Goal: Task Accomplishment & Management: Use online tool/utility

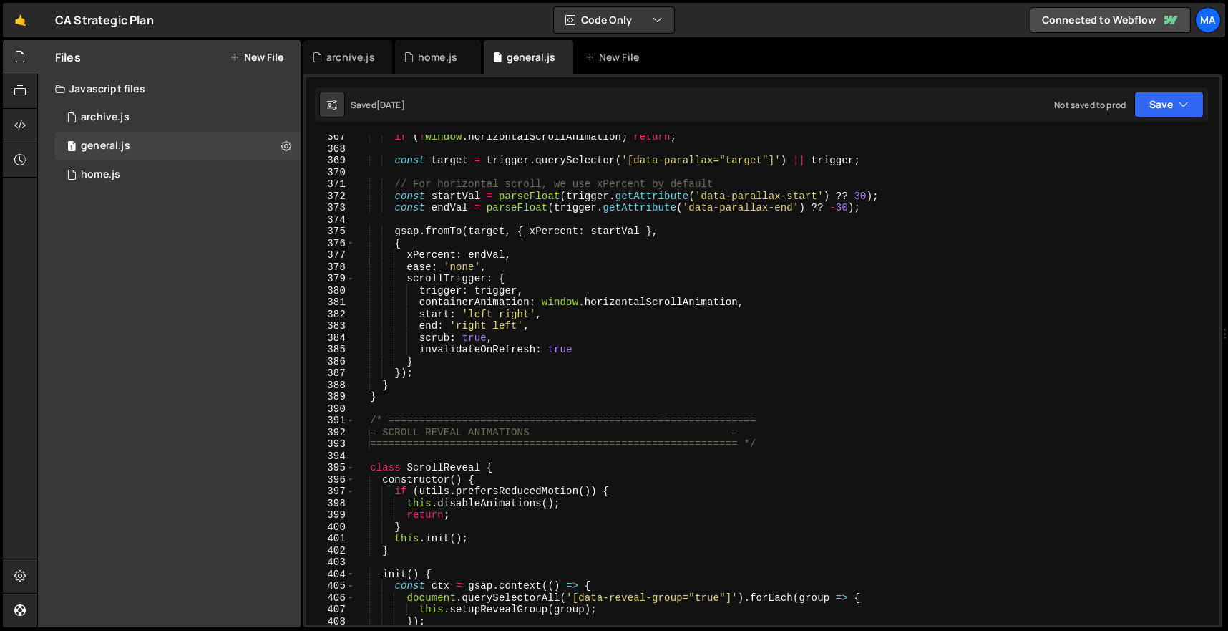
scroll to position [4402, 0]
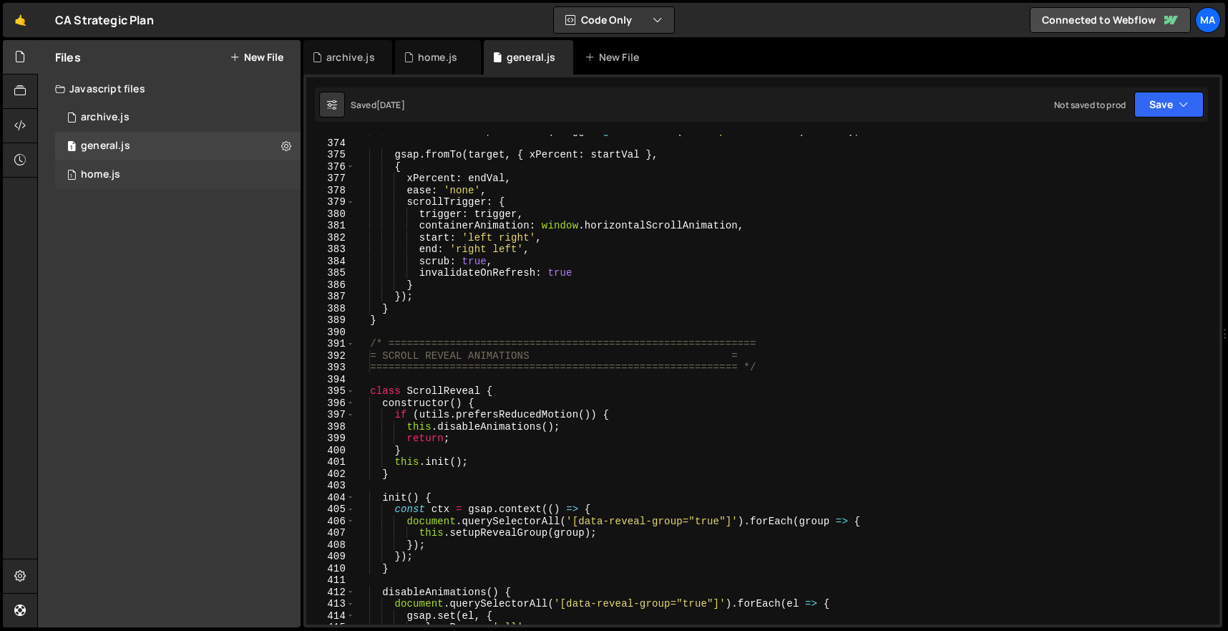
click at [168, 165] on div "1 home.js 0" at bounding box center [177, 174] width 245 height 29
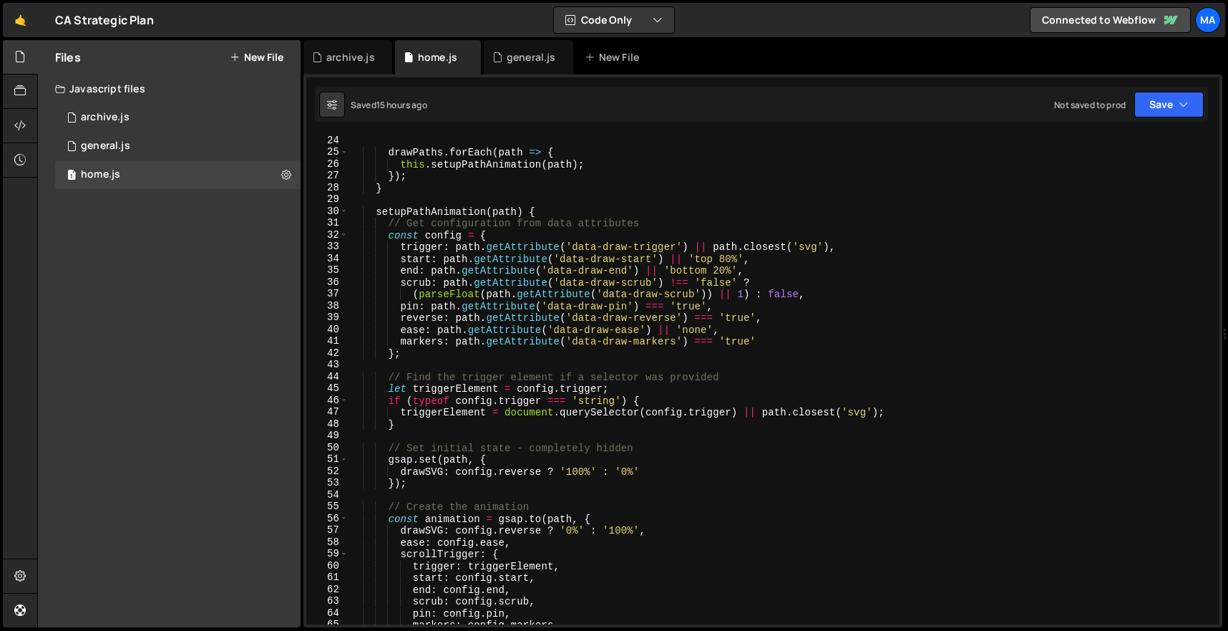
scroll to position [0, 0]
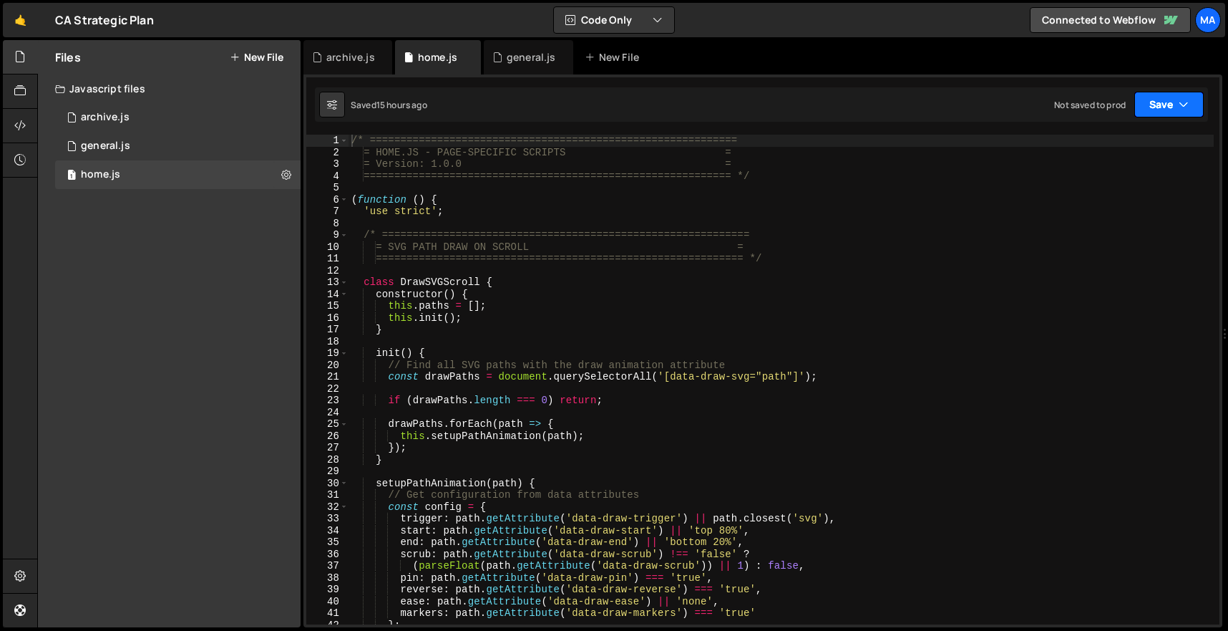
click at [1179, 110] on icon "button" at bounding box center [1184, 104] width 10 height 14
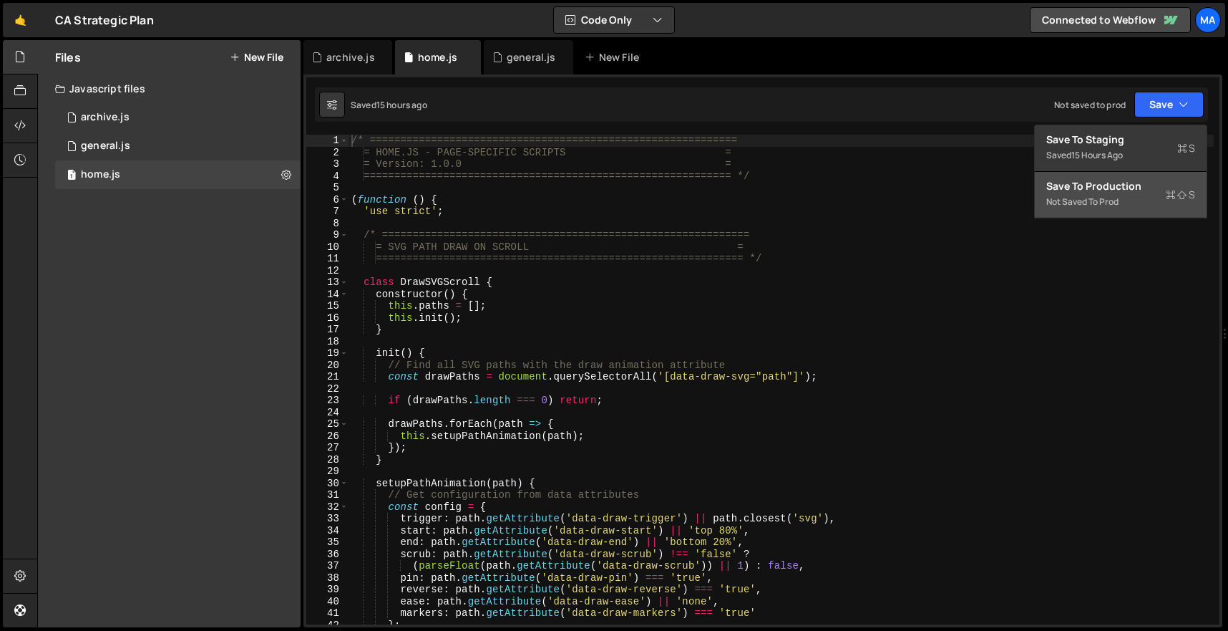
click at [1112, 196] on div "Not saved to prod" at bounding box center [1120, 201] width 149 height 17
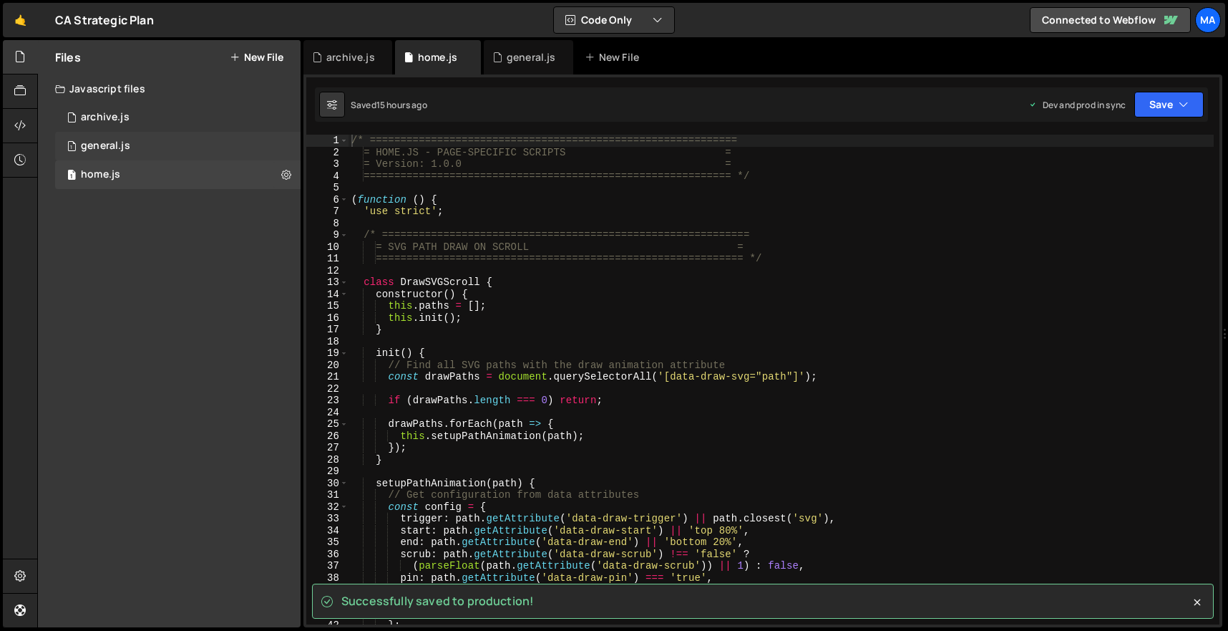
click at [161, 145] on div "1 general.js 0" at bounding box center [177, 146] width 245 height 29
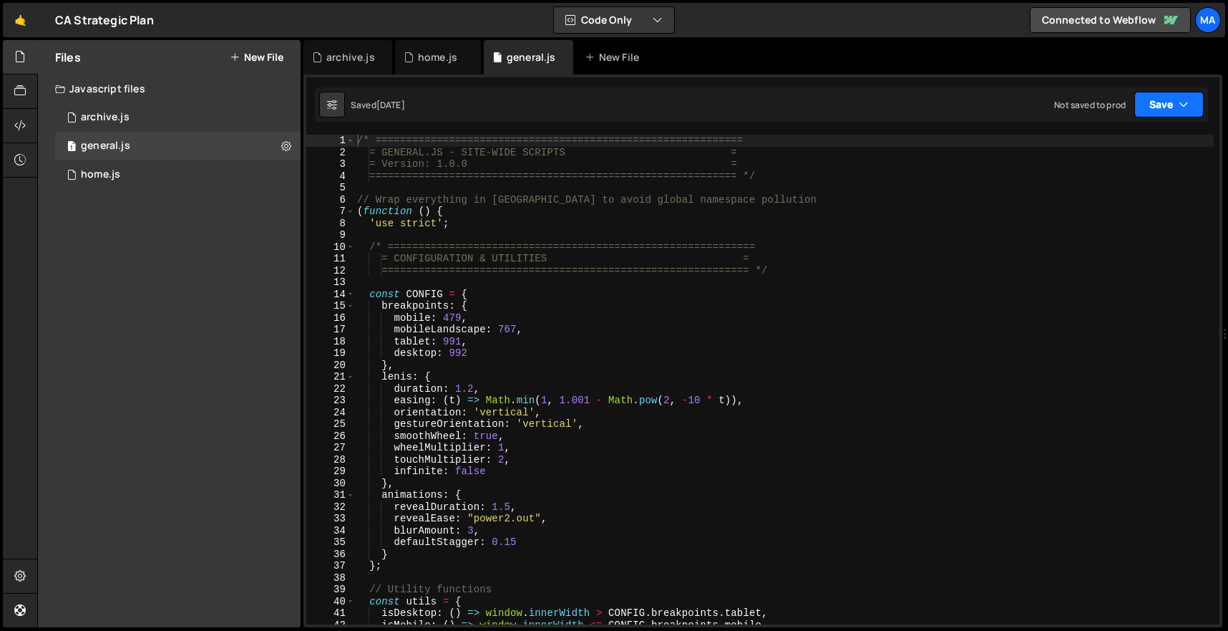
click at [1160, 97] on button "Save" at bounding box center [1168, 105] width 69 height 26
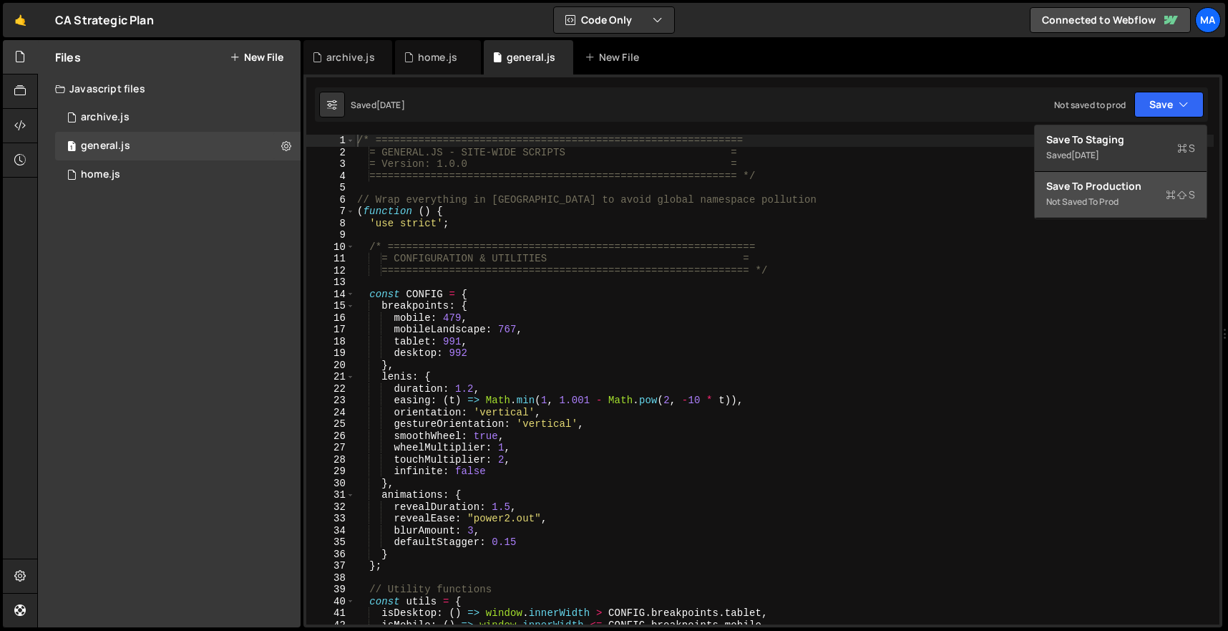
click at [1091, 190] on div "Save to Production S" at bounding box center [1120, 186] width 149 height 14
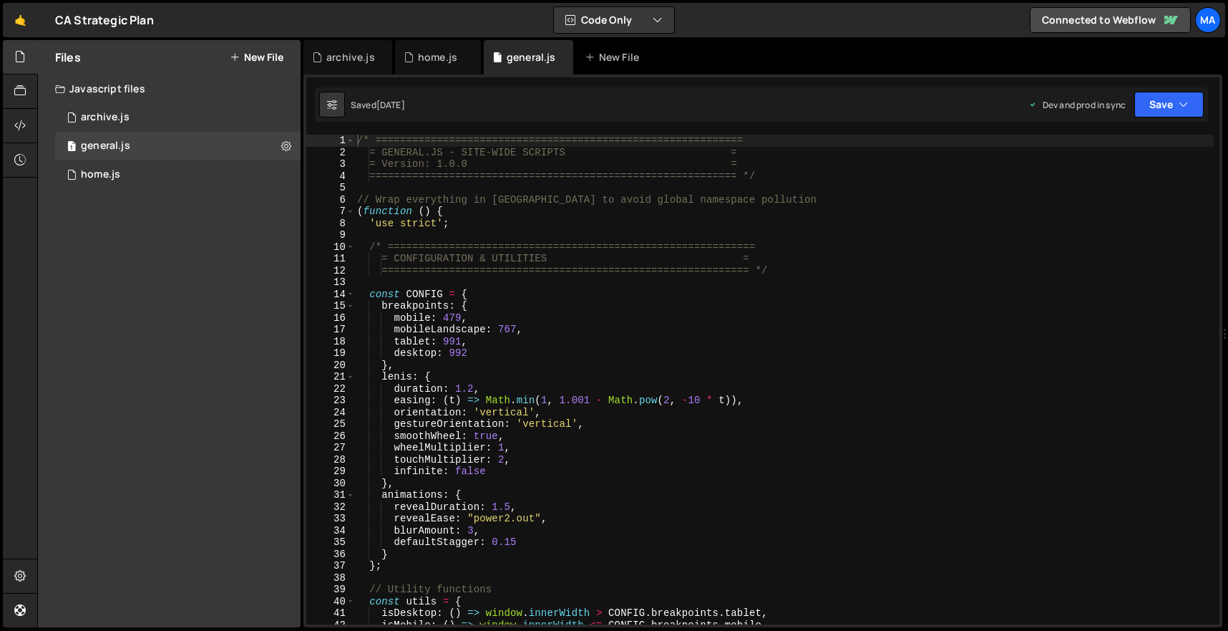
click at [511, 283] on div "/* ============================================================ = GENERAL.JS - …" at bounding box center [784, 391] width 860 height 513
type textarea "})();"
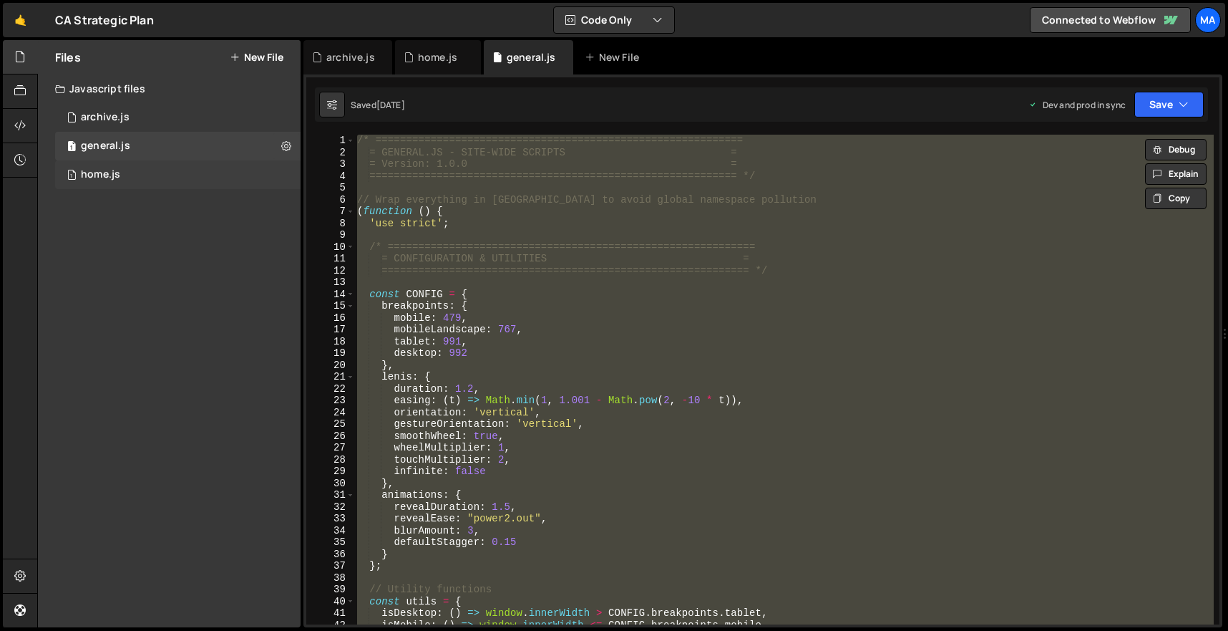
click at [127, 185] on div "1 home.js 0" at bounding box center [177, 174] width 245 height 29
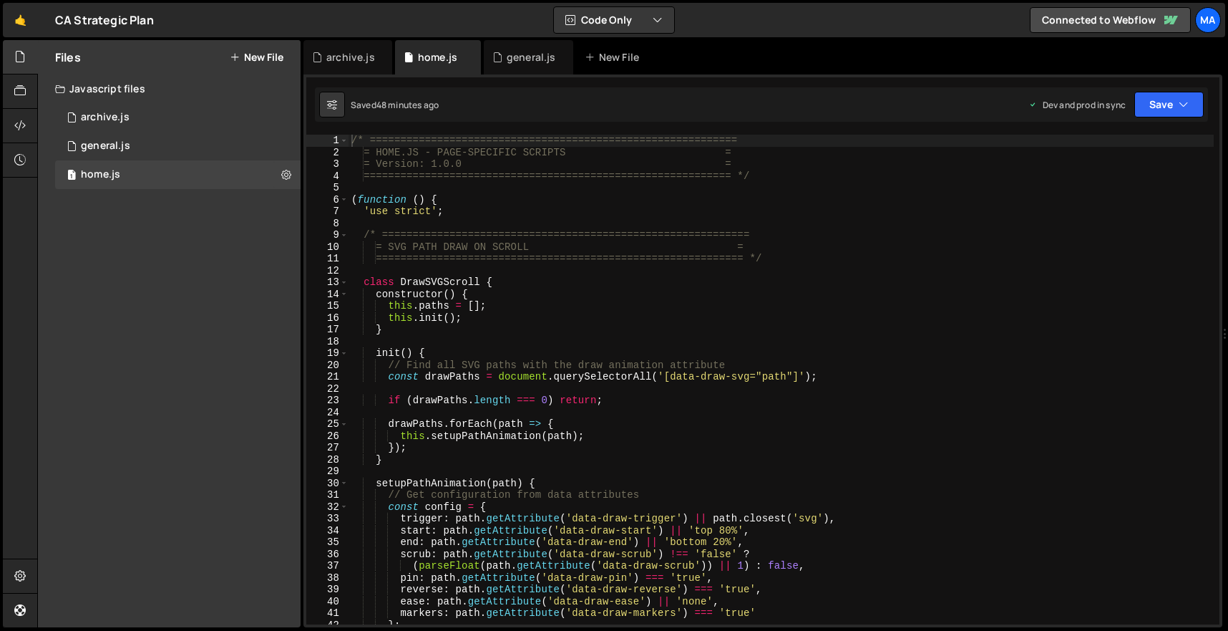
click at [427, 206] on div "/* ============================================================ = HOME.JS - PAG…" at bounding box center [781, 391] width 865 height 513
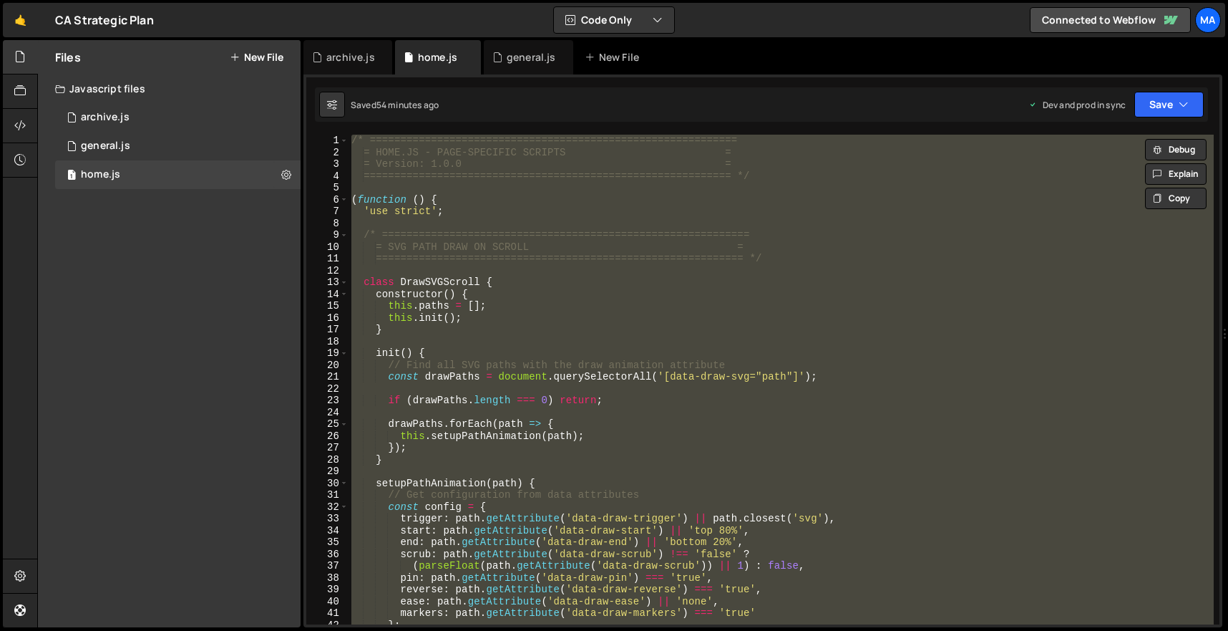
click at [531, 321] on div "/* ============================================================ = HOME.JS - PAG…" at bounding box center [781, 380] width 865 height 490
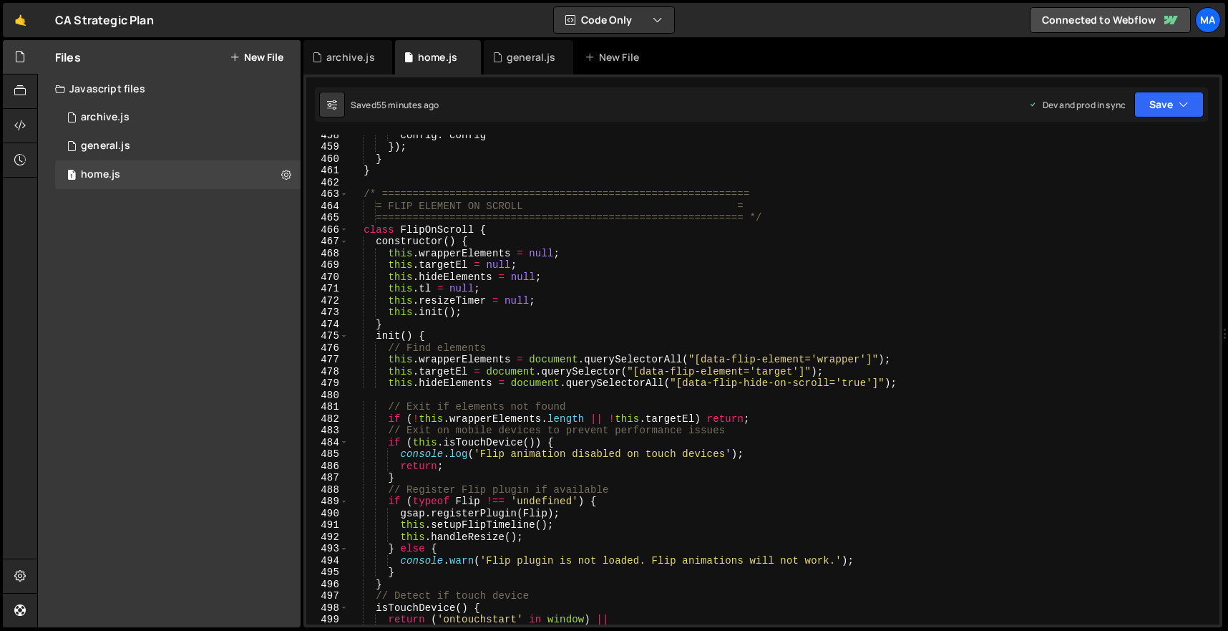
scroll to position [5402, 0]
drag, startPoint x: 529, startPoint y: 208, endPoint x: 348, endPoint y: 208, distance: 181.1
click at [348, 208] on div "this.init(); 458 459 460 461 462 463 464 465 466 467 468 469 470 471 472 473 47…" at bounding box center [762, 380] width 913 height 490
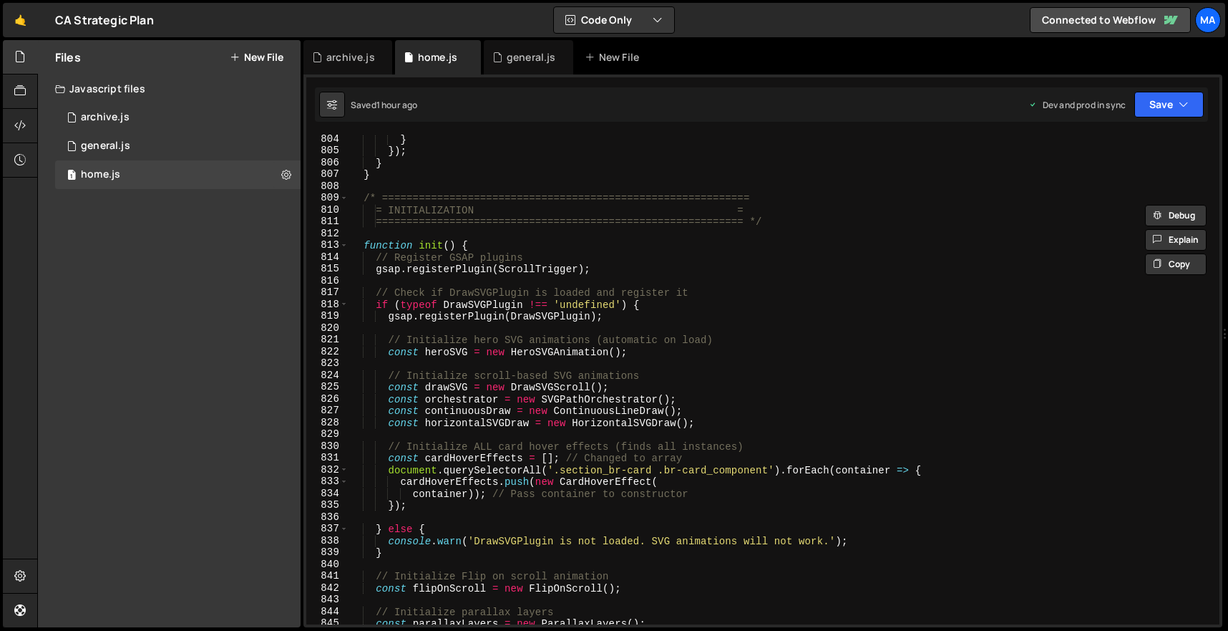
scroll to position [9480, 0]
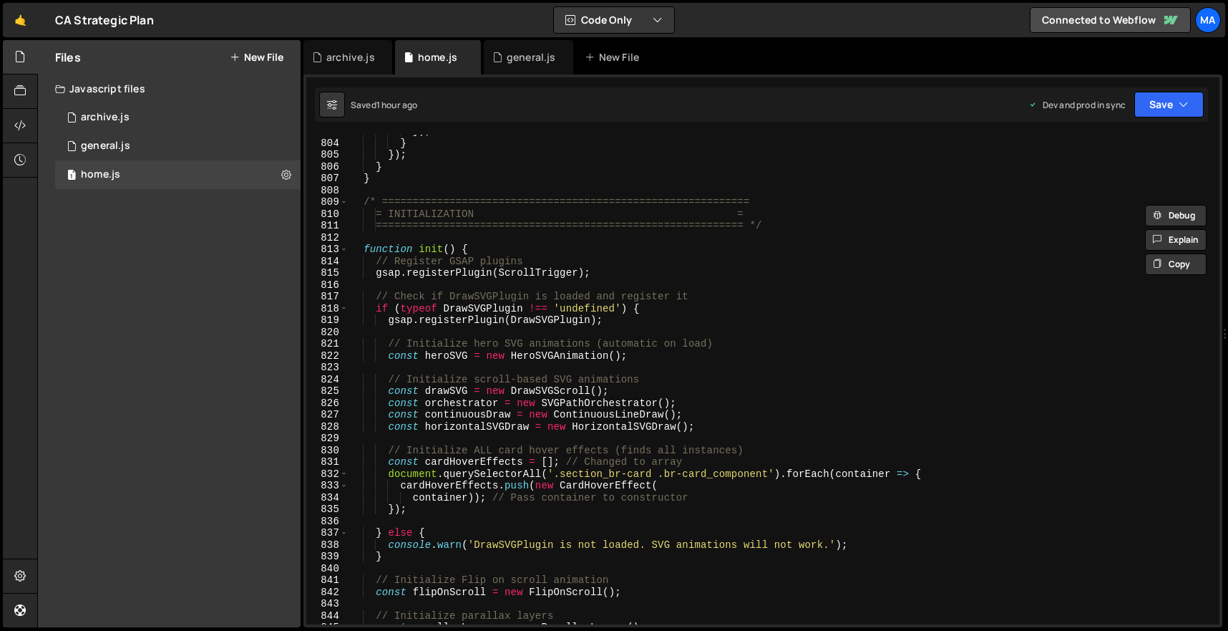
click at [539, 180] on div "}) ; } }) ; } } /* ============================================================…" at bounding box center [781, 381] width 865 height 513
type textarea "}"
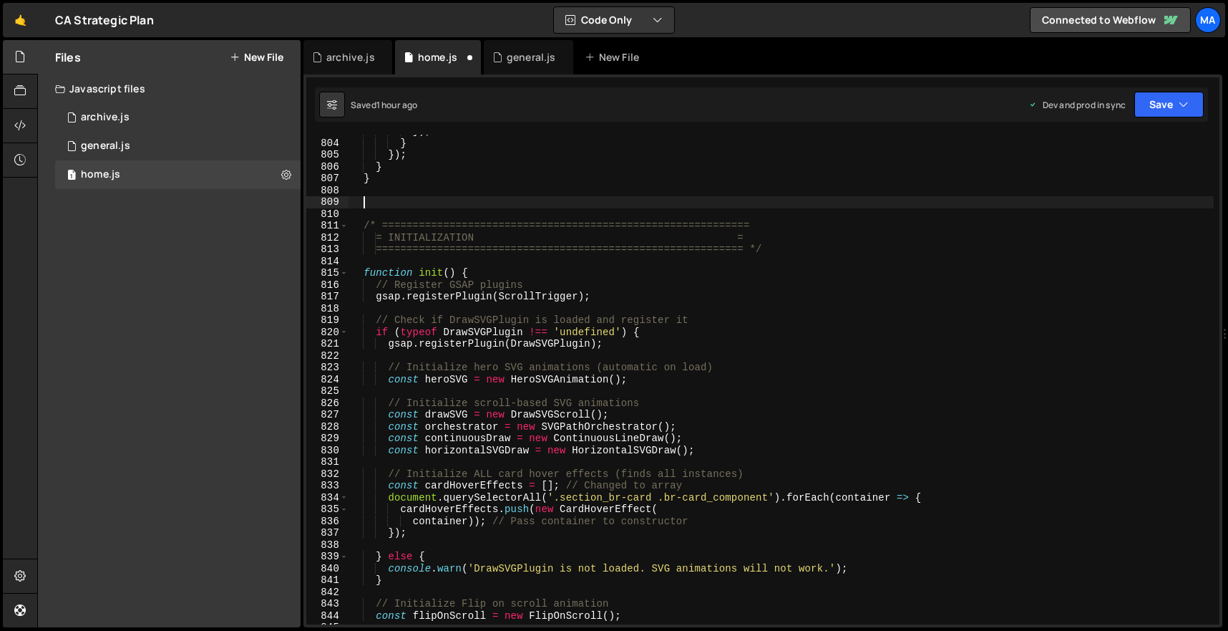
paste textarea "}"
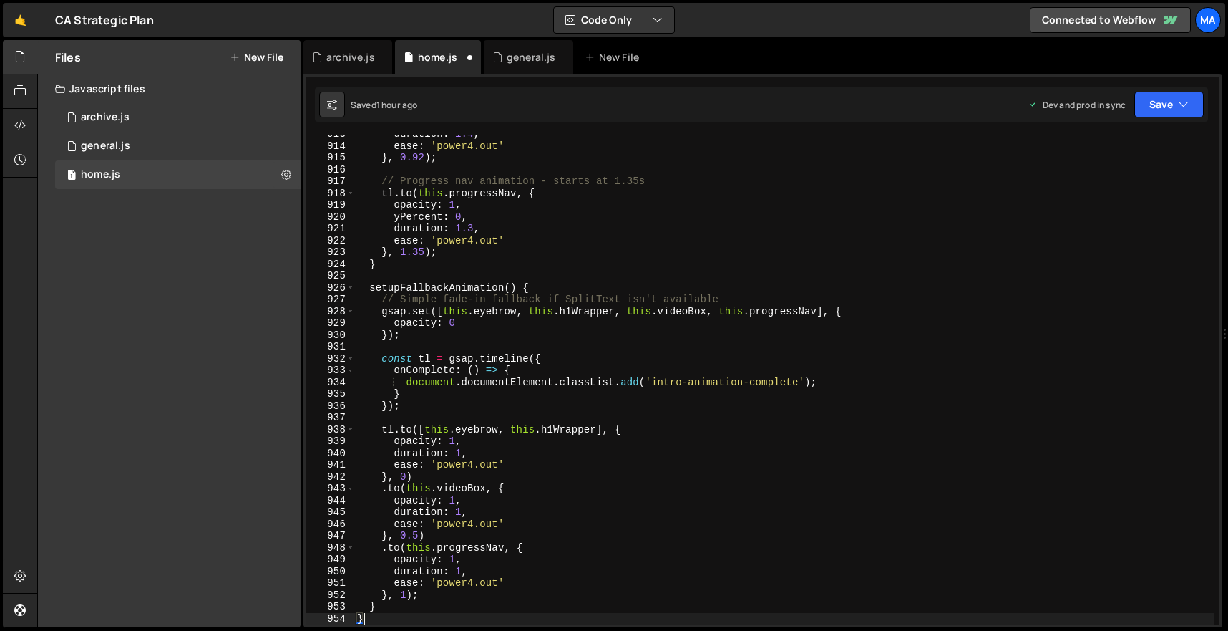
type textarea "}"
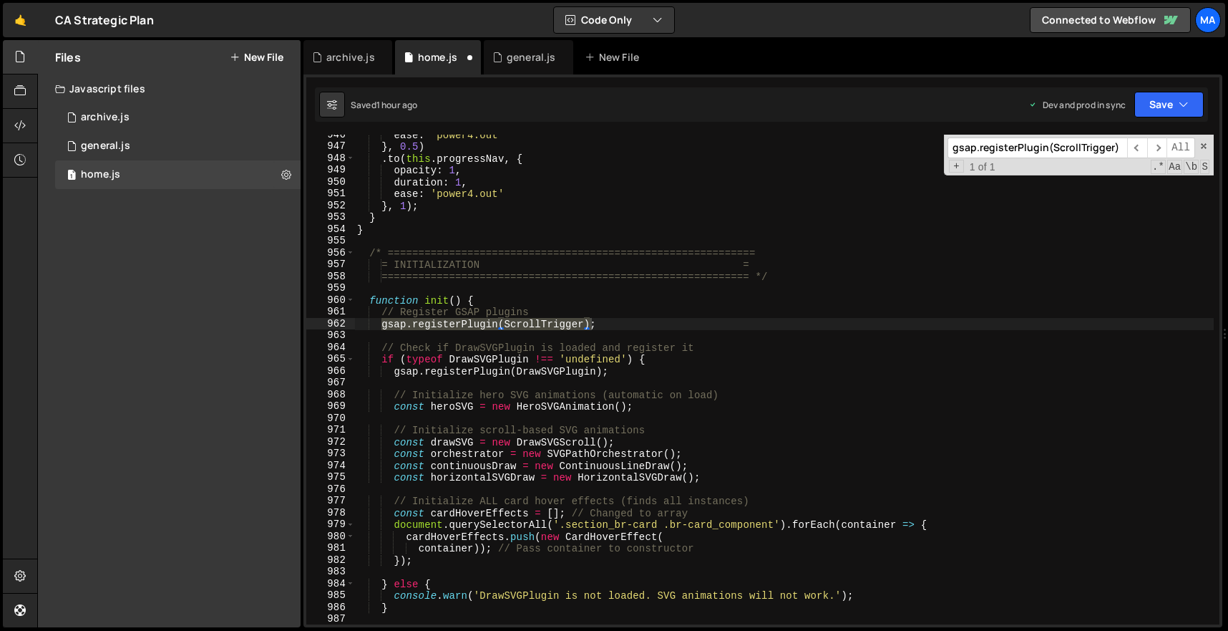
scroll to position [11166, 0]
type input "gsap.registerPlugin(ScrollTrigger)"
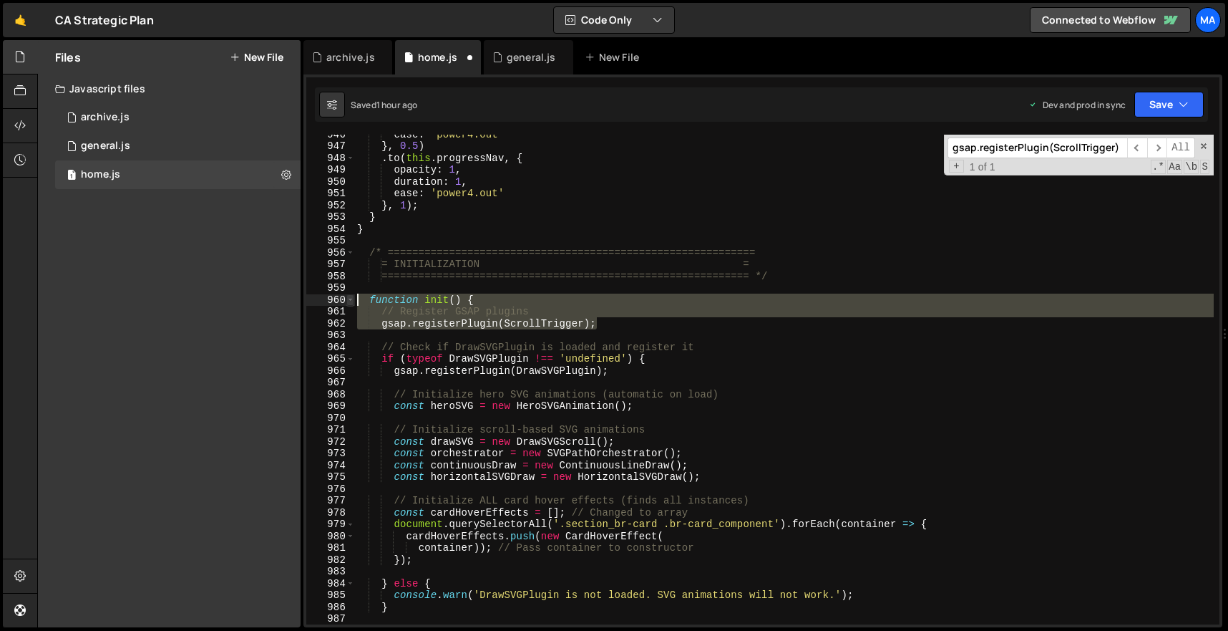
drag, startPoint x: 605, startPoint y: 324, endPoint x: 353, endPoint y: 303, distance: 253.6
click at [353, 303] on div "gsap.registerPlugin(ScrollTrigger); 946 947 948 949 950 951 952 953 954 955 956…" at bounding box center [762, 380] width 913 height 490
paste textarea "const heroIntro = new HeroIntroAnimation();"
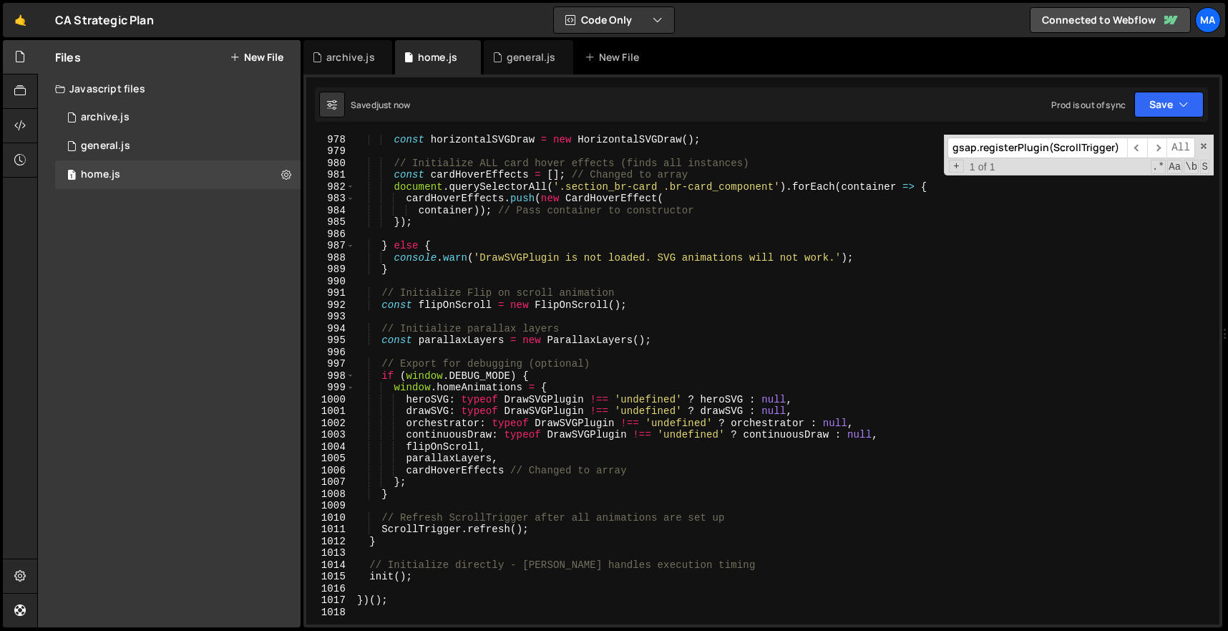
scroll to position [11557, 0]
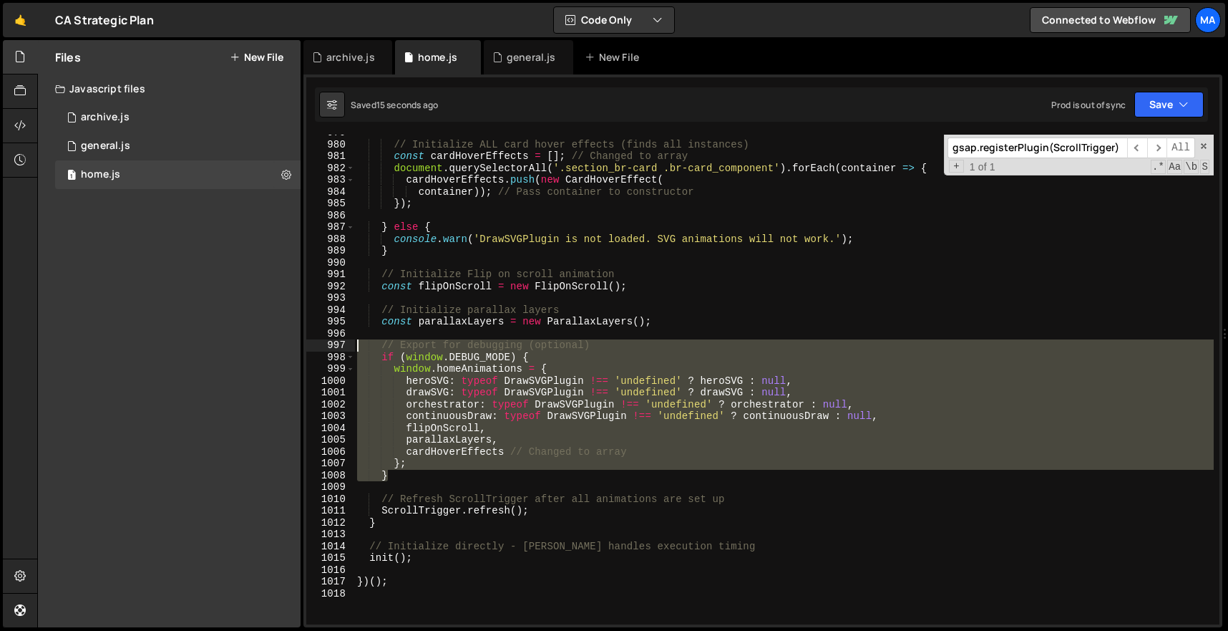
drag, startPoint x: 399, startPoint y: 477, endPoint x: 329, endPoint y: 342, distance: 152.1
click at [329, 342] on div "const heroIntro = new HeroIntroAnimation(); 979 980 981 982 983 984 985 986 987…" at bounding box center [762, 380] width 913 height 490
paste textarea "}"
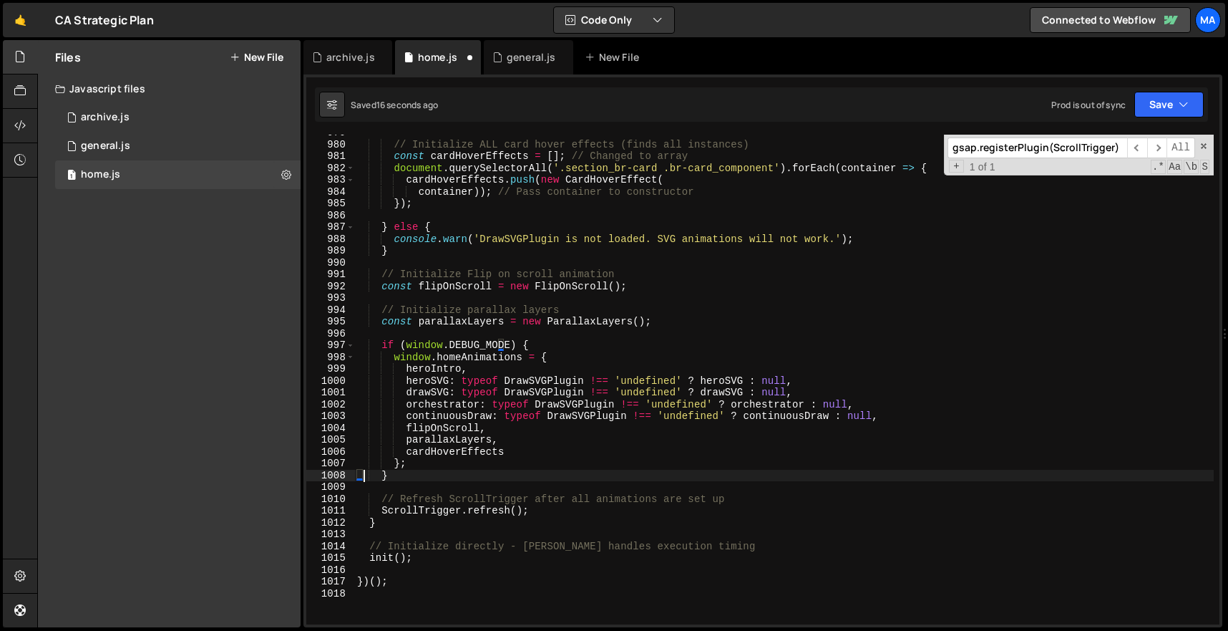
type textarea "}"
click at [860, 296] on div "// Initialize ALL card hover effects (finds all instances) const cardHoverEffec…" at bounding box center [784, 383] width 860 height 513
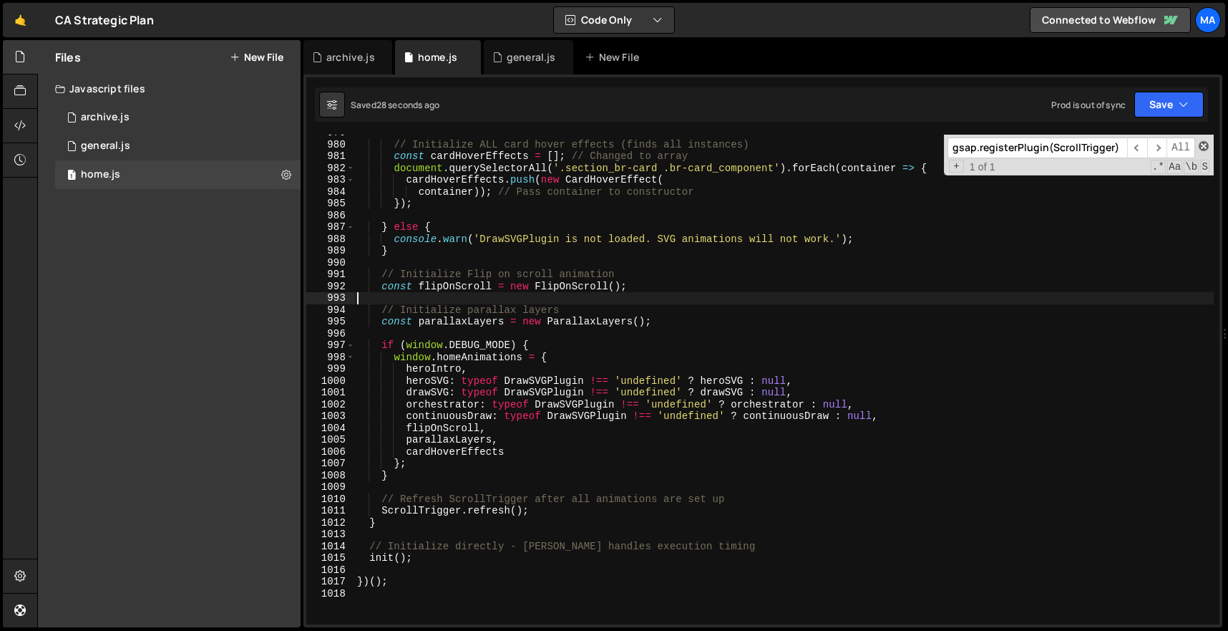
click at [1206, 145] on span at bounding box center [1204, 146] width 10 height 10
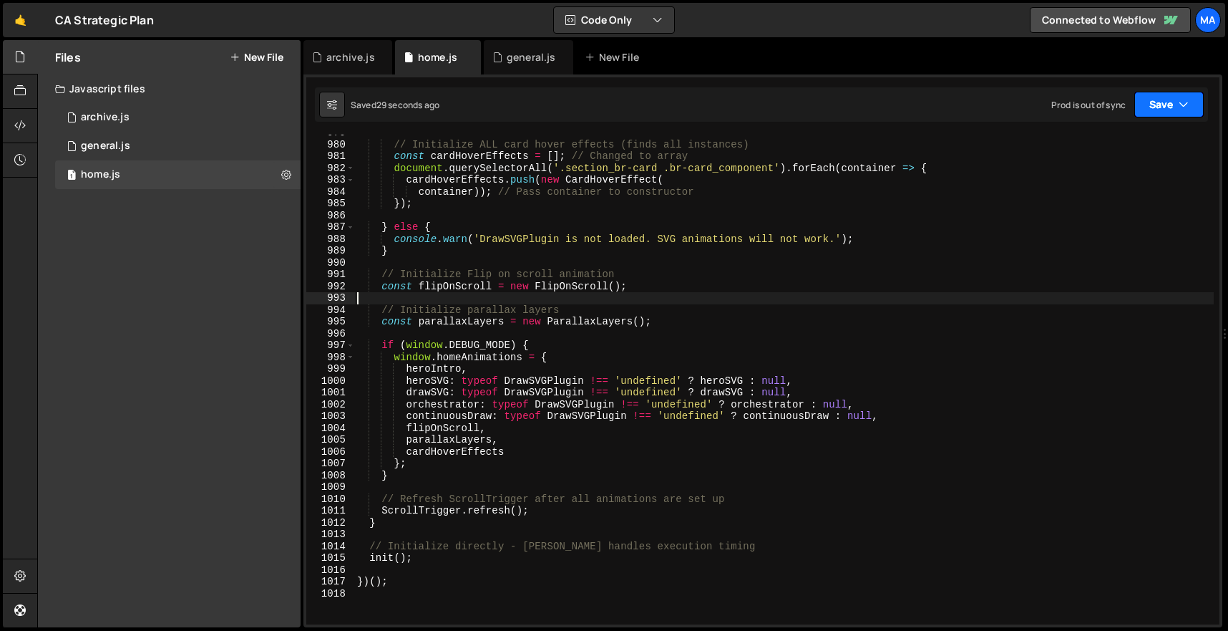
click at [1180, 98] on icon "button" at bounding box center [1184, 104] width 10 height 14
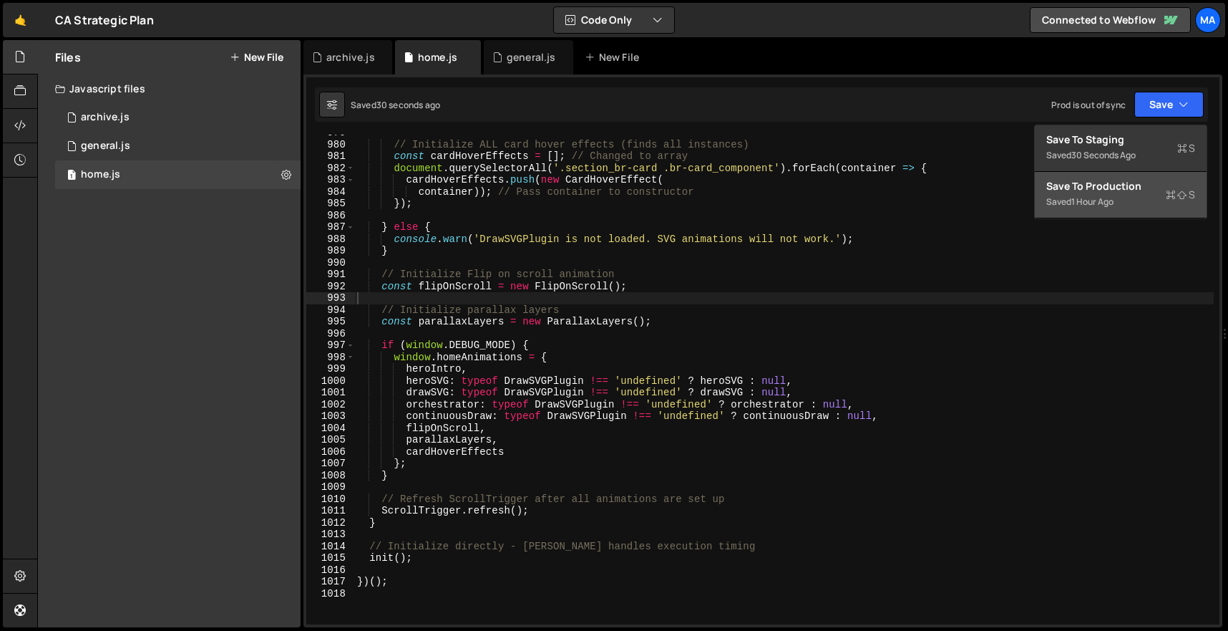
click at [1143, 193] on div "Save to Production S" at bounding box center [1120, 186] width 149 height 14
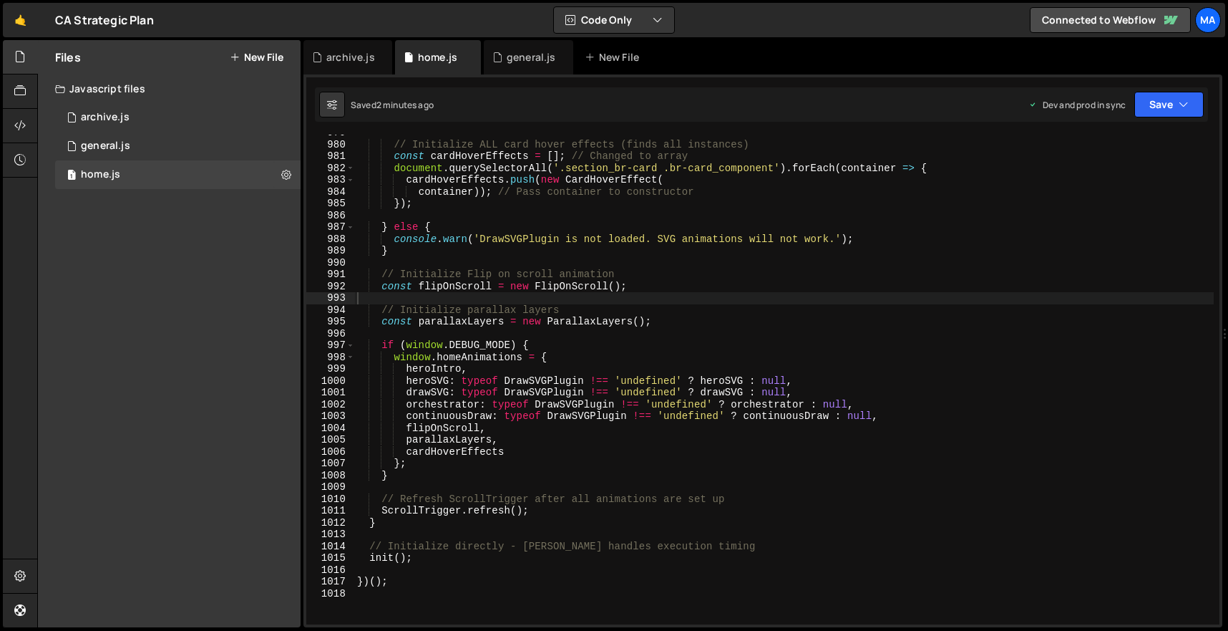
type textarea "} else {"
click at [565, 223] on div "// Initialize ALL card hover effects (finds all instances) const cardHoverEffec…" at bounding box center [784, 383] width 860 height 513
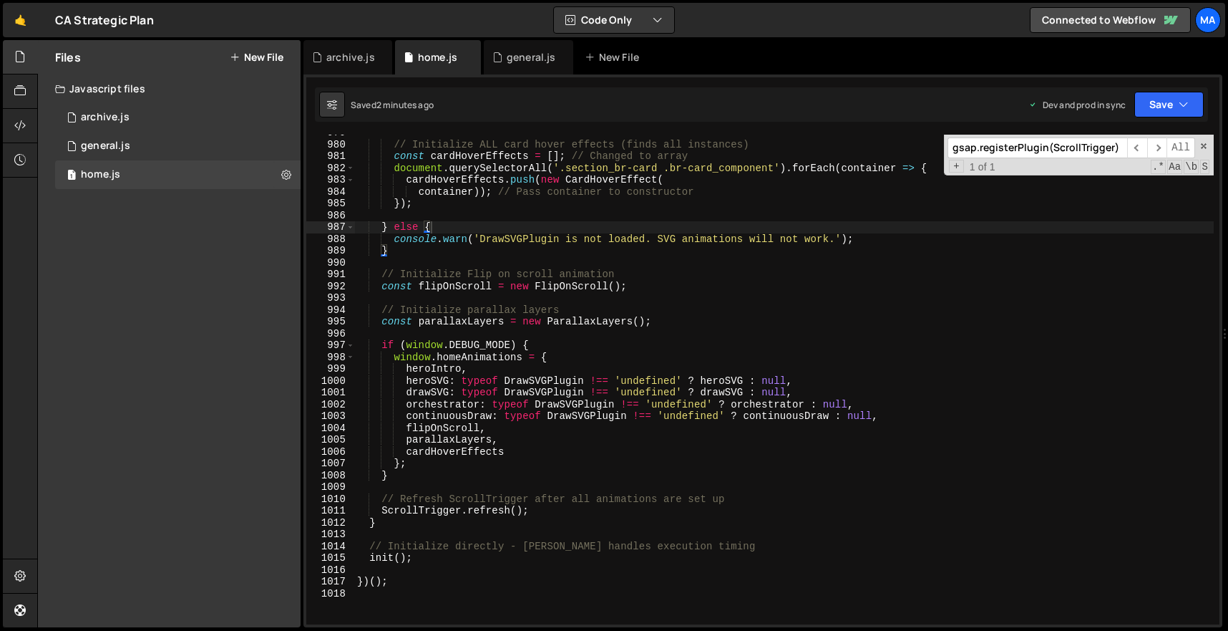
paste input "set([eyebrowSplit.chars, h1Split.chars]"
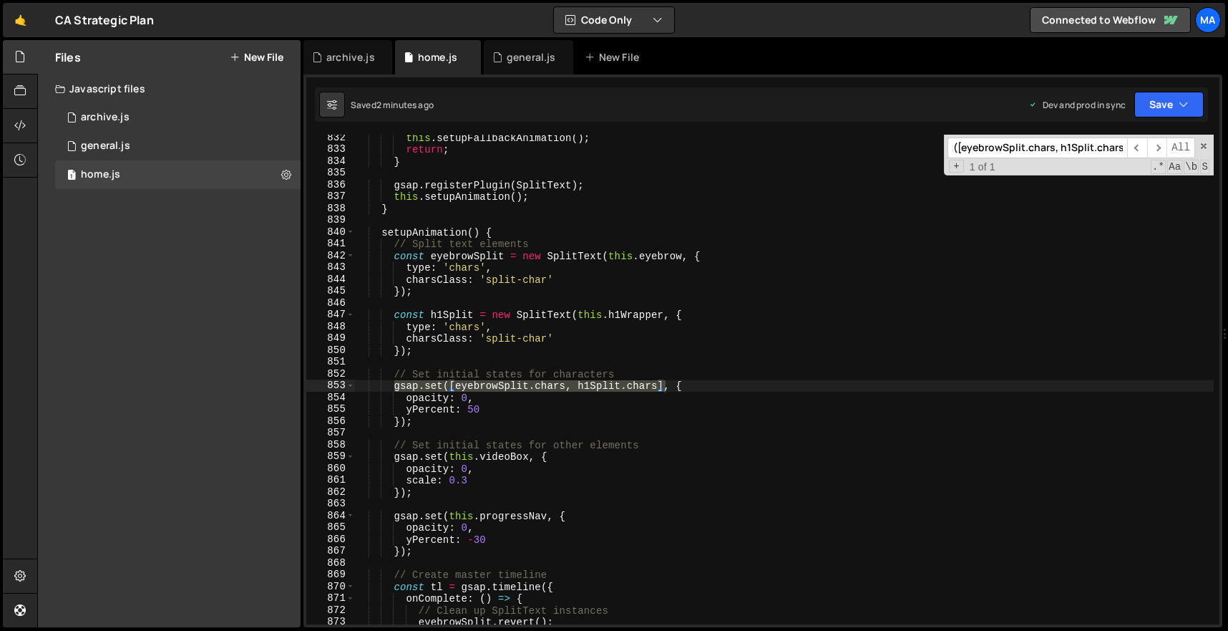
scroll to position [9817, 0]
type input "gsap.set([eyebrowSplit.chars, h1Split.chars]"
click at [396, 371] on div "this . setupFallbackAnimation ( ) ; return ; } gsap . registerPlugin ( SplitTex…" at bounding box center [784, 388] width 860 height 513
click at [472, 552] on div "this . setupFallbackAnimation ( ) ; return ; } gsap . registerPlugin ( SplitTex…" at bounding box center [784, 388] width 860 height 513
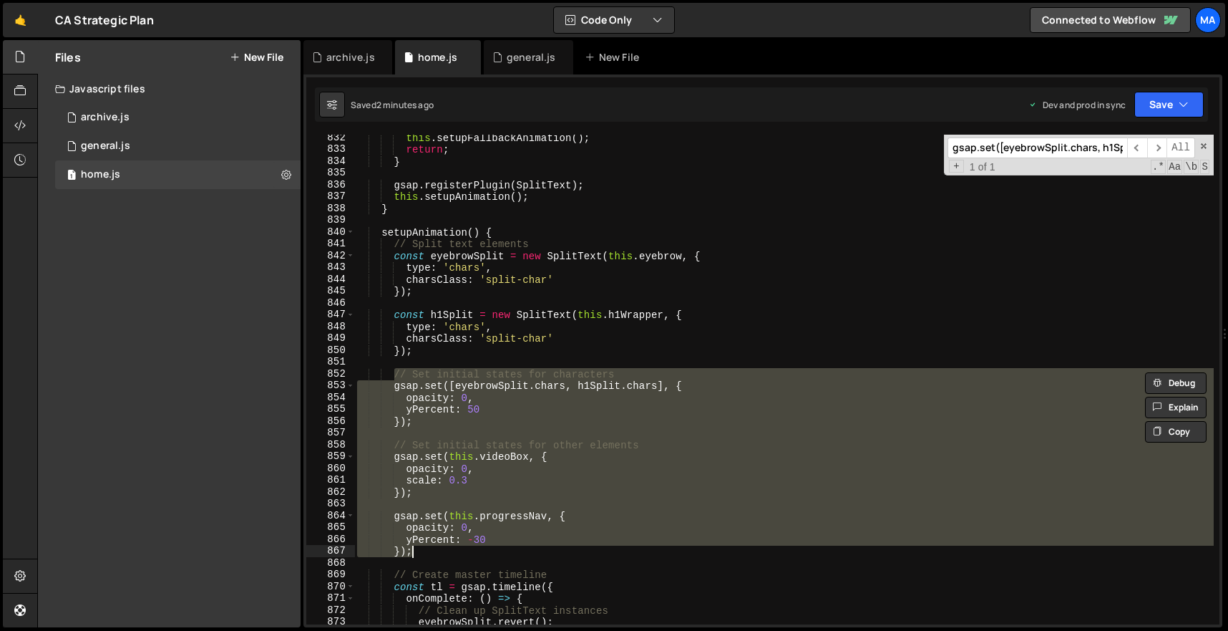
paste textarea
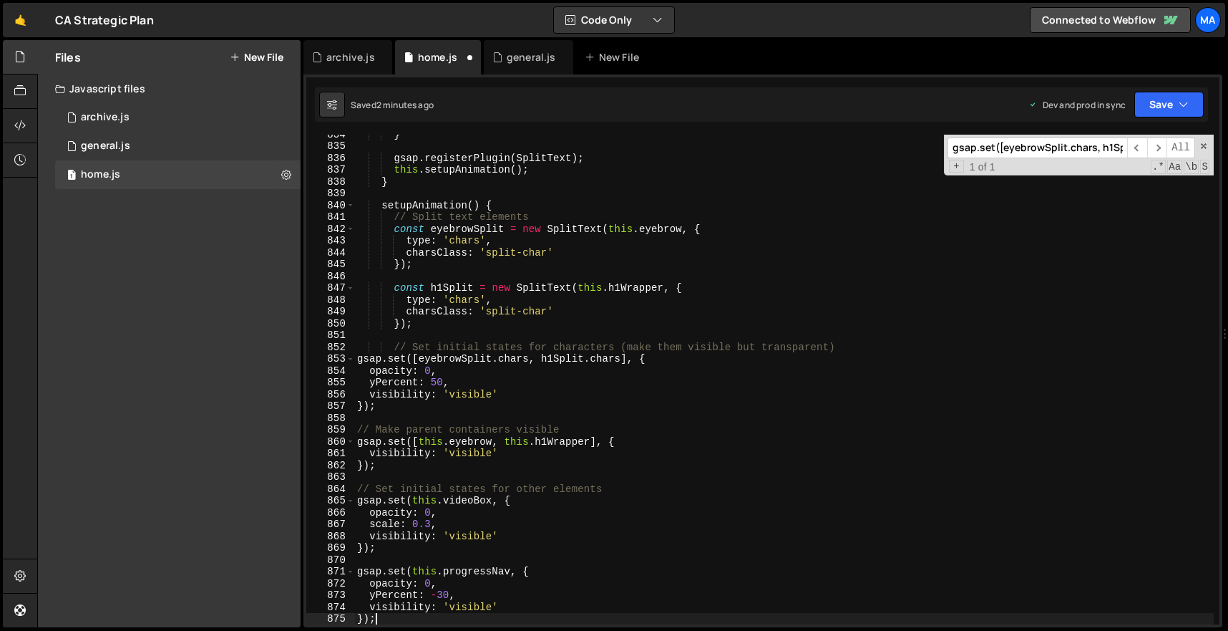
scroll to position [9843, 0]
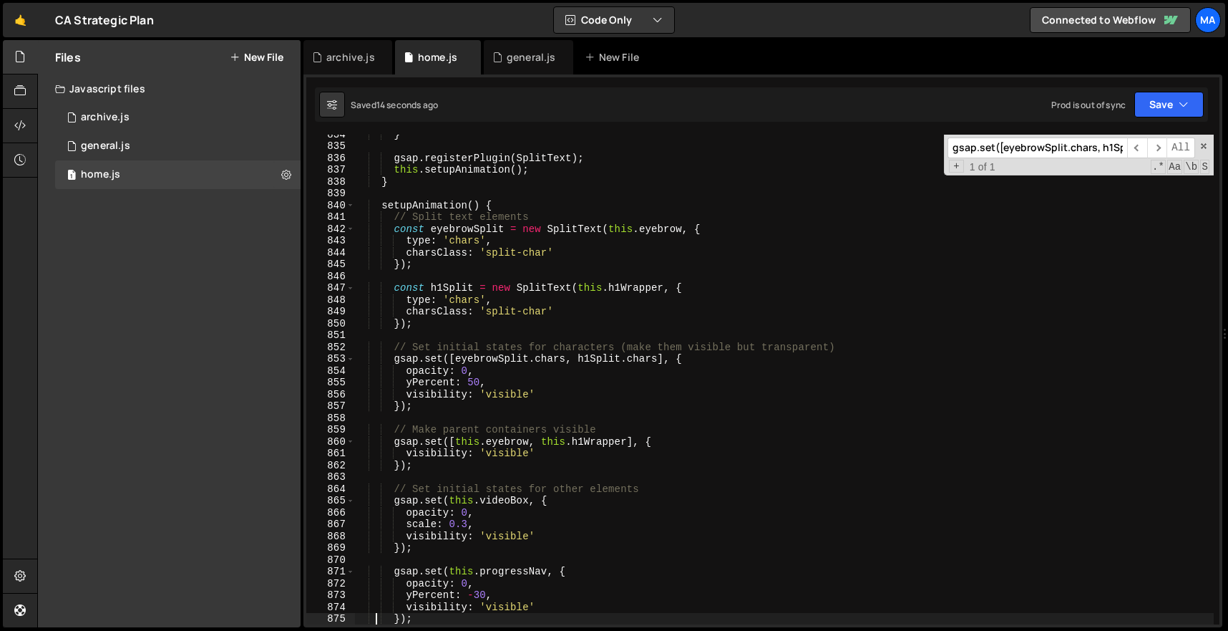
click at [596, 205] on div "} gsap . registerPlugin ( SplitText ) ; this . setupAnimation ( ) ; } setupAnim…" at bounding box center [784, 384] width 860 height 513
type textarea "setupAnimation() {"
paste input "setupFallbackAnimation()"
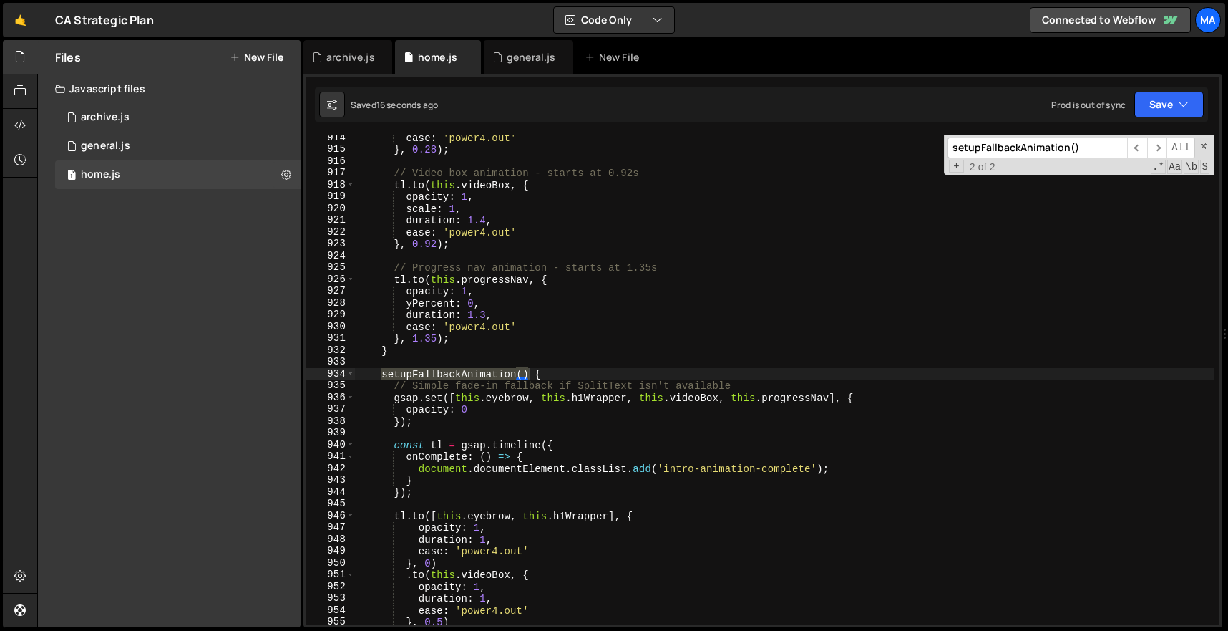
type input "setupFallbackAnimation()"
click at [384, 373] on div "ease : 'power4.out' } , 0.28 ) ; // Video box animation - starts at 0.92s tl . …" at bounding box center [784, 380] width 860 height 490
click at [425, 422] on div "ease : 'power4.out' } , 0.28 ) ; // Video box animation - starts at 0.92s tl . …" at bounding box center [784, 388] width 860 height 513
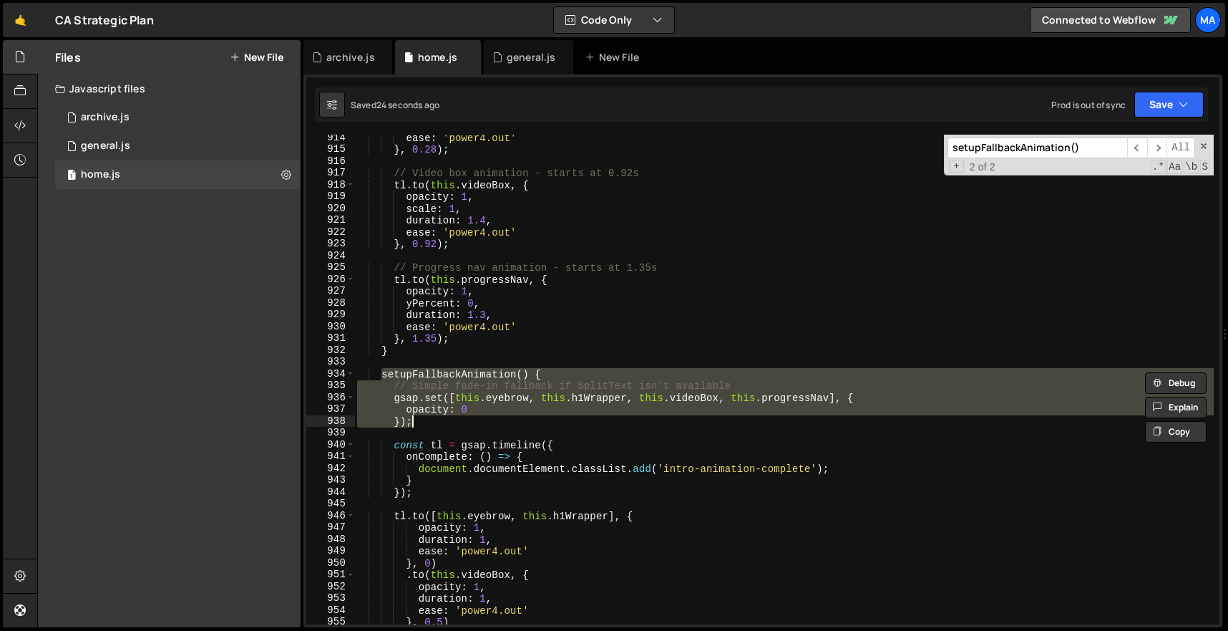
paste textarea
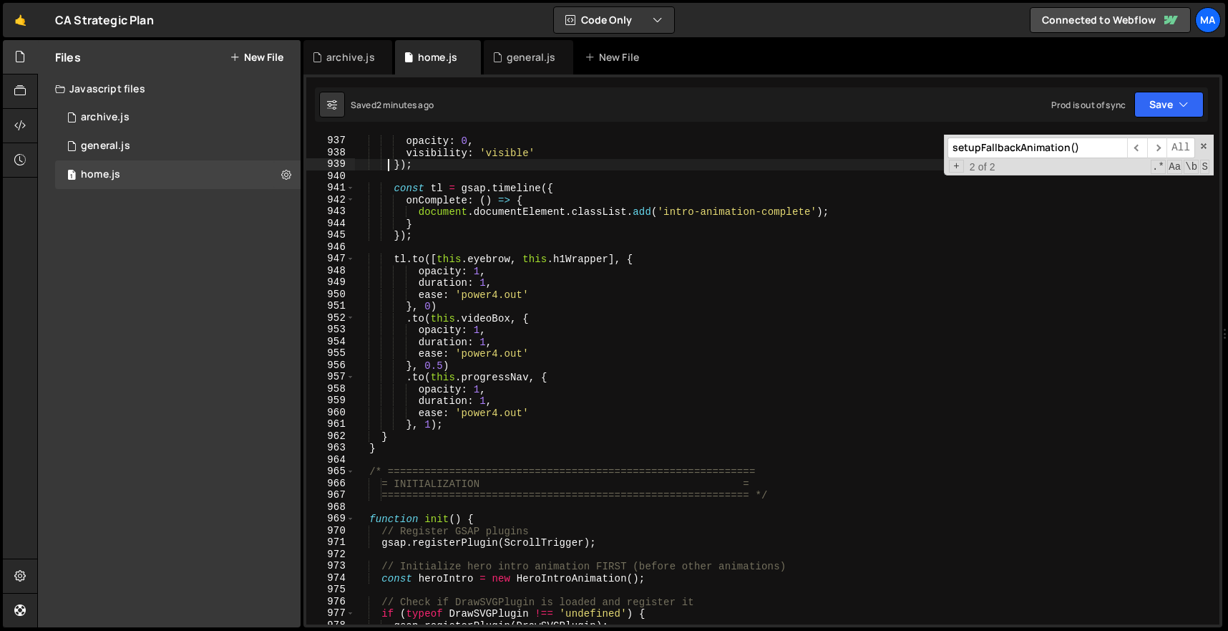
scroll to position [11190, 0]
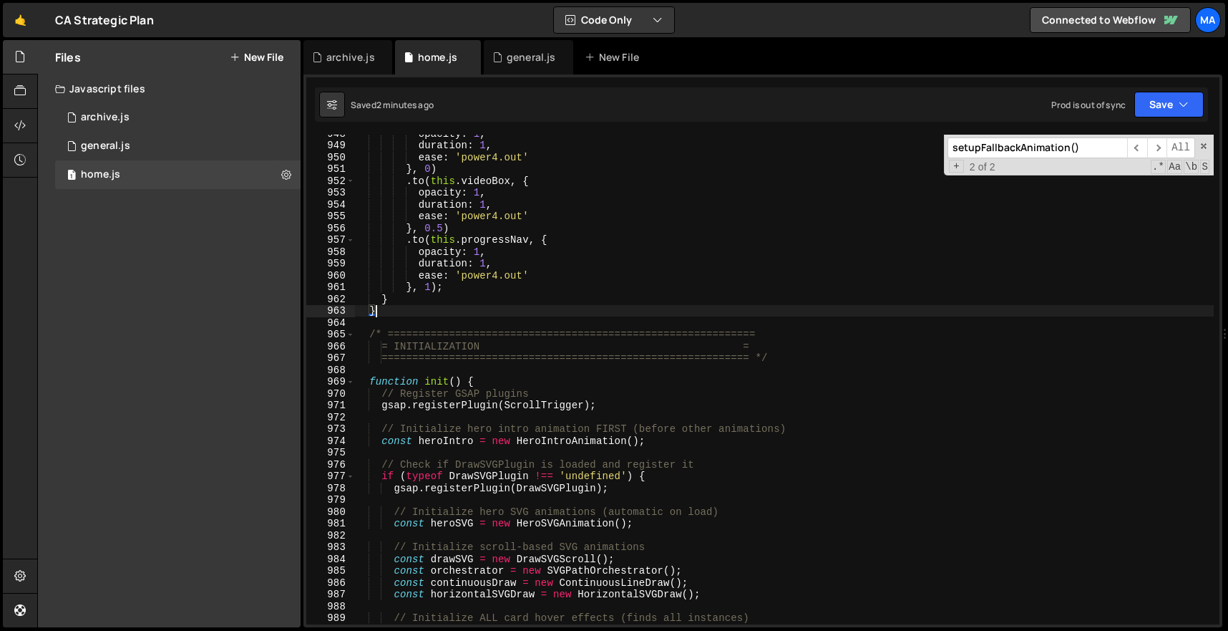
click at [391, 308] on div "opacity : 1 , duration : 1 , ease : 'power4.out' } , 0 ) . to ( this . videoBox…" at bounding box center [784, 383] width 860 height 513
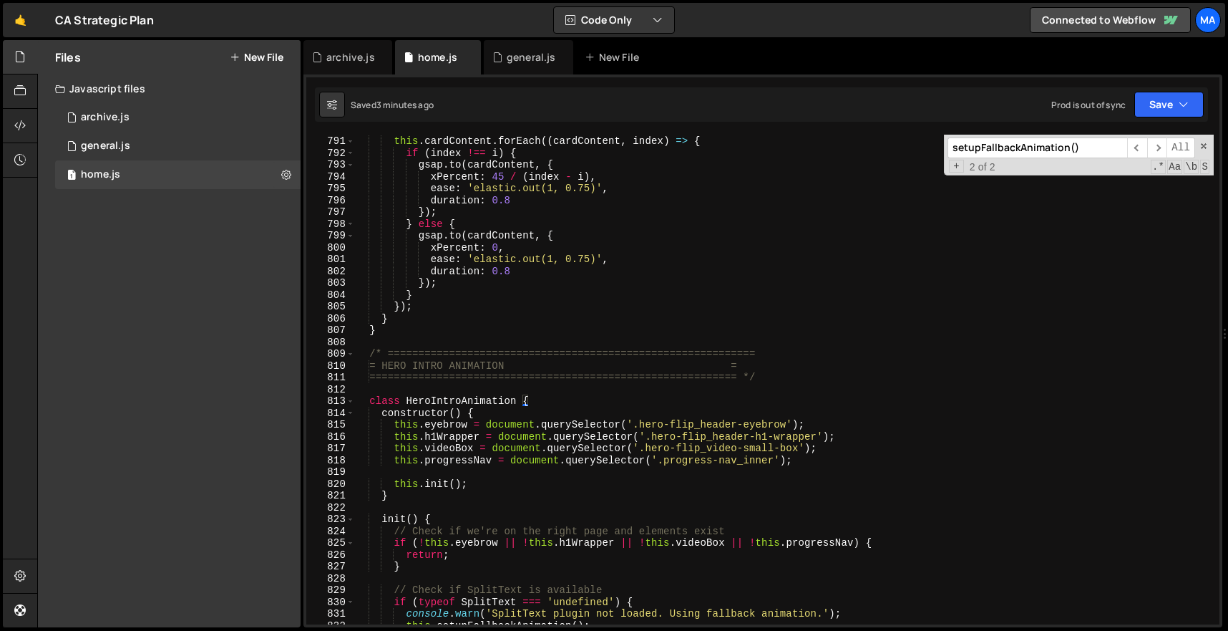
scroll to position [9328, 0]
click at [373, 354] on div "this . cardContent . forEach (( cardContent , index ) => { if ( index !== i ) {…" at bounding box center [784, 379] width 860 height 513
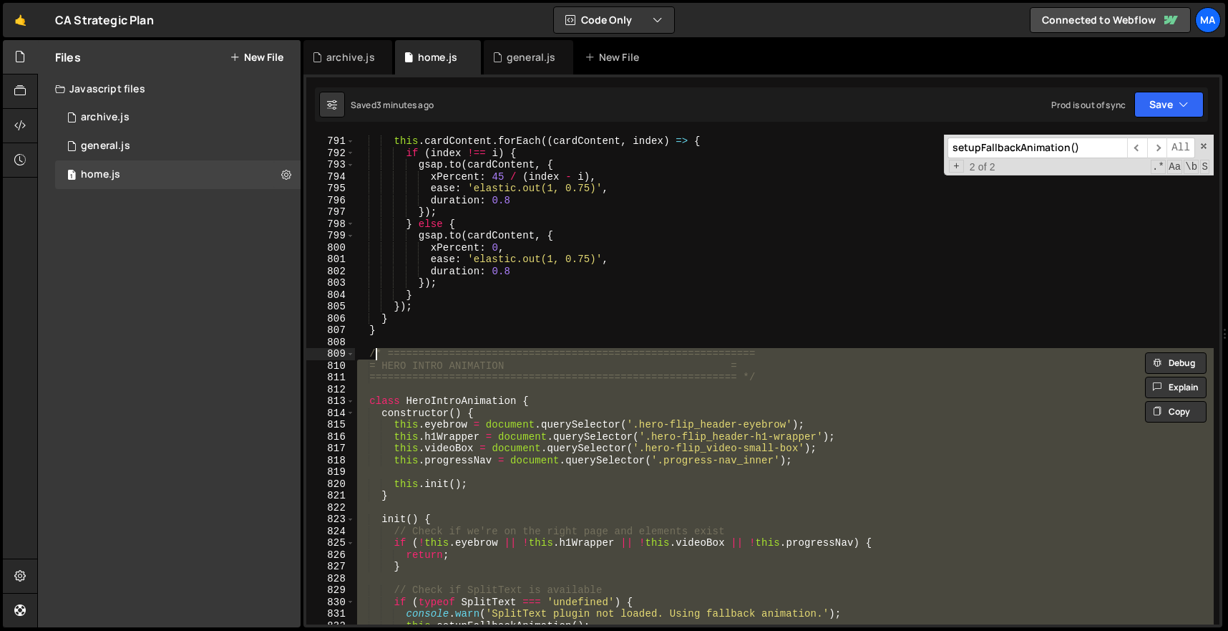
click at [369, 353] on div "this . cardContent . forEach (( cardContent , index ) => { if ( index !== i ) {…" at bounding box center [784, 379] width 860 height 513
paste textarea "}"
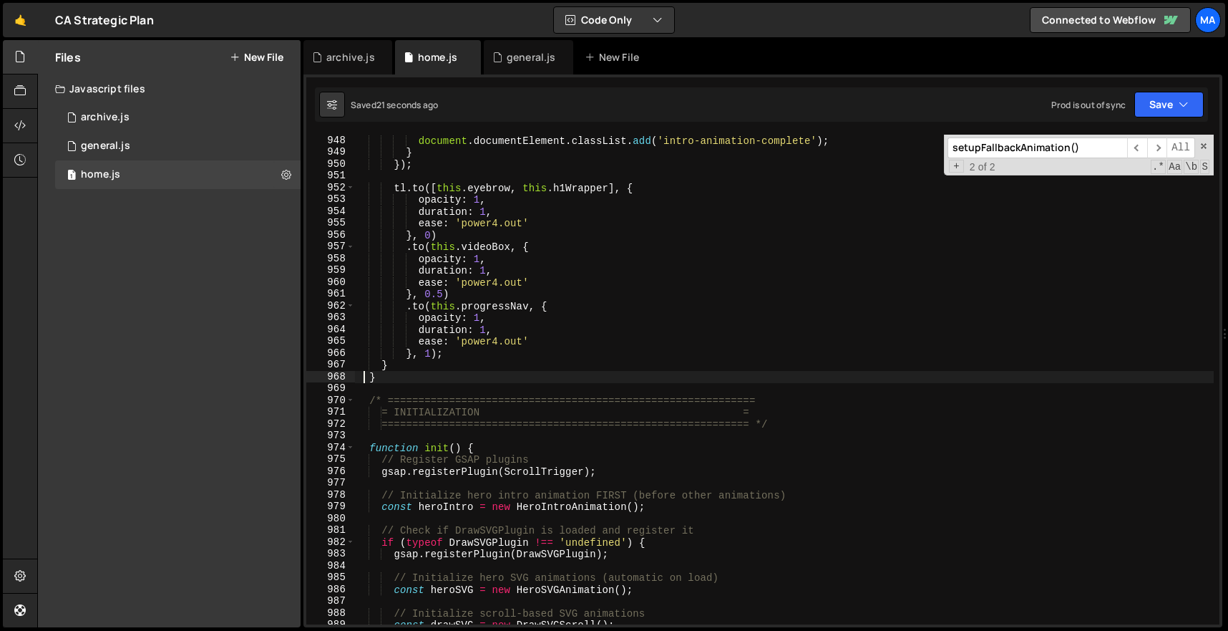
scroll to position [11321, 0]
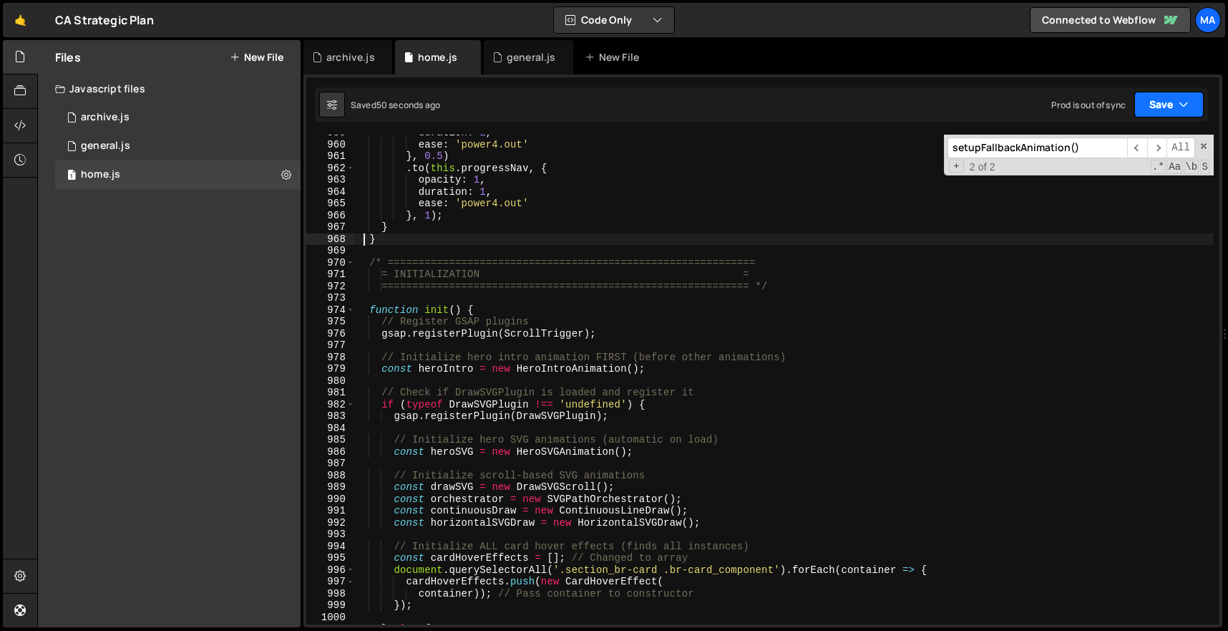
click at [1190, 117] on button "Save" at bounding box center [1168, 105] width 69 height 26
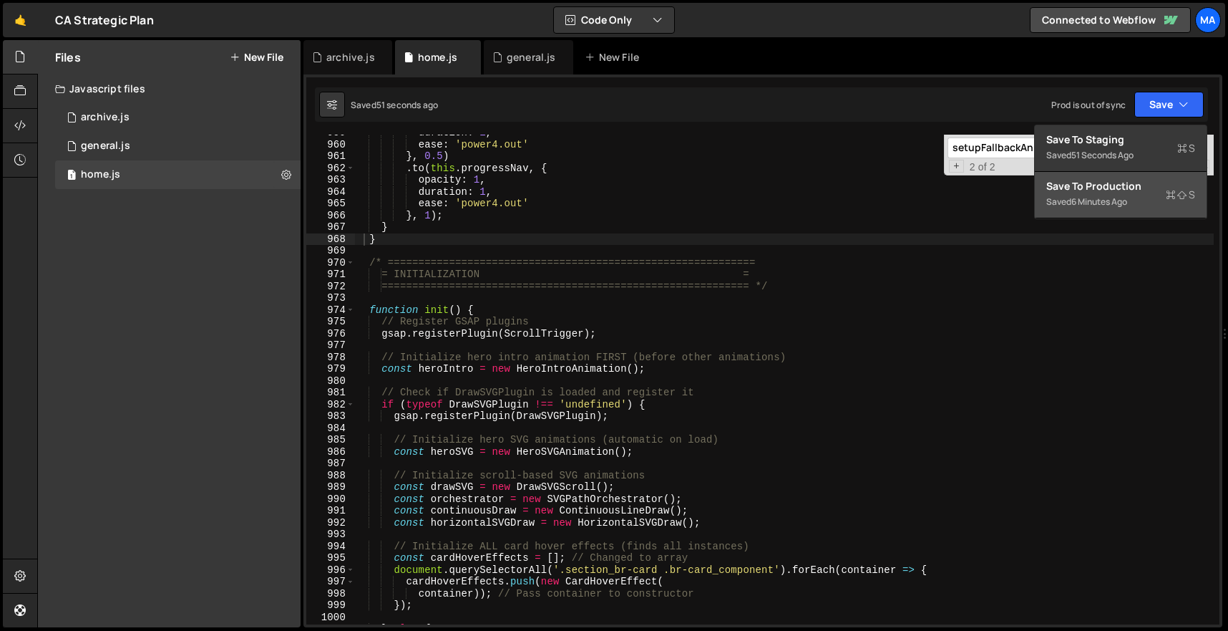
click at [1147, 190] on div "Save to Production S" at bounding box center [1120, 186] width 149 height 14
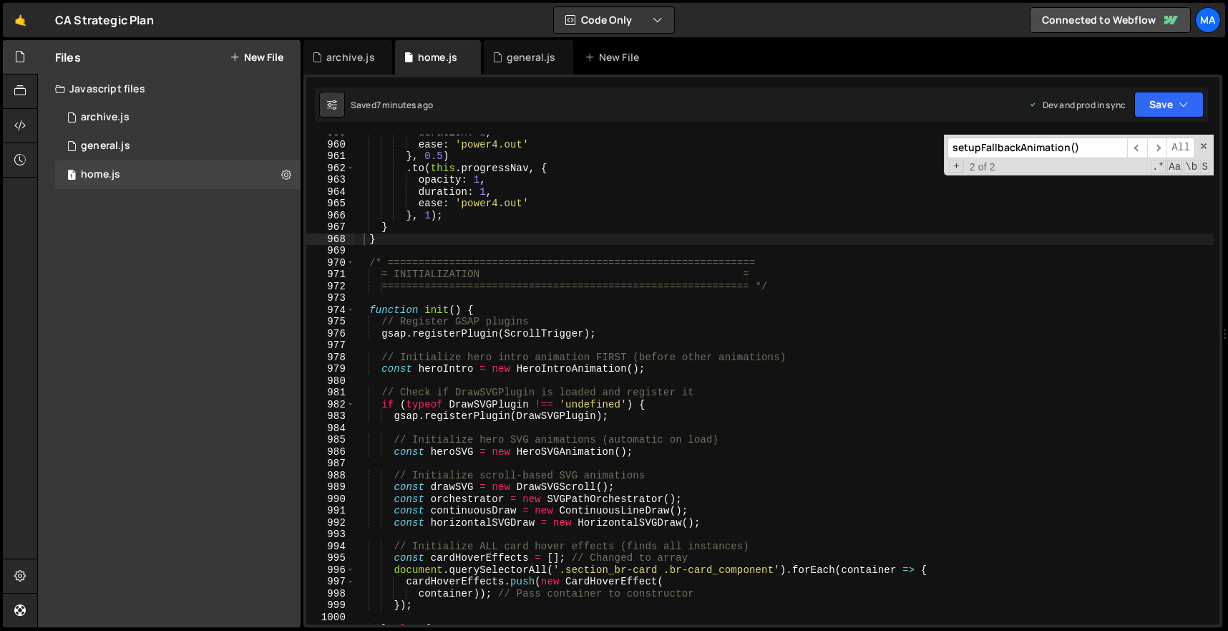
type textarea "// Register GSAP plugins"
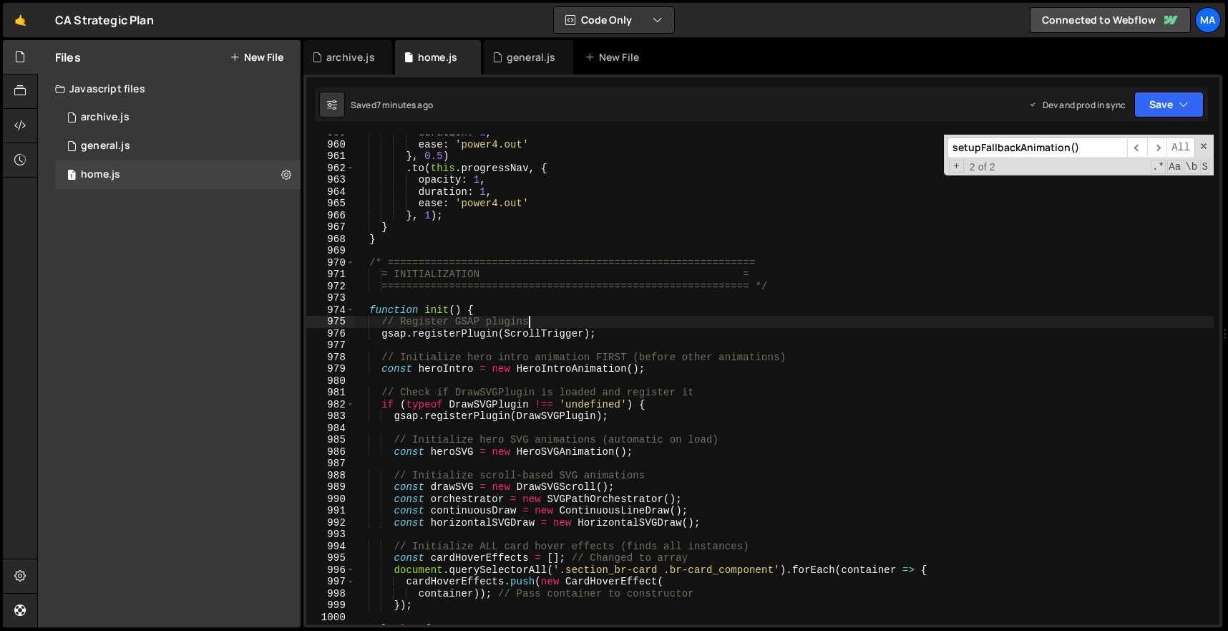
click at [562, 323] on div "duration : 1 , ease : 'power4.out' } , 0.5 ) . to ( this . progressNav , { opac…" at bounding box center [784, 383] width 860 height 513
paste input "gsap.set([eyebrowSplit.chars, h1Split.chars]"
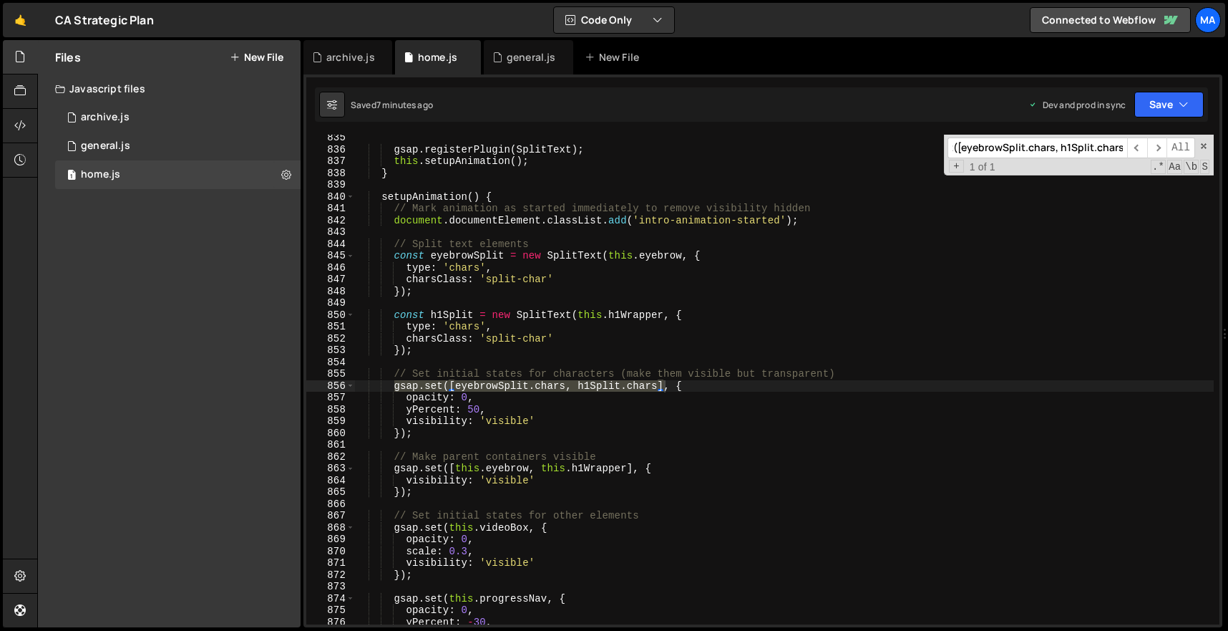
type input "gsap.set([eyebrowSplit.chars, h1Split.chars]"
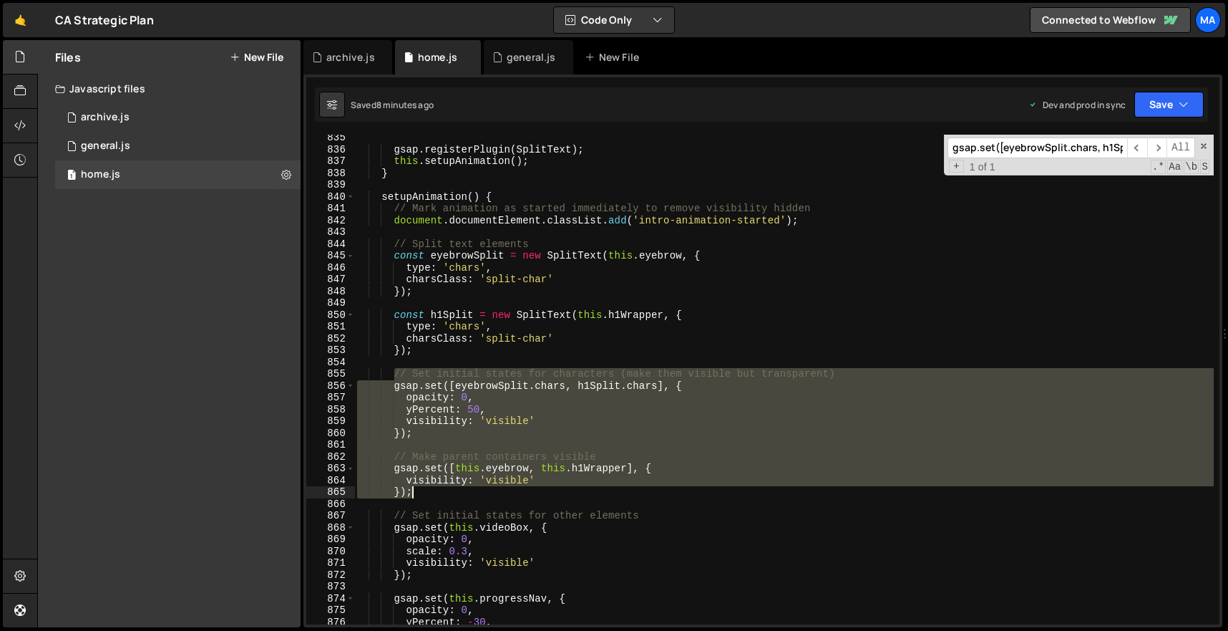
drag, startPoint x: 396, startPoint y: 373, endPoint x: 518, endPoint y: 497, distance: 174.1
click at [518, 497] on div "gsap . registerPlugin ( SplitText ) ; this . setupAnimation ( ) ; } setupAnimat…" at bounding box center [784, 388] width 860 height 513
paste textarea
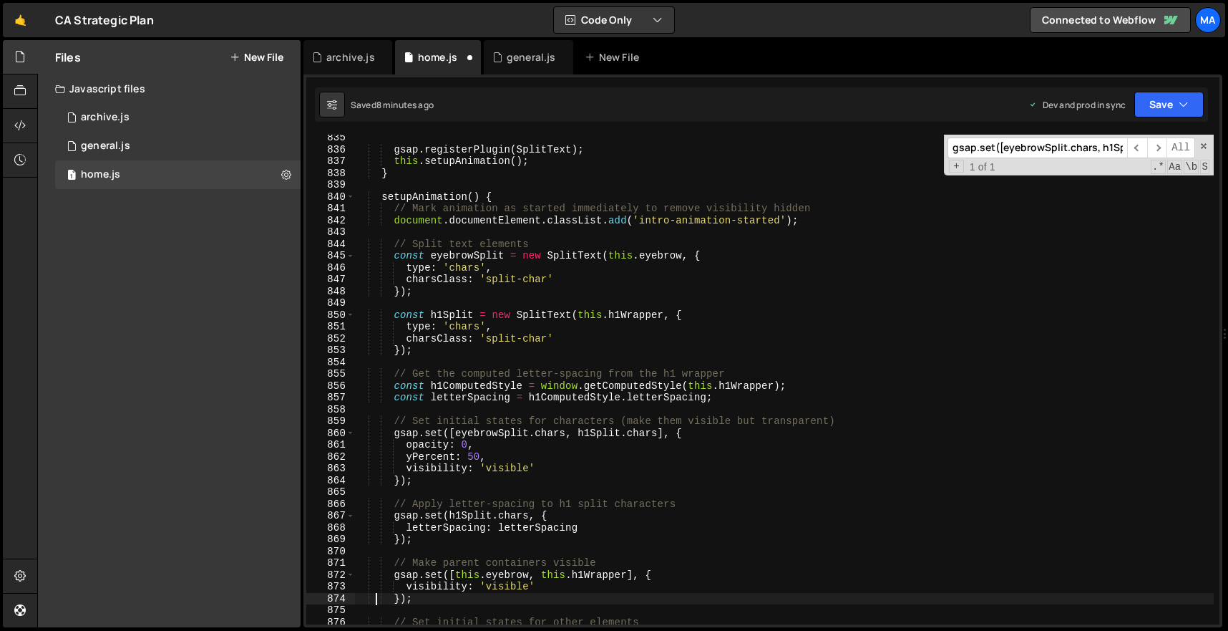
type textarea "});"
click at [1205, 145] on span at bounding box center [1204, 146] width 10 height 10
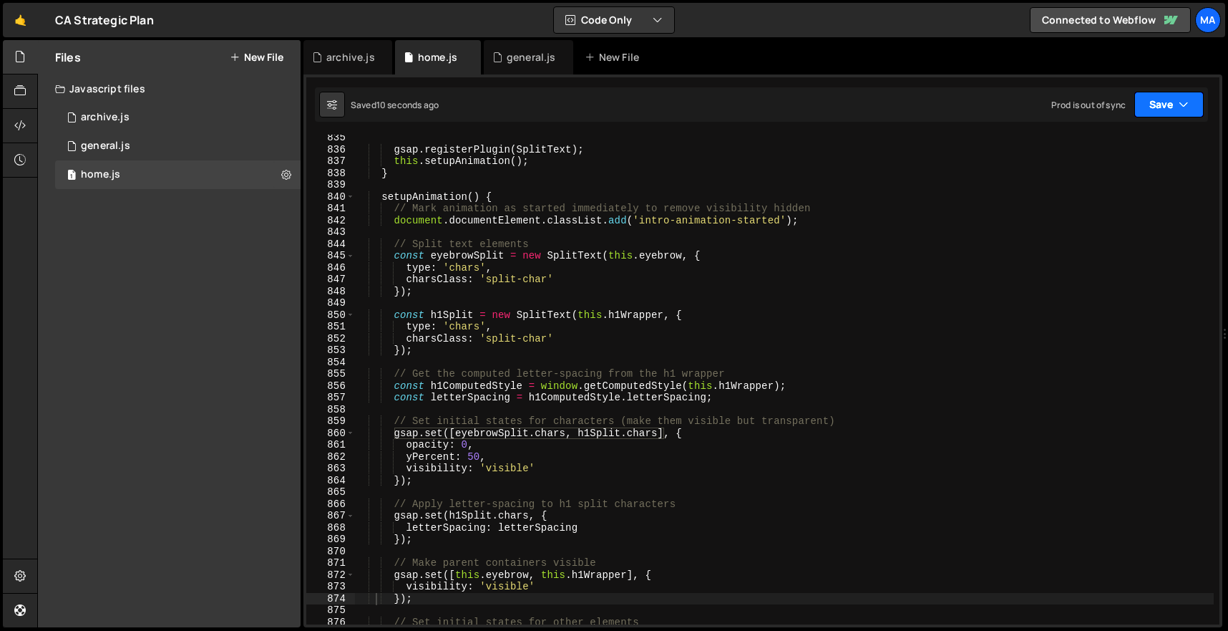
click at [1177, 109] on button "Save" at bounding box center [1168, 105] width 69 height 26
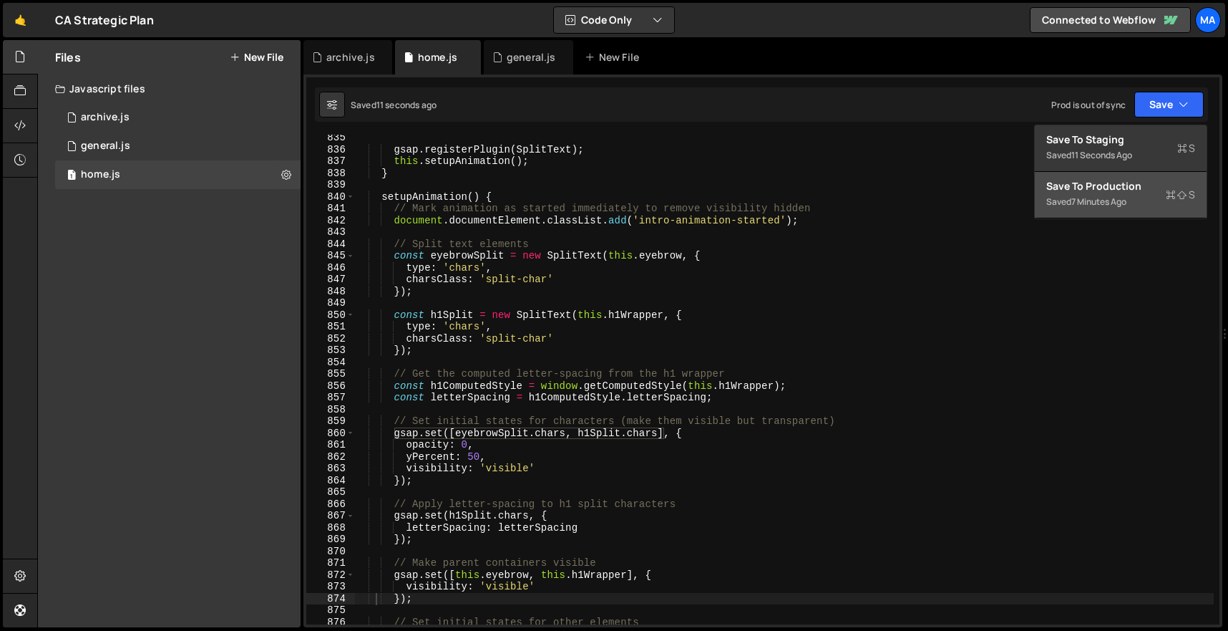
click at [1125, 191] on div "Save to Production S" at bounding box center [1120, 186] width 149 height 14
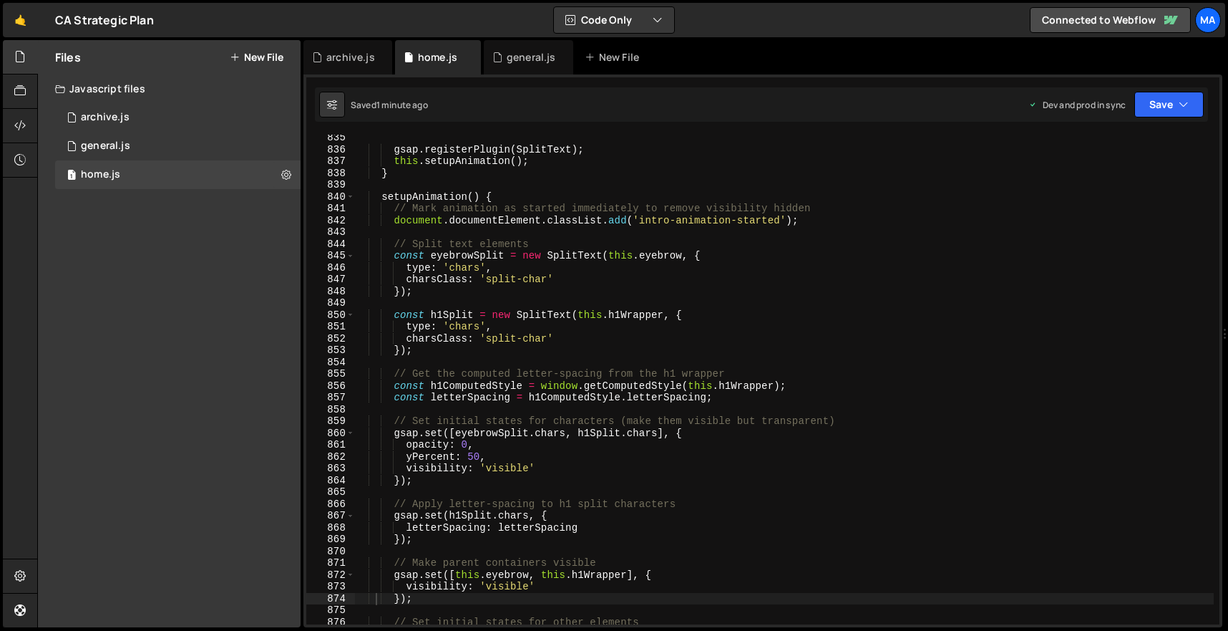
click at [652, 306] on div "gsap . registerPlugin ( SplitText ) ; this . setupAnimation ( ) ; } setupAnimat…" at bounding box center [784, 388] width 860 height 513
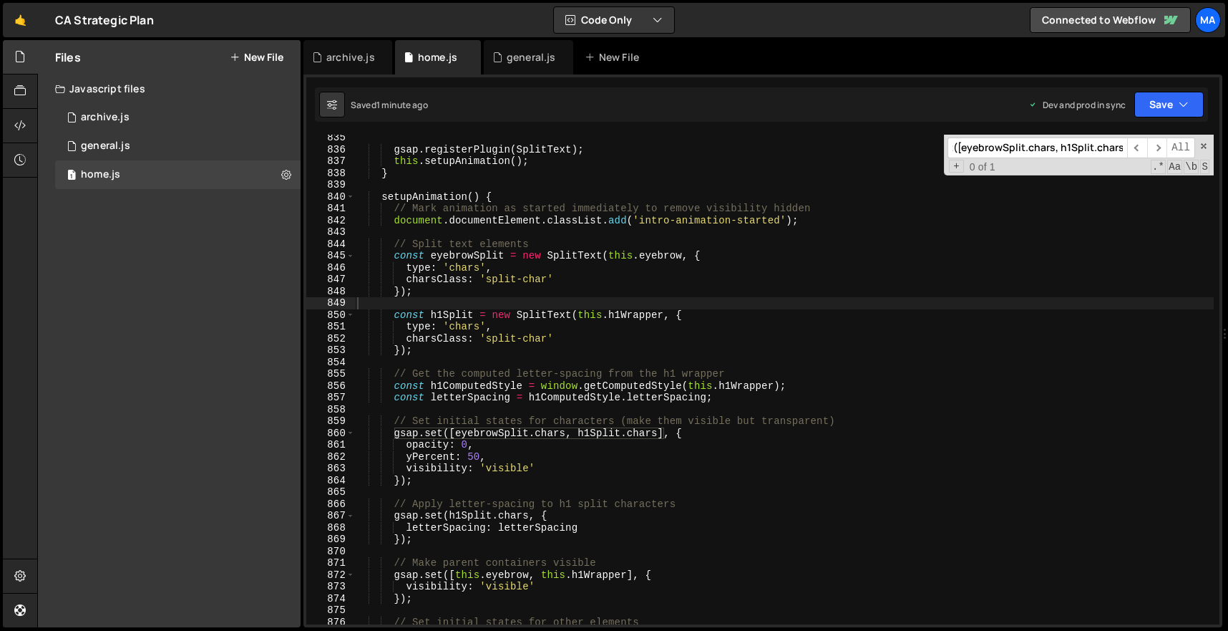
paste input "const eyebrowSplit = new SplitText("
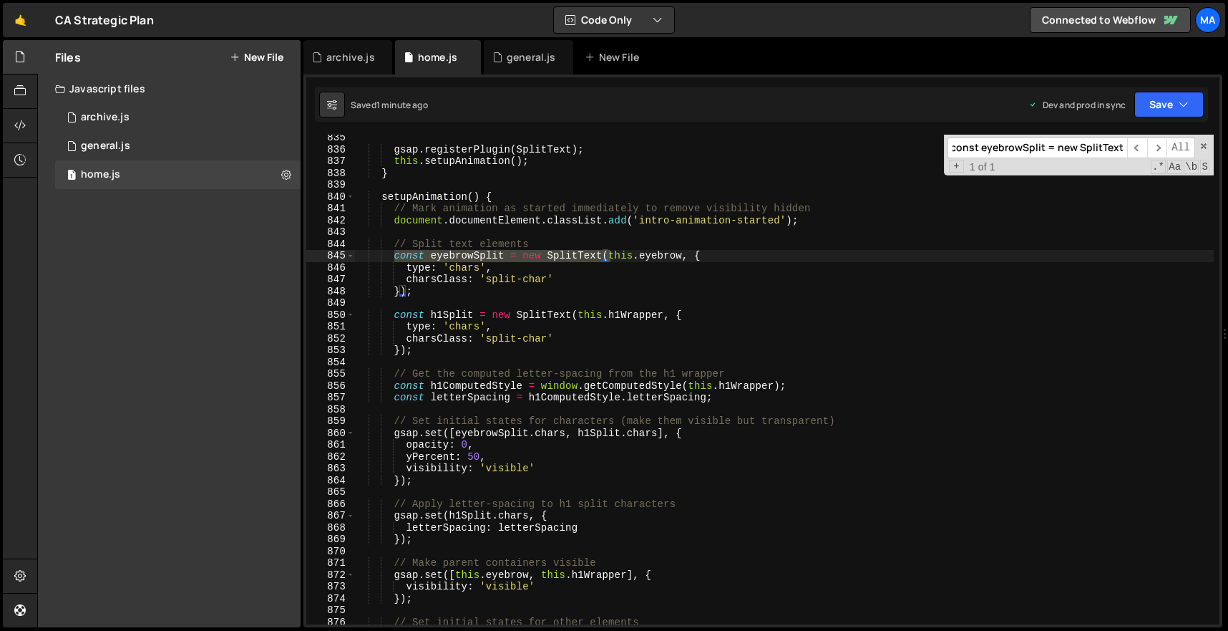
type input "const eyebrowSplit = new SplitText("
drag, startPoint x: 398, startPoint y: 242, endPoint x: 477, endPoint y: 243, distance: 78.7
click at [474, 243] on div "gsap . registerPlugin ( SplitText ) ; this . setupAnimation ( ) ; } setupAnimat…" at bounding box center [784, 388] width 860 height 513
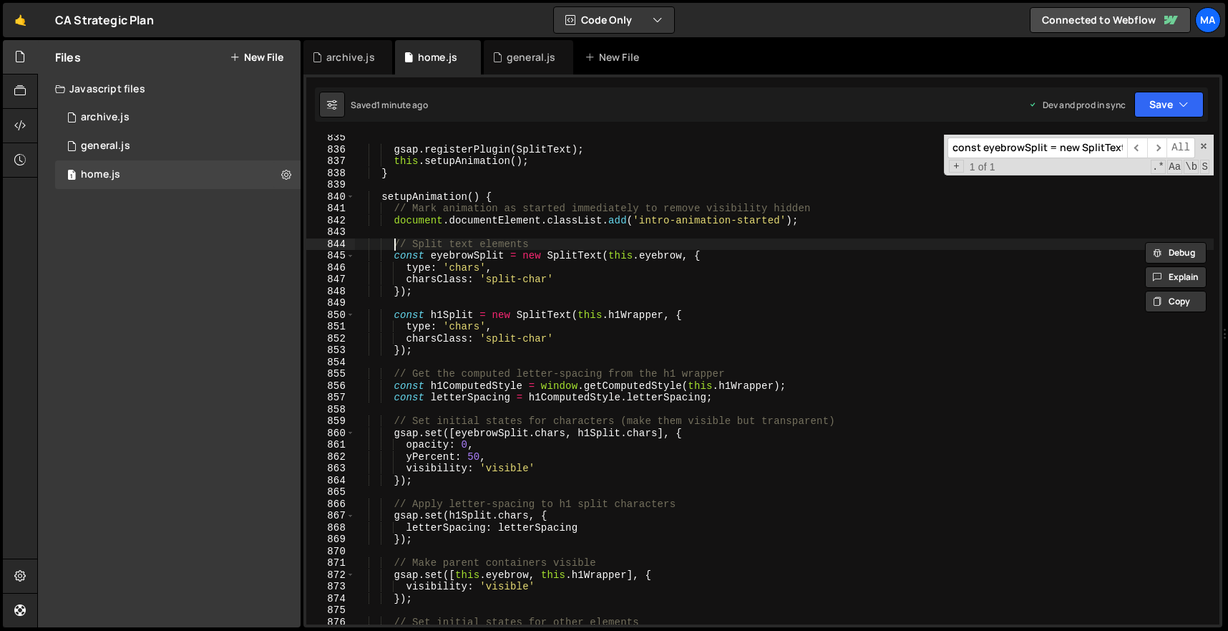
drag, startPoint x: 410, startPoint y: 240, endPoint x: 565, endPoint y: 240, distance: 154.6
click at [557, 240] on div "gsap . registerPlugin ( SplitText ) ; this . setupAnimation ( ) ; } setupAnimat…" at bounding box center [784, 388] width 860 height 513
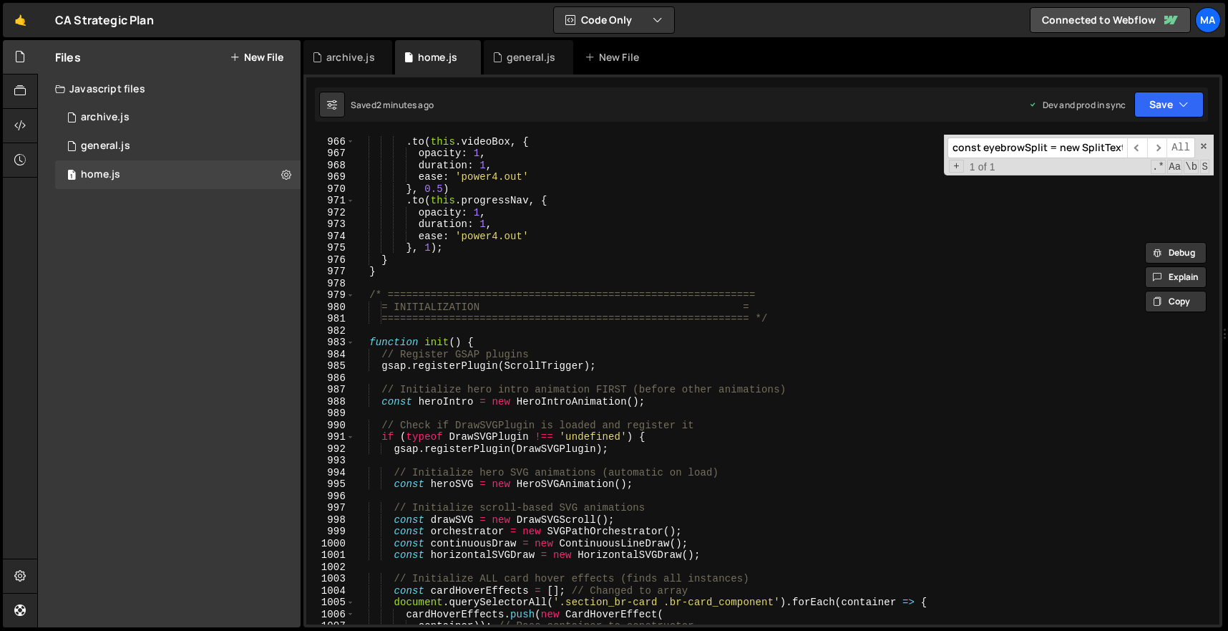
scroll to position [11398, 0]
click at [409, 273] on div ". to ( this . videoBox , { opacity : 1 , duration : 1 , ease : 'power4.out' } ,…" at bounding box center [784, 388] width 860 height 513
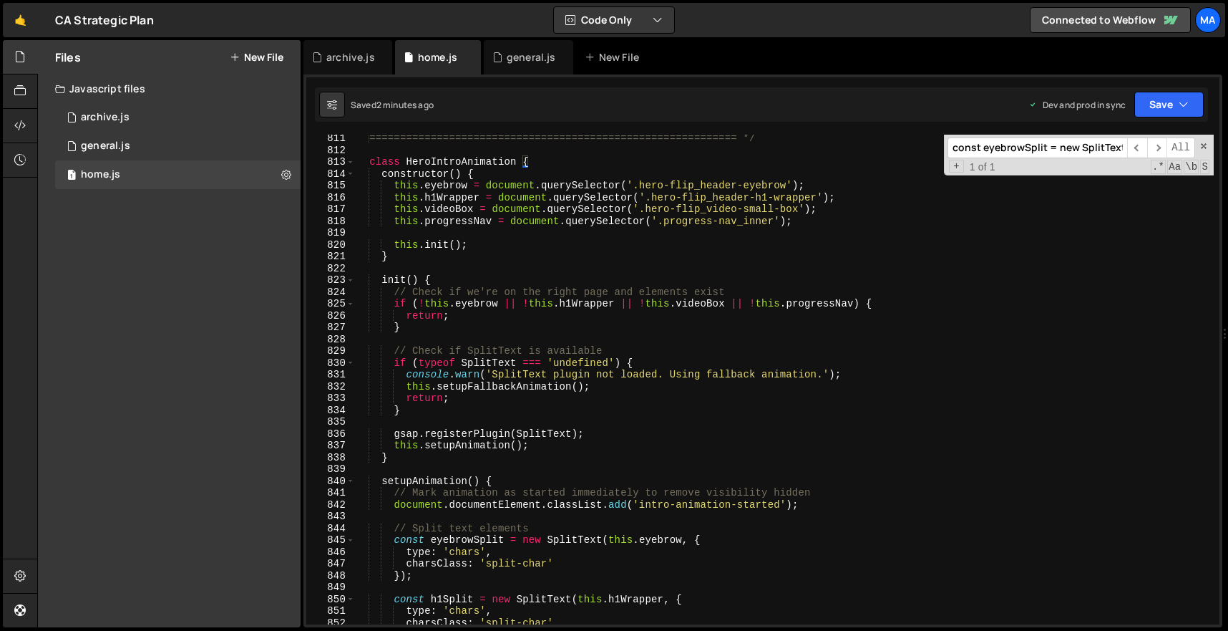
scroll to position [9530, 0]
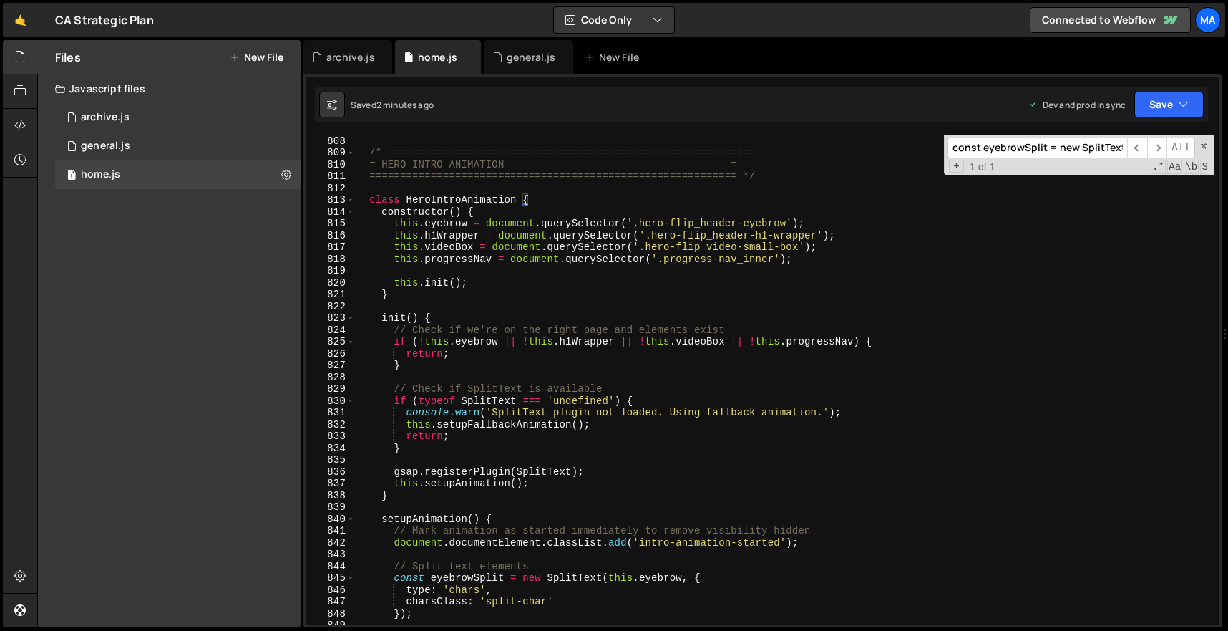
click at [369, 149] on div "} /* ============================================================ = HERO INTRO …" at bounding box center [784, 379] width 860 height 513
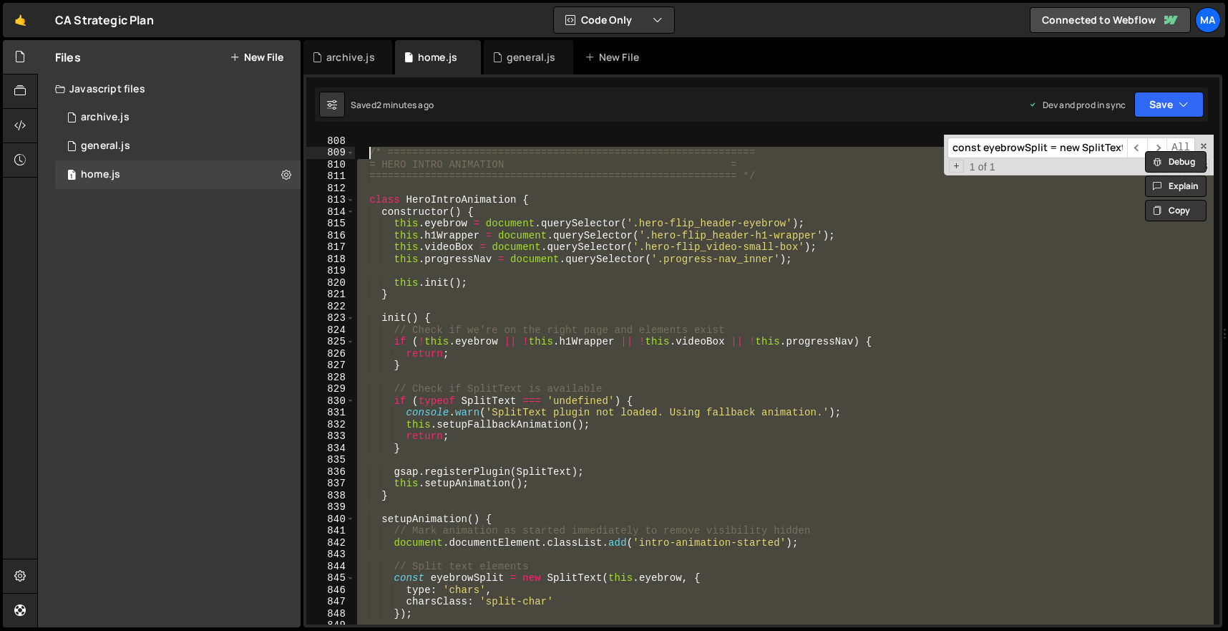
paste textarea "}"
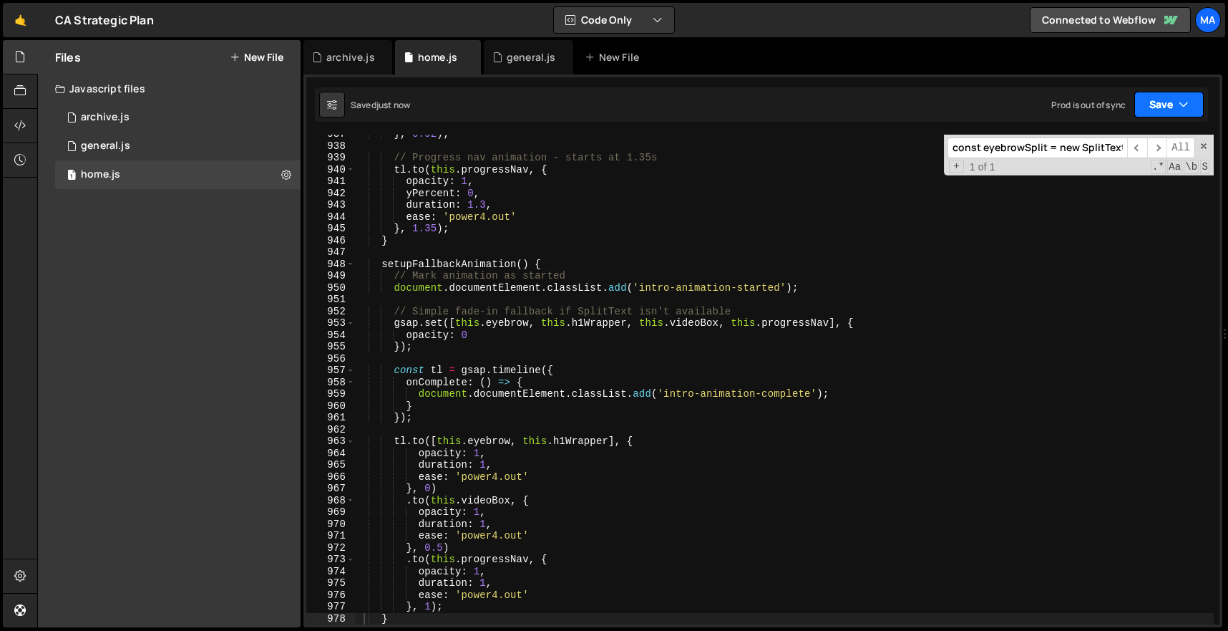
click at [1166, 98] on button "Save" at bounding box center [1168, 105] width 69 height 26
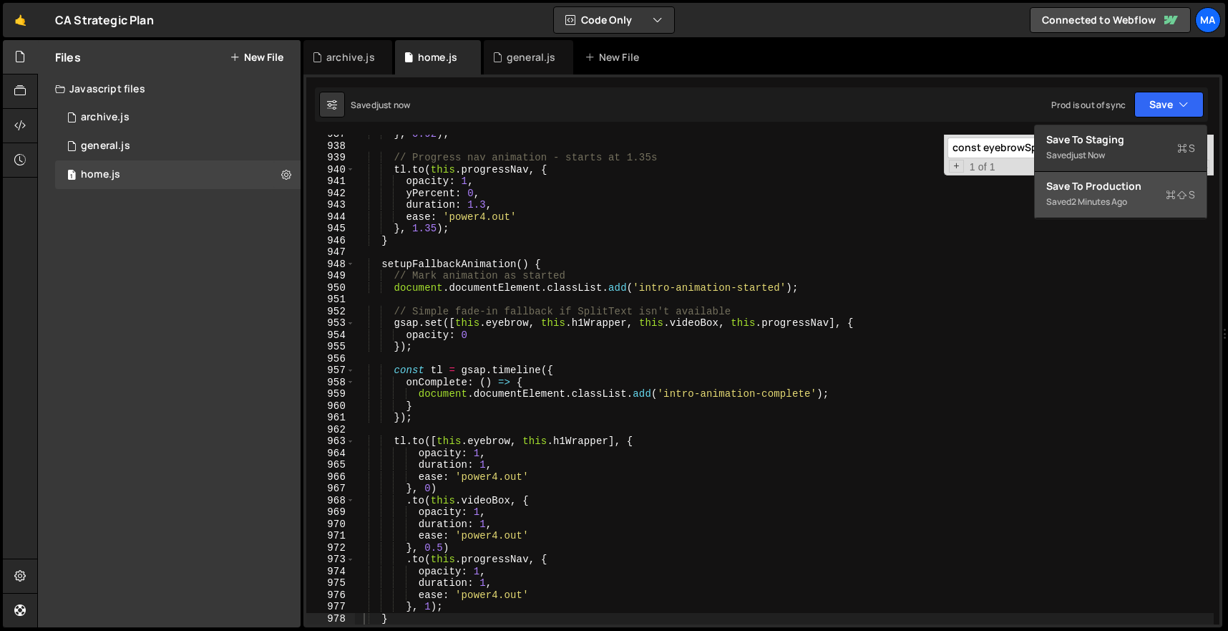
click at [1133, 193] on div "Saved 2 minutes ago" at bounding box center [1120, 201] width 149 height 17
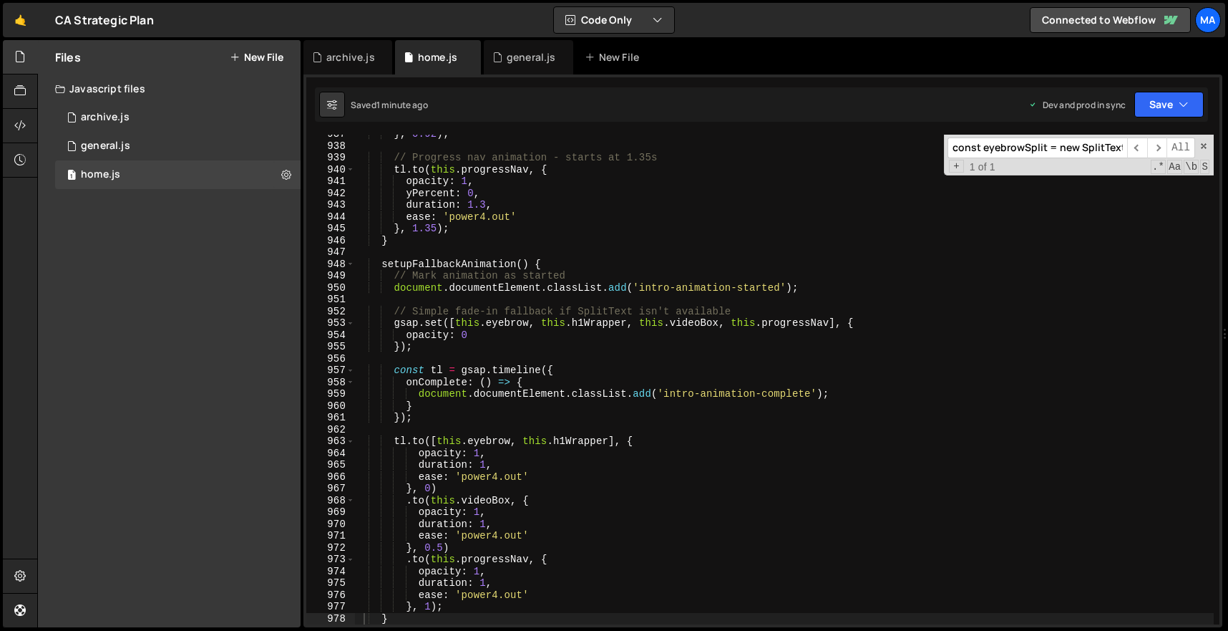
scroll to position [11393, 0]
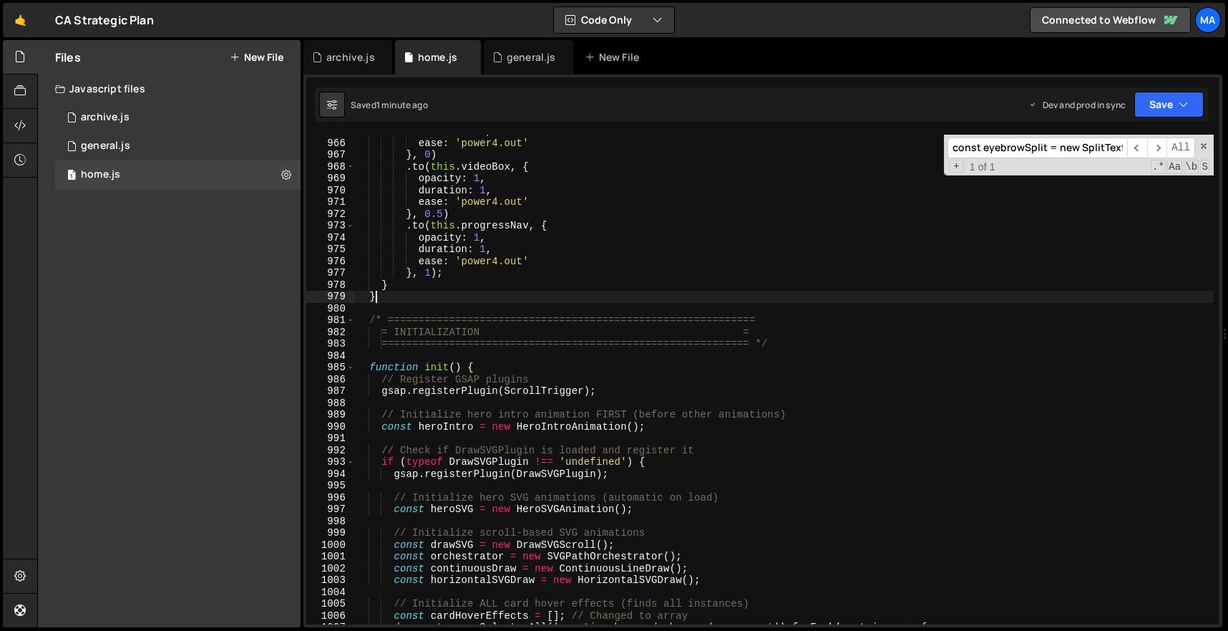
click at [404, 297] on div "duration : 1 , ease : 'power4.out' } , 0 ) . to ( this . videoBox , { opacity :…" at bounding box center [784, 381] width 860 height 513
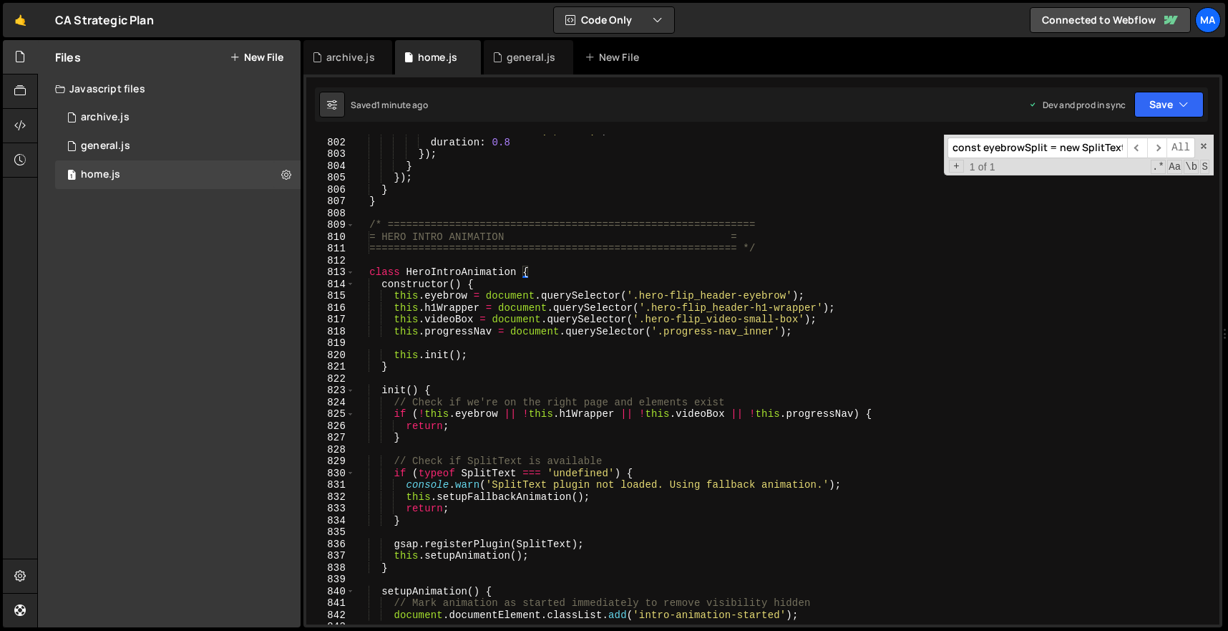
scroll to position [9331, 0]
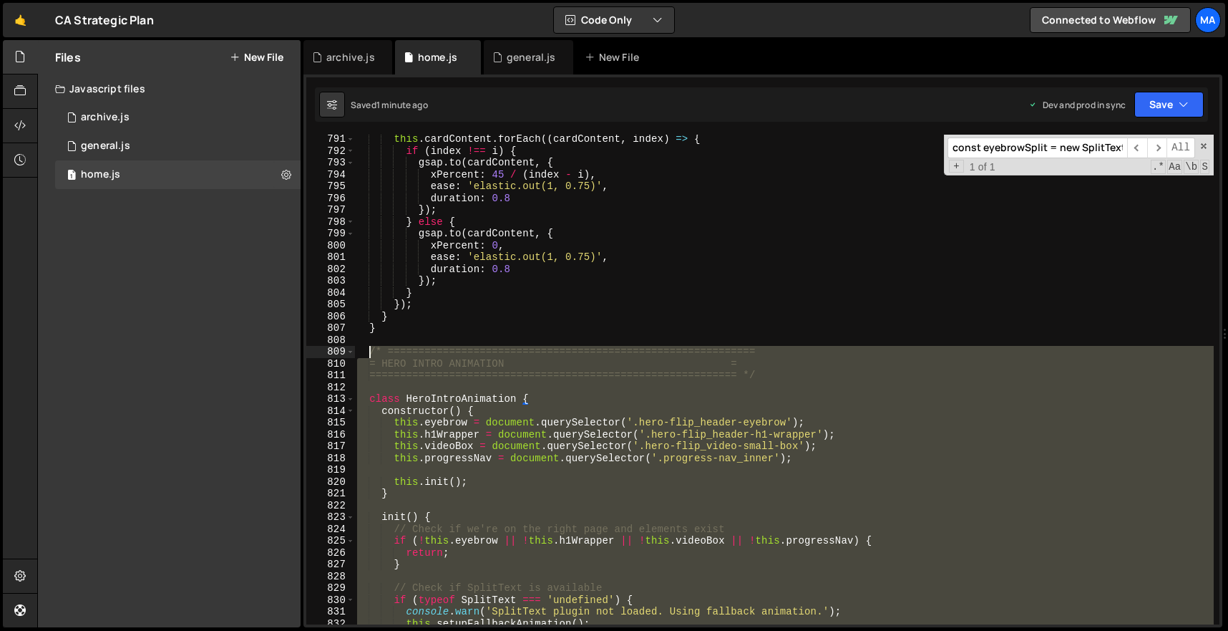
click at [368, 351] on div "this . cardContent . forEach (( cardContent , index ) => { if ( index !== i ) {…" at bounding box center [784, 389] width 860 height 513
paste textarea "}"
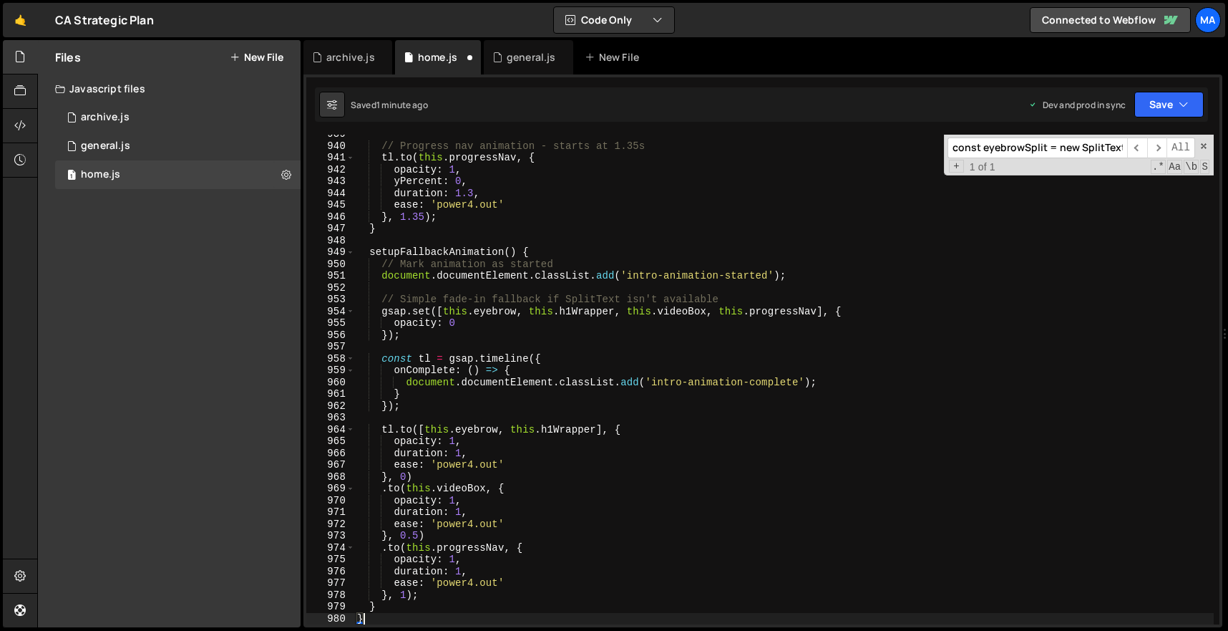
type textarea "}"
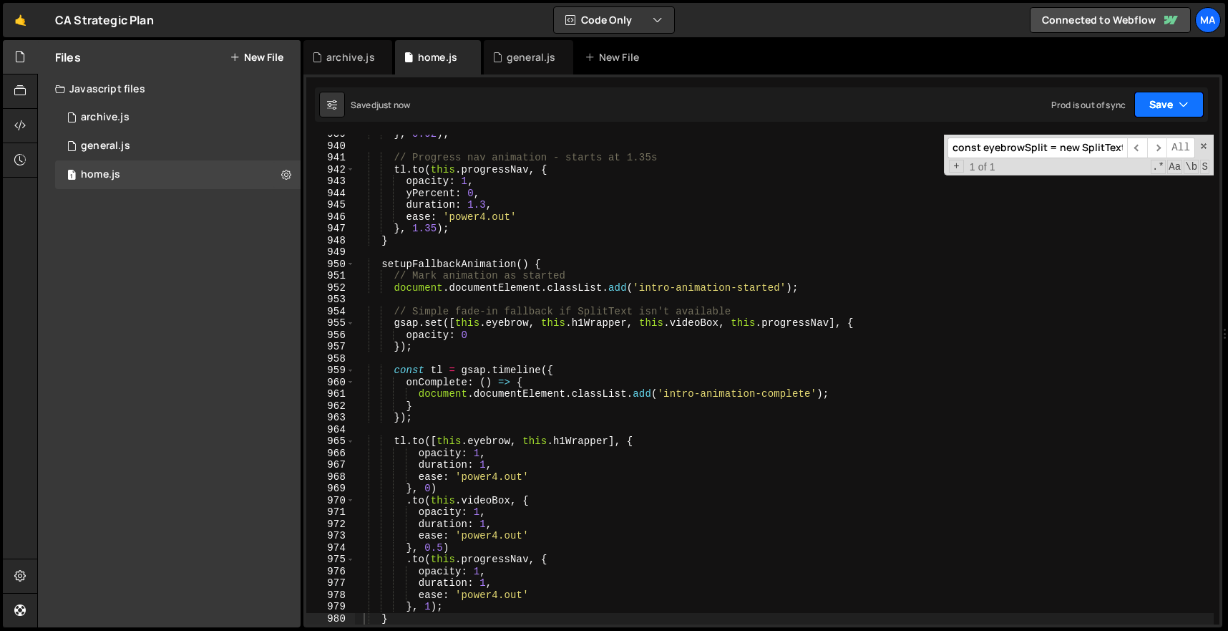
click at [1165, 104] on button "Save" at bounding box center [1168, 105] width 69 height 26
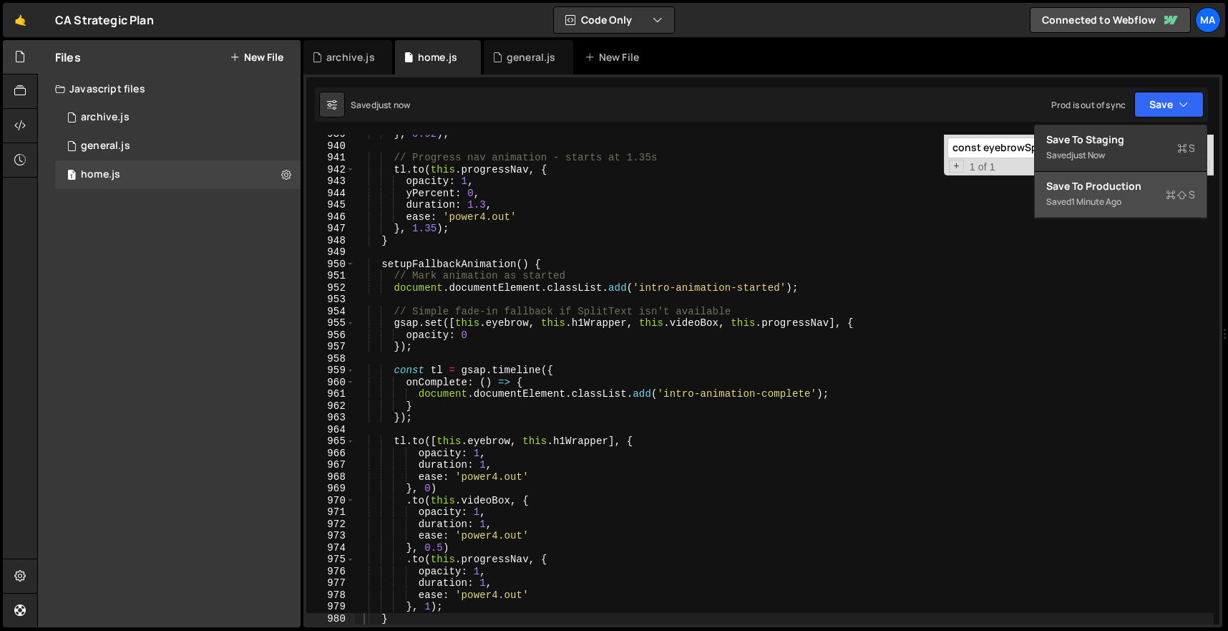
click at [1132, 200] on div "Saved 1 minute ago" at bounding box center [1120, 201] width 149 height 17
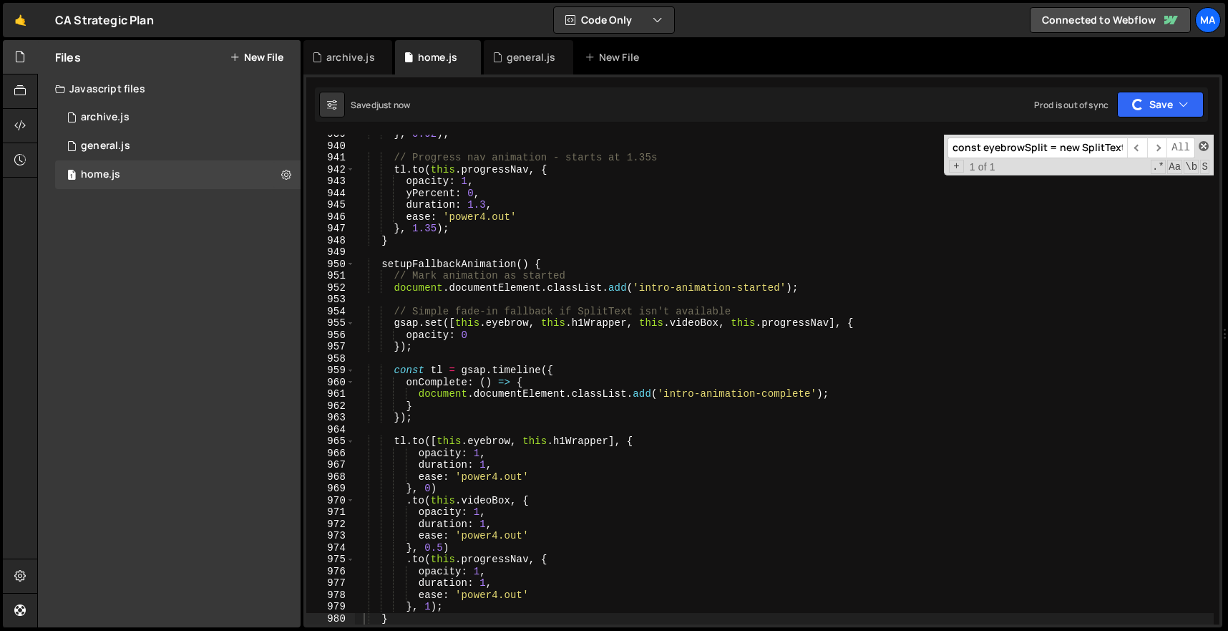
click at [1201, 147] on span at bounding box center [1204, 146] width 10 height 10
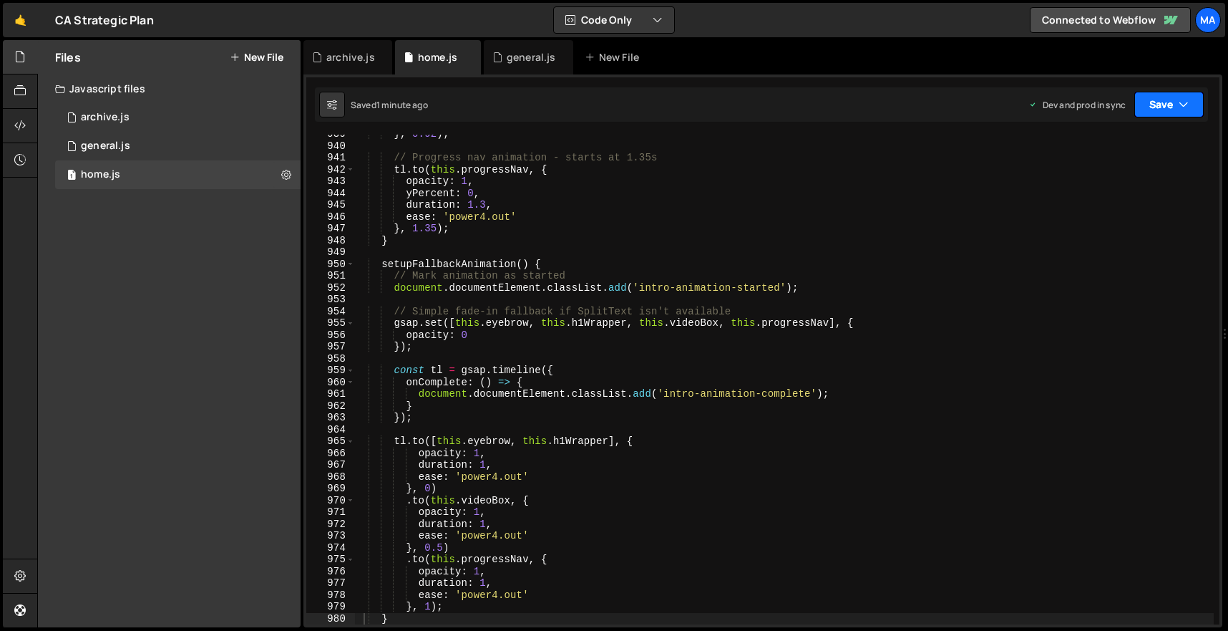
click at [1158, 105] on button "Save" at bounding box center [1168, 105] width 69 height 26
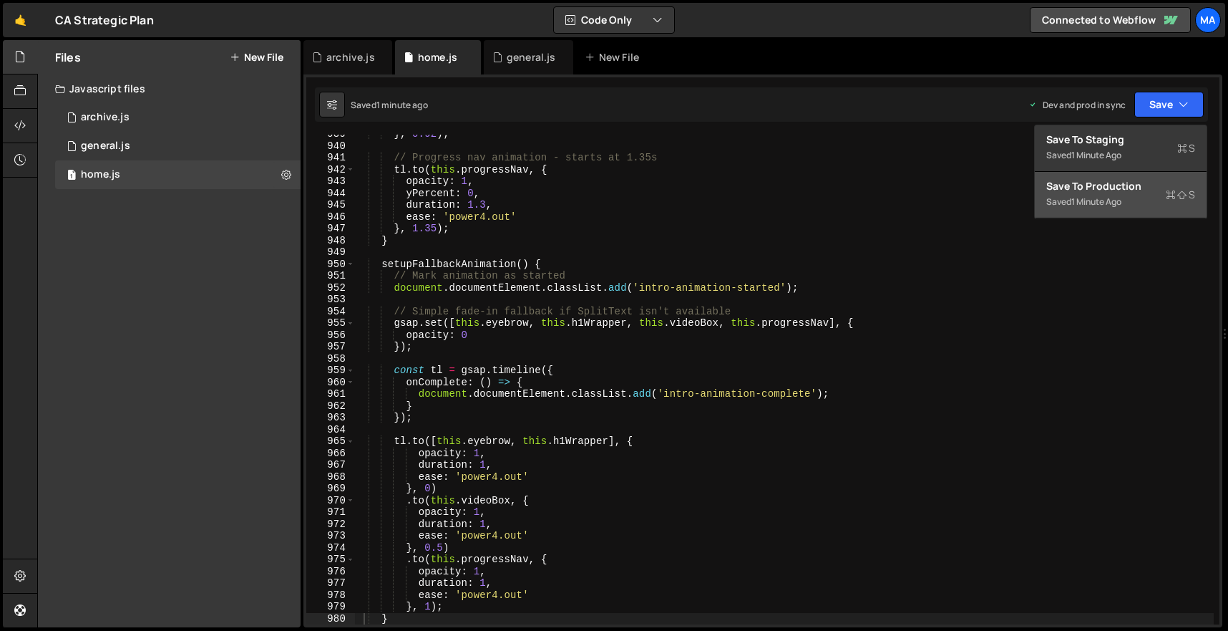
click at [1135, 190] on div "Save to Production S" at bounding box center [1120, 186] width 149 height 14
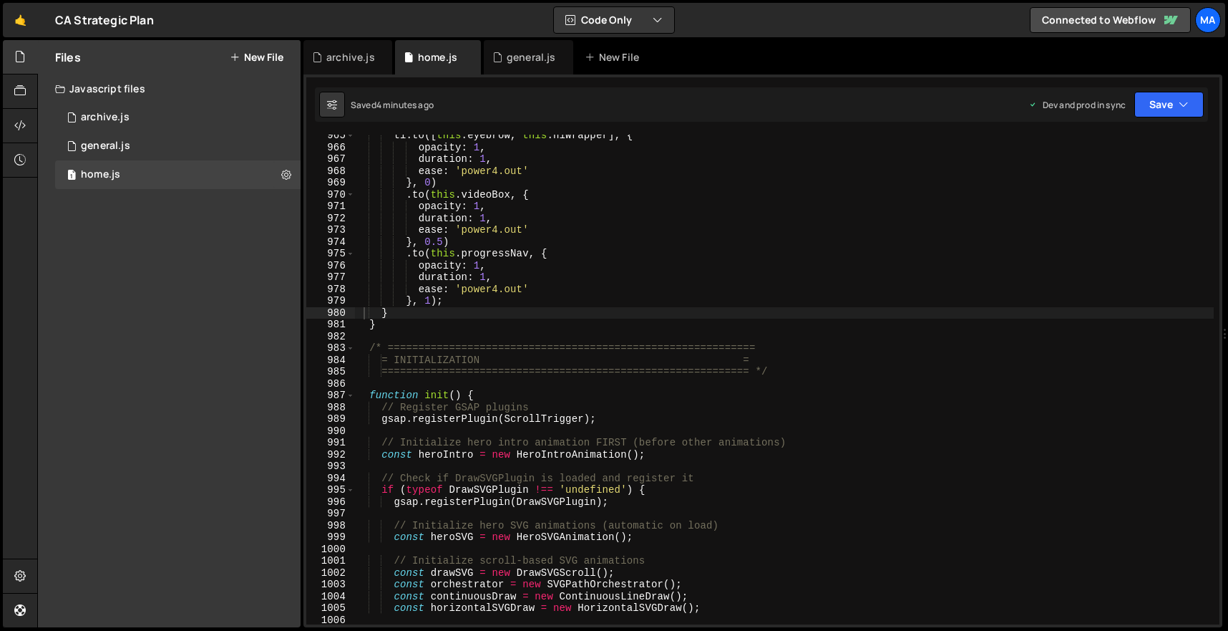
scroll to position [11388, 0]
click at [424, 336] on div "tl . to ([ this . eyebrow , this . h1Wrapper ] , { opacity : 1 , duration : 1 ,…" at bounding box center [784, 386] width 860 height 513
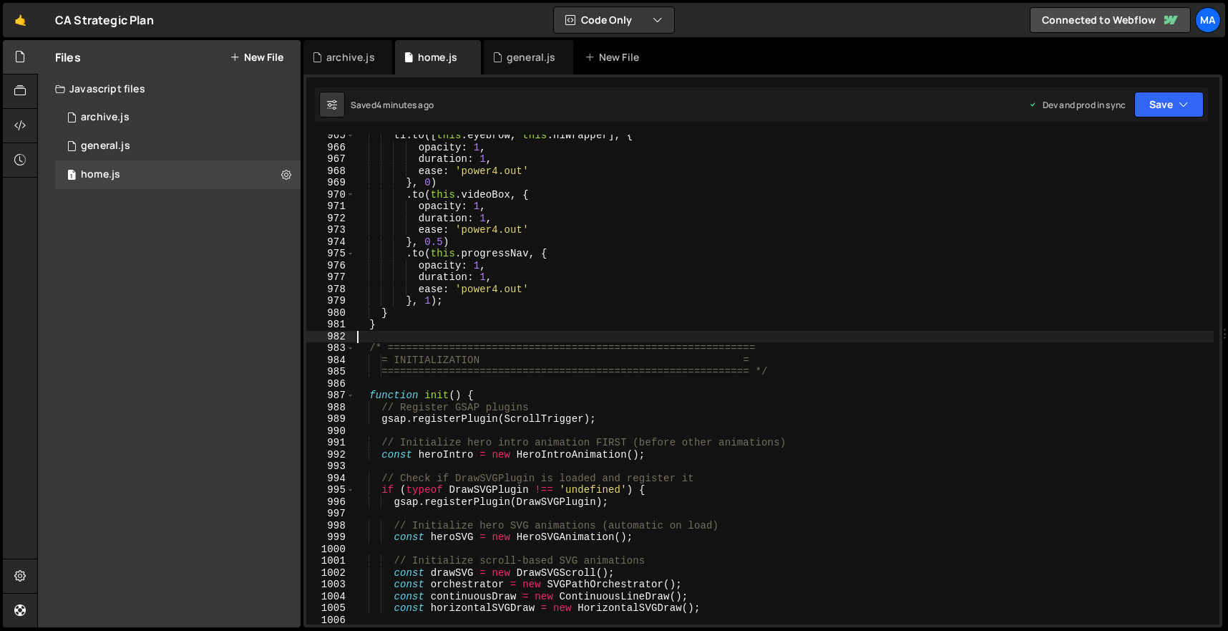
click at [424, 332] on div "tl . to ([ this . eyebrow , this . h1Wrapper ] , { opacity : 1 , duration : 1 ,…" at bounding box center [784, 386] width 860 height 513
click at [424, 326] on div "tl . to ([ this . eyebrow , this . h1Wrapper ] , { opacity : 1 , duration : 1 ,…" at bounding box center [784, 386] width 860 height 513
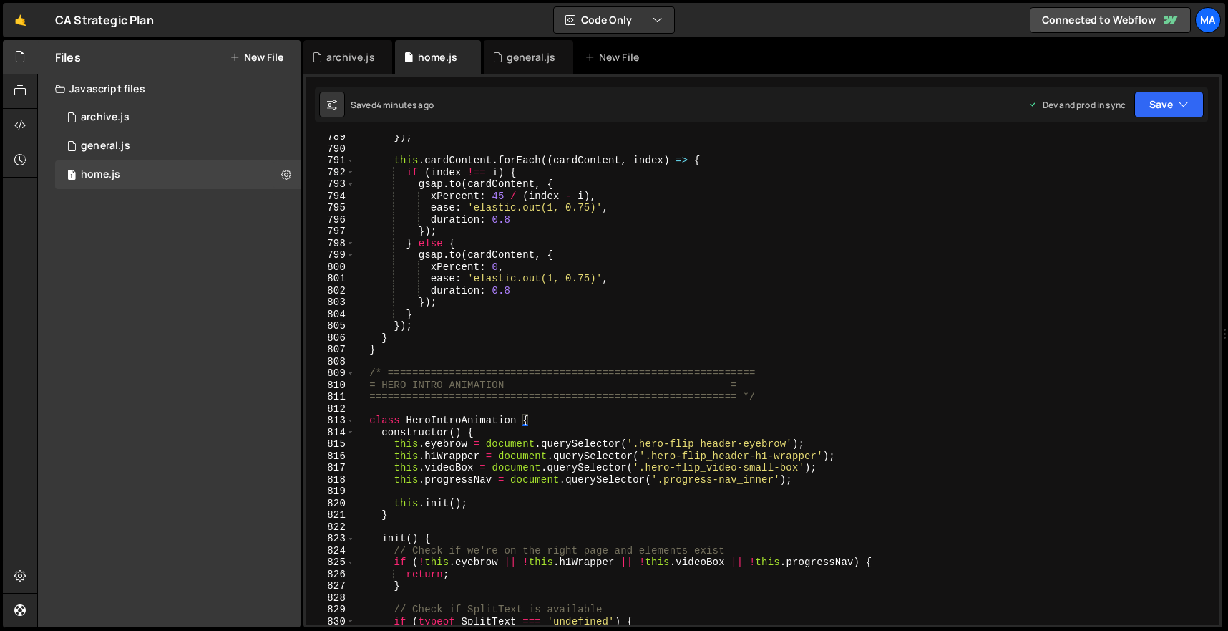
scroll to position [9246, 0]
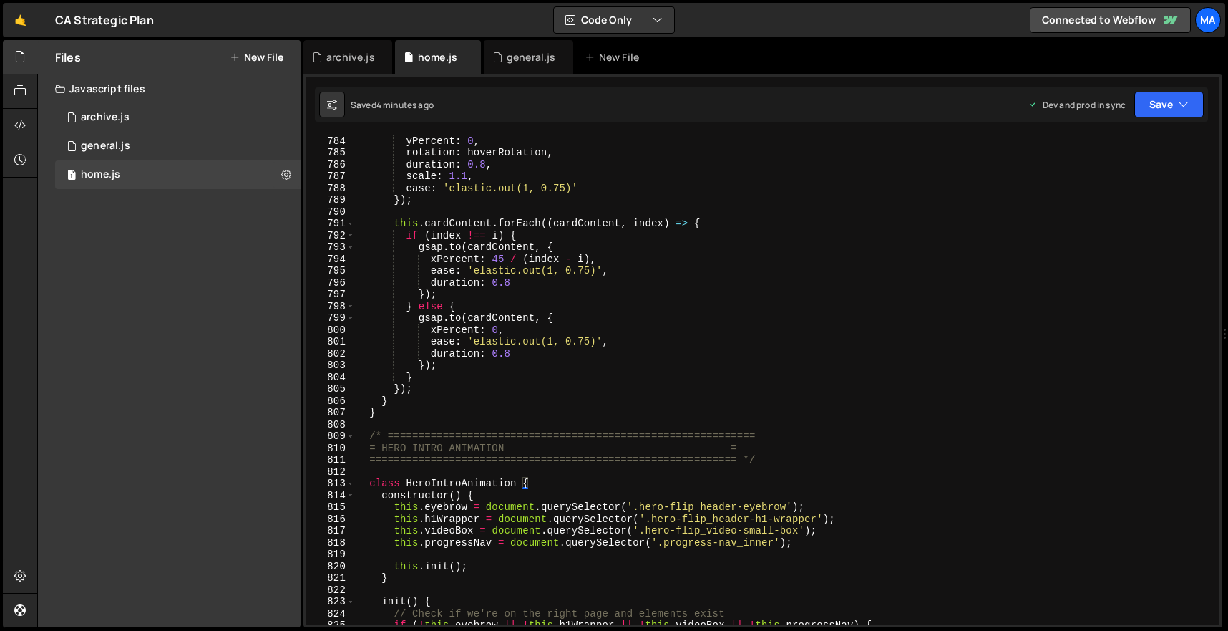
click at [364, 433] on div "xPercent : 0 , yPercent : 0 , rotation : hoverRotation , duration : 0.8 , scale…" at bounding box center [784, 379] width 860 height 513
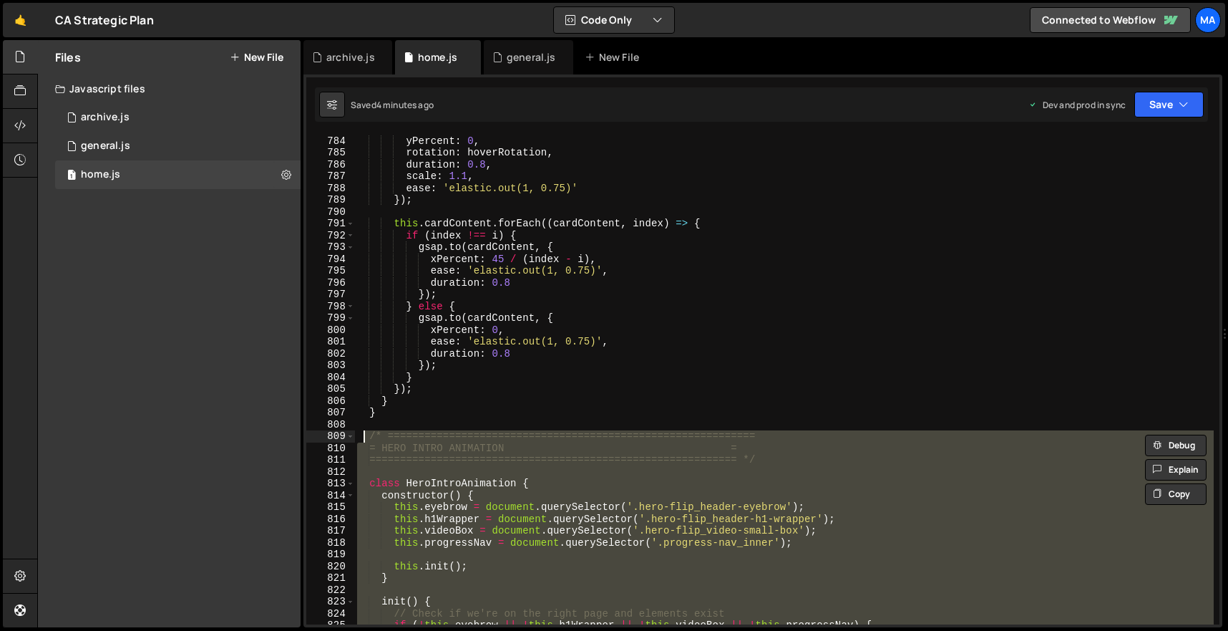
paste textarea "}"
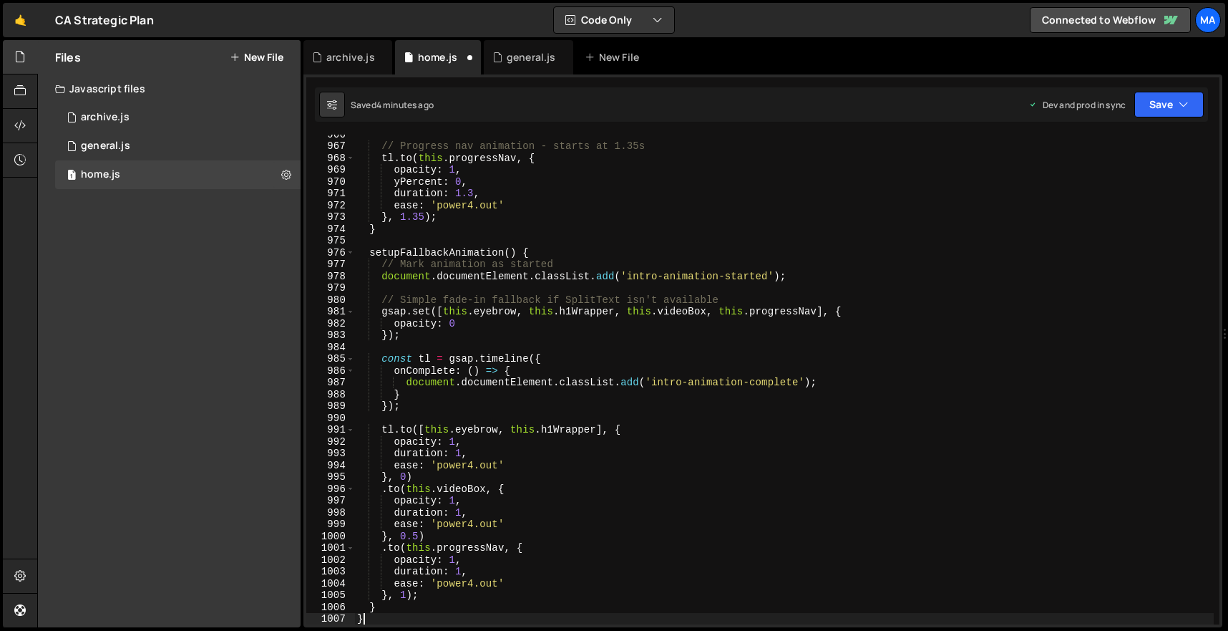
scroll to position [11402, 0]
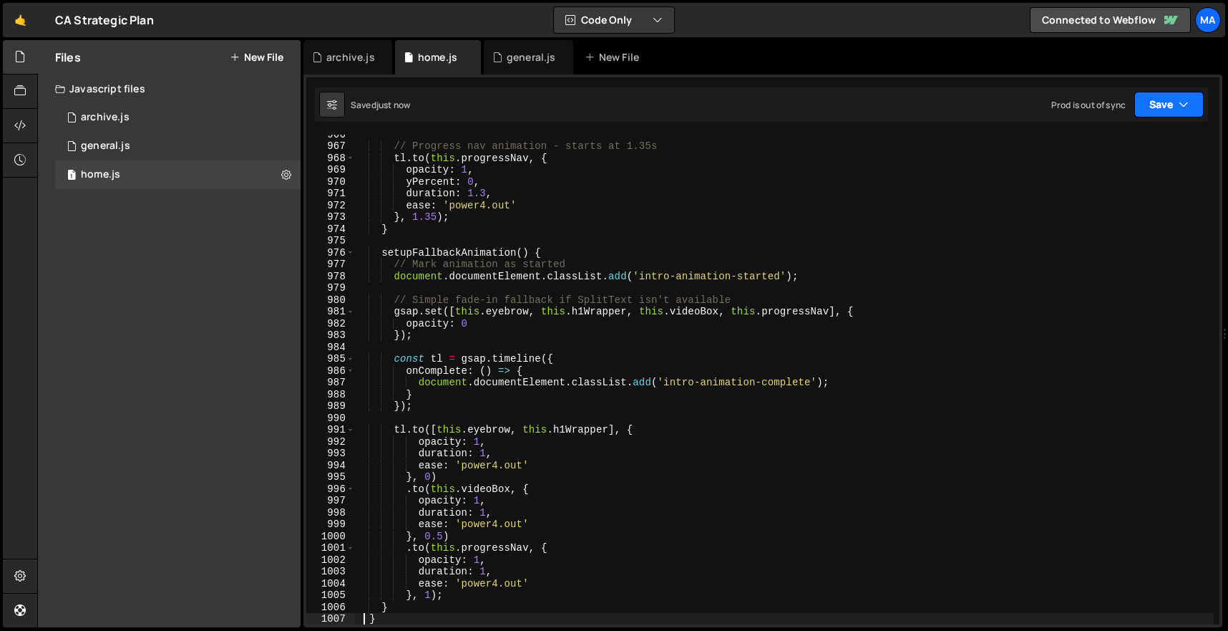
click at [1172, 115] on button "Save" at bounding box center [1168, 105] width 69 height 26
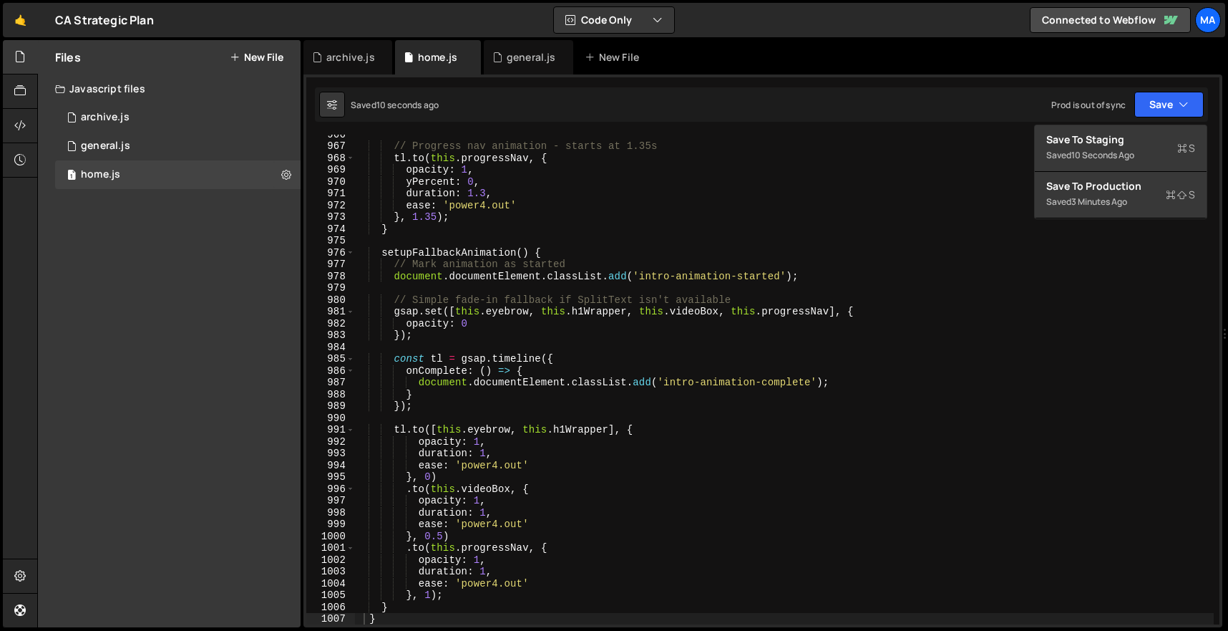
click at [1018, 96] on div "Saved 10 seconds ago Prod is out of sync Upgrade to Edit Save Save to Staging S…" at bounding box center [761, 104] width 893 height 34
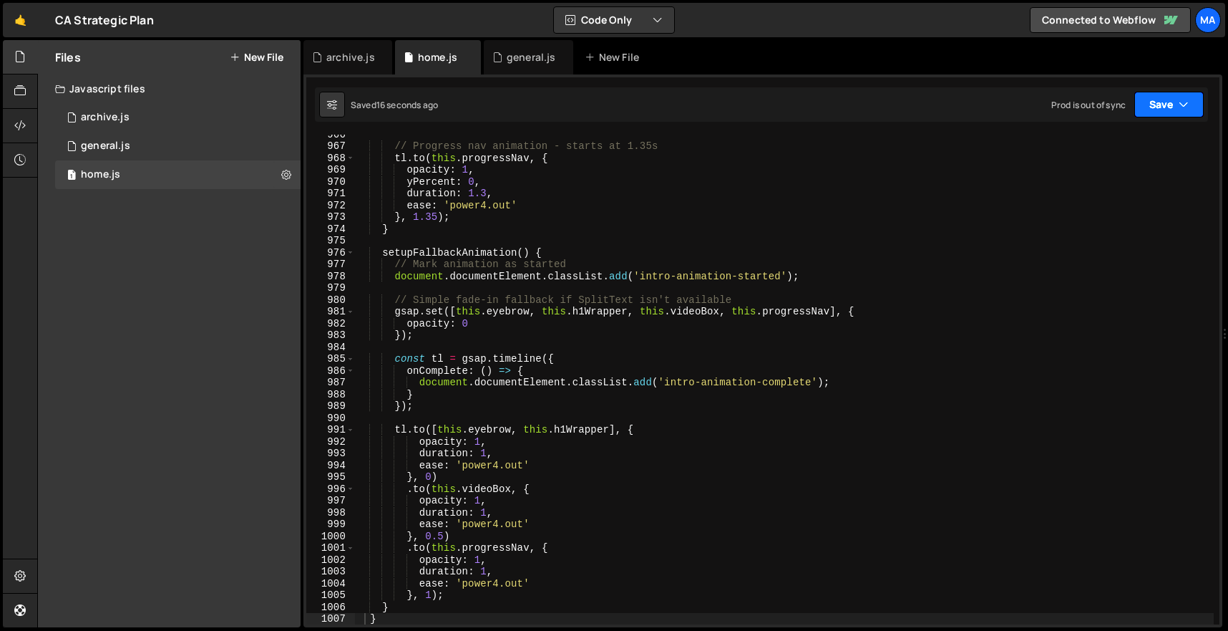
click at [1171, 92] on button "Save" at bounding box center [1168, 105] width 69 height 26
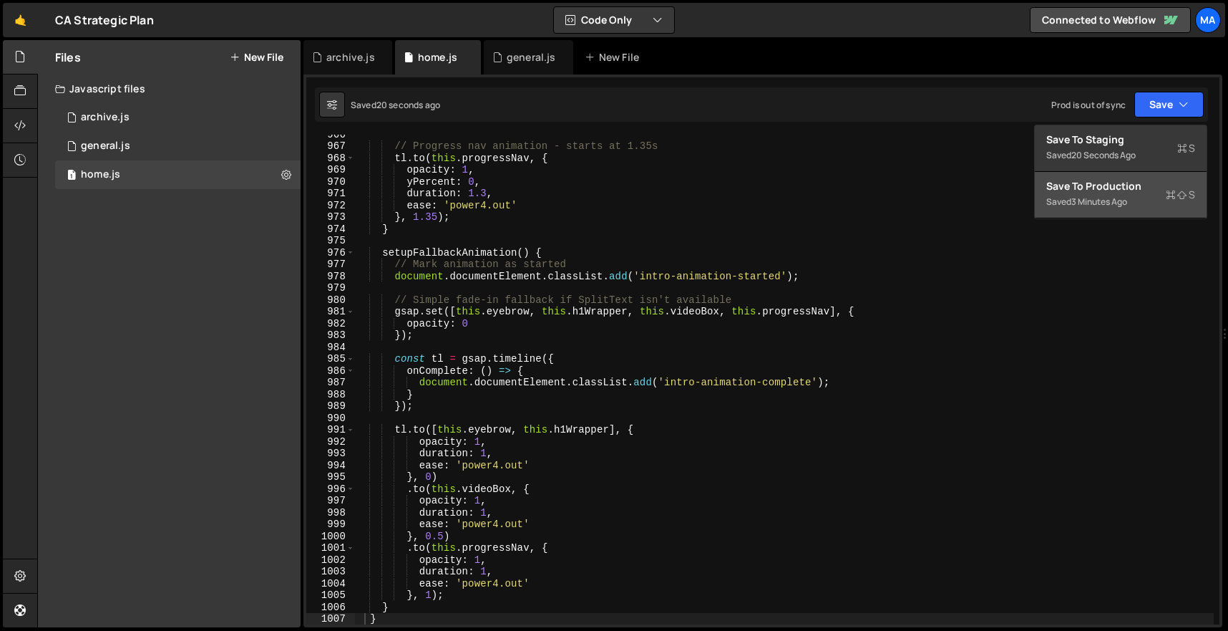
click at [1137, 191] on div "Save to Production S" at bounding box center [1120, 186] width 149 height 14
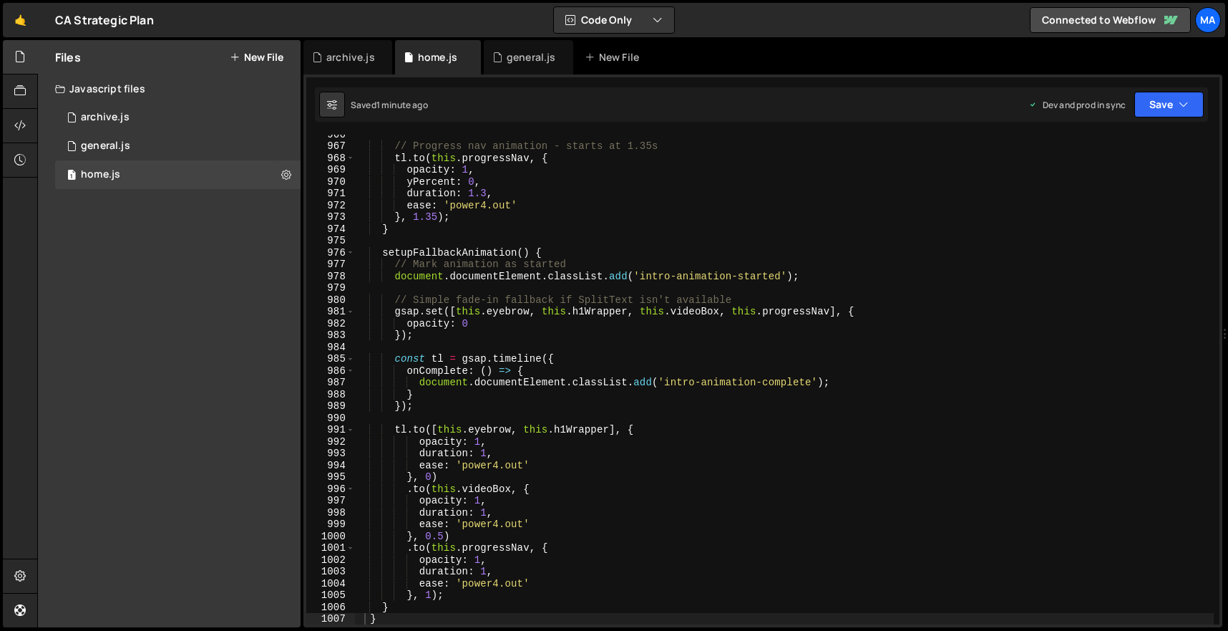
scroll to position [11579, 0]
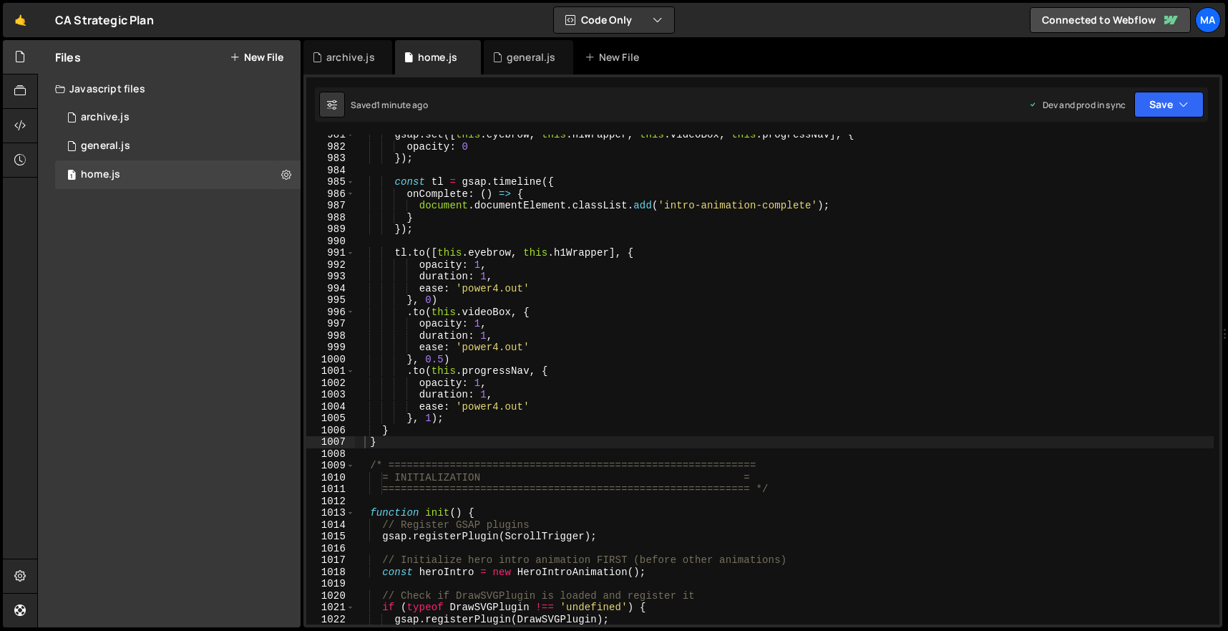
click at [459, 447] on div "gsap . set ([ this . eyebrow , this . h1Wrapper , this . videoBox , this . prog…" at bounding box center [784, 385] width 859 height 513
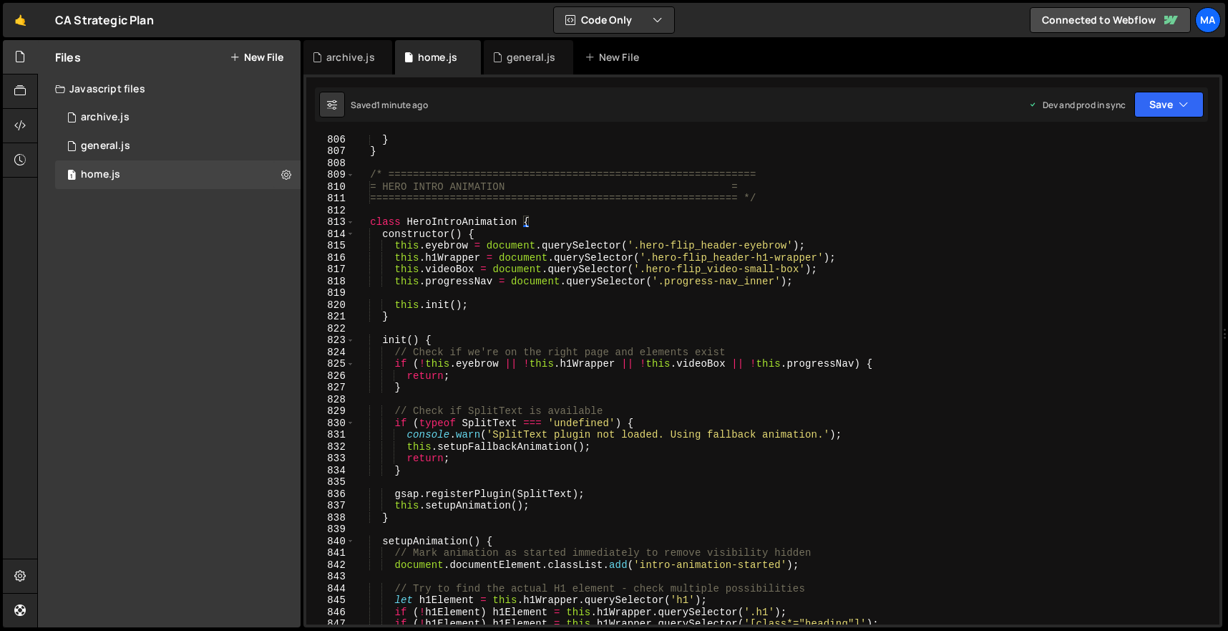
scroll to position [9487, 0]
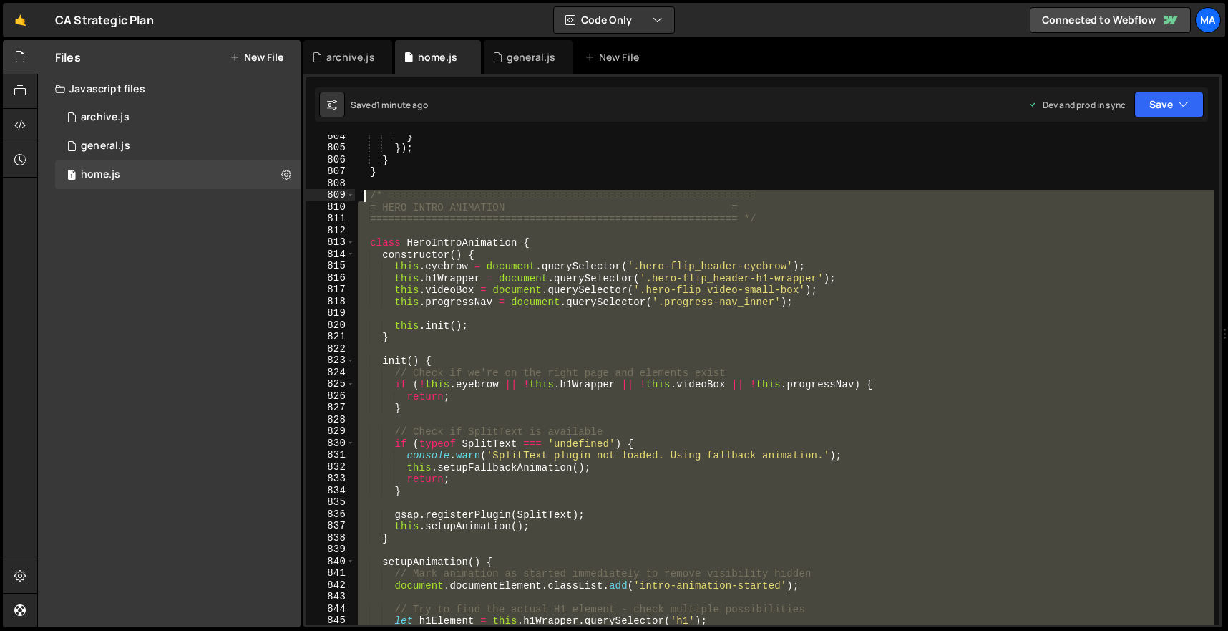
click at [366, 197] on div "} }) ; } } /* ============================================================ = HE…" at bounding box center [784, 386] width 859 height 513
paste textarea "}"
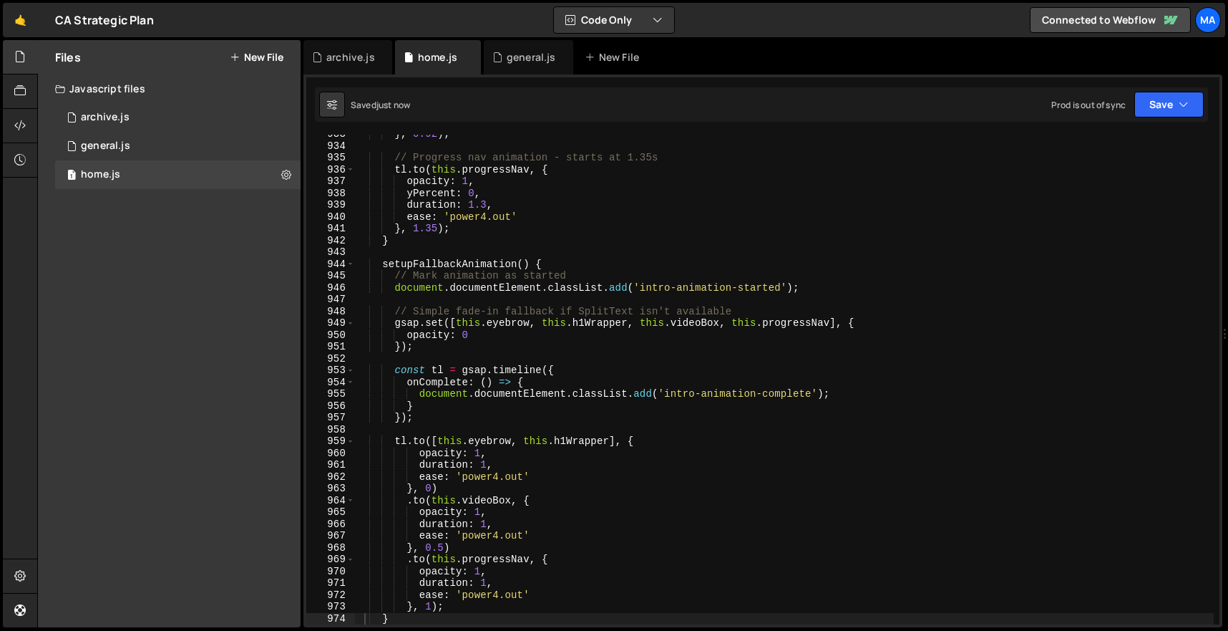
click at [1166, 122] on div "})(); 1 2 3 4 5 6 7 8 9 10 11 12 13 14 15 16 17 18 19 20 21 22 23 24 25 26 27 2…" at bounding box center [762, 350] width 919 height 553
click at [1168, 103] on button "Save" at bounding box center [1168, 105] width 69 height 26
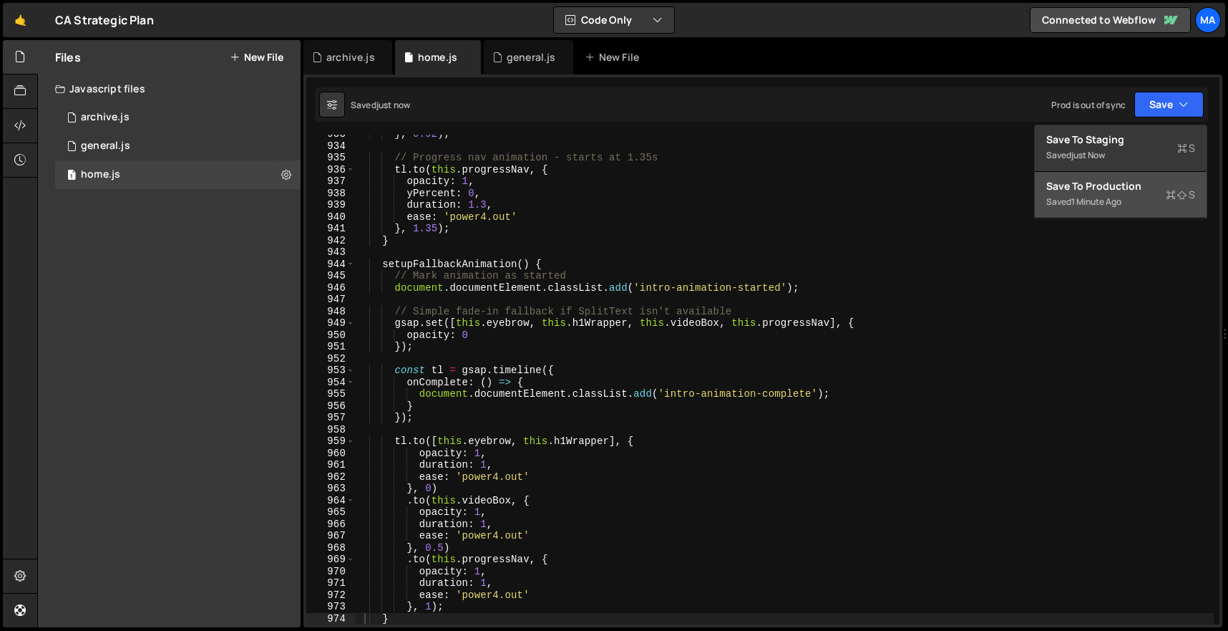
click at [1107, 203] on div "1 minute ago" at bounding box center [1096, 201] width 50 height 12
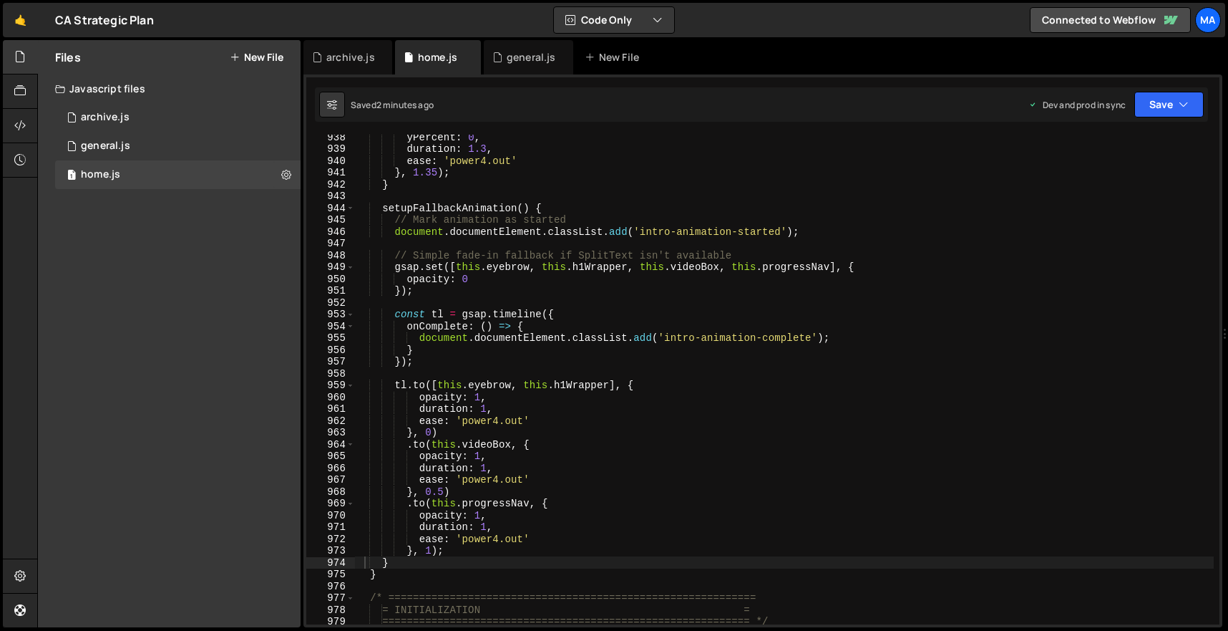
scroll to position [11192, 0]
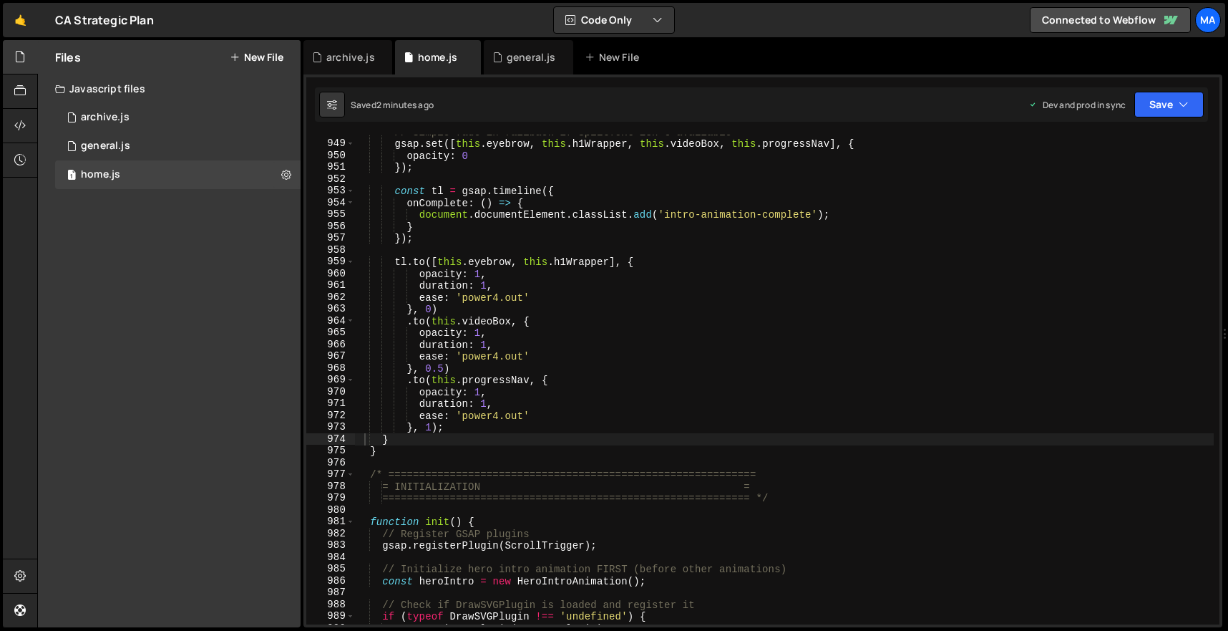
click at [399, 452] on div "// Simple fade-in fallback if SplitText isn't available gsap . set ([ this . ey…" at bounding box center [784, 382] width 859 height 513
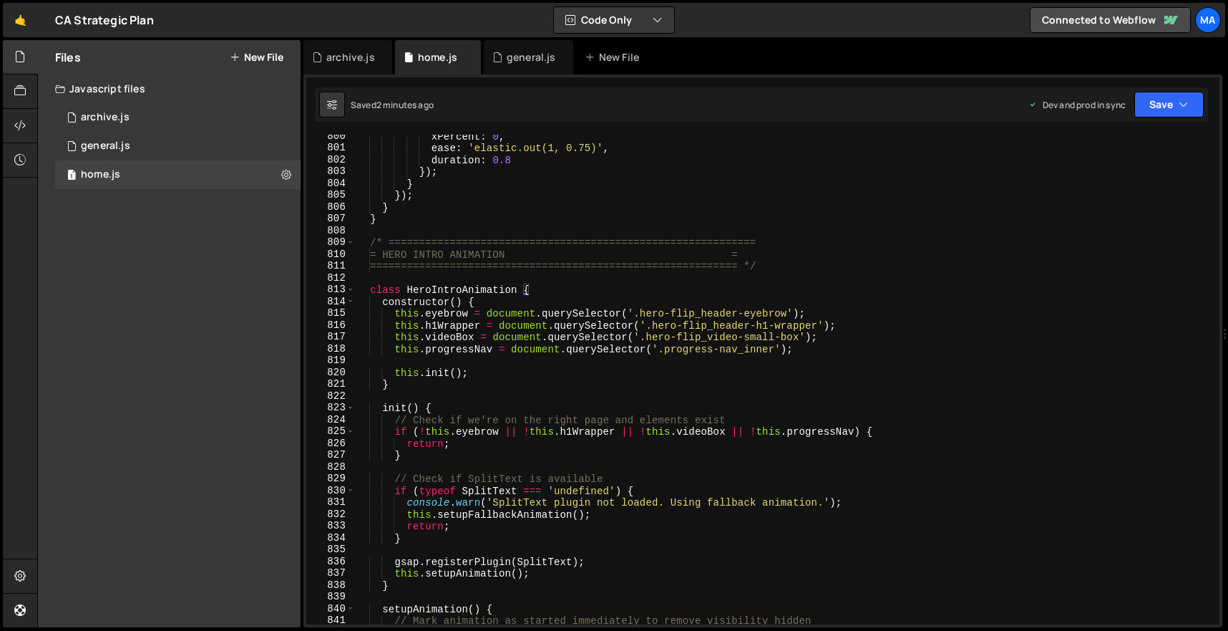
scroll to position [9424, 0]
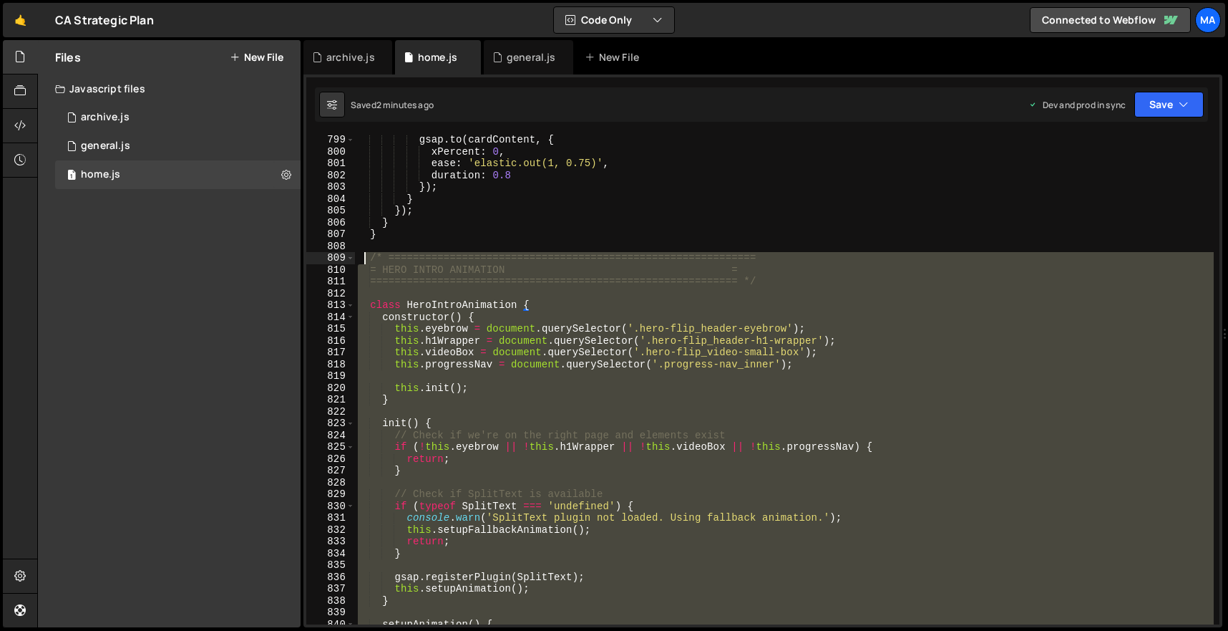
click at [363, 258] on div "gsap . to ( cardContent , { xPercent : 0 , ease : 'elastic.out(1, 0.75)' , dura…" at bounding box center [784, 390] width 859 height 513
paste textarea "}"
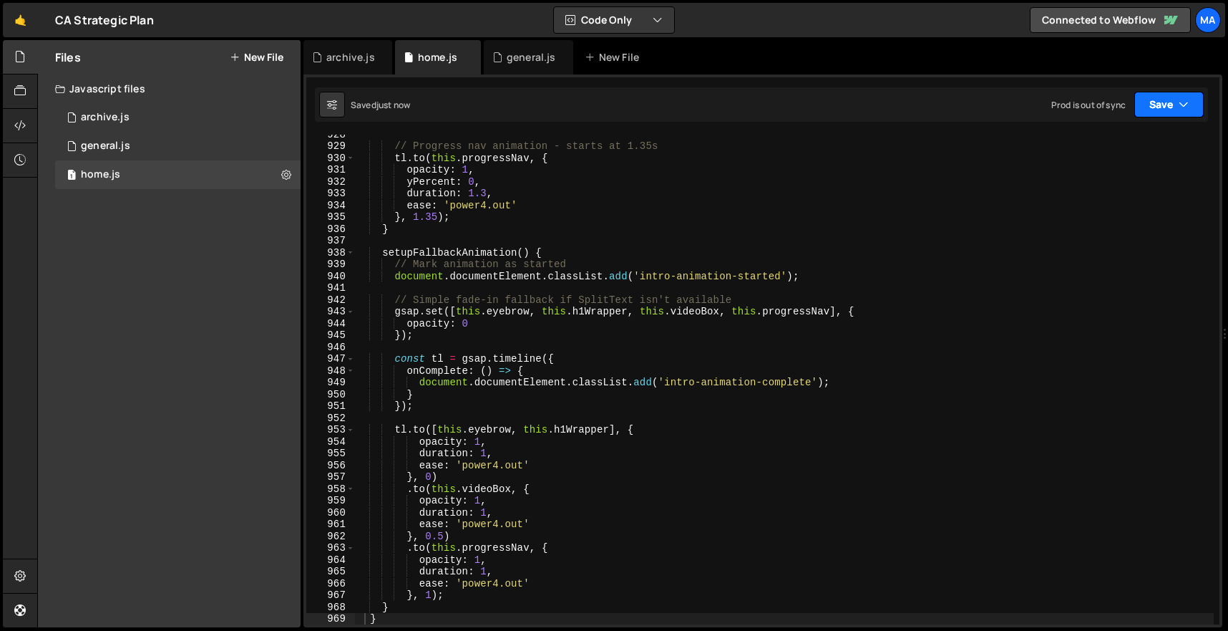
click at [1177, 97] on button "Save" at bounding box center [1168, 105] width 69 height 26
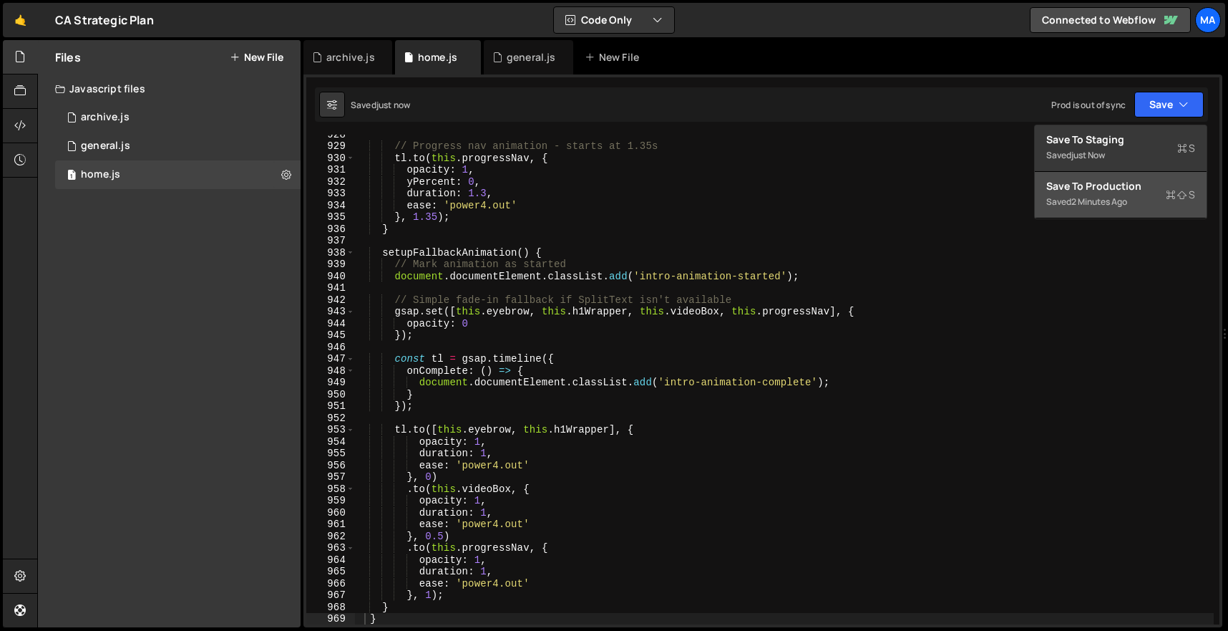
click at [1124, 192] on div "Save to Production S" at bounding box center [1120, 186] width 149 height 14
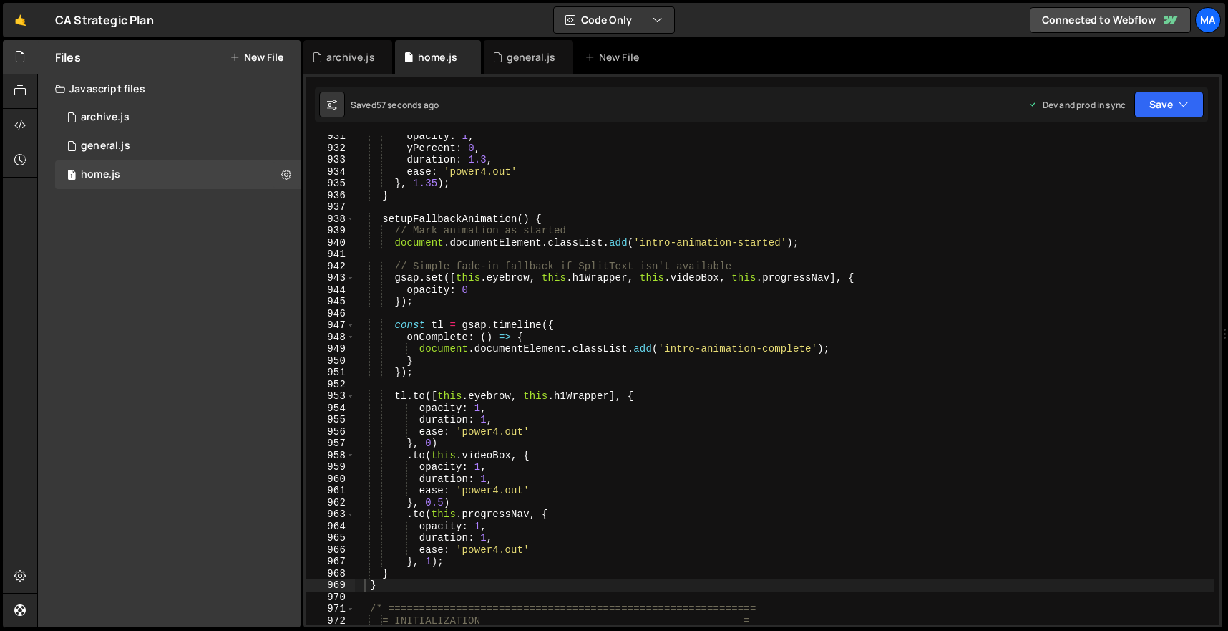
scroll to position [11007, 0]
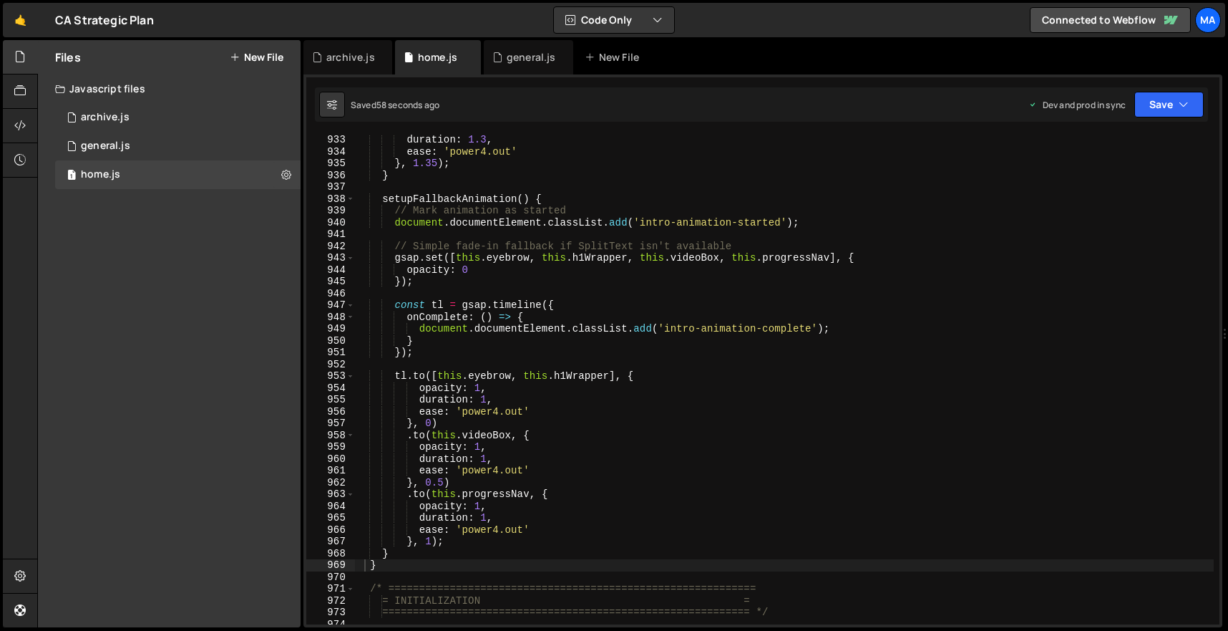
click at [407, 562] on div "duration : 1.3 , ease : 'power4.out' } , 1.35 ) ; } setupFallbackAnimation ( ) …" at bounding box center [784, 390] width 859 height 513
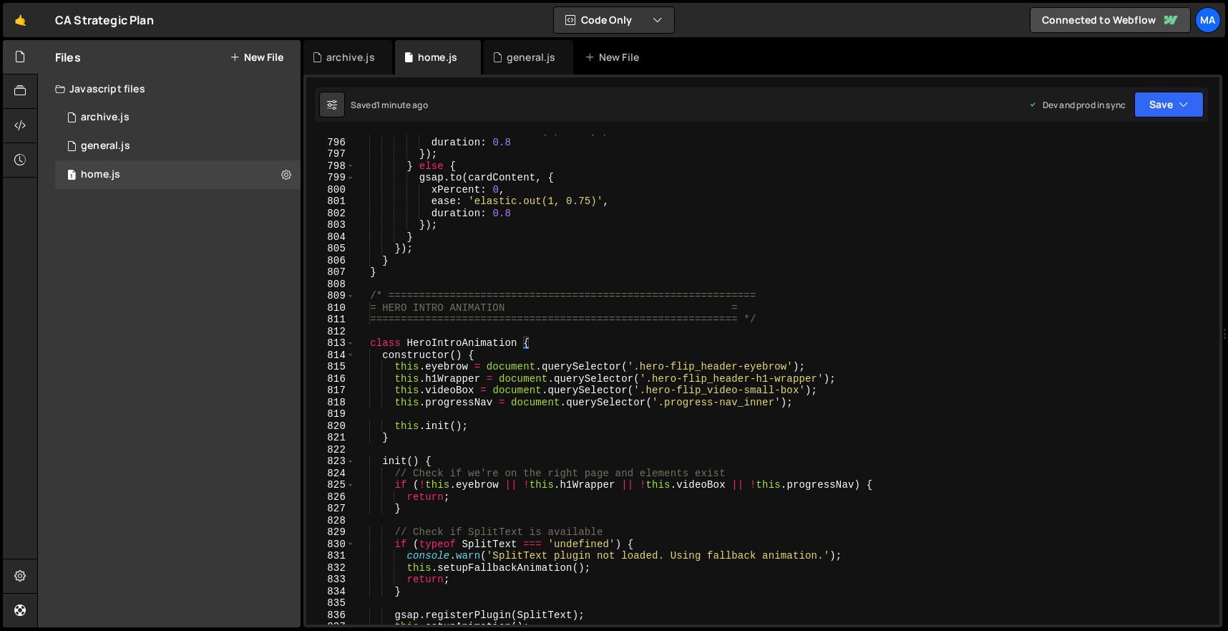
scroll to position [9333, 0]
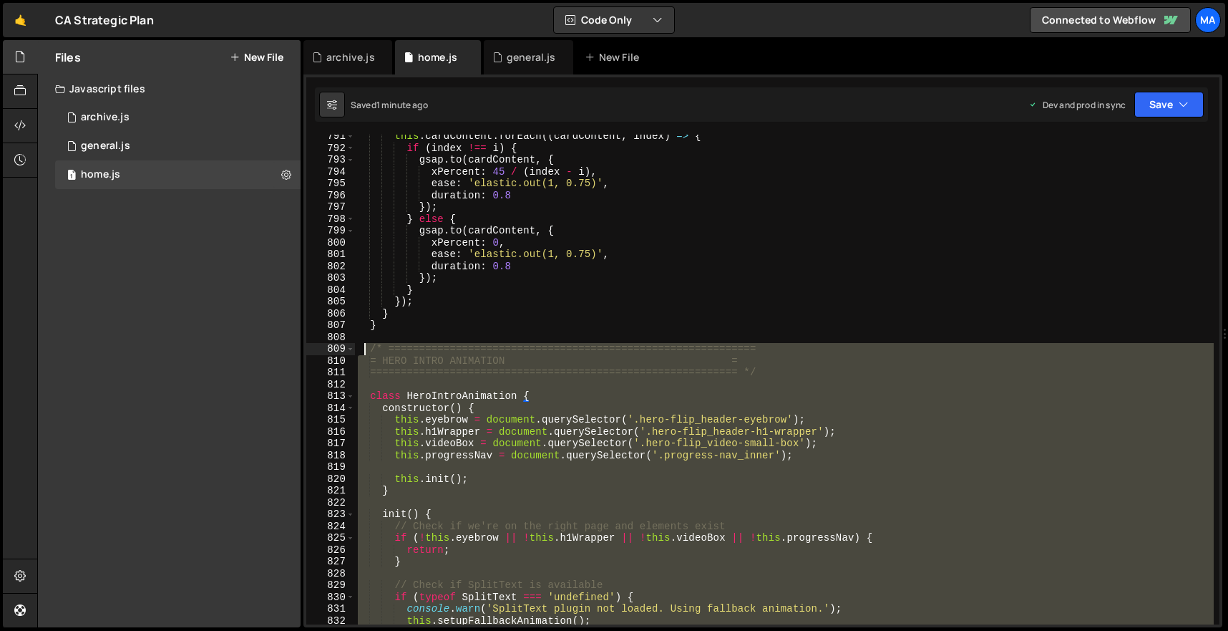
click at [365, 346] on div "this . cardContent . forEach (( cardContent , index ) => { if ( index !== i ) {…" at bounding box center [784, 386] width 859 height 513
paste textarea "}"
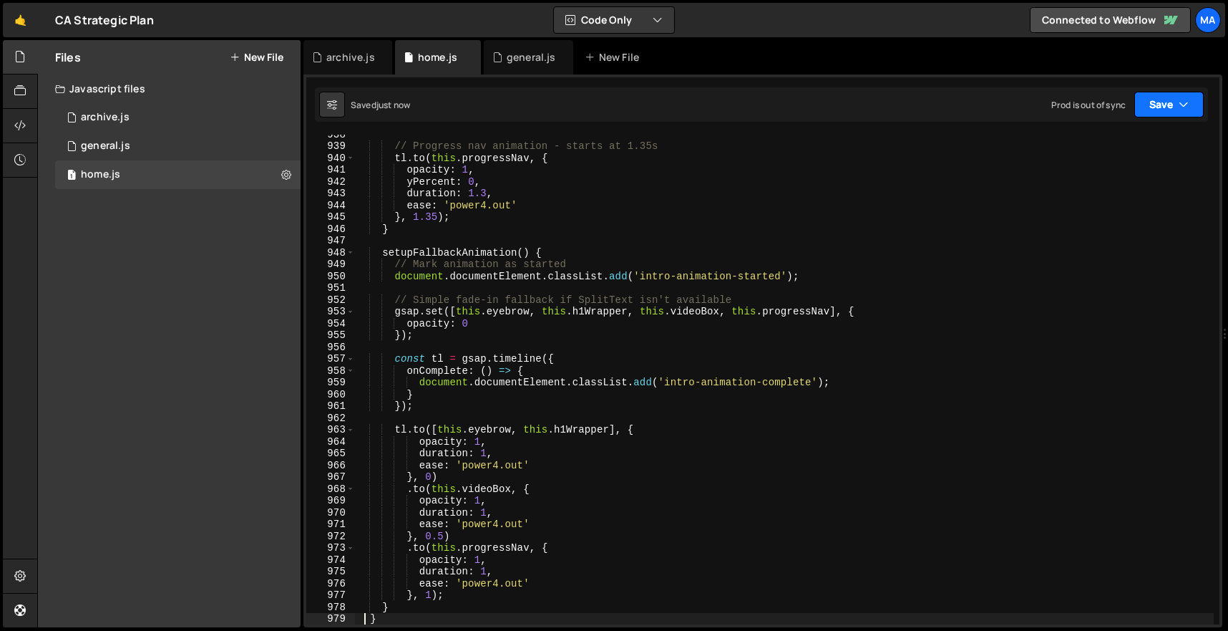
click at [1172, 102] on button "Save" at bounding box center [1168, 105] width 69 height 26
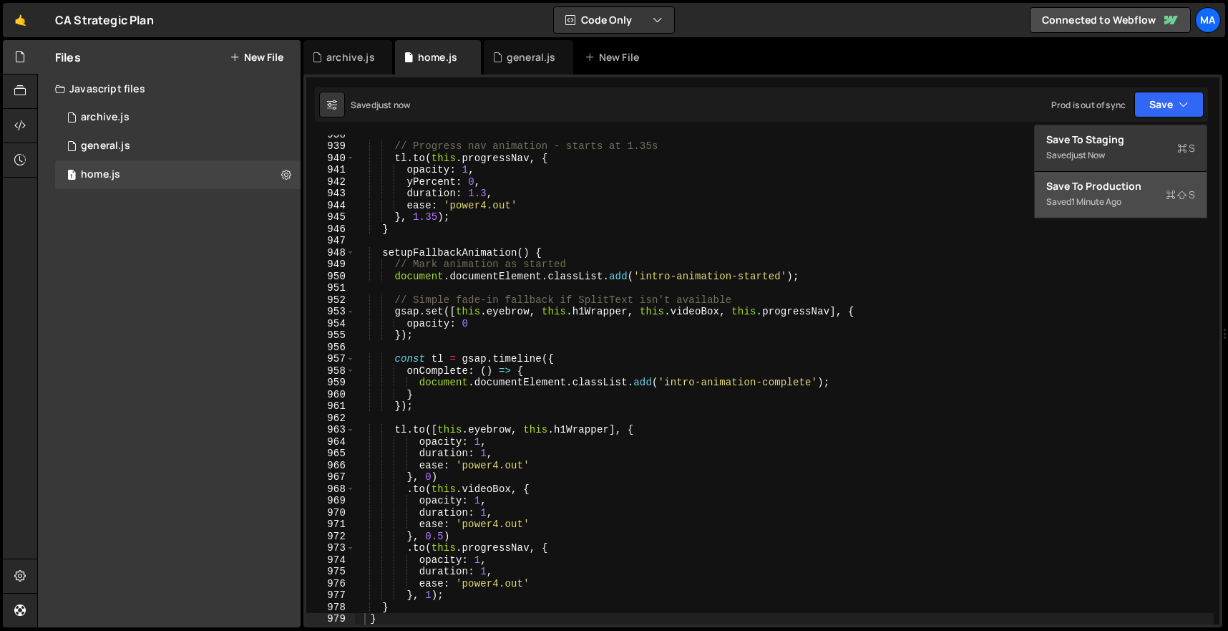
click at [1146, 180] on div "Save to Production S" at bounding box center [1120, 186] width 149 height 14
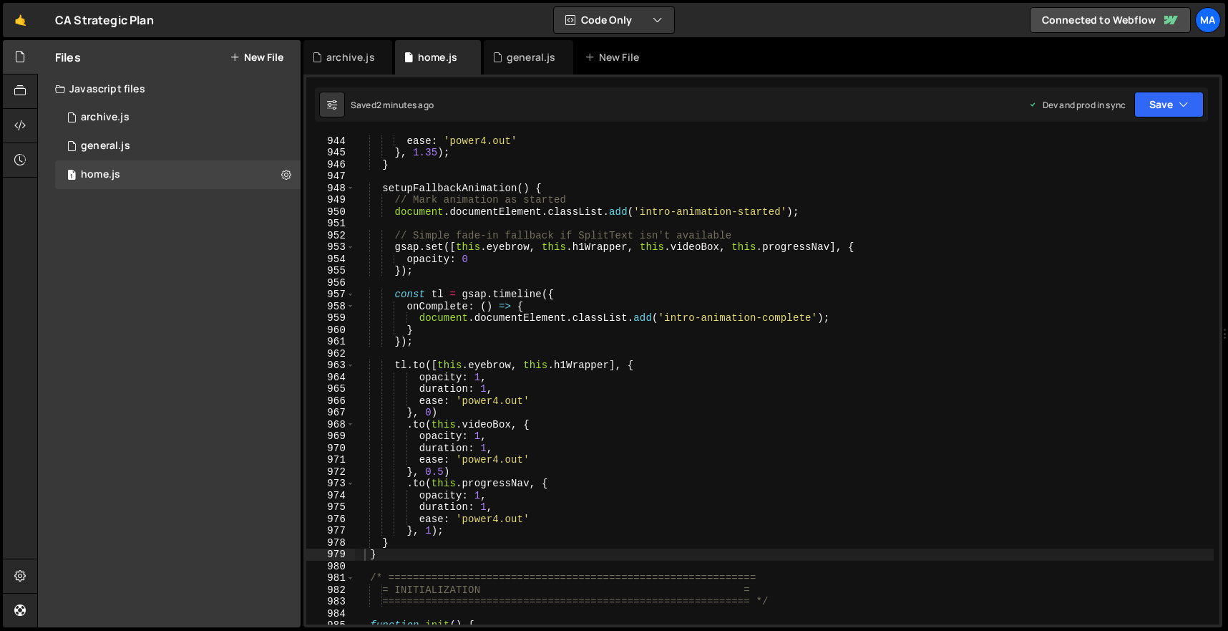
scroll to position [11190, 0]
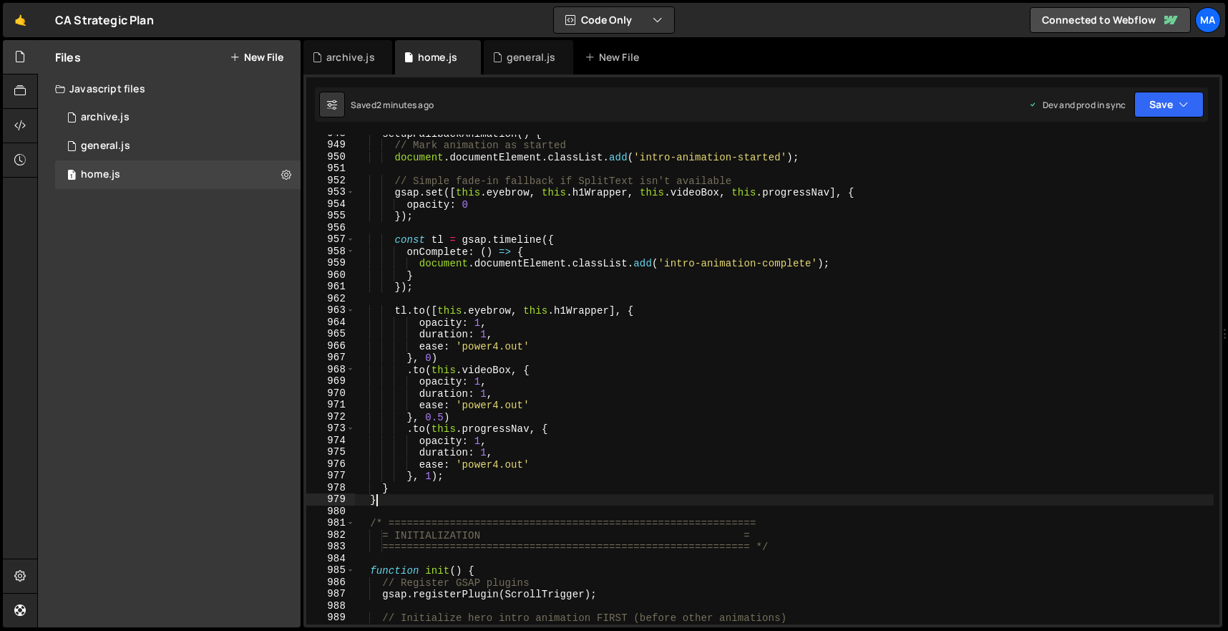
click at [383, 502] on div "setupFallbackAnimation ( ) { // Mark animation as started document . documentEl…" at bounding box center [784, 383] width 859 height 513
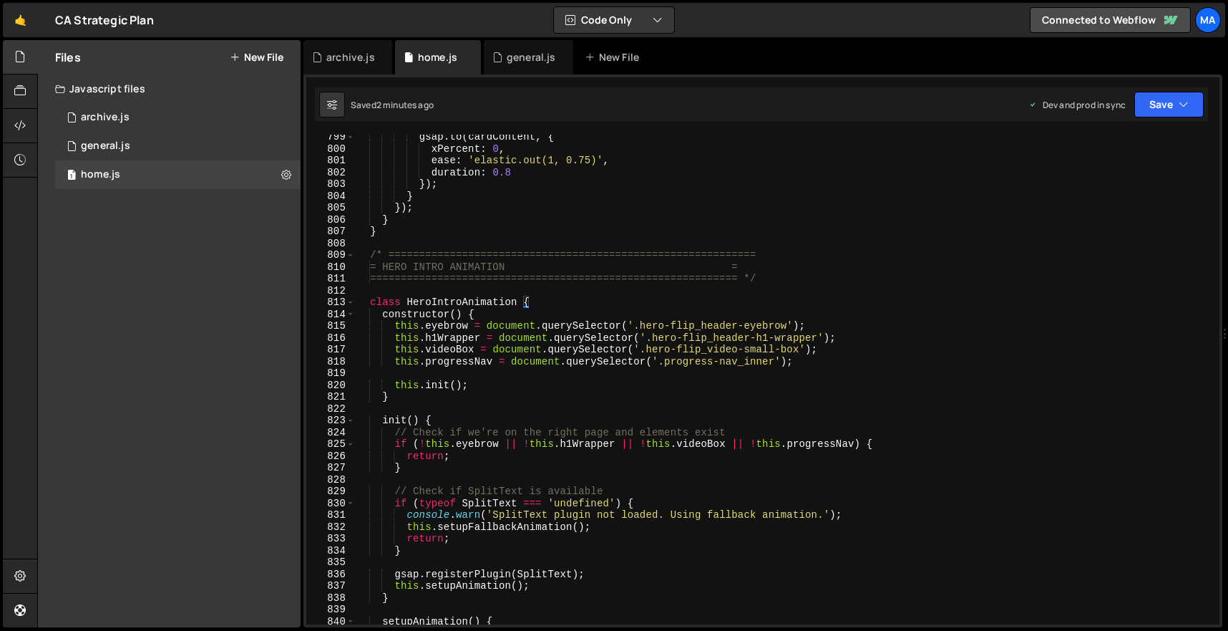
scroll to position [9427, 0]
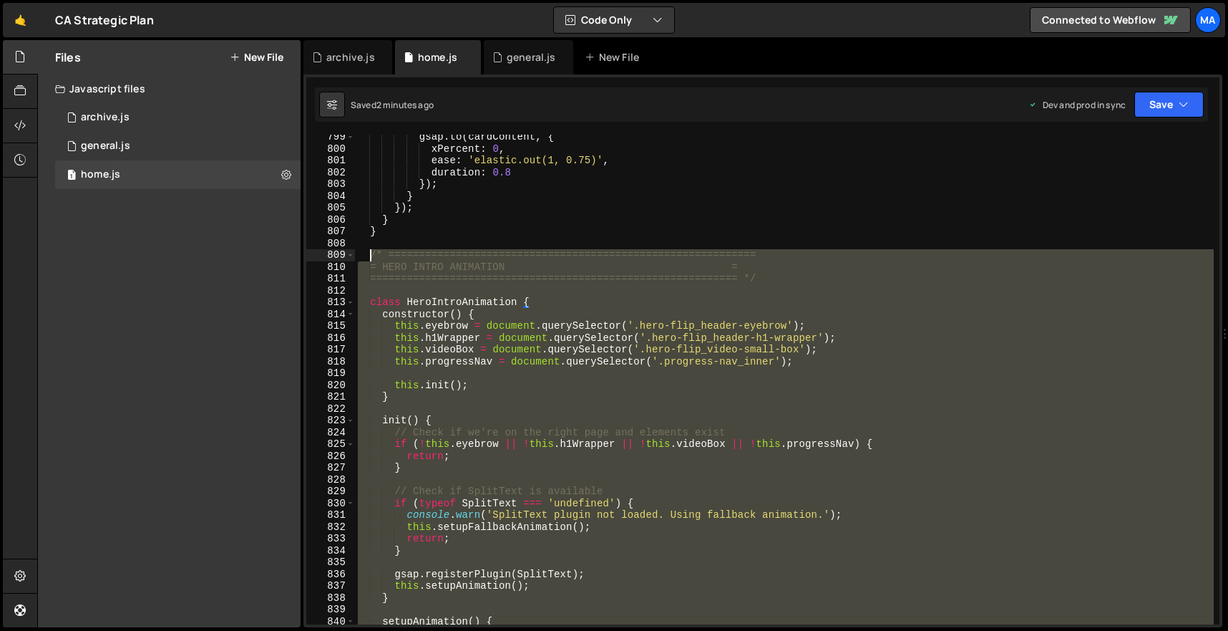
click at [370, 255] on div "gsap . to ( cardContent , { xPercent : 0 , ease : 'elastic.out(1, 0.75)' , dura…" at bounding box center [784, 387] width 859 height 513
paste textarea "}"
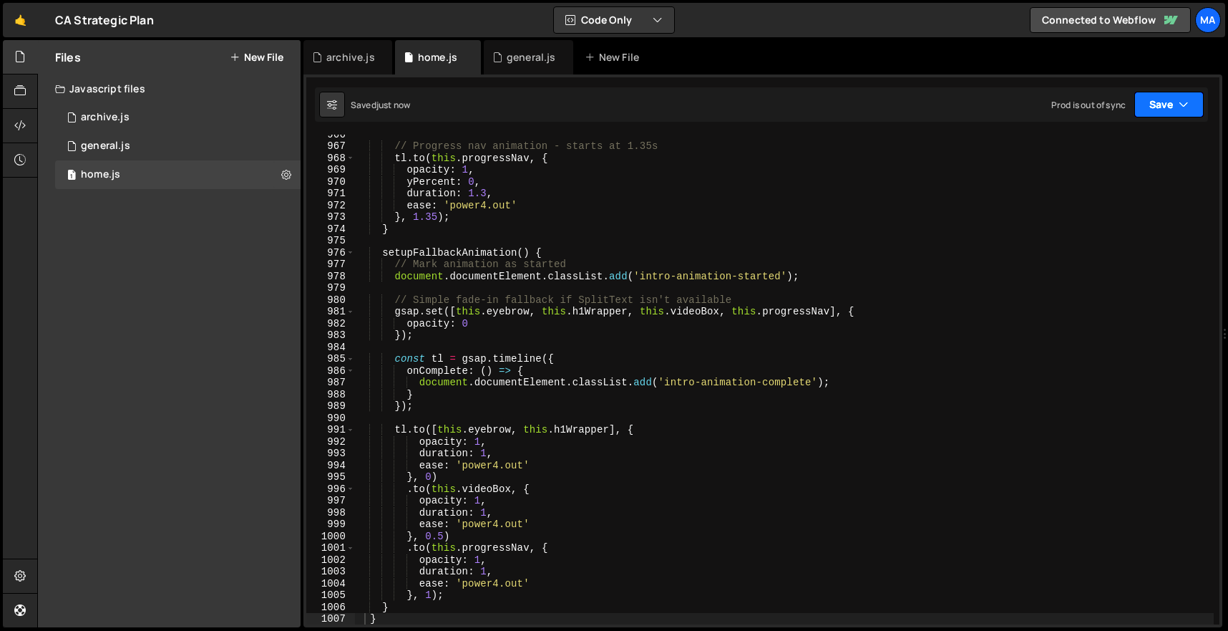
click at [1194, 108] on button "Save" at bounding box center [1168, 105] width 69 height 26
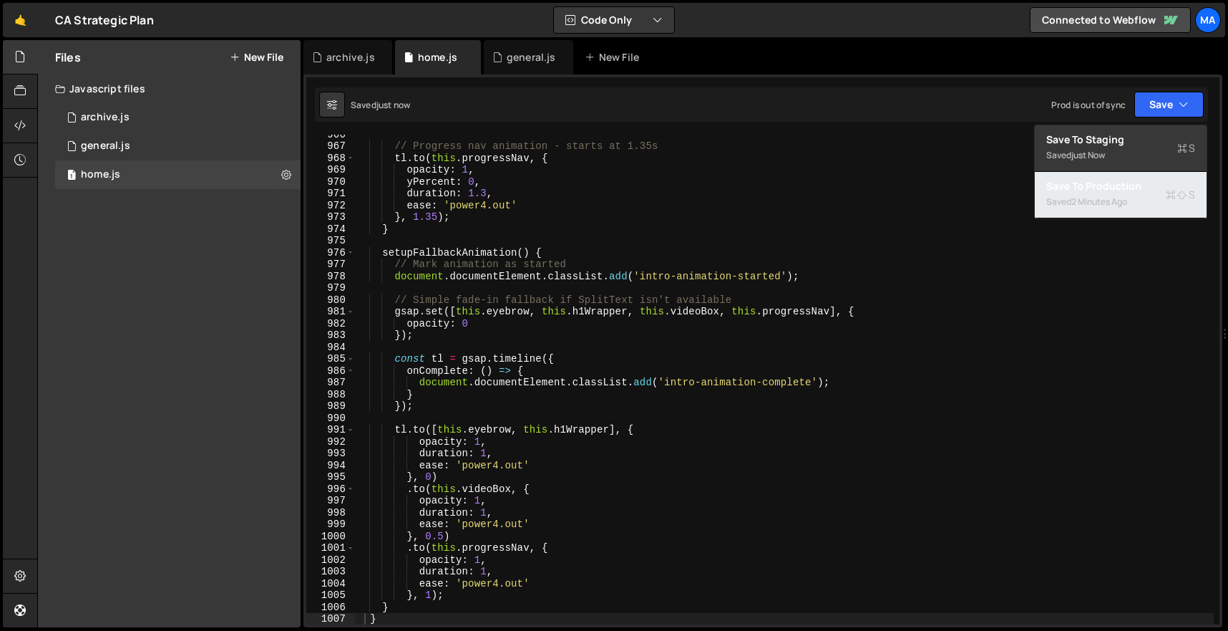
click at [1159, 197] on div "Saved 2 minutes ago" at bounding box center [1120, 201] width 149 height 17
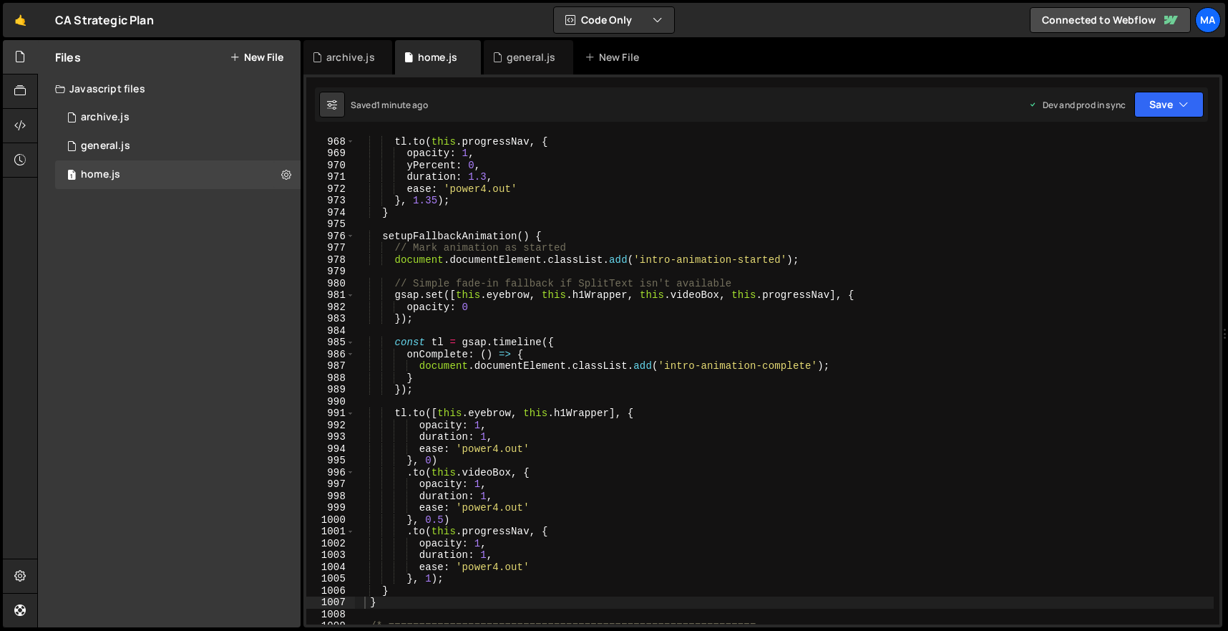
scroll to position [11486, 0]
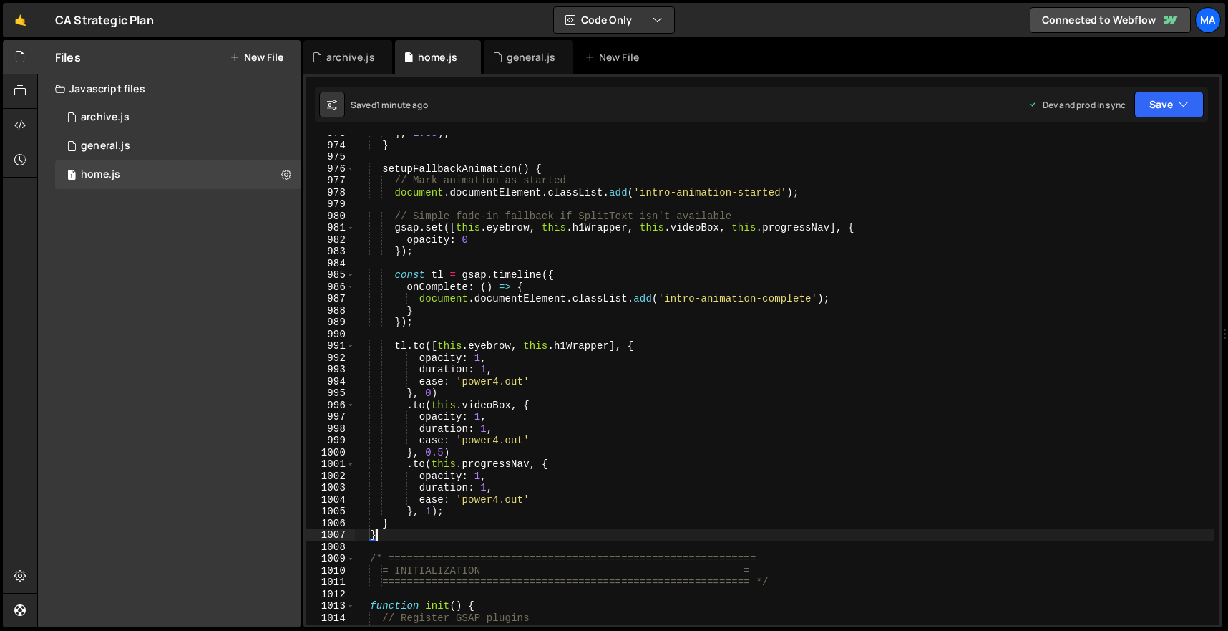
click at [395, 536] on div "} , 1.35 ) ; } setupFallbackAnimation ( ) { // Mark animation as started docume…" at bounding box center [784, 383] width 859 height 513
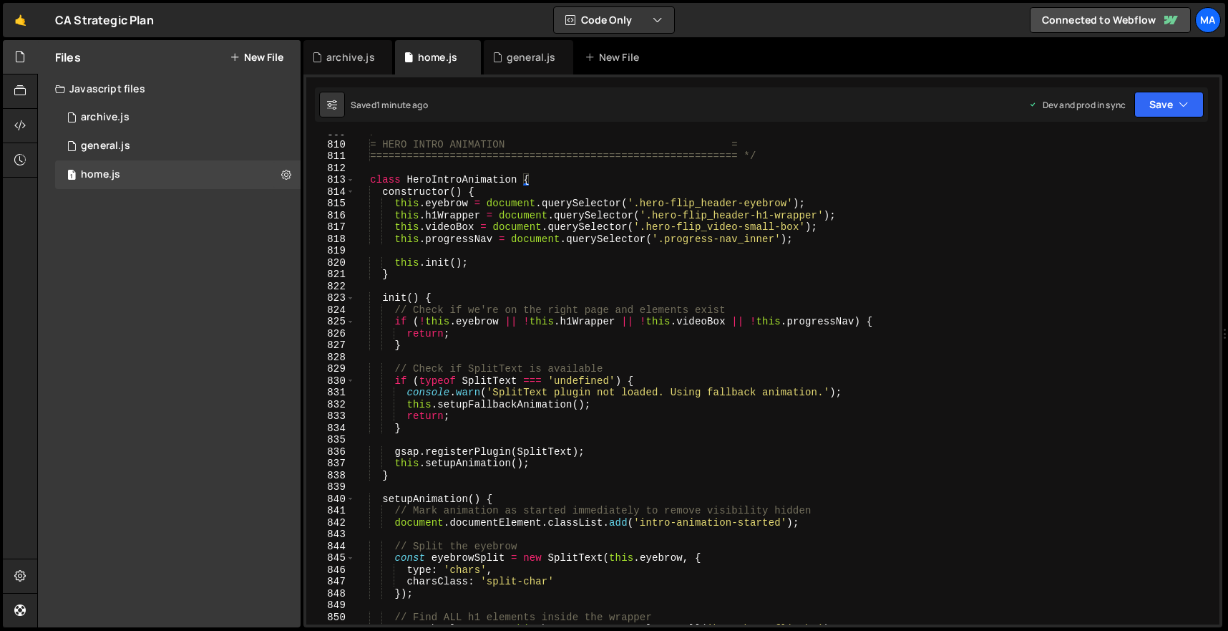
scroll to position [9273, 0]
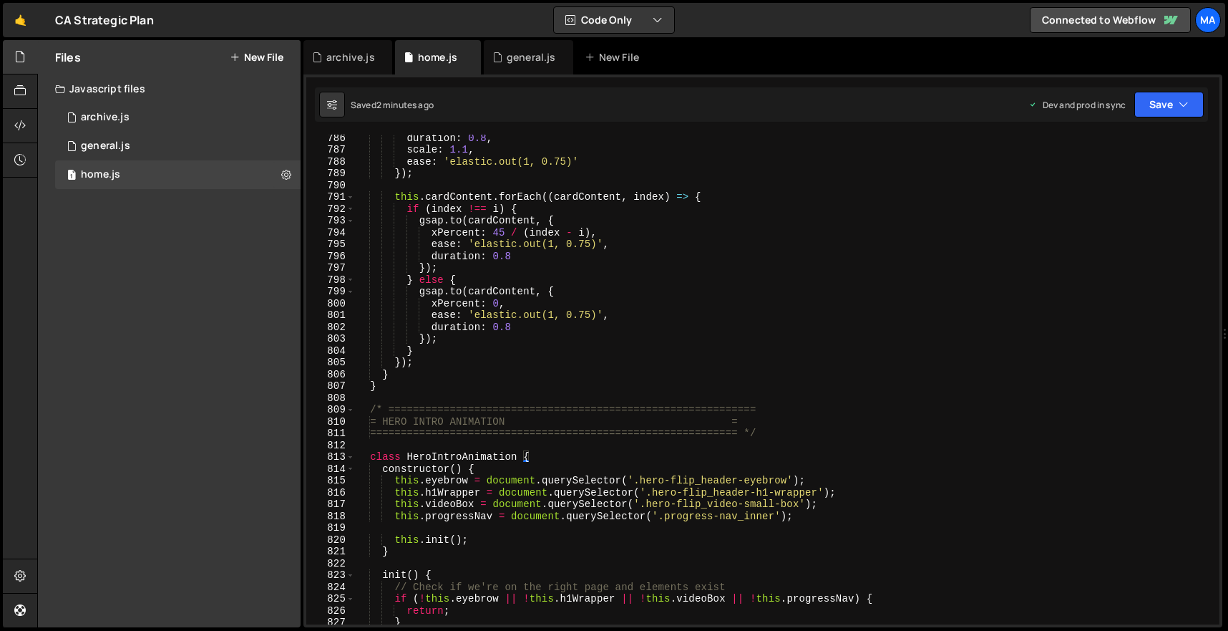
click at [367, 405] on div "duration : 0.8 , scale : 1.1 , ease : 'elastic.out(1, 0.75)' }) ; this . cardCo…" at bounding box center [784, 388] width 859 height 513
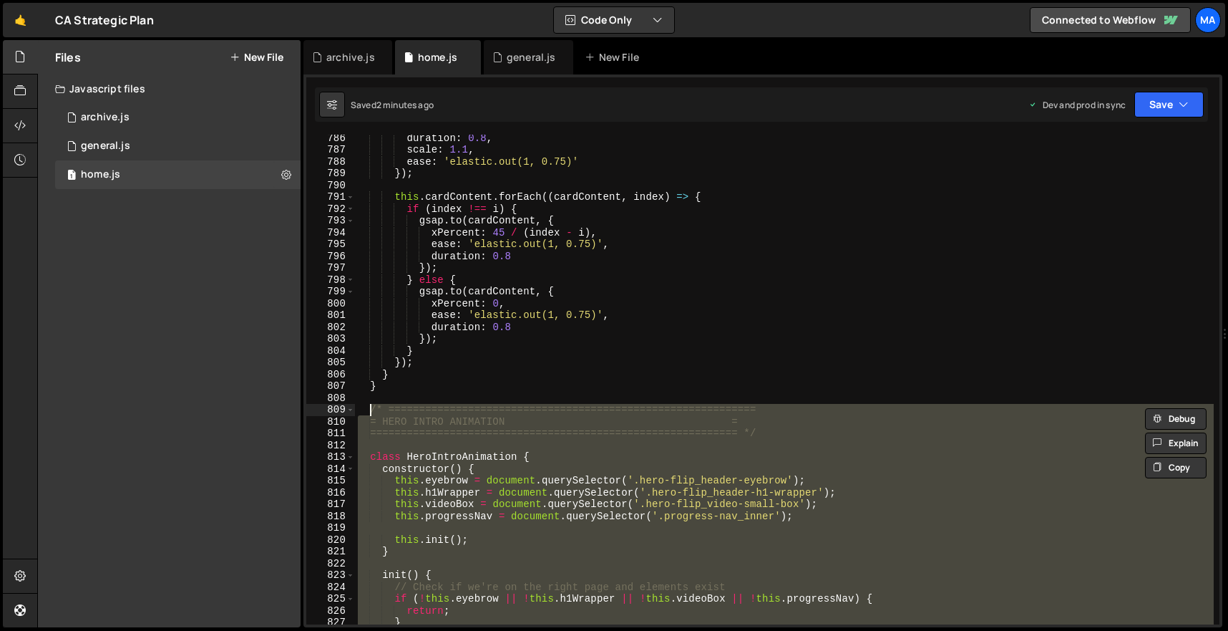
paste textarea "}"
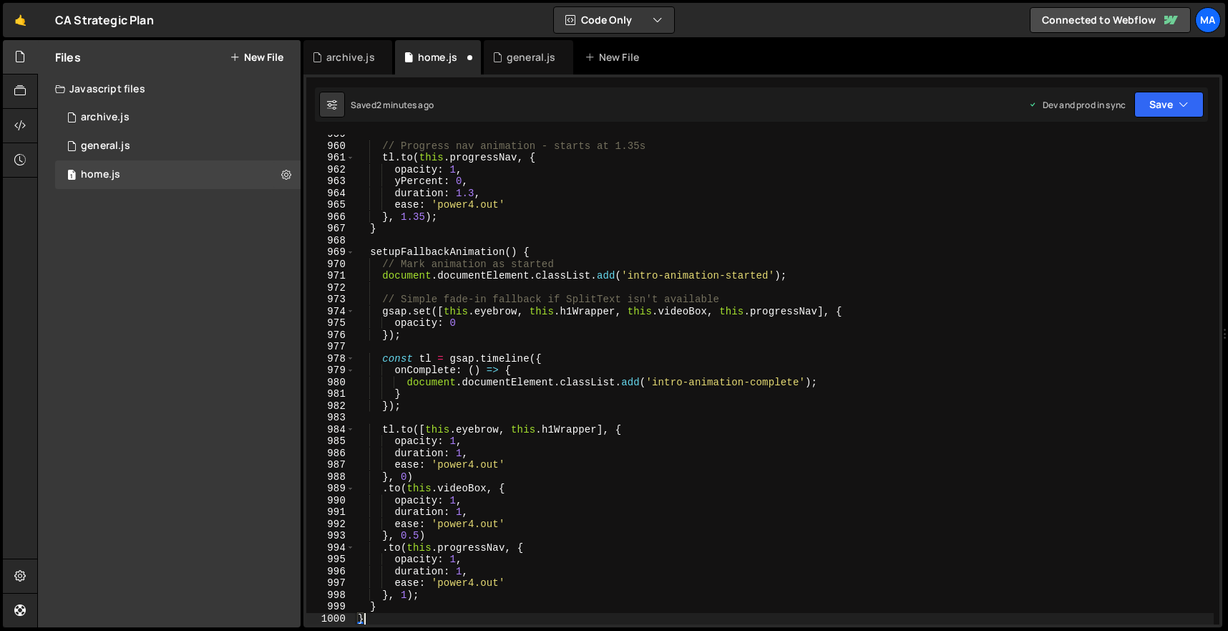
scroll to position [11320, 0]
type textarea "}"
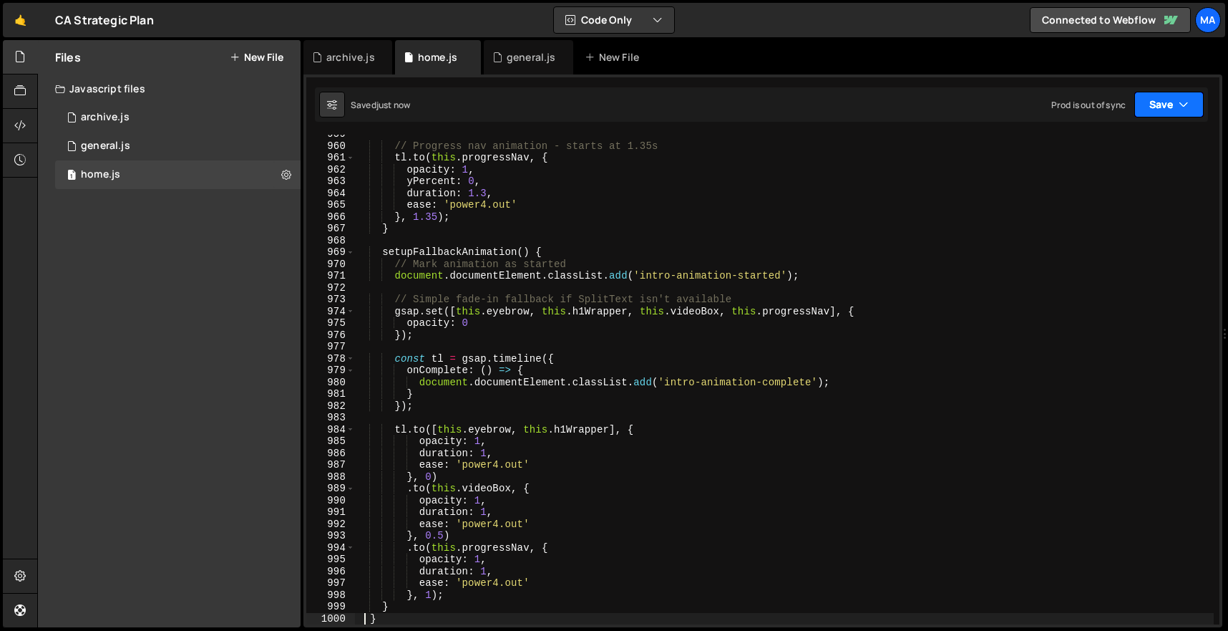
click at [1162, 98] on button "Save" at bounding box center [1168, 105] width 69 height 26
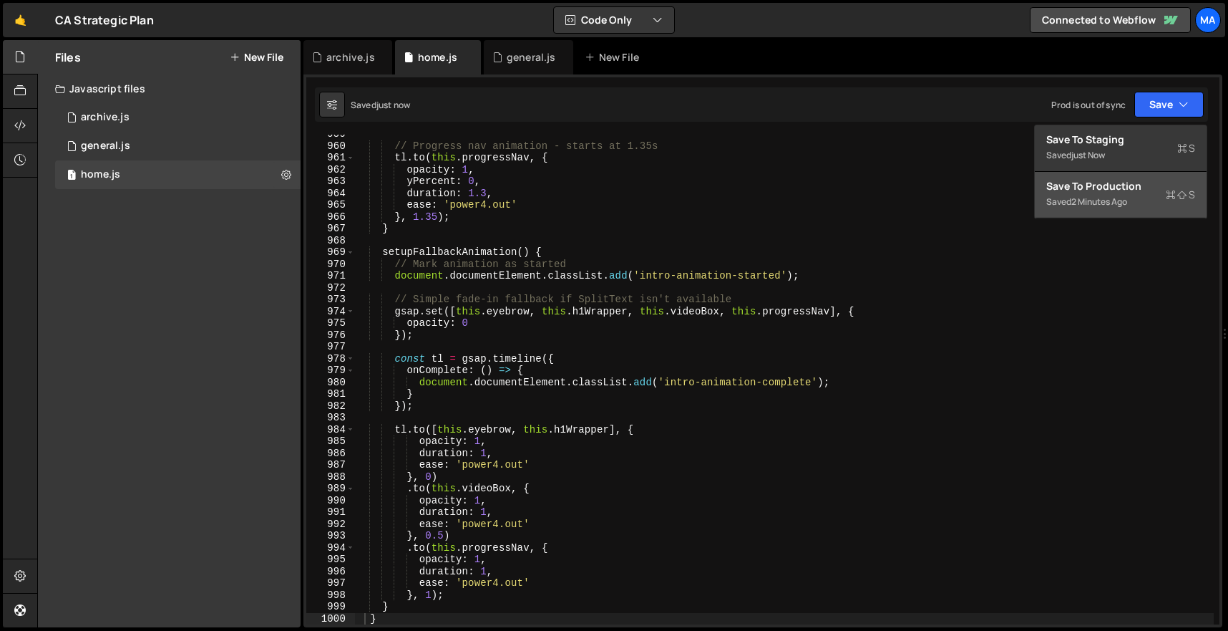
click at [1086, 205] on div "2 minutes ago" at bounding box center [1099, 201] width 56 height 12
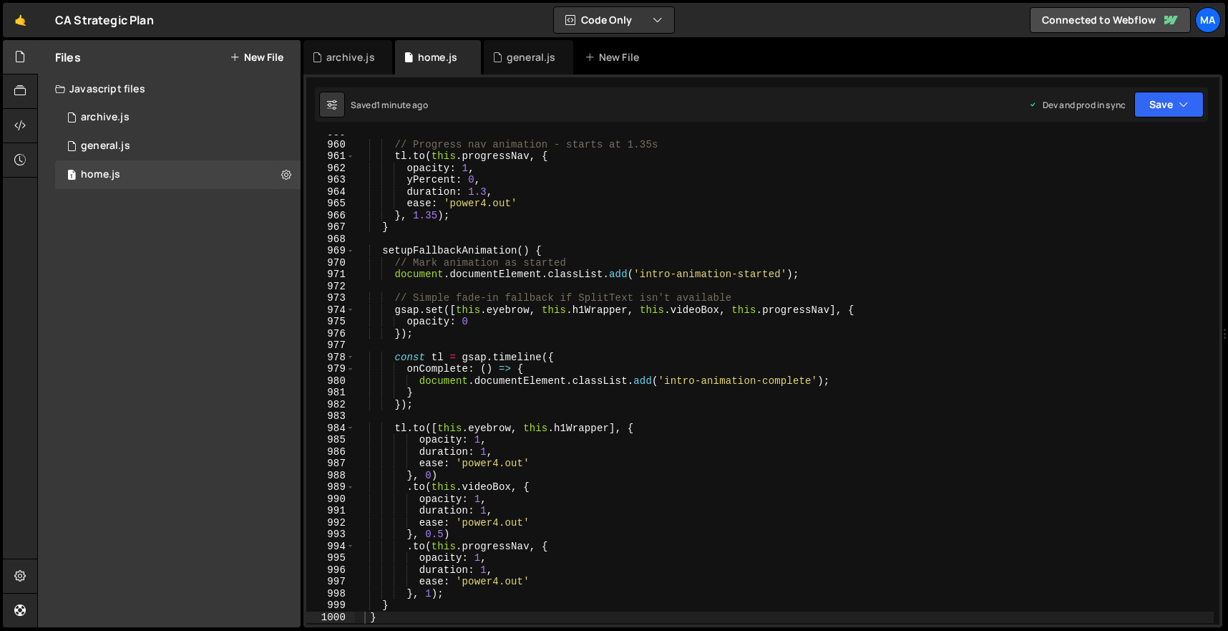
scroll to position [11451, 0]
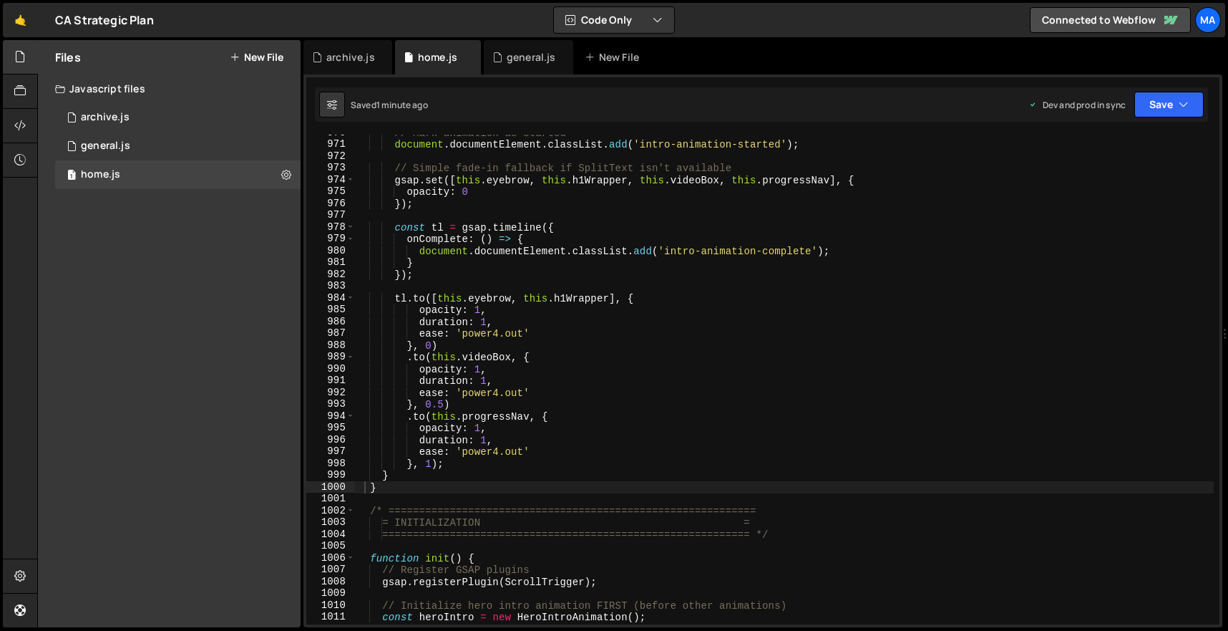
click at [398, 493] on div "// Mark animation as started document . documentElement . classList . add ( 'in…" at bounding box center [784, 383] width 859 height 513
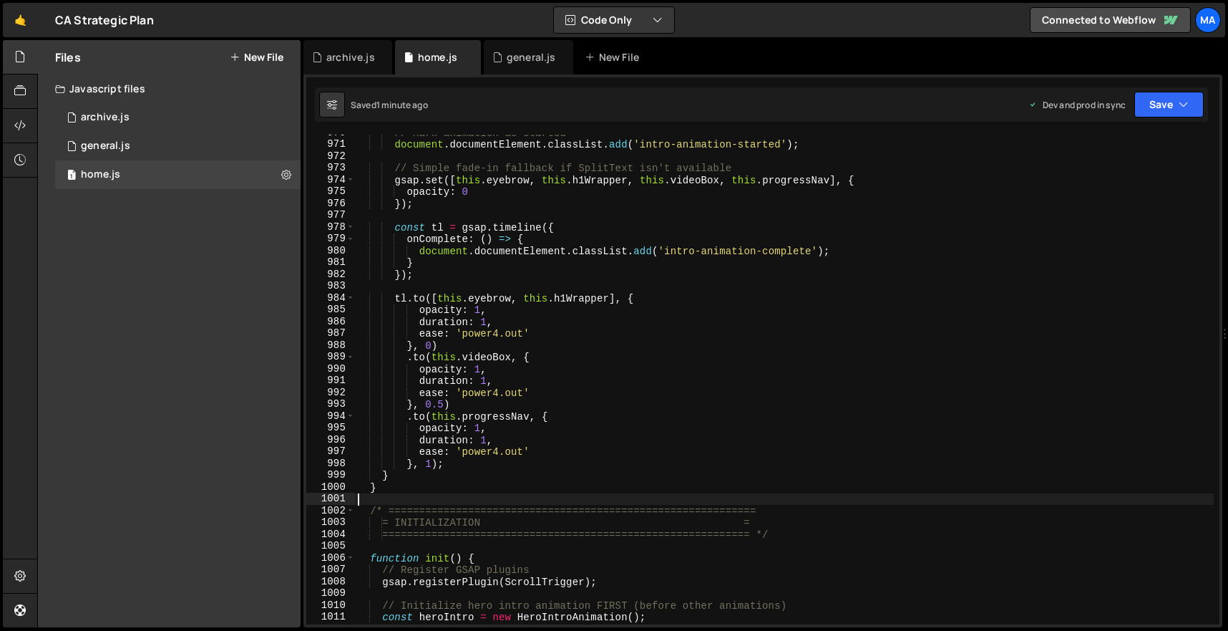
click at [398, 485] on div "// Mark animation as started document . documentElement . classList . add ( 'in…" at bounding box center [784, 383] width 859 height 513
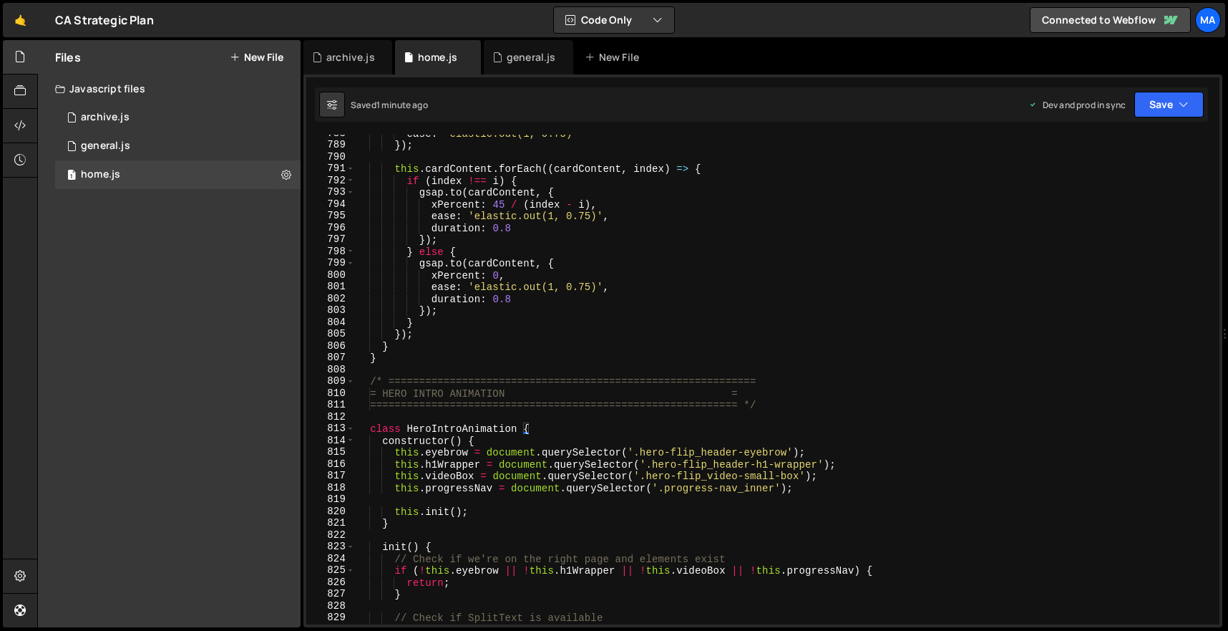
scroll to position [9301, 0]
click at [371, 379] on div "ease : 'elastic.out(1, 0.75)' }) ; this . cardContent . forEach (( cardContent …" at bounding box center [784, 383] width 859 height 513
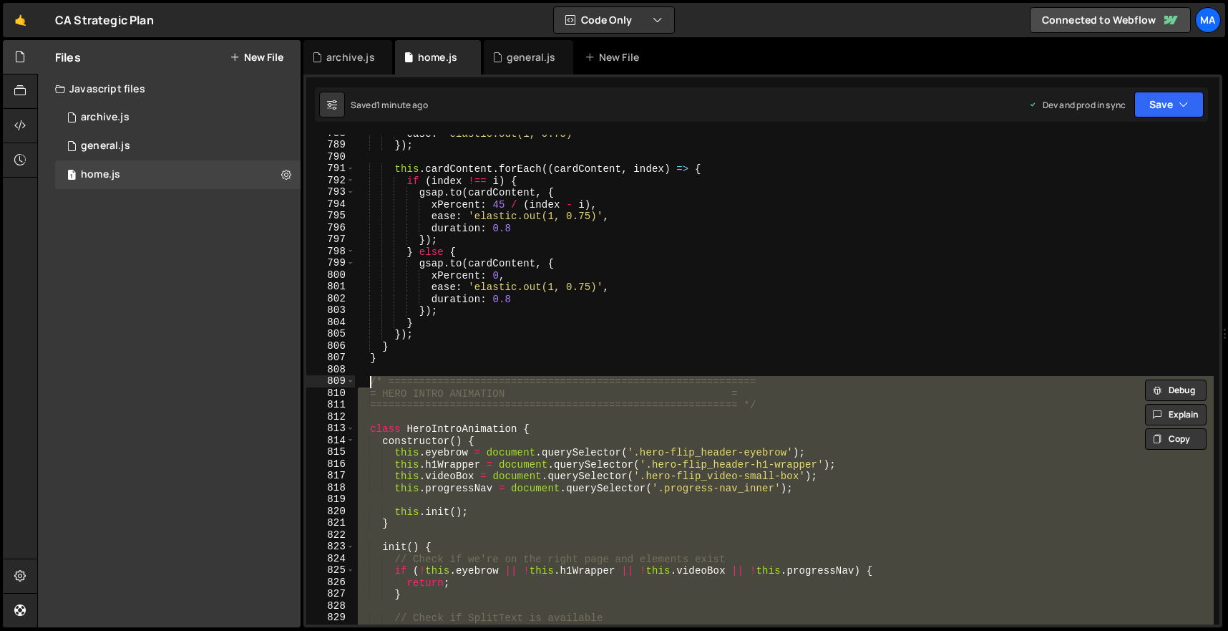
paste textarea "}"
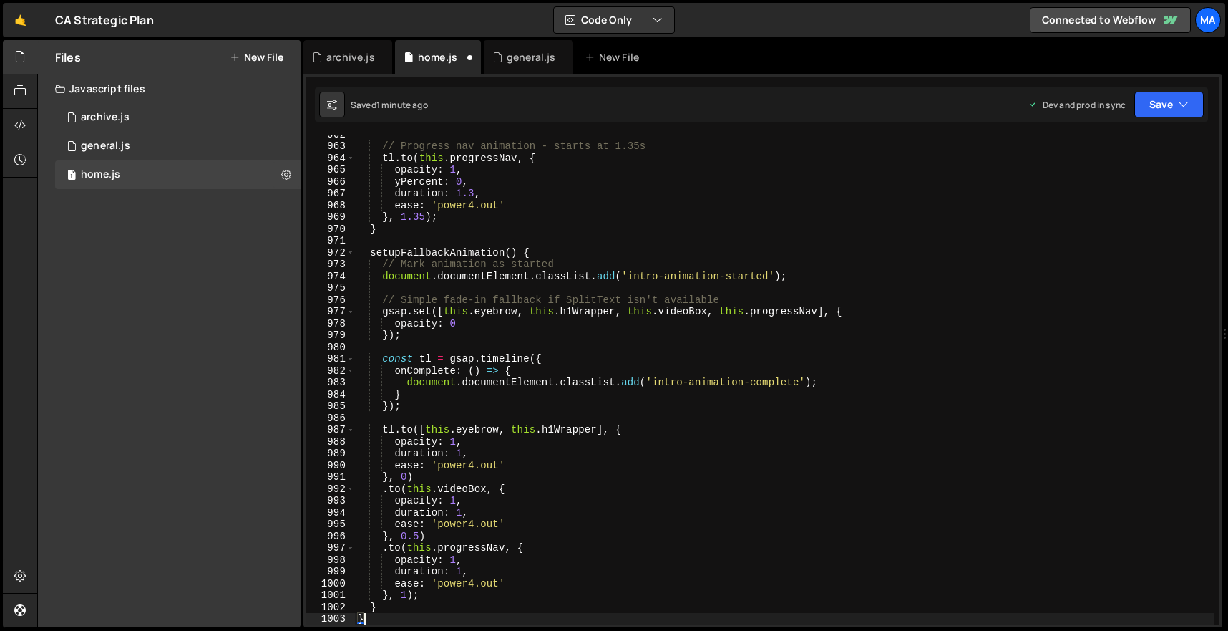
scroll to position [11355, 0]
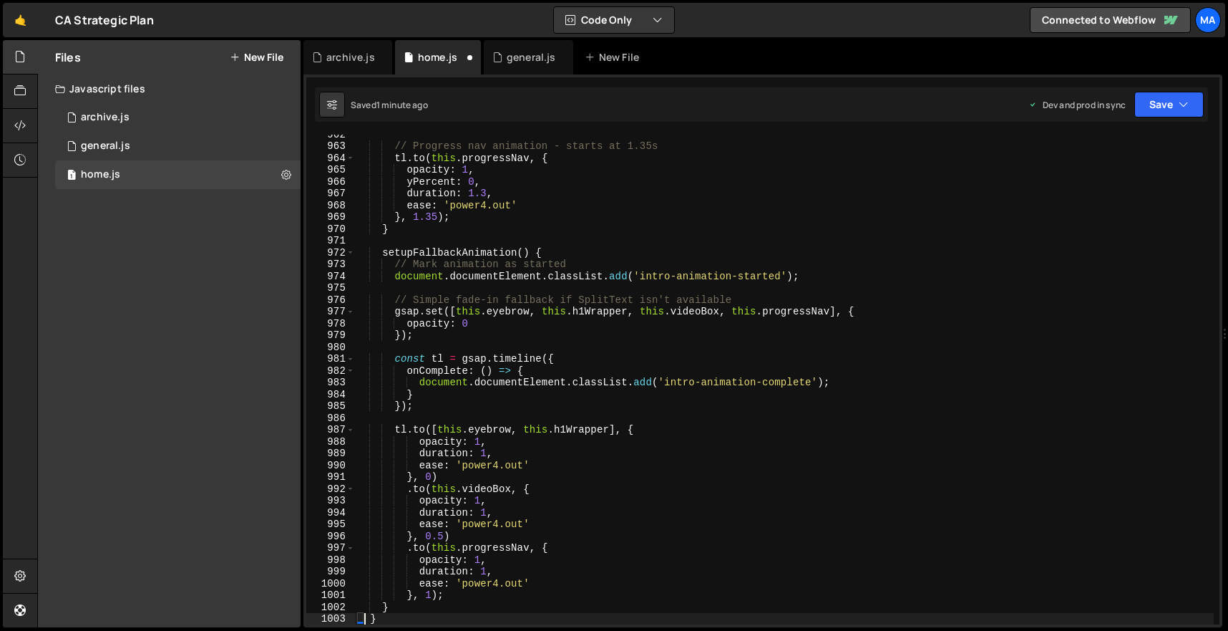
type textarea "}"
click at [1188, 110] on icon "button" at bounding box center [1184, 104] width 10 height 14
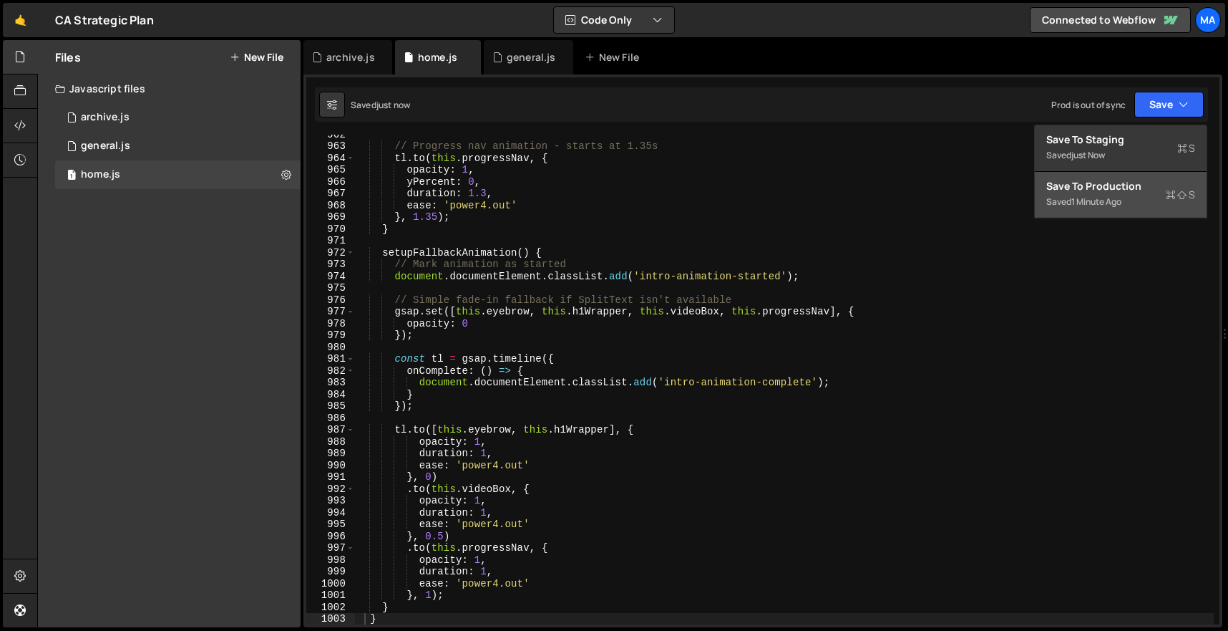
click at [1125, 195] on div "Saved 1 minute ago" at bounding box center [1120, 201] width 149 height 17
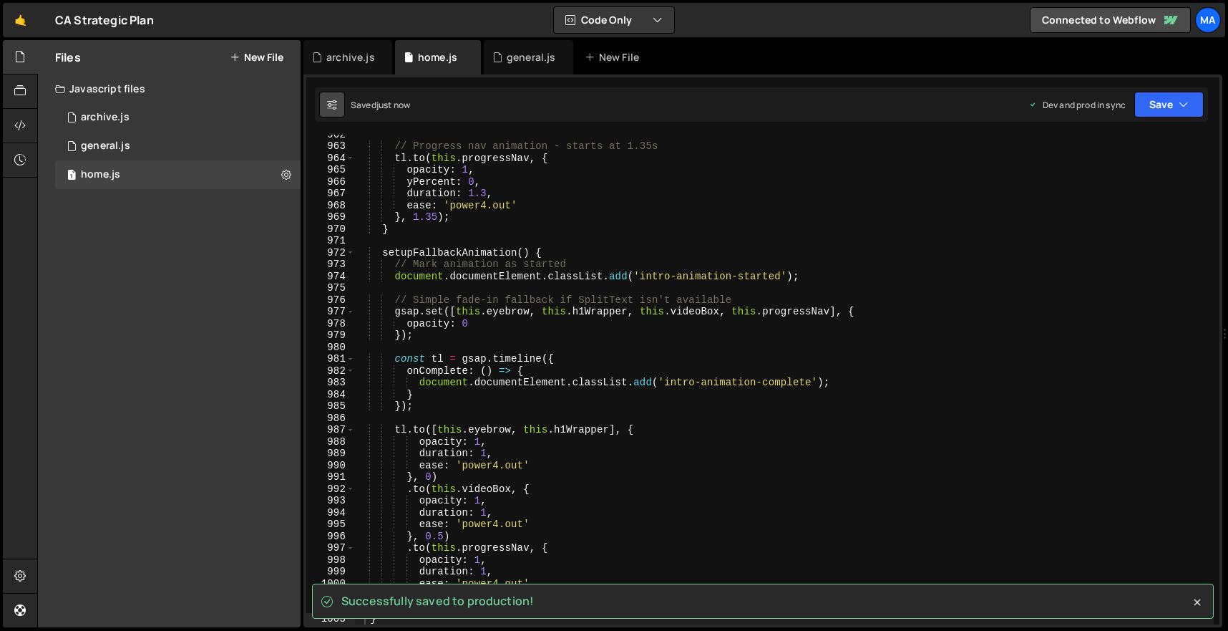
click at [331, 99] on icon at bounding box center [332, 104] width 10 height 14
select select "editor"
select select "ace/theme/monokai"
type input "14"
checkbox input "true"
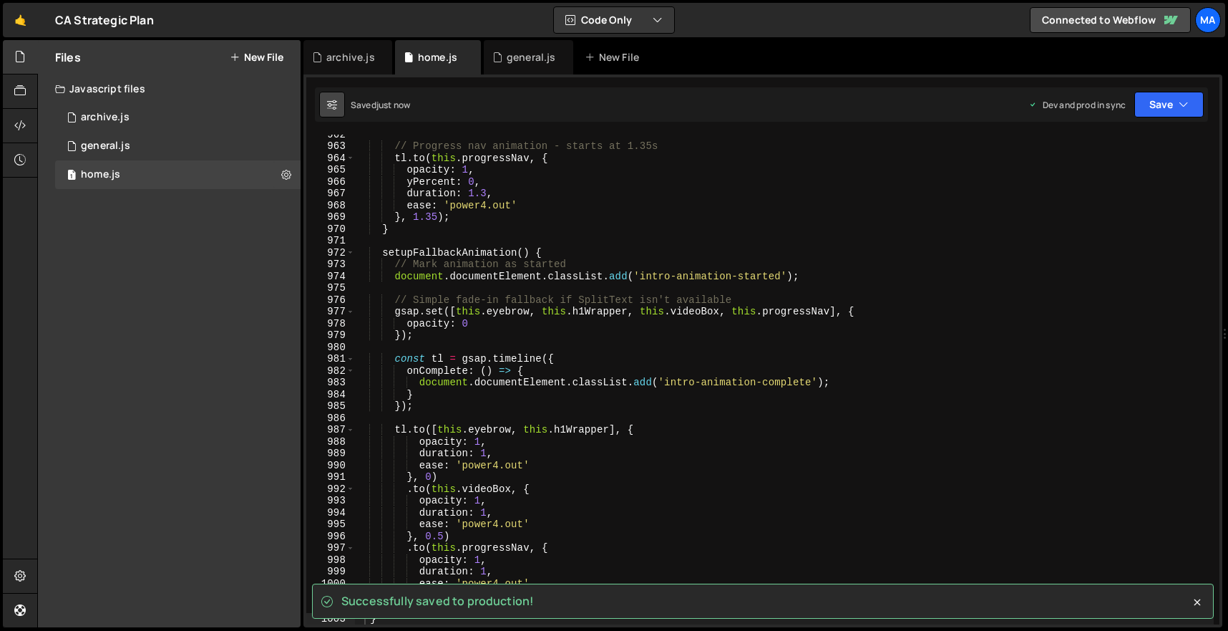
checkbox input "true"
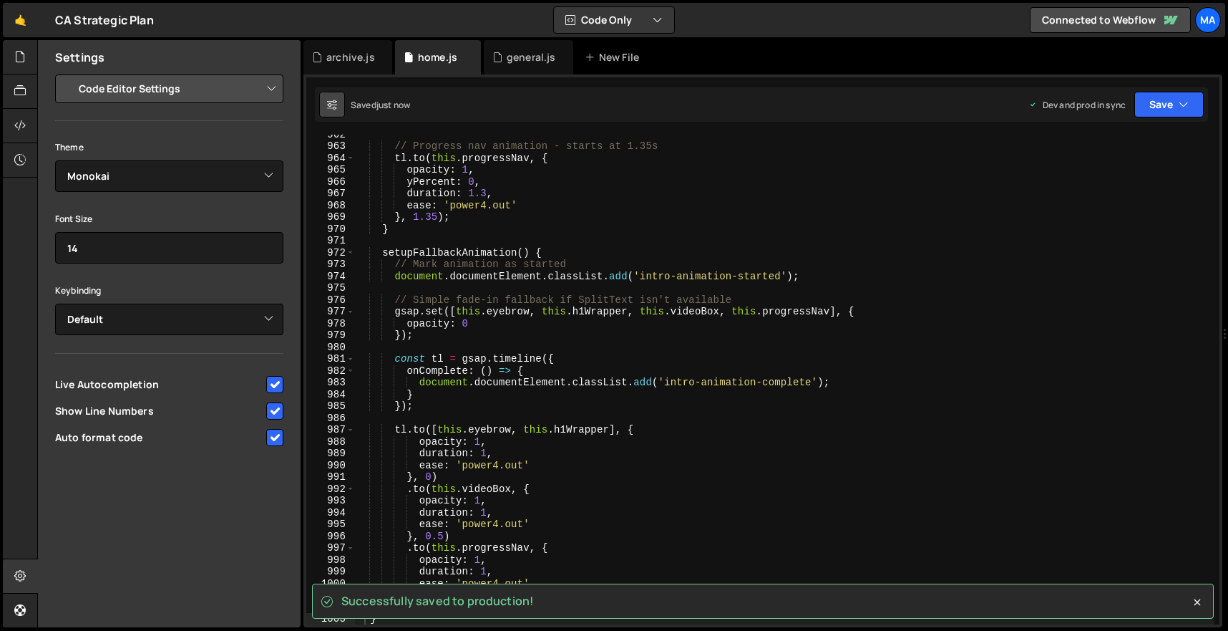
click at [331, 99] on icon at bounding box center [332, 104] width 10 height 14
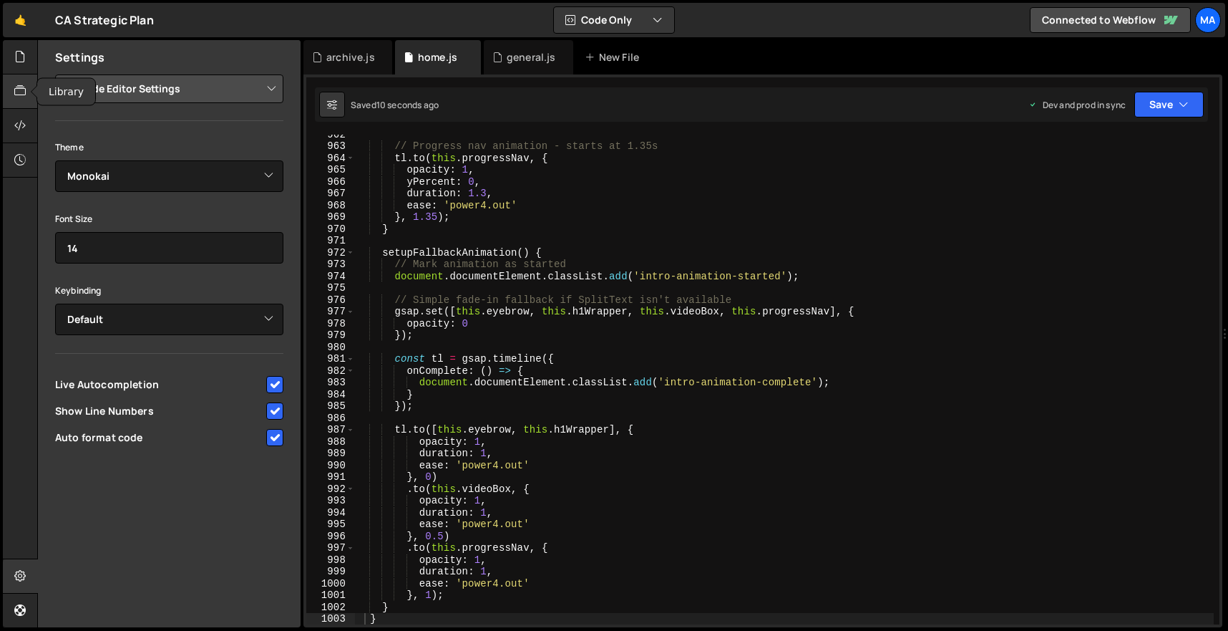
click at [10, 82] on div at bounding box center [20, 91] width 35 height 34
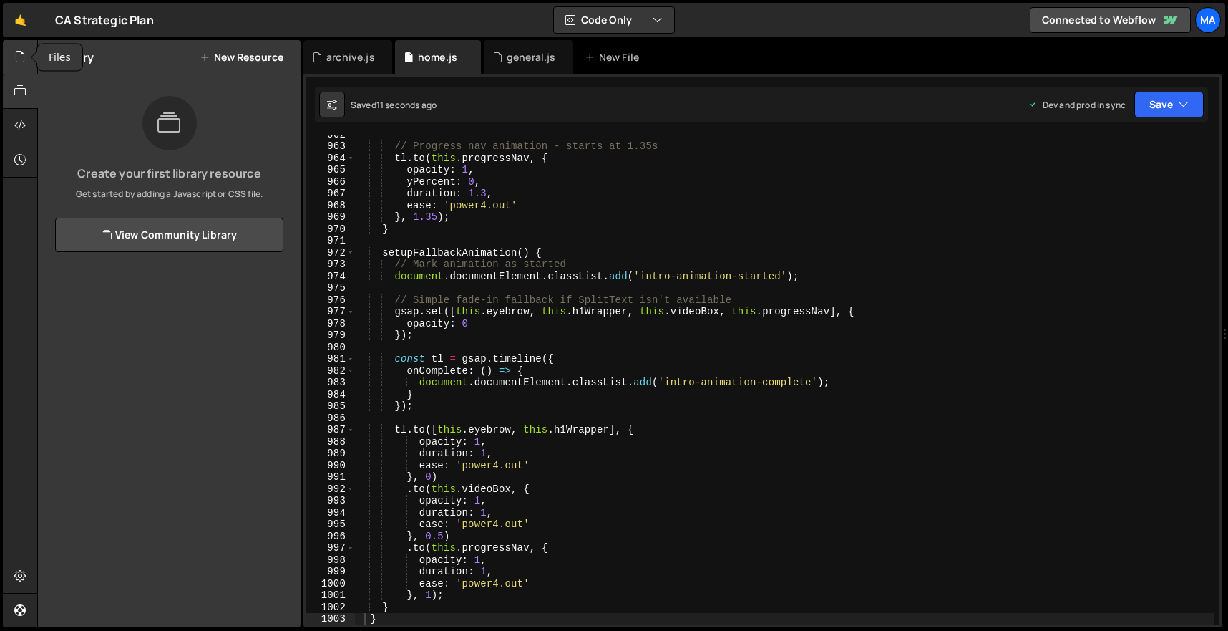
click at [17, 65] on div at bounding box center [20, 57] width 35 height 34
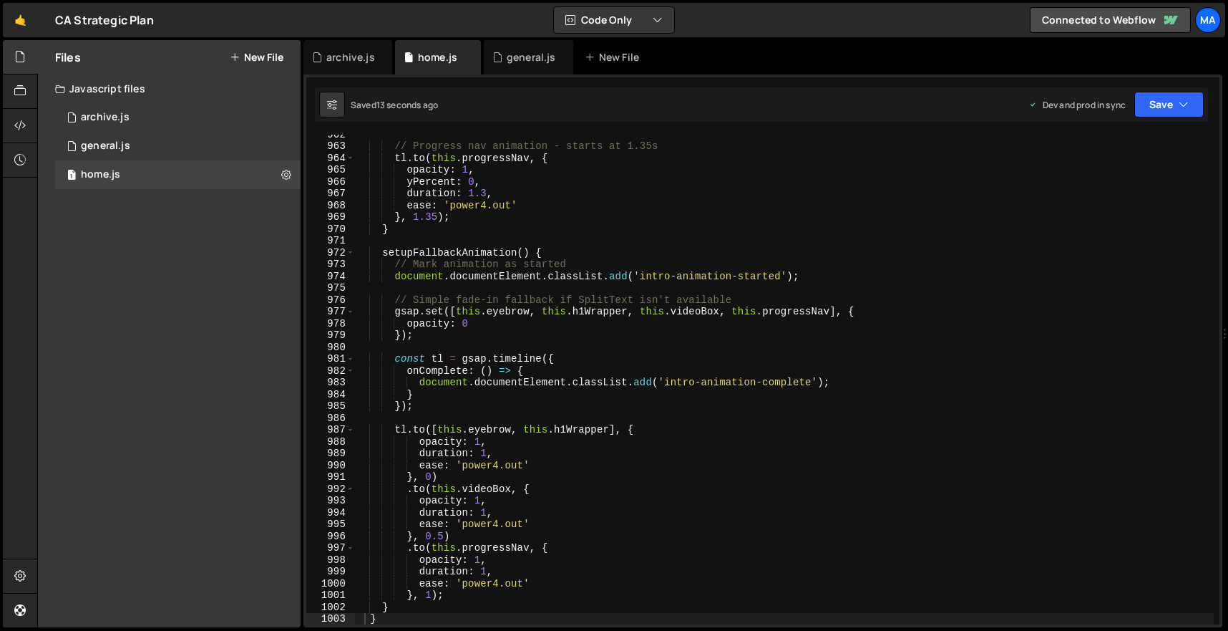
click at [462, 224] on div "// Progress nav animation - starts at 1.35s tl . to ( this . progressNav , { op…" at bounding box center [784, 384] width 859 height 513
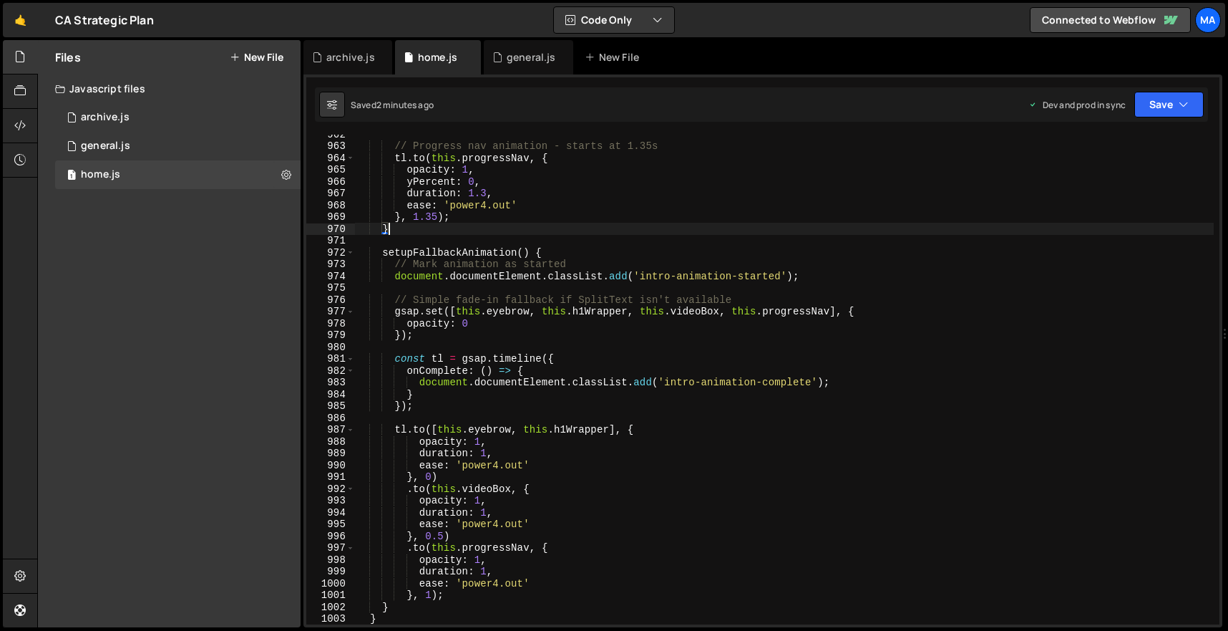
scroll to position [11556, 0]
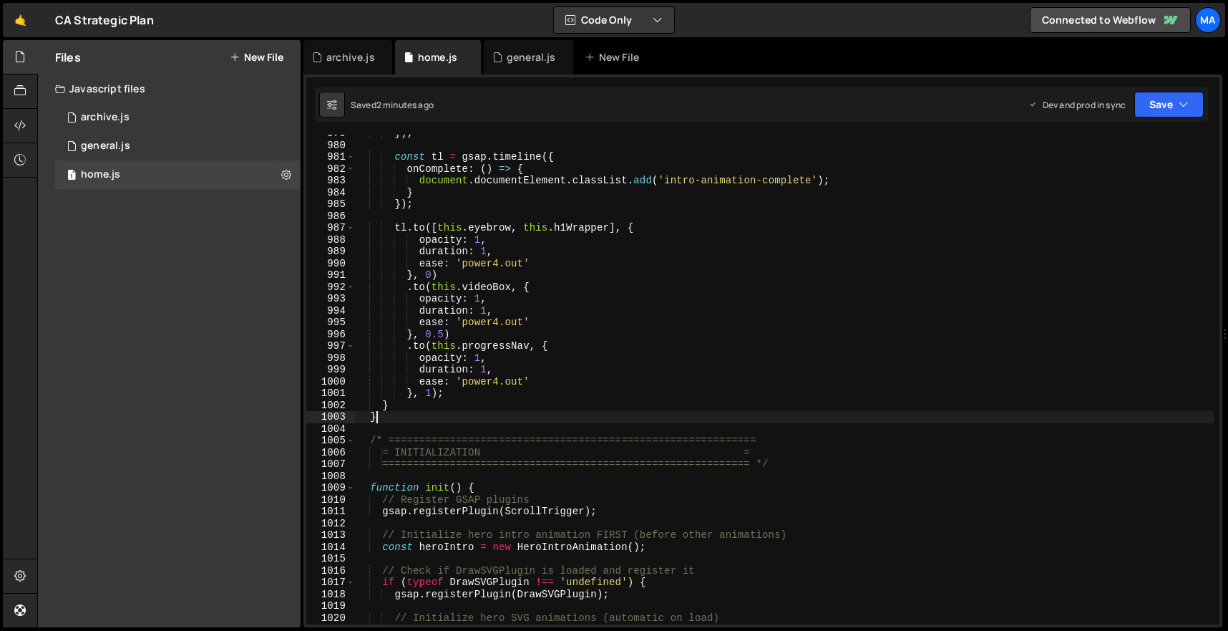
click at [442, 414] on div "}) ; const tl = gsap . timeline ({ onComplete : ( ) => { document . documentEle…" at bounding box center [784, 383] width 859 height 513
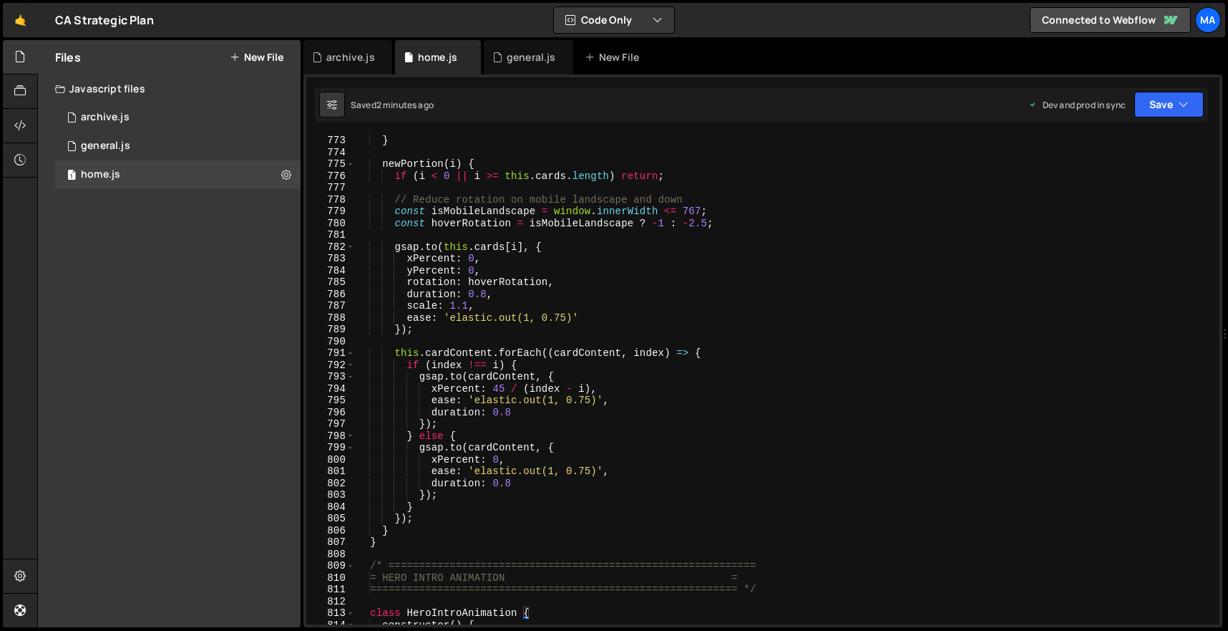
scroll to position [9294, 0]
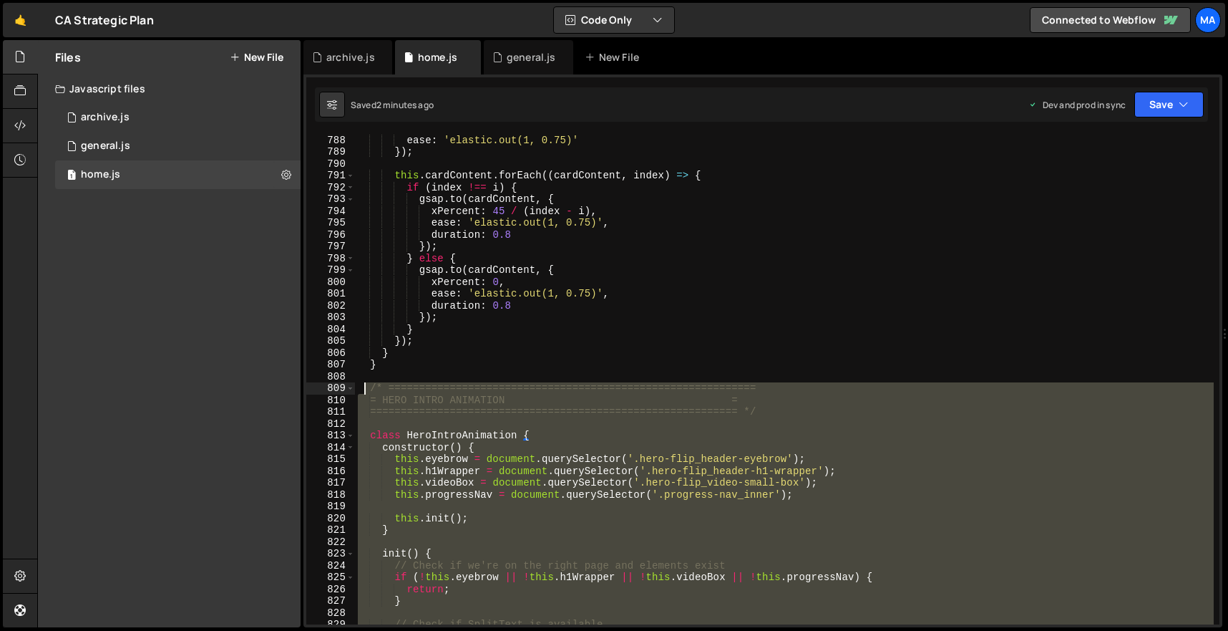
click at [362, 390] on div "ease : 'elastic.out(1, 0.75)' }) ; this . cardContent . forEach (( cardContent …" at bounding box center [784, 390] width 859 height 513
paste textarea "}"
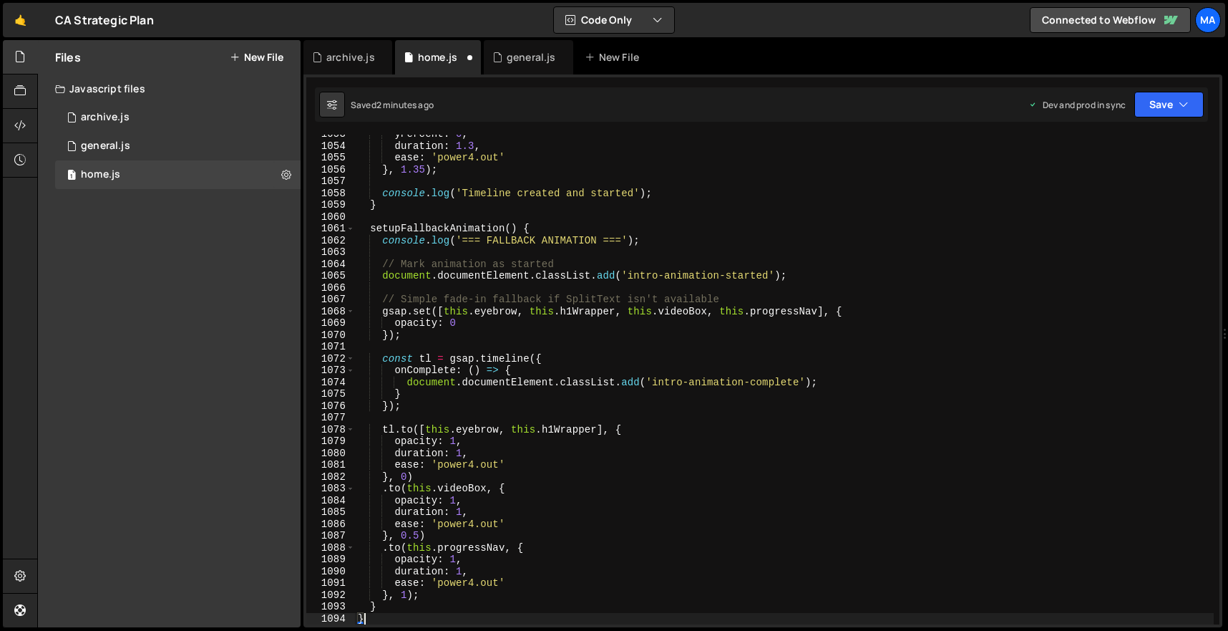
scroll to position [12430, 0]
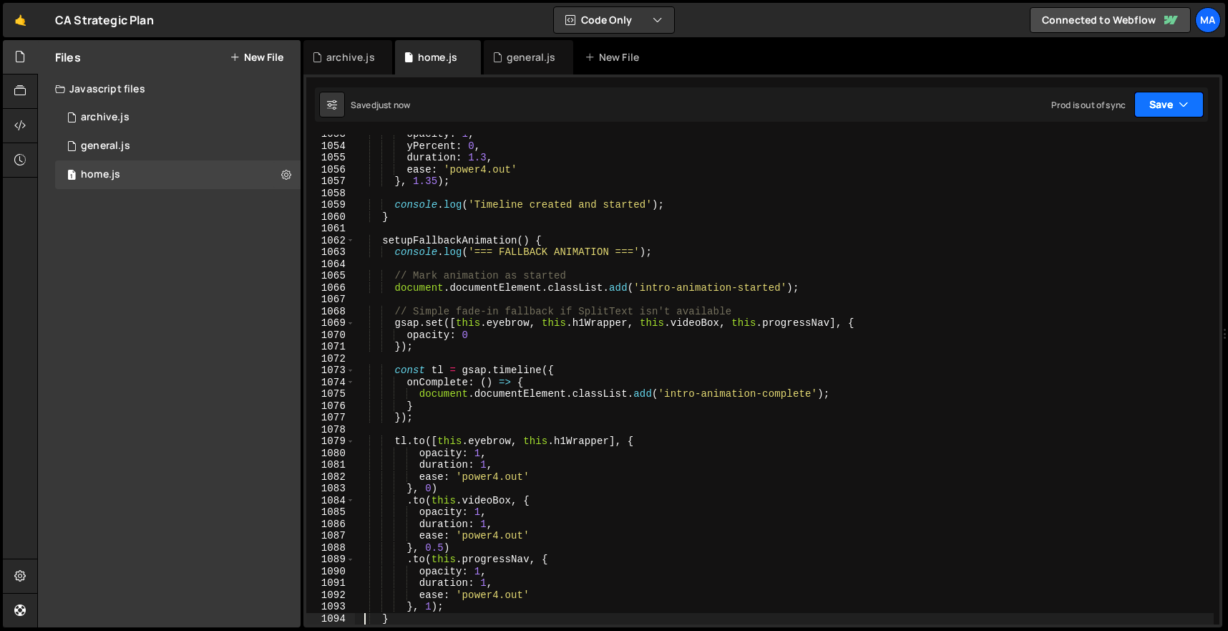
click at [1174, 100] on button "Save" at bounding box center [1168, 105] width 69 height 26
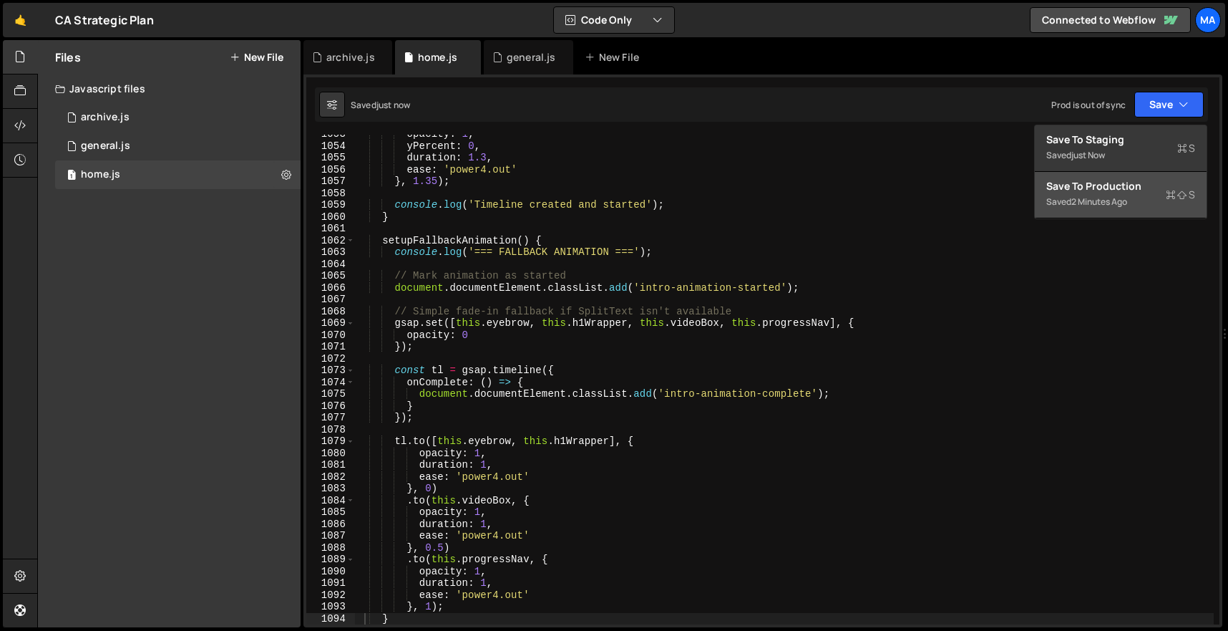
click at [1093, 206] on div "2 minutes ago" at bounding box center [1099, 201] width 56 height 12
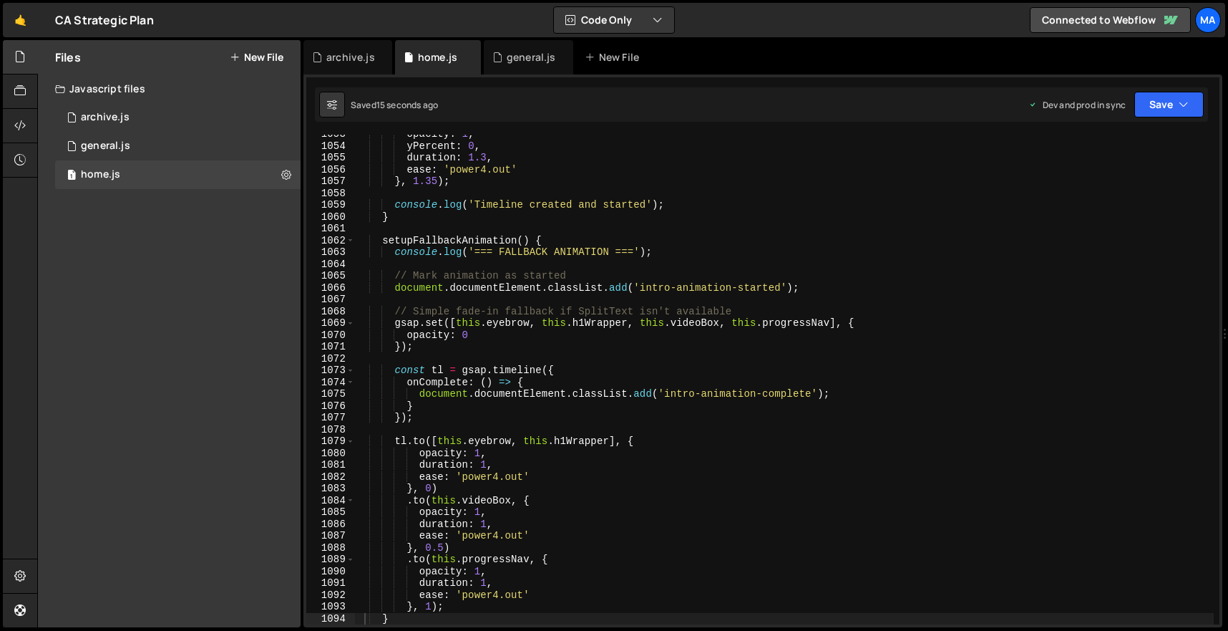
click at [671, 240] on div "opacity : 1 , yPercent : 0 , duration : 1.3 , ease : 'power4.out' } , 1.35 ) ; …" at bounding box center [784, 384] width 859 height 513
click at [569, 290] on div "opacity : 1 , yPercent : 0 , duration : 1.3 , ease : 'power4.out' } , 1.35 ) ; …" at bounding box center [784, 384] width 859 height 513
click at [1149, 110] on button "Save" at bounding box center [1168, 105] width 69 height 26
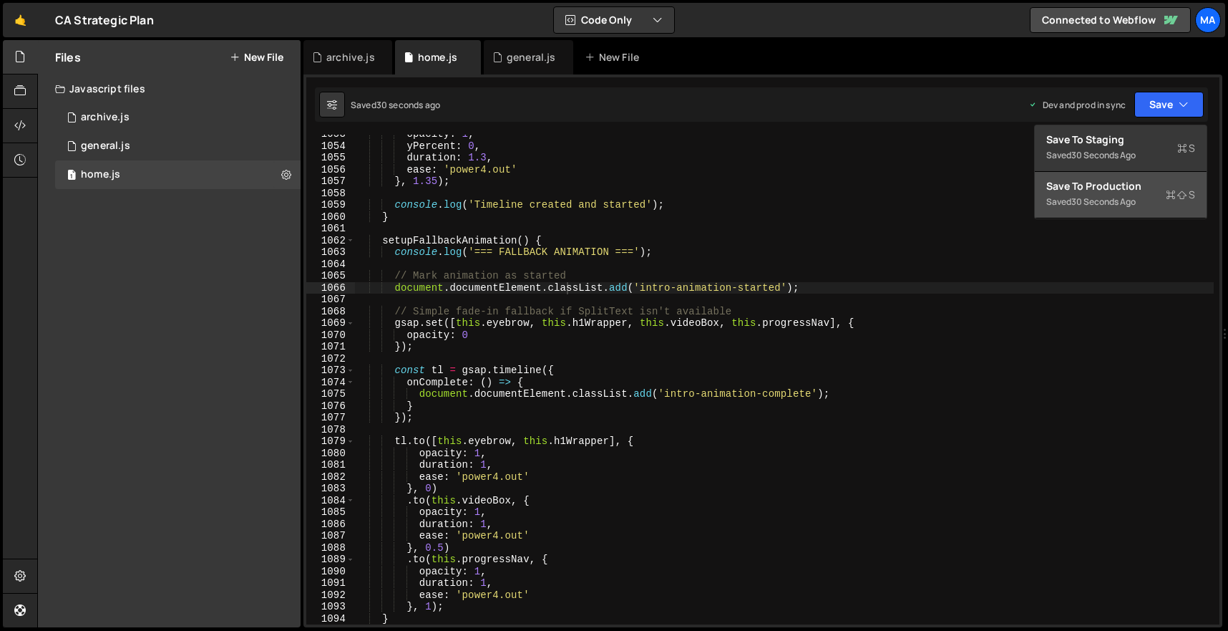
click at [1124, 200] on div "30 seconds ago" at bounding box center [1103, 201] width 64 height 12
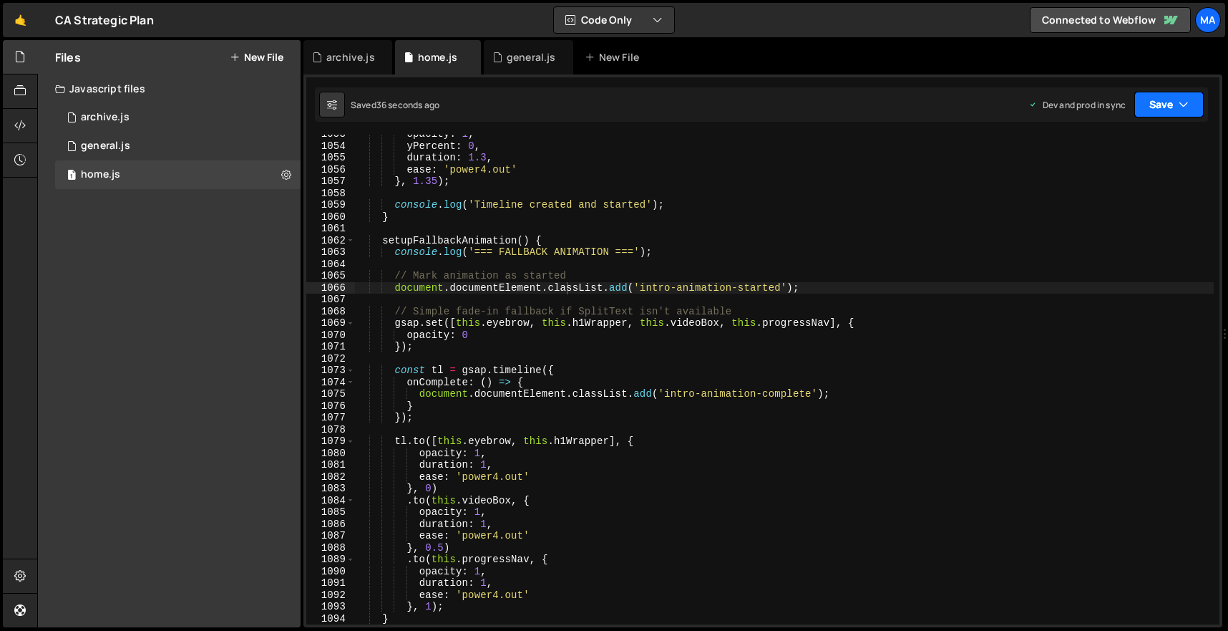
click at [1168, 99] on button "Save" at bounding box center [1168, 105] width 69 height 26
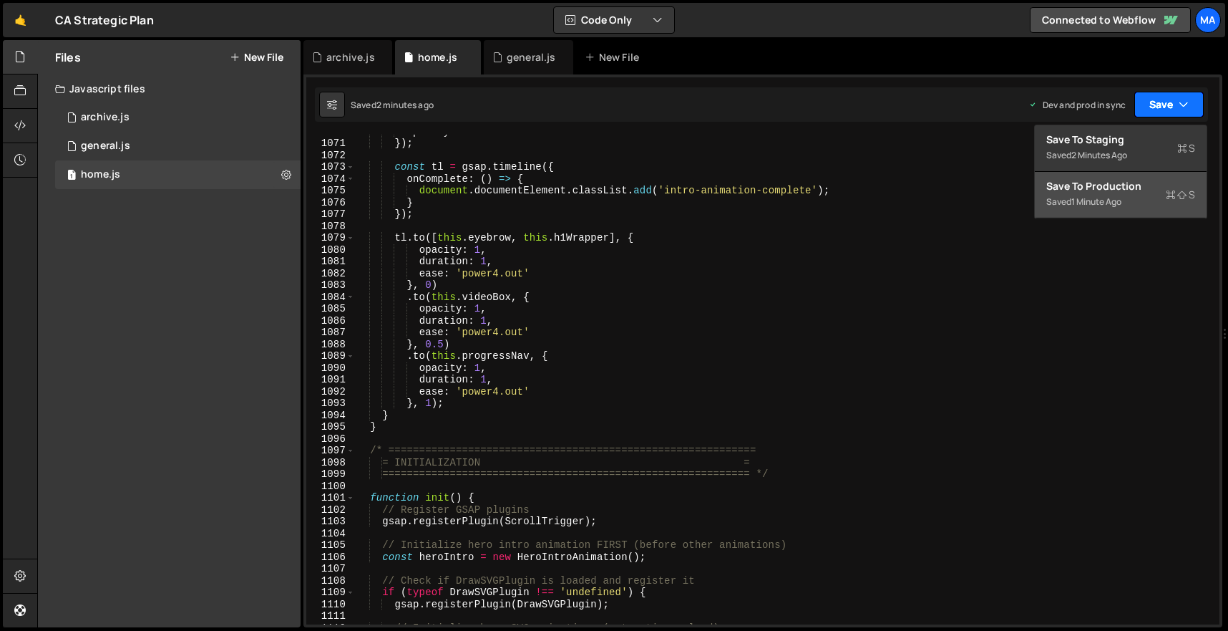
scroll to position [12763, 0]
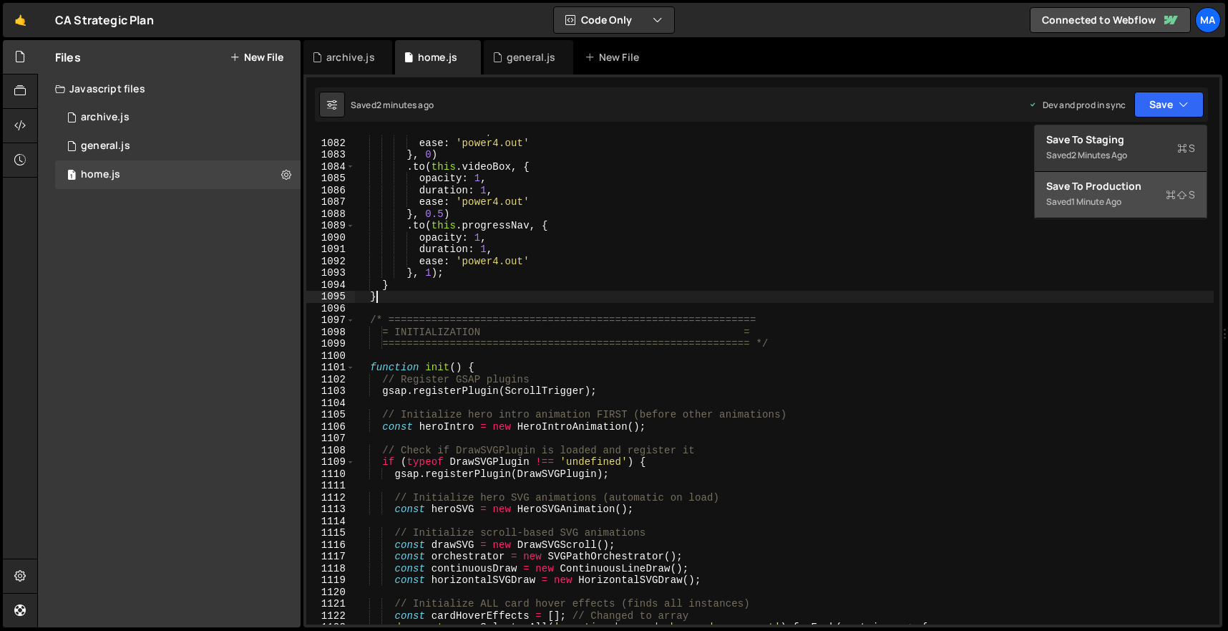
click at [429, 298] on div "duration : 1 , ease : 'power4.out' } , 0 ) . to ( this . videoBox , { opacity :…" at bounding box center [784, 381] width 859 height 513
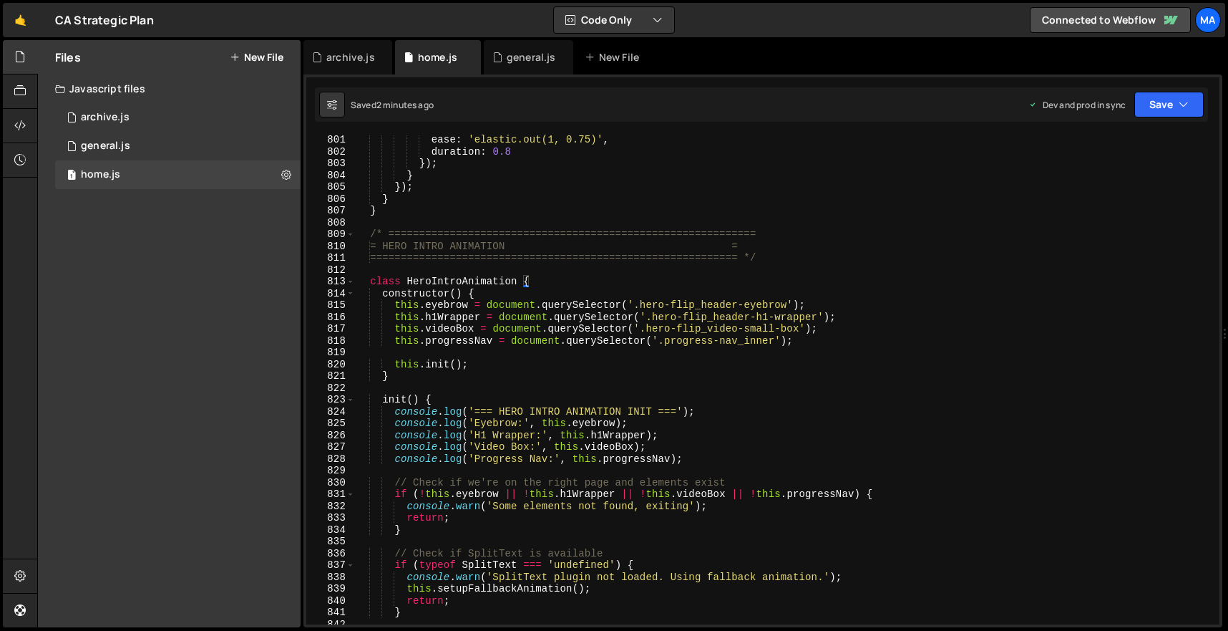
scroll to position [9242, 0]
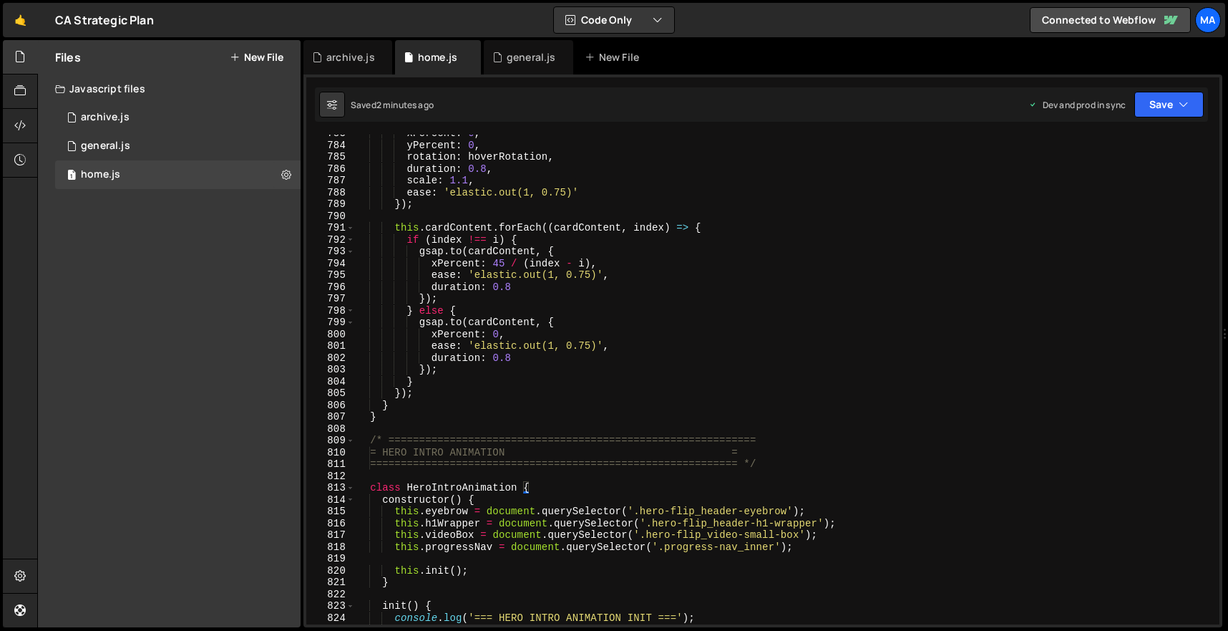
click at [359, 438] on div "xPercent : 0 , yPercent : 0 , rotation : hoverRotation , duration : 0.8 , scale…" at bounding box center [784, 383] width 859 height 513
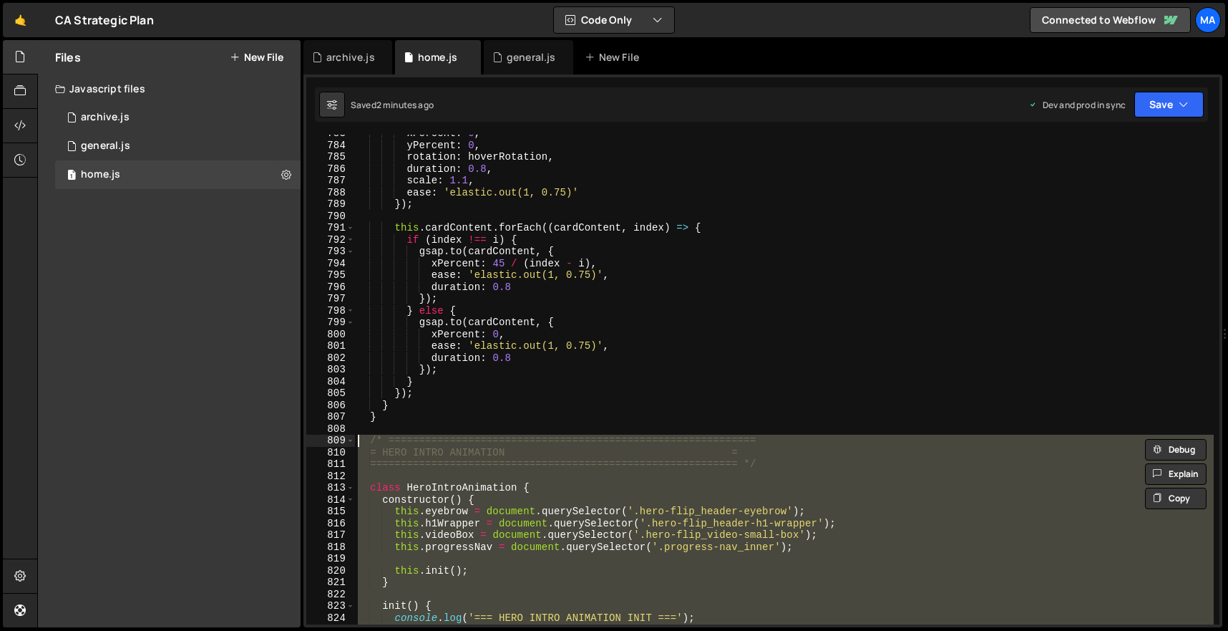
paste textarea "}"
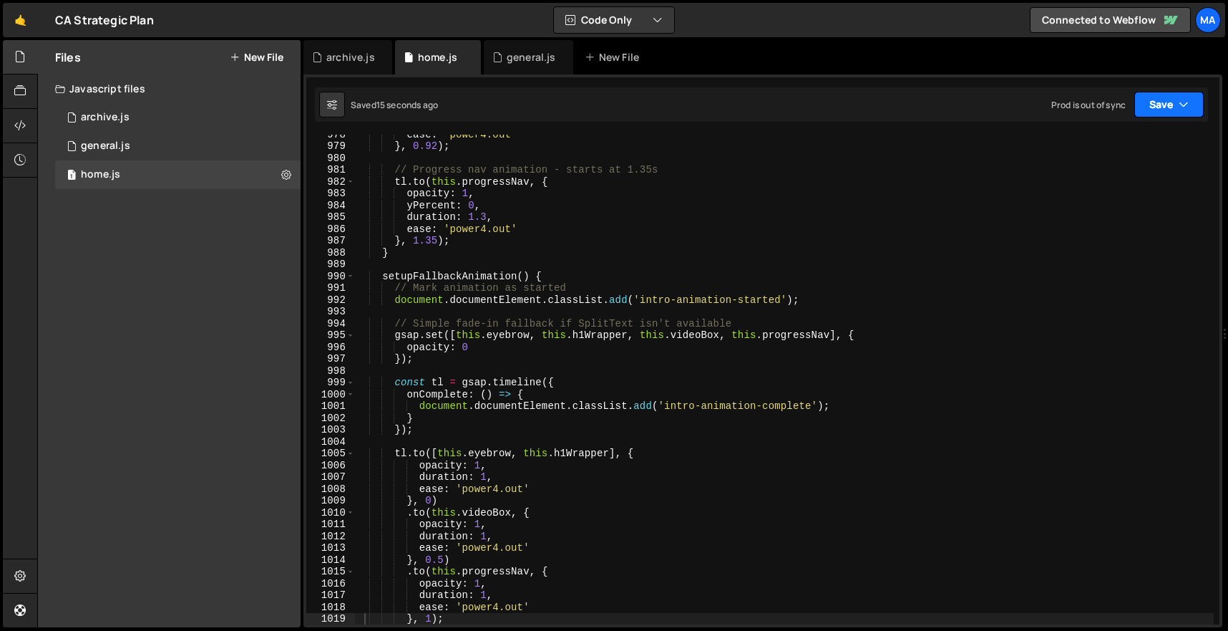
click at [1183, 95] on button "Save" at bounding box center [1168, 105] width 69 height 26
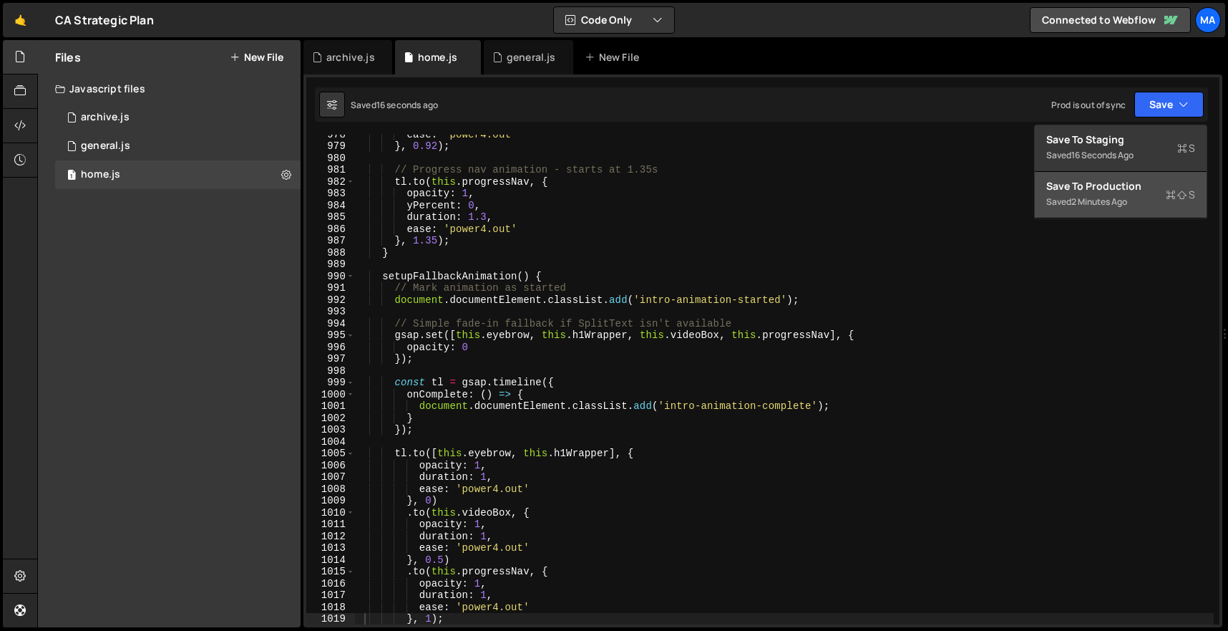
click at [1106, 199] on div "2 minutes ago" at bounding box center [1099, 201] width 56 height 12
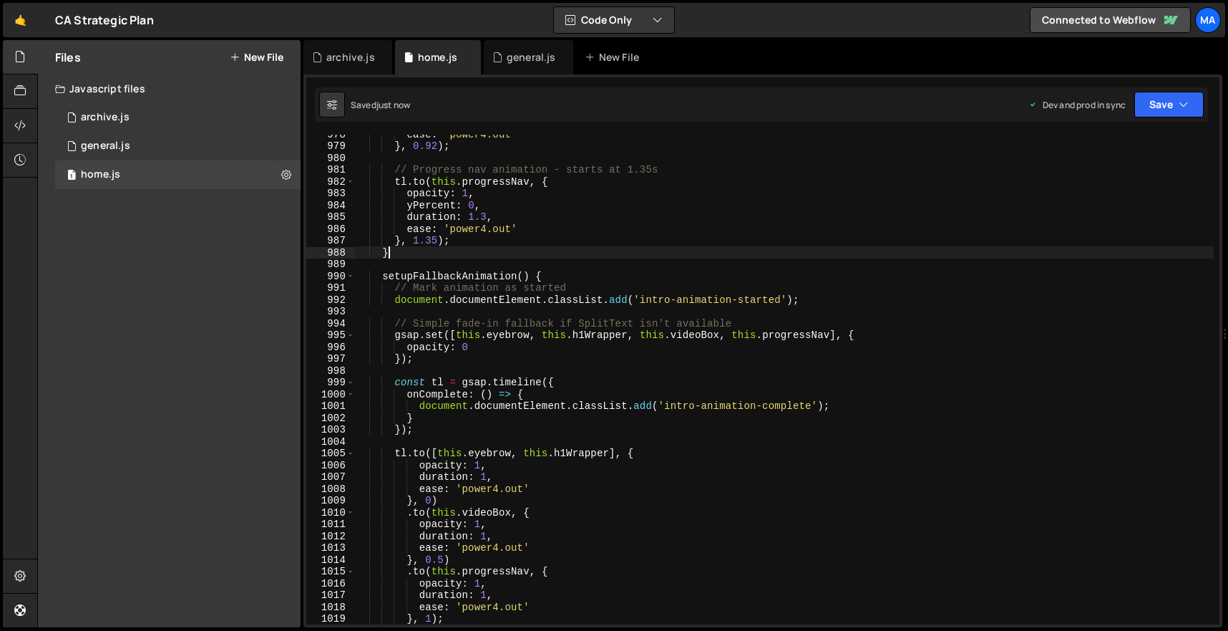
click at [606, 255] on div "ease : 'power4.out' } , 0.92 ) ; // Progress nav animation - starts at 1.35s tl…" at bounding box center [784, 384] width 859 height 513
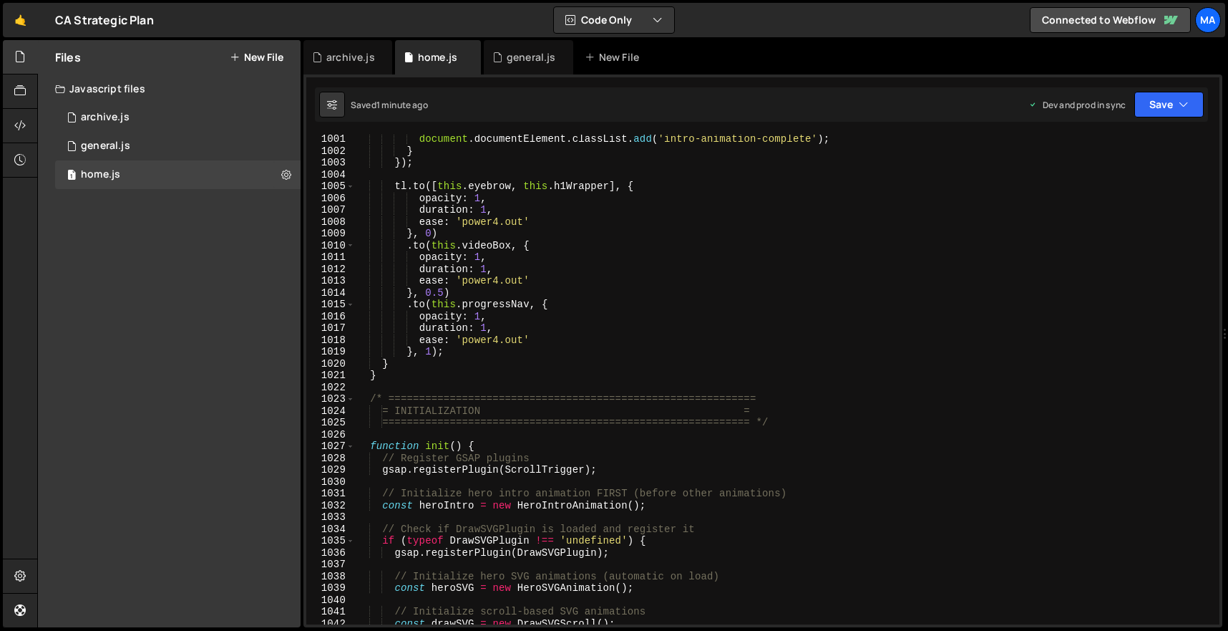
scroll to position [11810, 0]
click at [386, 374] on div "document . documentElement . classList . add ( 'intro-animation-complete' ) ; }…" at bounding box center [784, 389] width 859 height 513
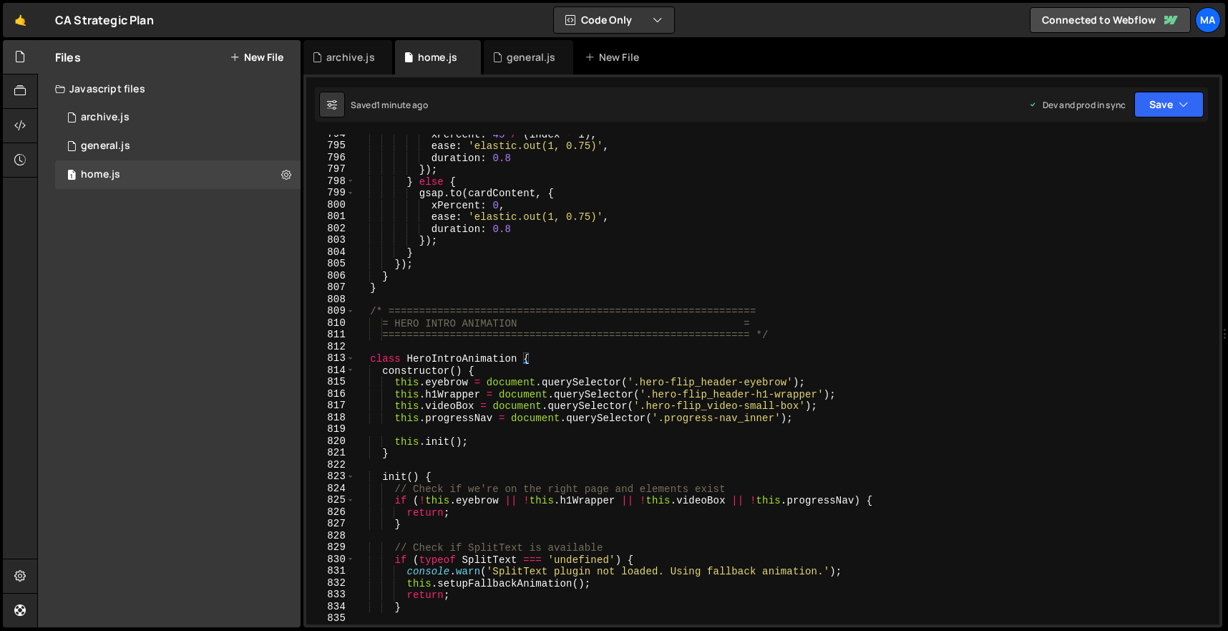
scroll to position [9350, 0]
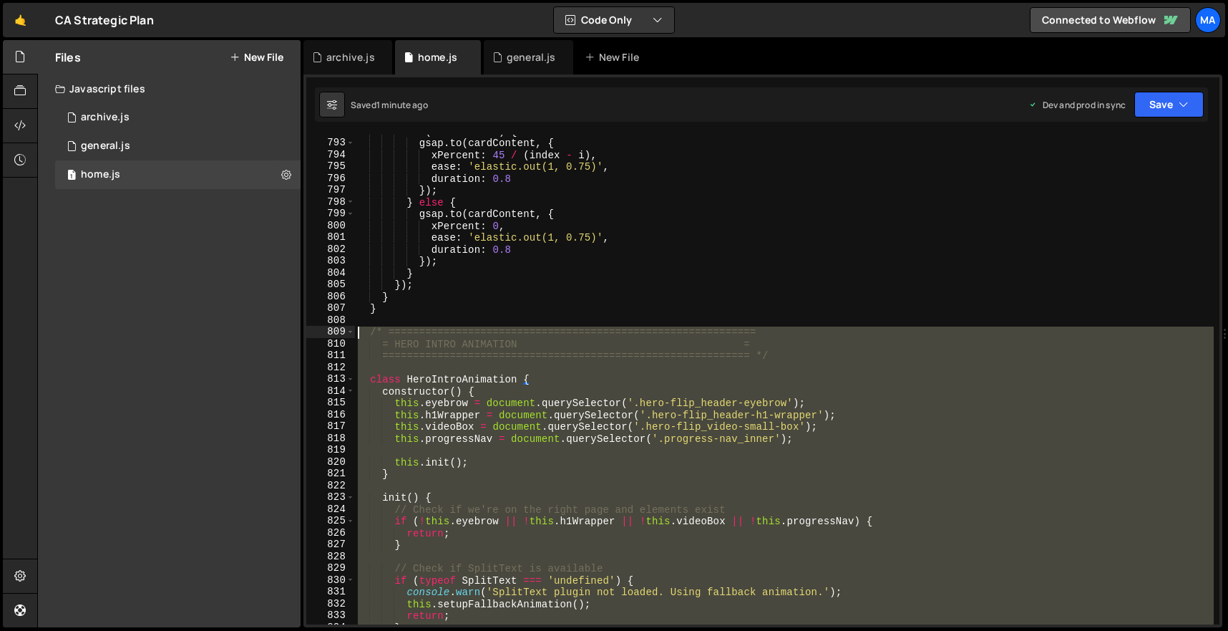
click at [360, 329] on div "if ( index !== i ) { gsap . to ( cardContent , { xPercent : 45 / ( index - i ) …" at bounding box center [784, 381] width 859 height 513
paste textarea "}"
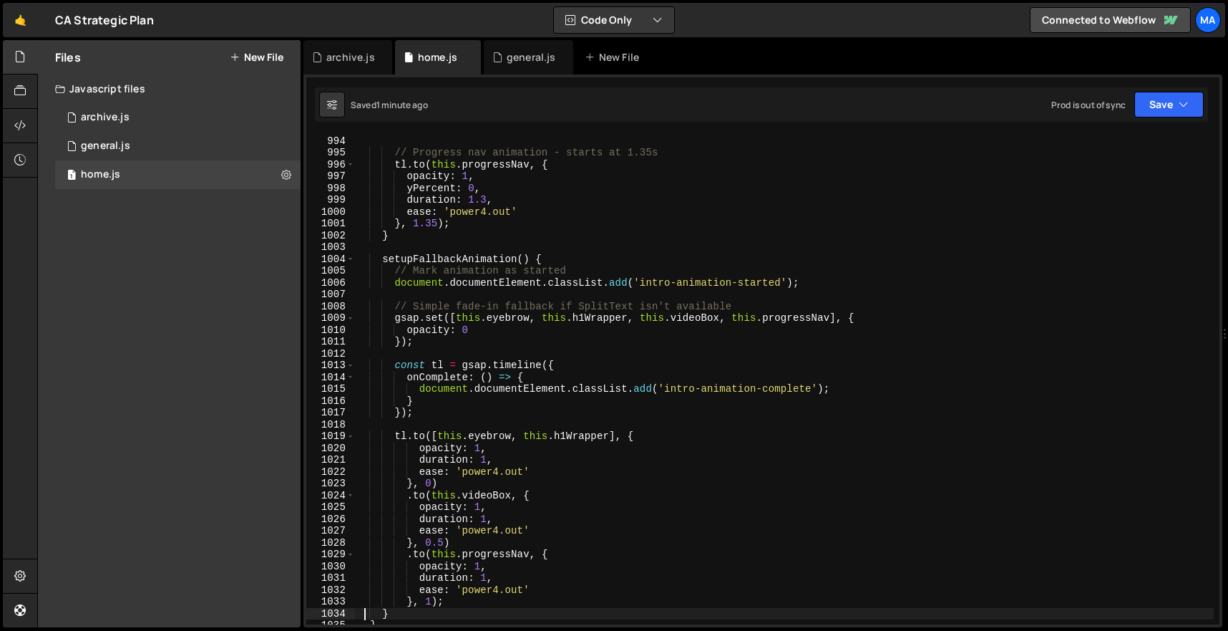
scroll to position [11959, 0]
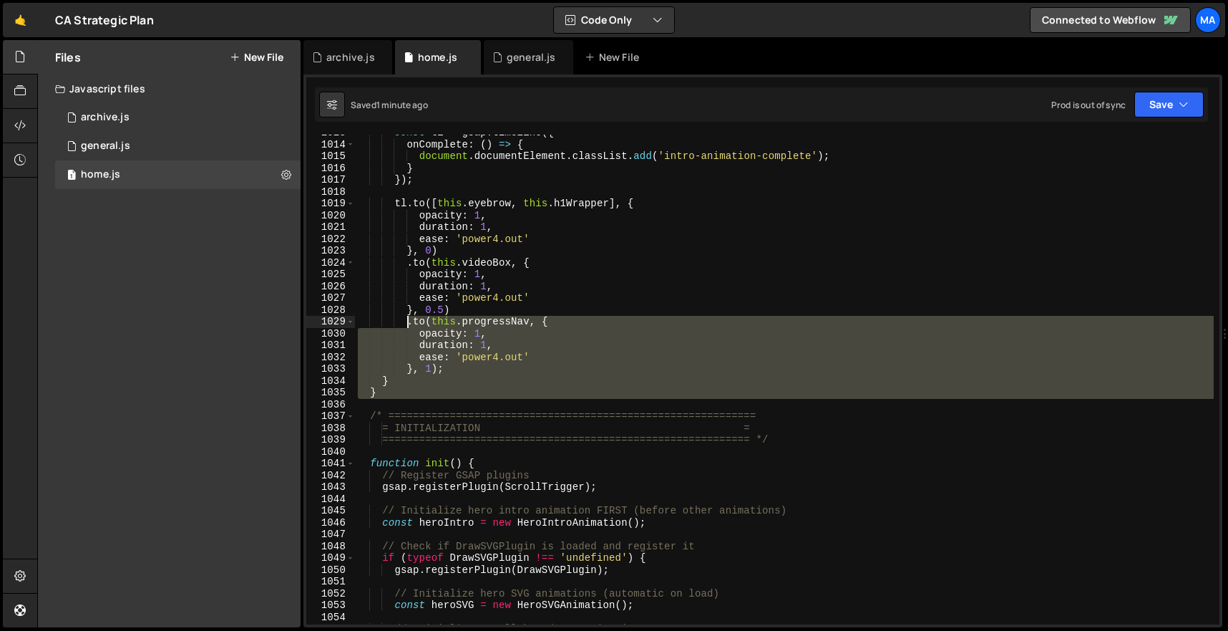
drag, startPoint x: 406, startPoint y: 319, endPoint x: 428, endPoint y: 161, distance: 159.7
click at [428, 162] on div "const tl = gsap . timeline ({ onComplete : ( ) => { document . documentElement …" at bounding box center [784, 383] width 859 height 513
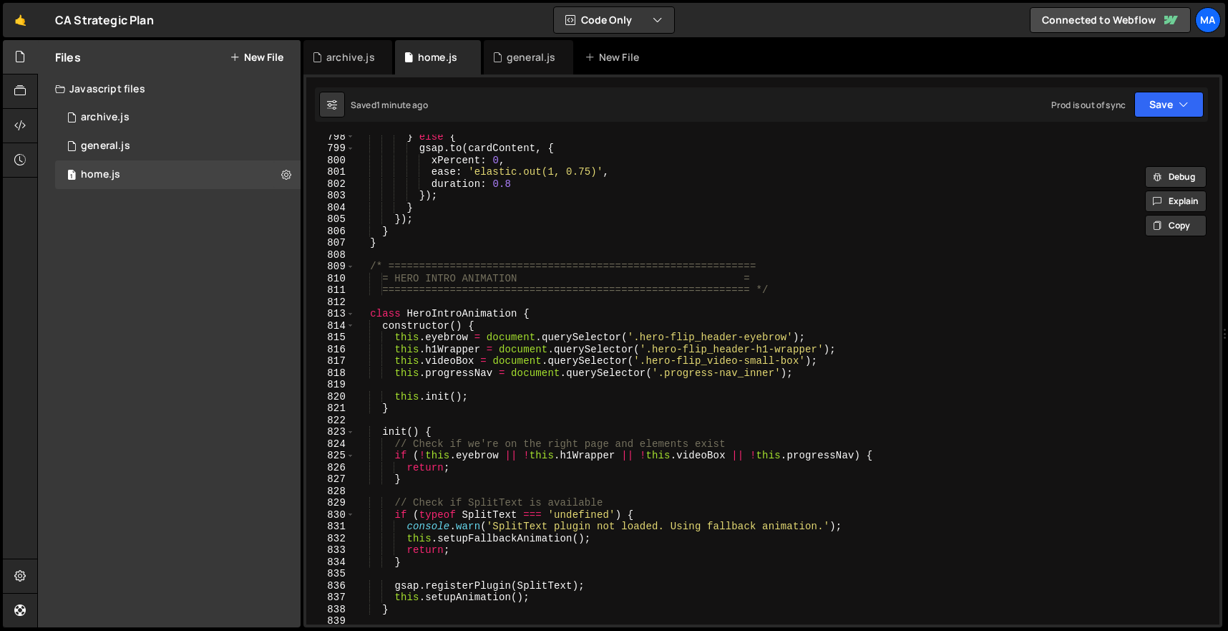
scroll to position [9416, 0]
click at [367, 266] on div "} else { gsap . to ( cardContent , { xPercent : 0 , ease : 'elastic.out(1, 0.75…" at bounding box center [784, 386] width 859 height 513
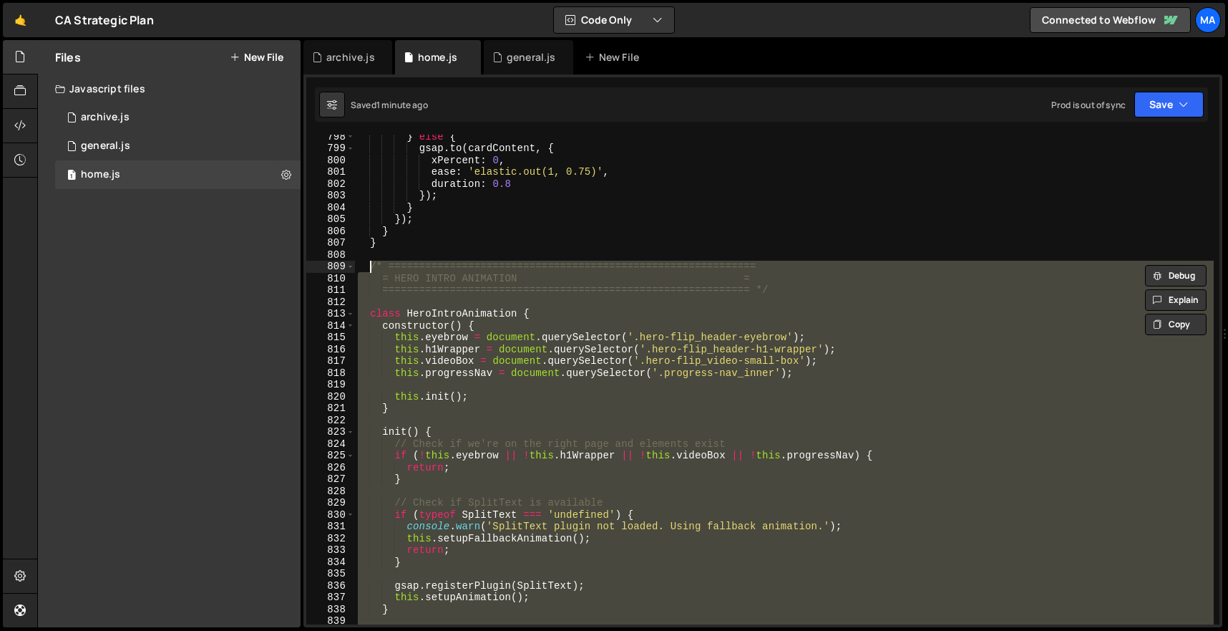
paste textarea "}"
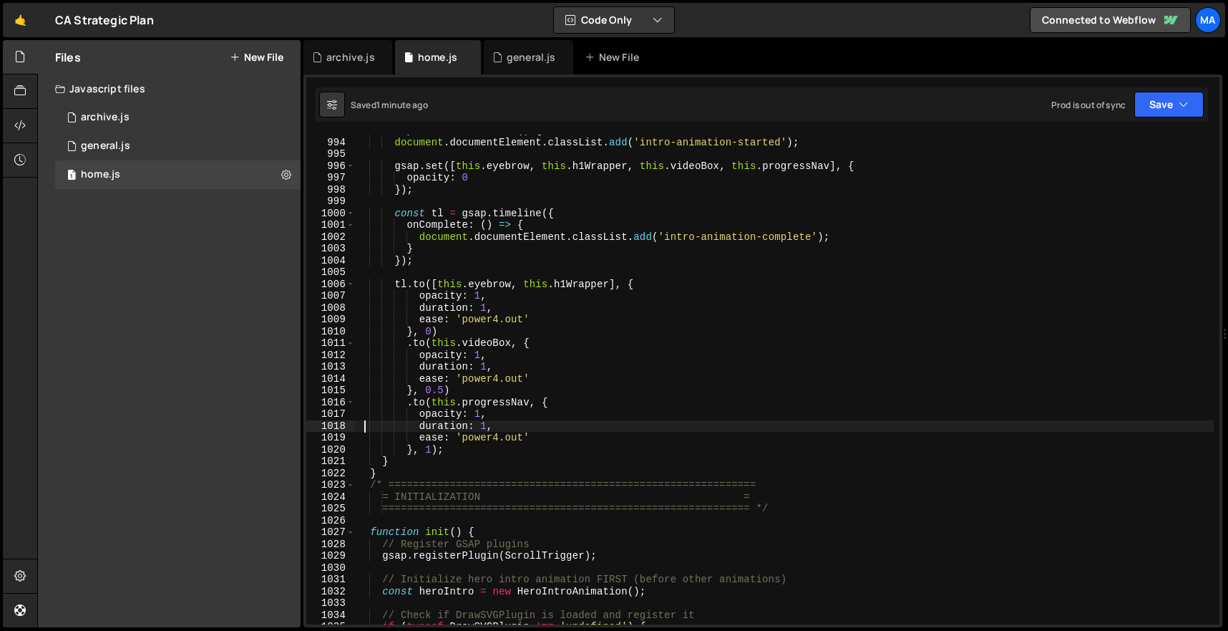
scroll to position [11764, 0]
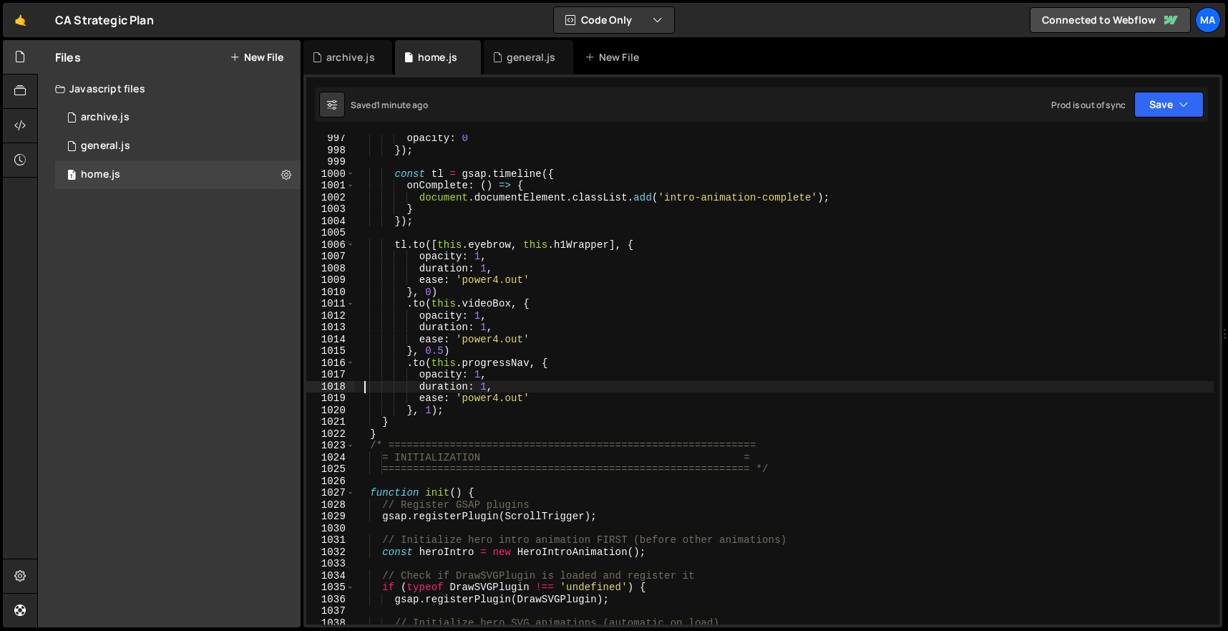
click at [390, 433] on div "opacity : 0 }) ; const tl = gsap . timeline ({ onComplete : ( ) => { document .…" at bounding box center [784, 388] width 859 height 513
type textarea "}"
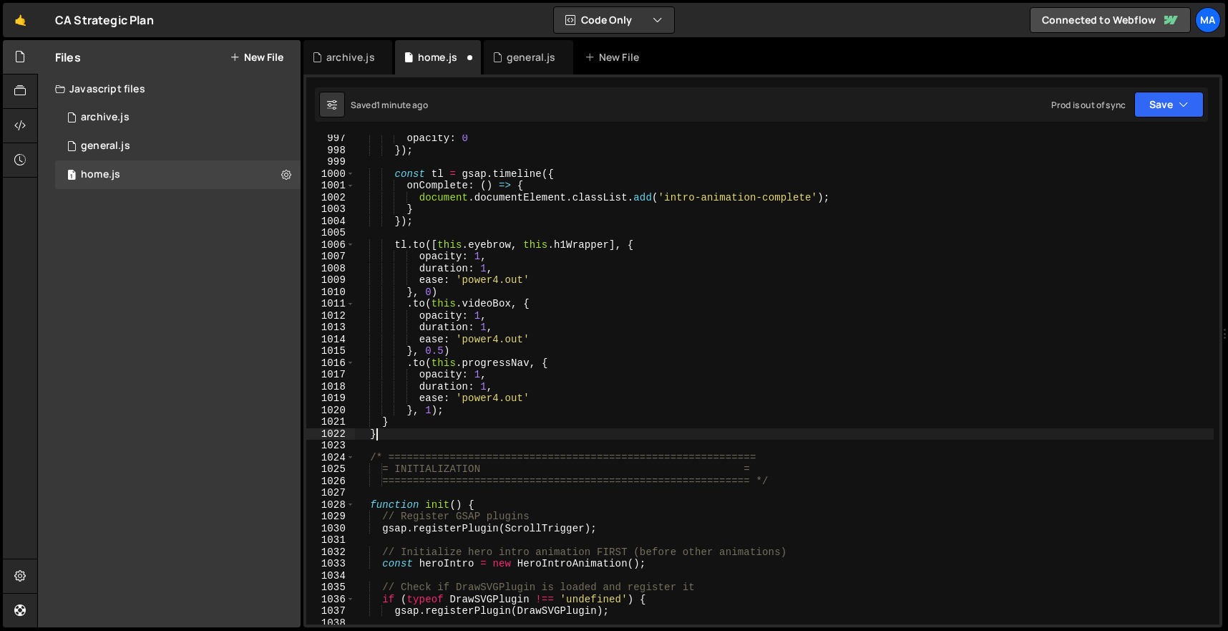
click at [390, 433] on div "opacity : 0 }) ; const tl = gsap . timeline ({ onComplete : ( ) => { document .…" at bounding box center [784, 388] width 859 height 513
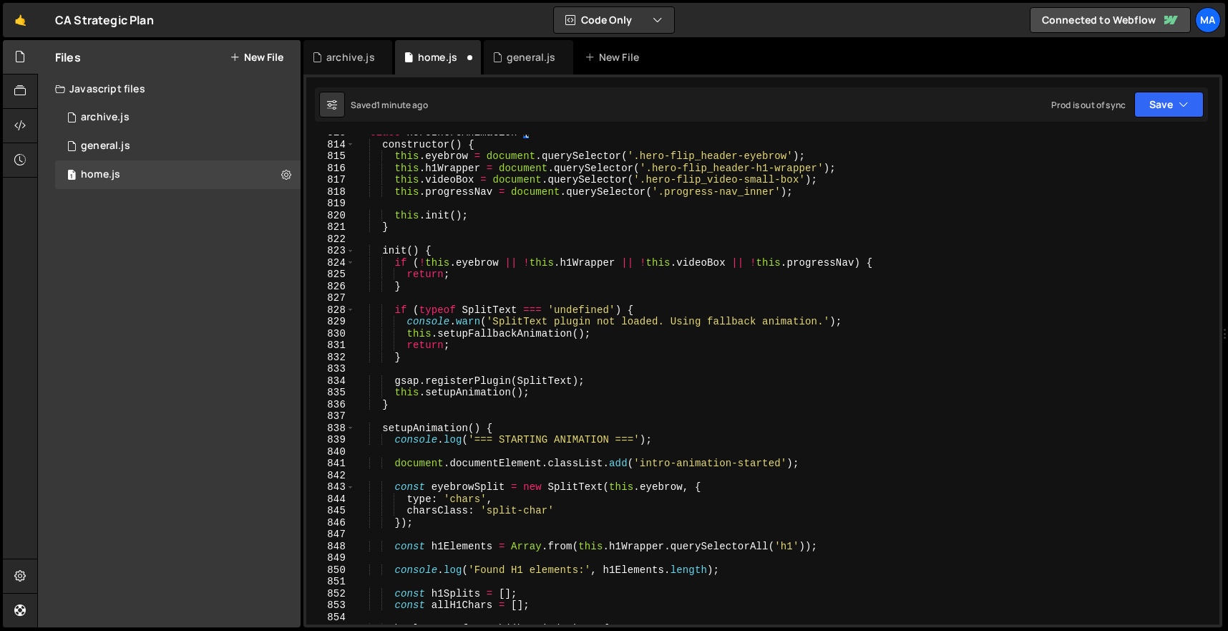
scroll to position [9449, 0]
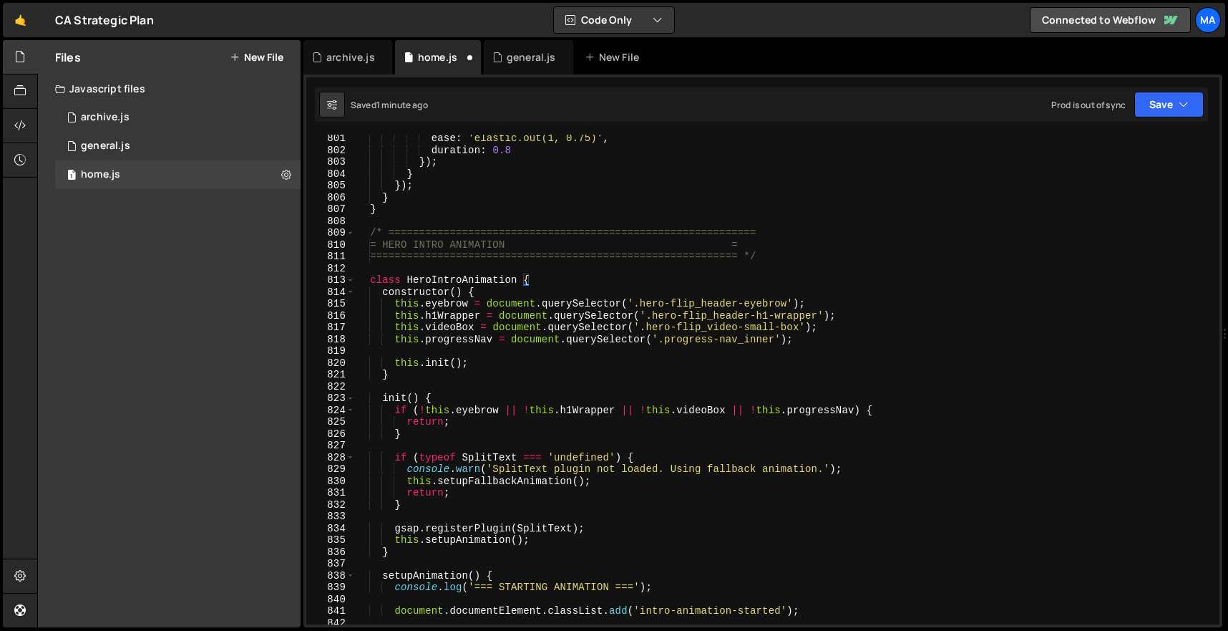
click at [360, 233] on div "ease : 'elastic.out(1, 0.75)' , duration : 0.8 }) ; } }) ; } } /* =============…" at bounding box center [784, 388] width 859 height 513
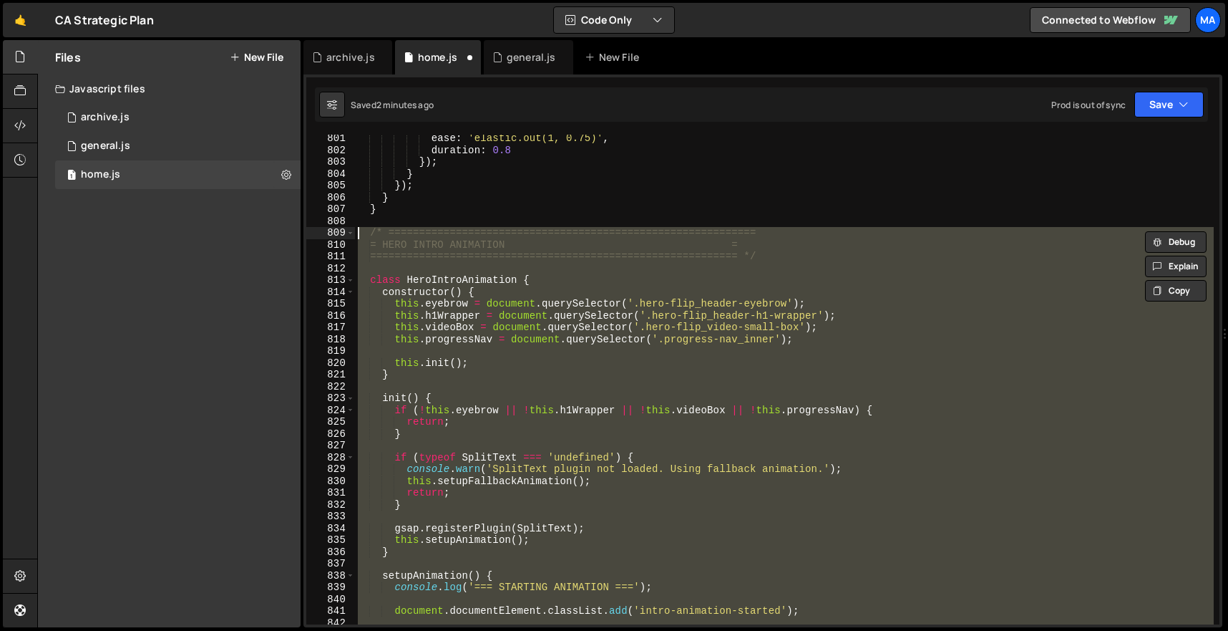
paste textarea "}"
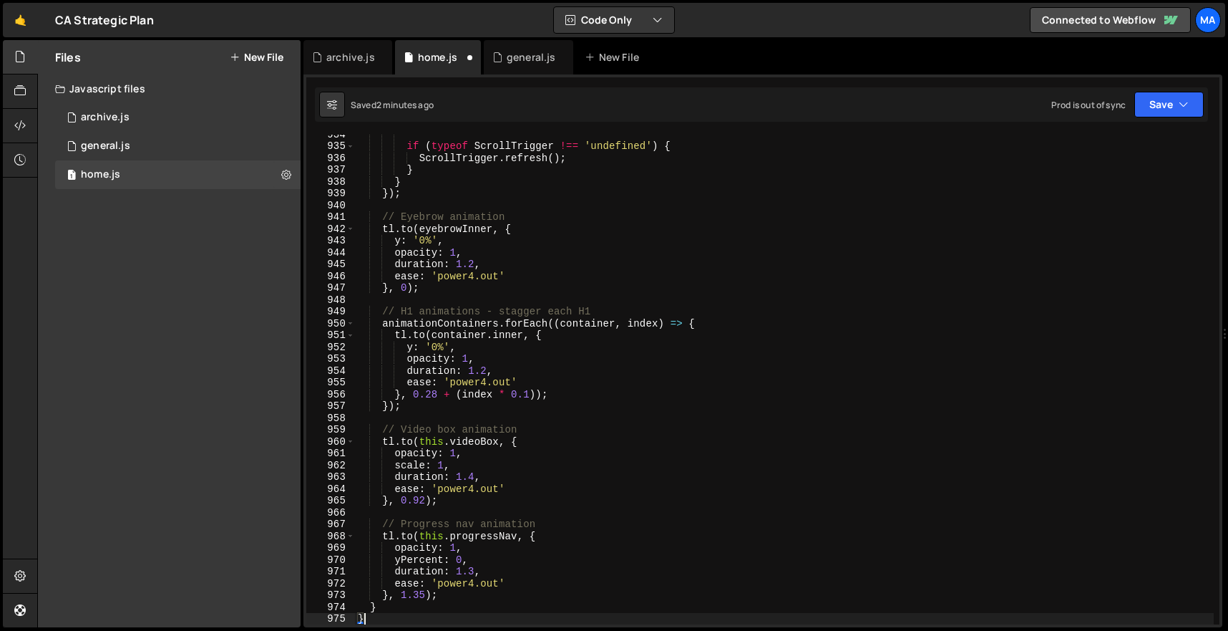
scroll to position [11024, 0]
type textarea "}"
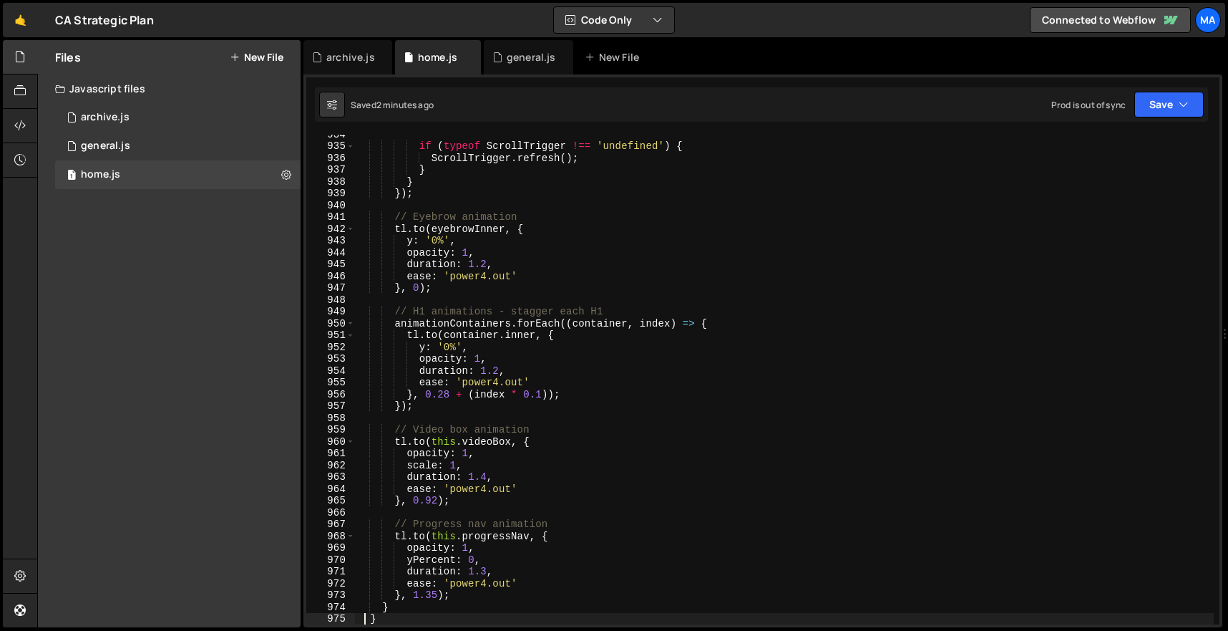
scroll to position [11209, 0]
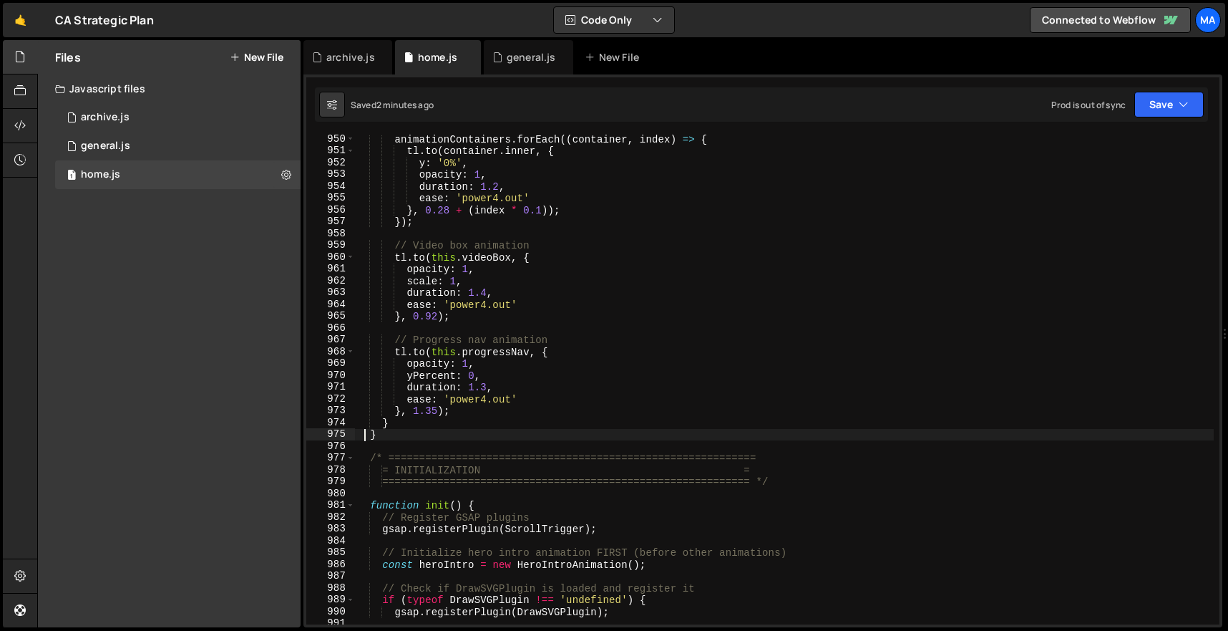
click at [417, 442] on div "animationContainers . forEach (( container , index ) => { tl . to ( container .…" at bounding box center [784, 389] width 859 height 513
click at [416, 429] on div "animationContainers . forEach (( container , index ) => { tl . to ( container .…" at bounding box center [784, 389] width 859 height 513
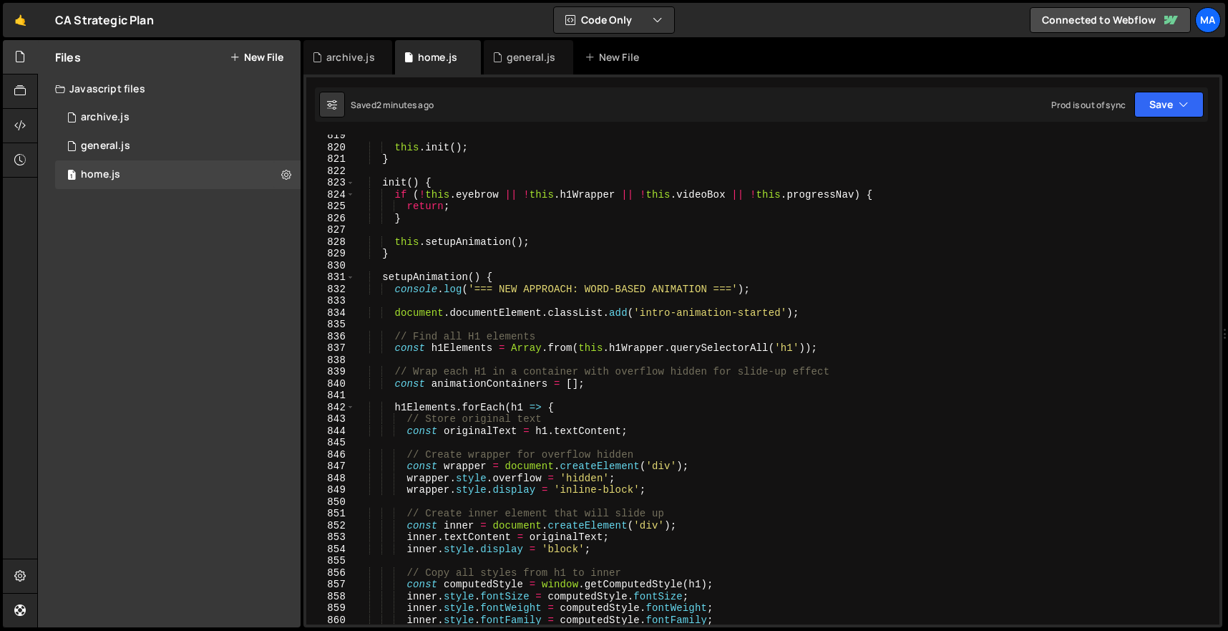
scroll to position [9443, 0]
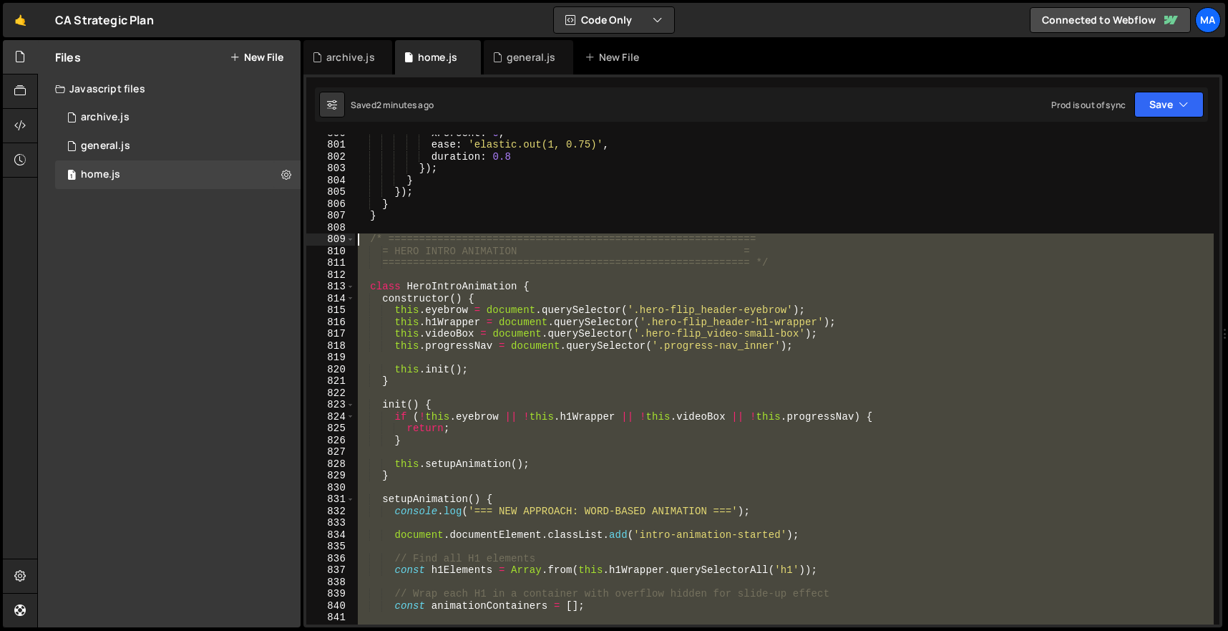
click at [361, 240] on div "xPercent : 0 , ease : 'elastic.out(1, 0.75)' , duration : 0.8 }) ; } }) ; } } /…" at bounding box center [784, 383] width 859 height 513
click at [532, 318] on div "xPercent : 0 , ease : 'elastic.out(1, 0.75)' , duration : 0.8 }) ; } }) ; } } /…" at bounding box center [784, 380] width 859 height 490
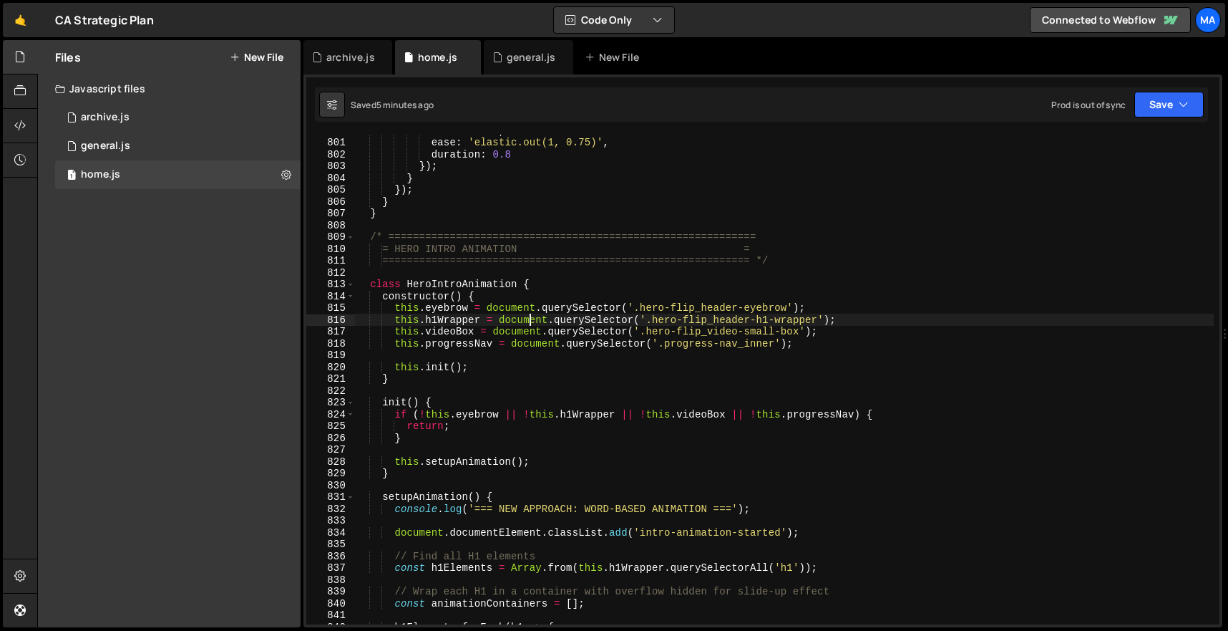
scroll to position [9451, 0]
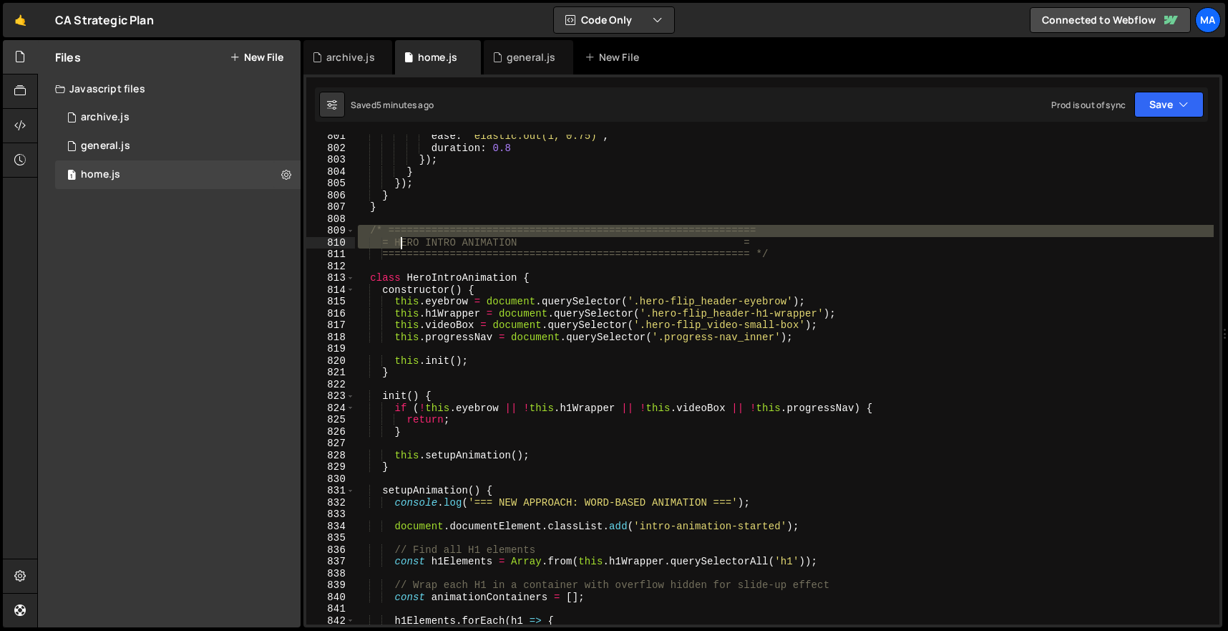
drag, startPoint x: 361, startPoint y: 229, endPoint x: 507, endPoint y: 296, distance: 161.1
click at [504, 293] on div "ease : 'elastic.out(1, 0.75)' , duration : 0.8 }) ; } }) ; } } /* =============…" at bounding box center [784, 386] width 859 height 513
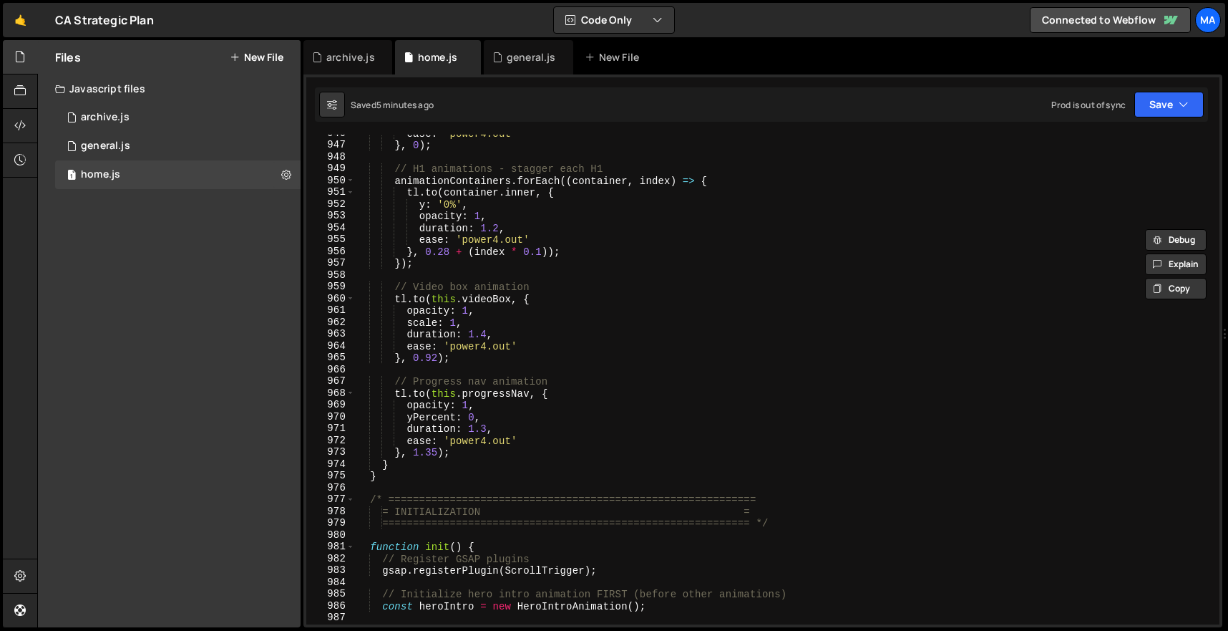
scroll to position [11265, 0]
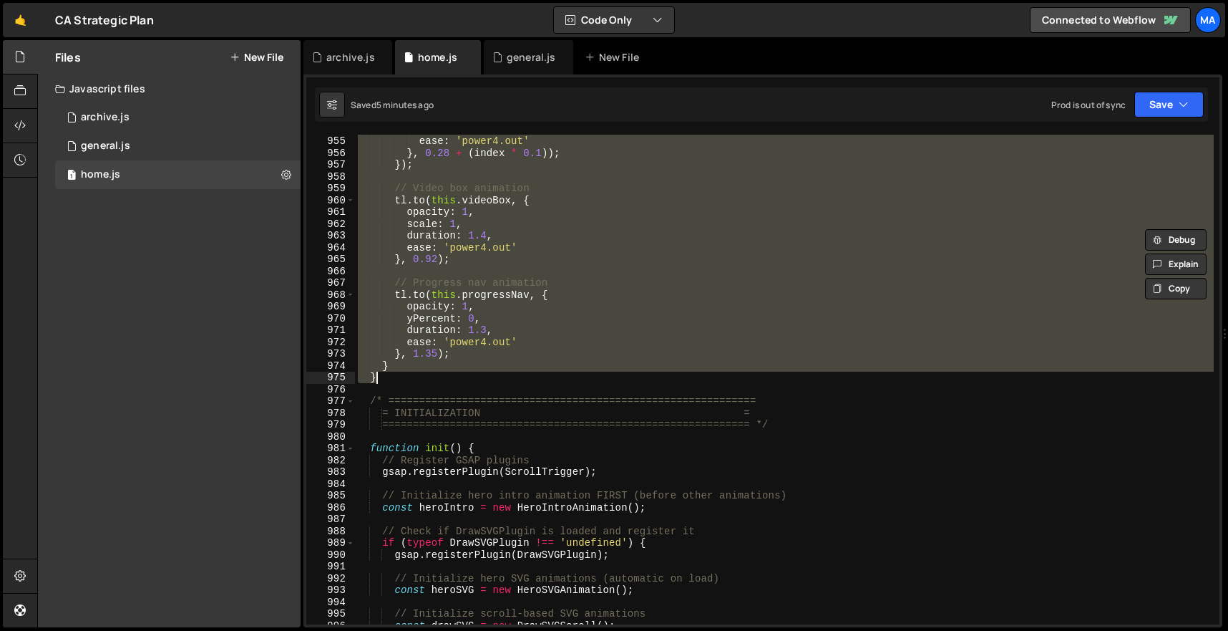
click at [399, 383] on div "duration : 1.2 , ease : 'power4.out' } , 0.28 + ( index * 0.1 )) ; }) ; // Vide…" at bounding box center [784, 379] width 859 height 513
paste textarea
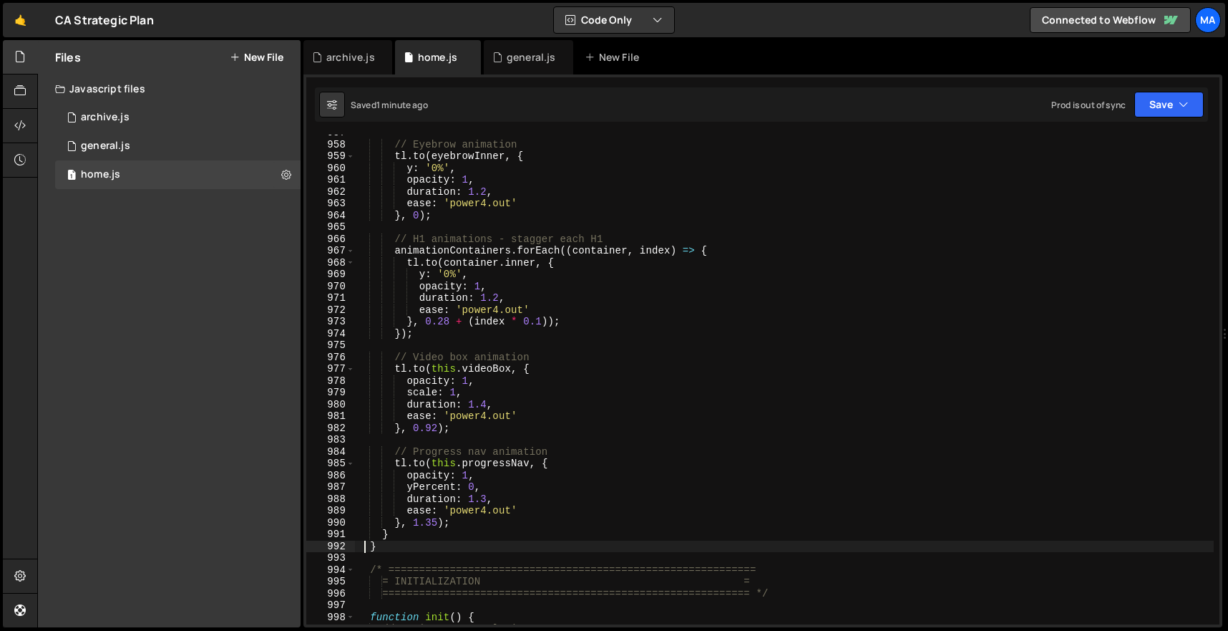
click at [390, 548] on div "// Eyebrow animation tl . to ( eyebrowInner , { y : '0%' , opacity : 1 , durati…" at bounding box center [784, 383] width 859 height 513
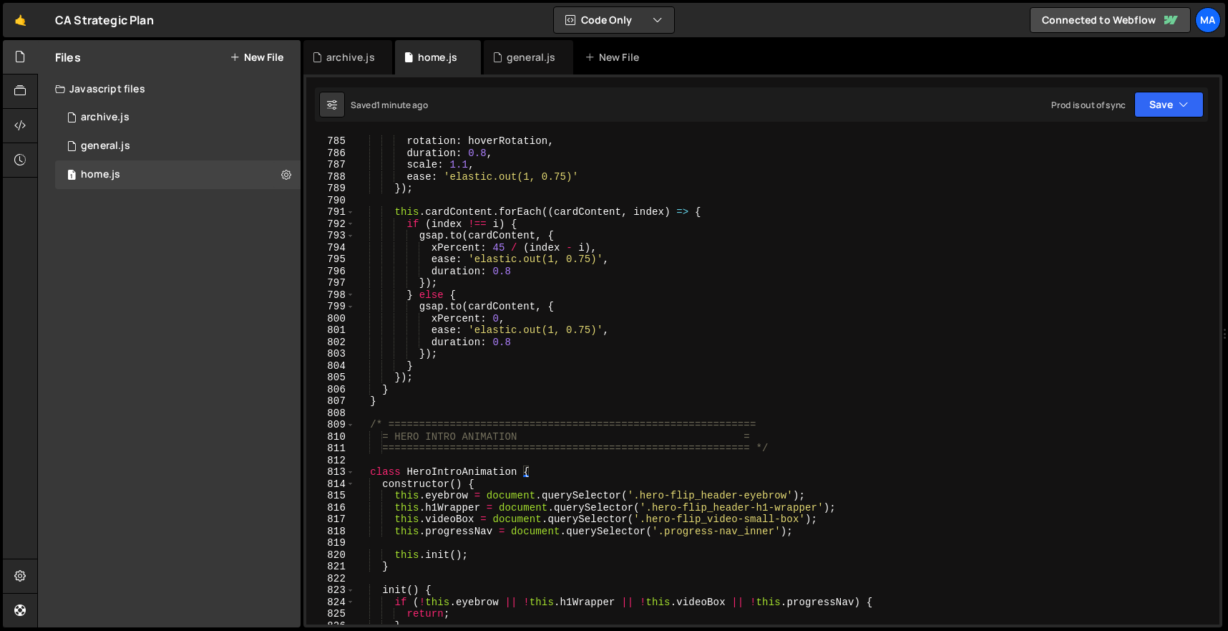
scroll to position [9270, 0]
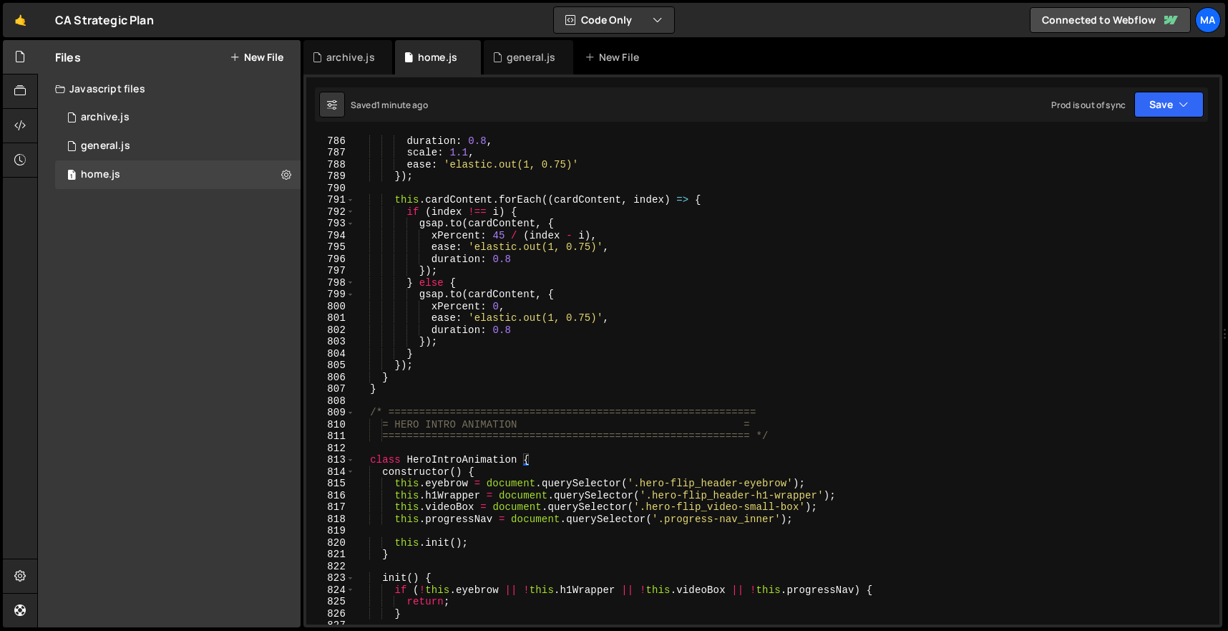
click at [361, 411] on div "rotation : hoverRotation , duration : 0.8 , scale : 1.1 , ease : 'elastic.out(1…" at bounding box center [784, 379] width 859 height 513
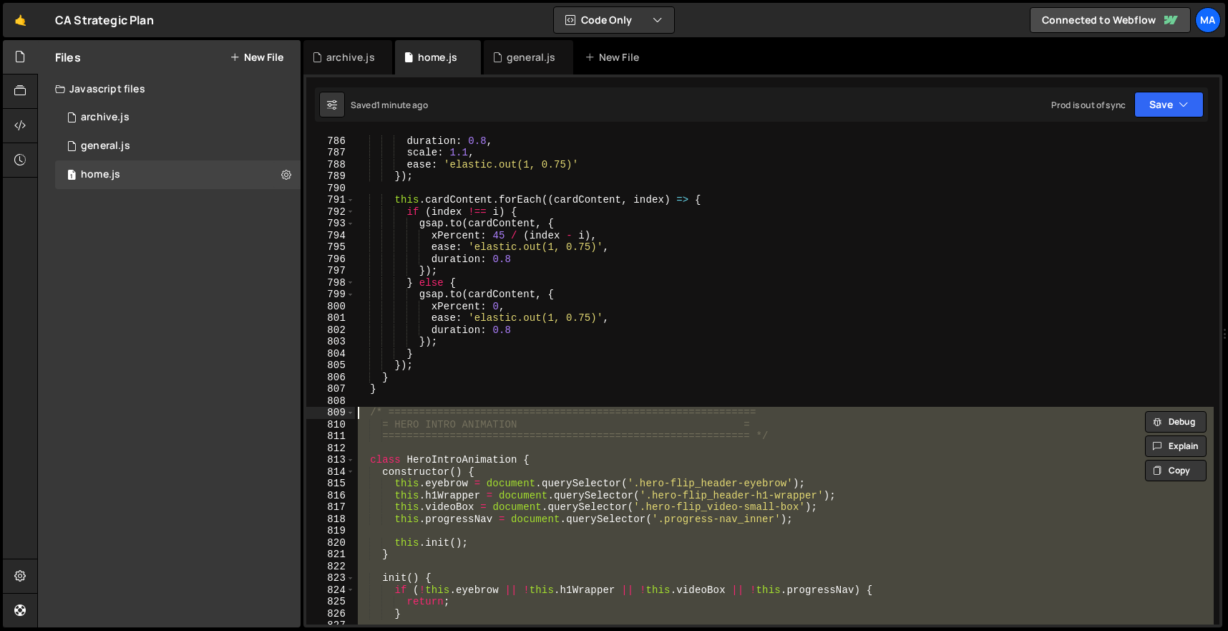
paste textarea "}"
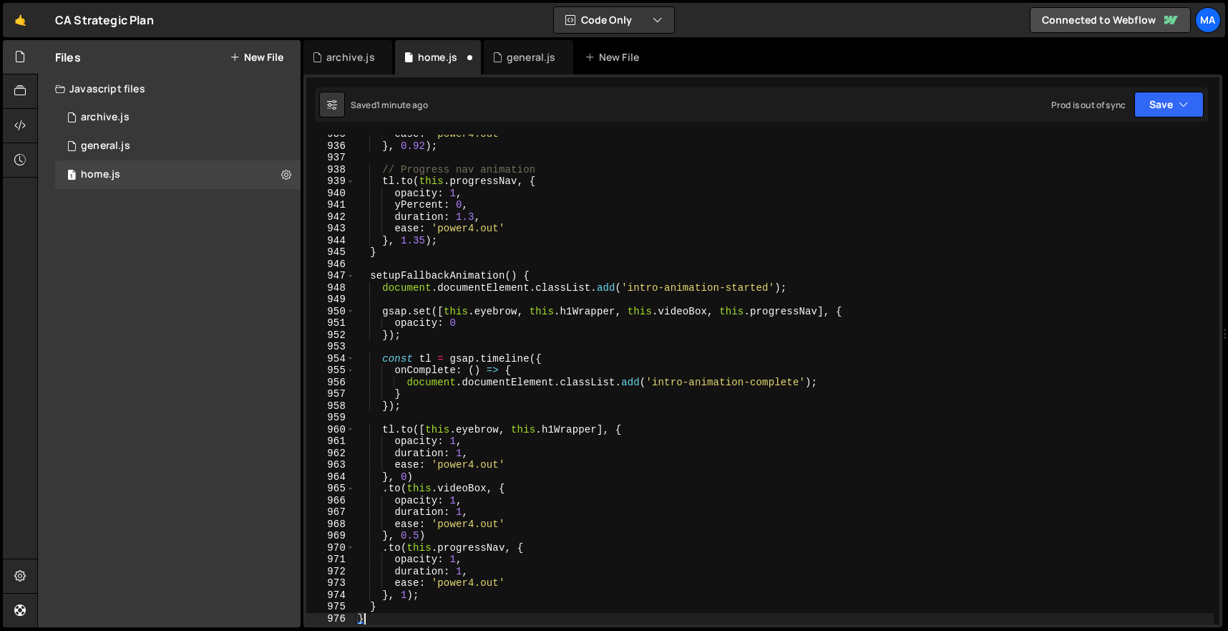
scroll to position [11036, 0]
type textarea "}"
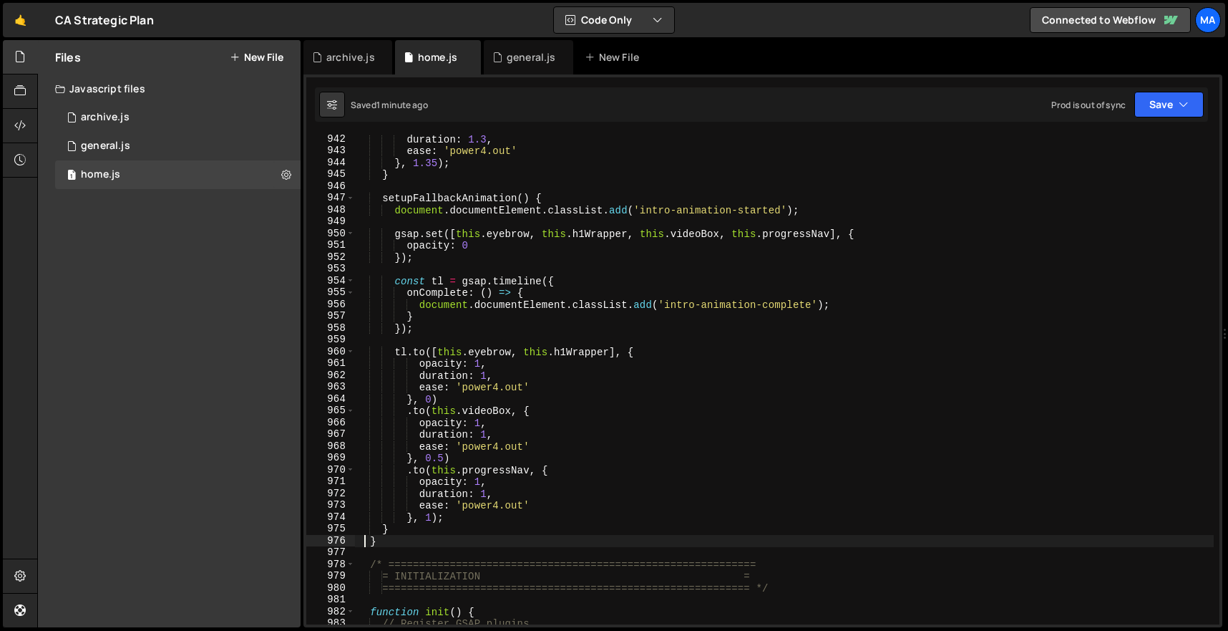
scroll to position [11158, 0]
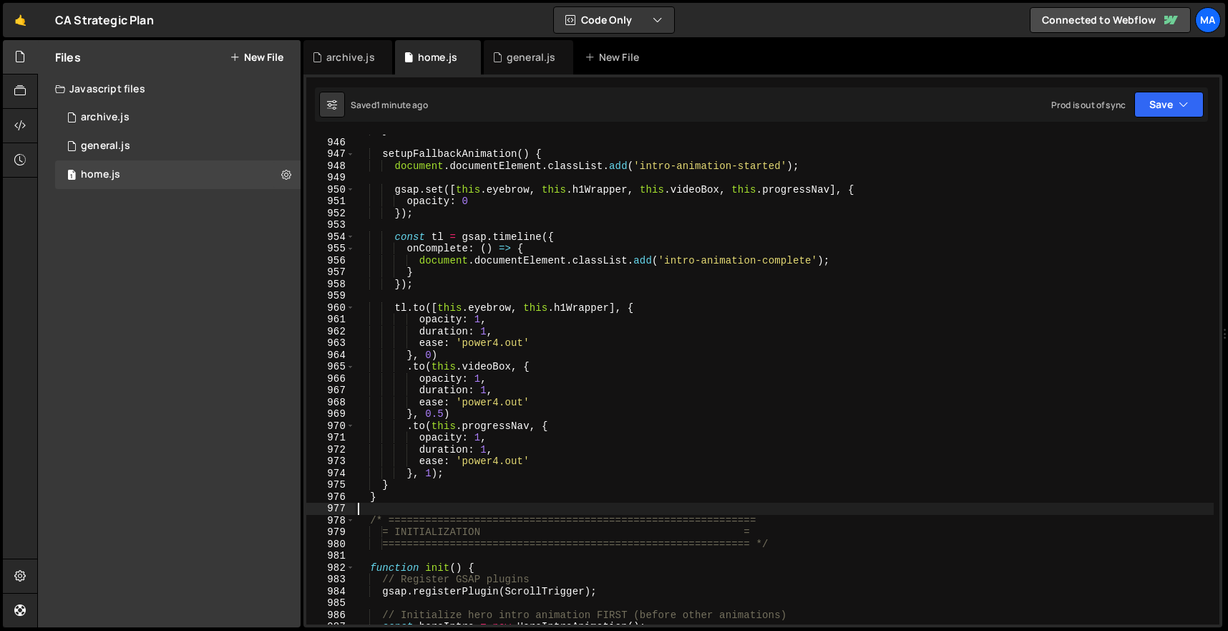
click at [392, 505] on div "} setupFallbackAnimation ( ) { document . documentElement . classList . add ( '…" at bounding box center [784, 381] width 859 height 513
click at [394, 500] on div "} setupFallbackAnimation ( ) { document . documentElement . classList . add ( '…" at bounding box center [784, 381] width 859 height 513
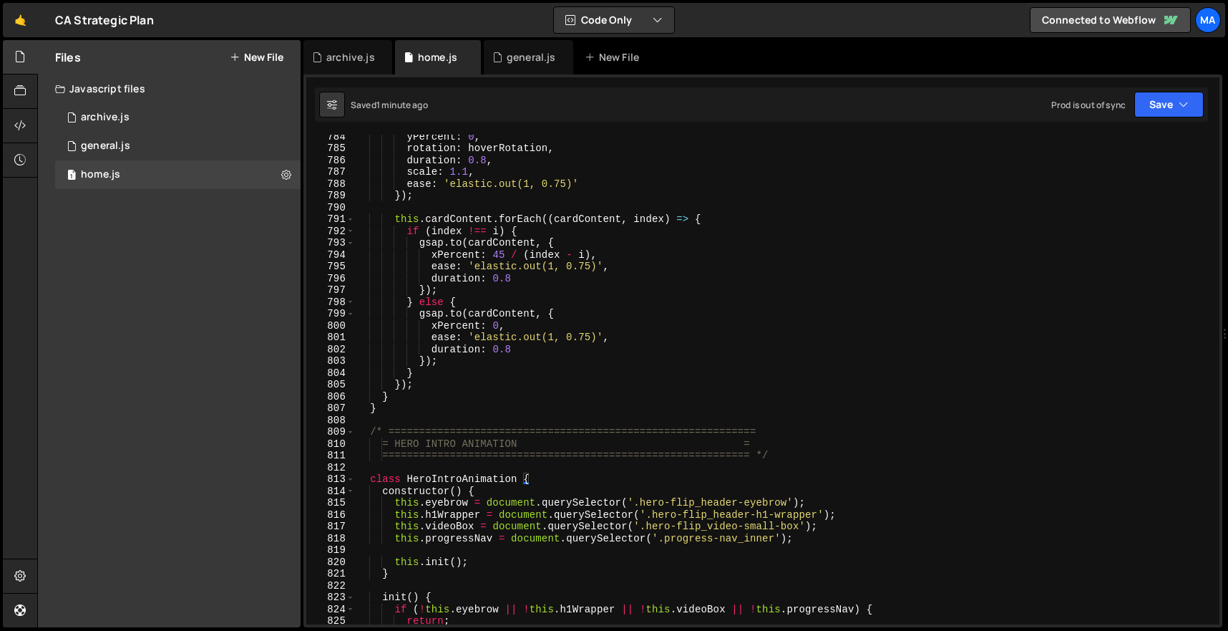
scroll to position [9250, 0]
click at [358, 434] on div "yPercent : 0 , rotation : hoverRotation , duration : 0.8 , scale : 1.1 , ease :…" at bounding box center [784, 386] width 859 height 513
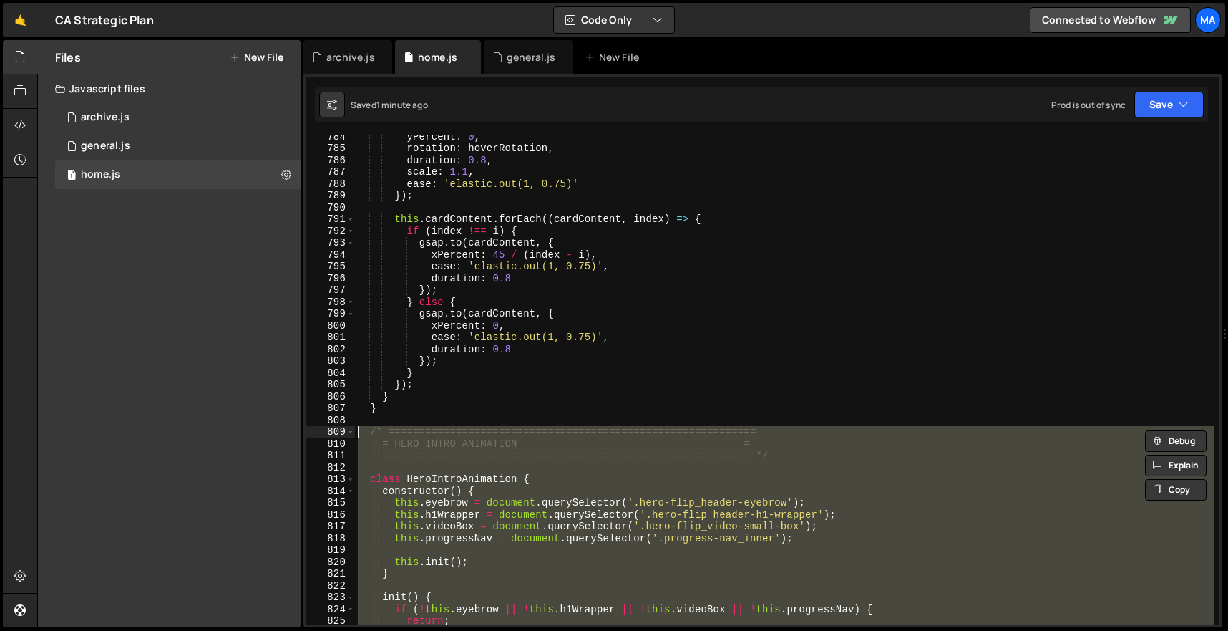
paste textarea "}"
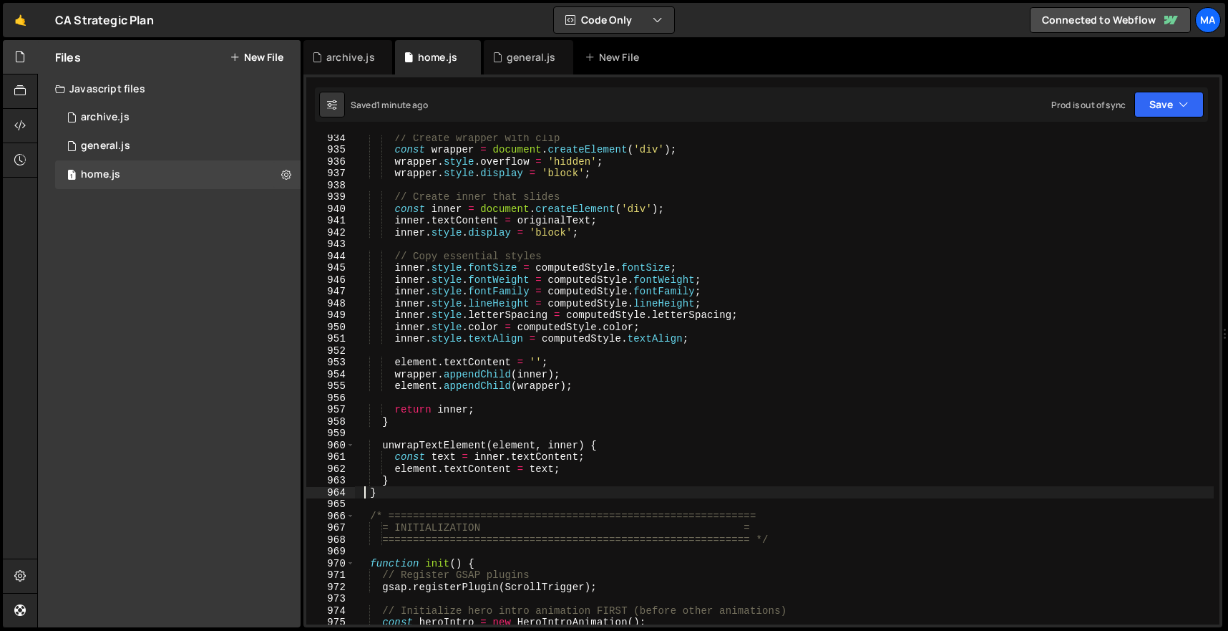
scroll to position [11053, 0]
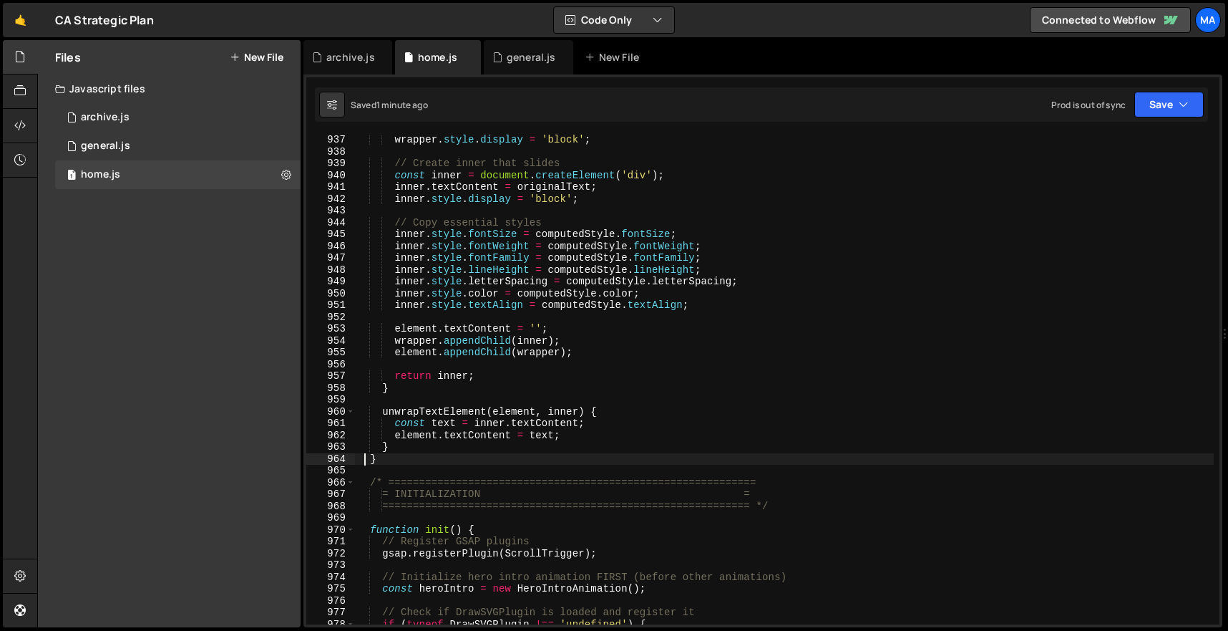
click at [392, 460] on div "wrapper . style . display = 'block' ; // Create inner that slides const inner =…" at bounding box center [784, 390] width 859 height 513
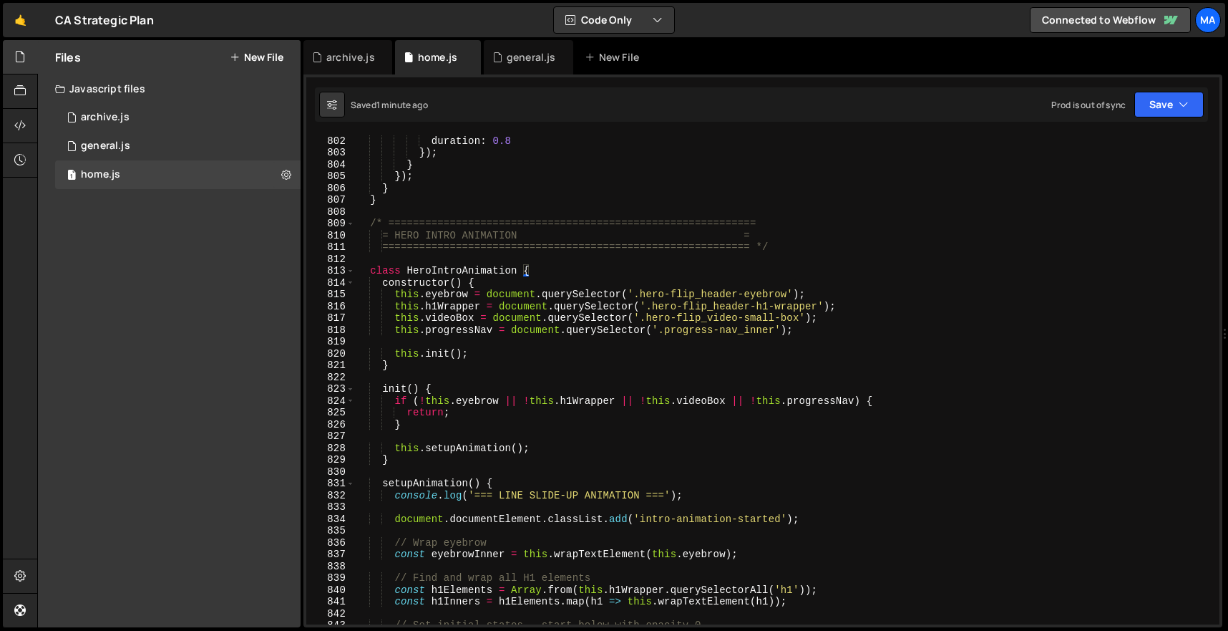
scroll to position [9261, 0]
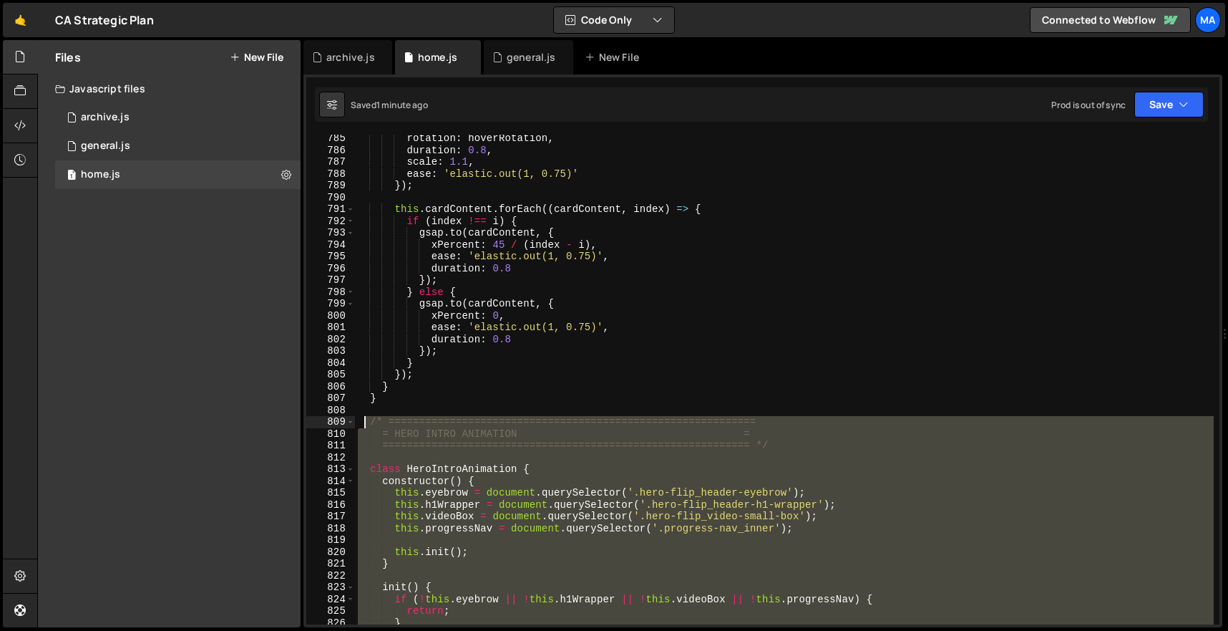
click at [364, 424] on div "rotation : hoverRotation , duration : 0.8 , scale : 1.1 , ease : 'elastic.out(1…" at bounding box center [784, 388] width 859 height 513
paste textarea "}"
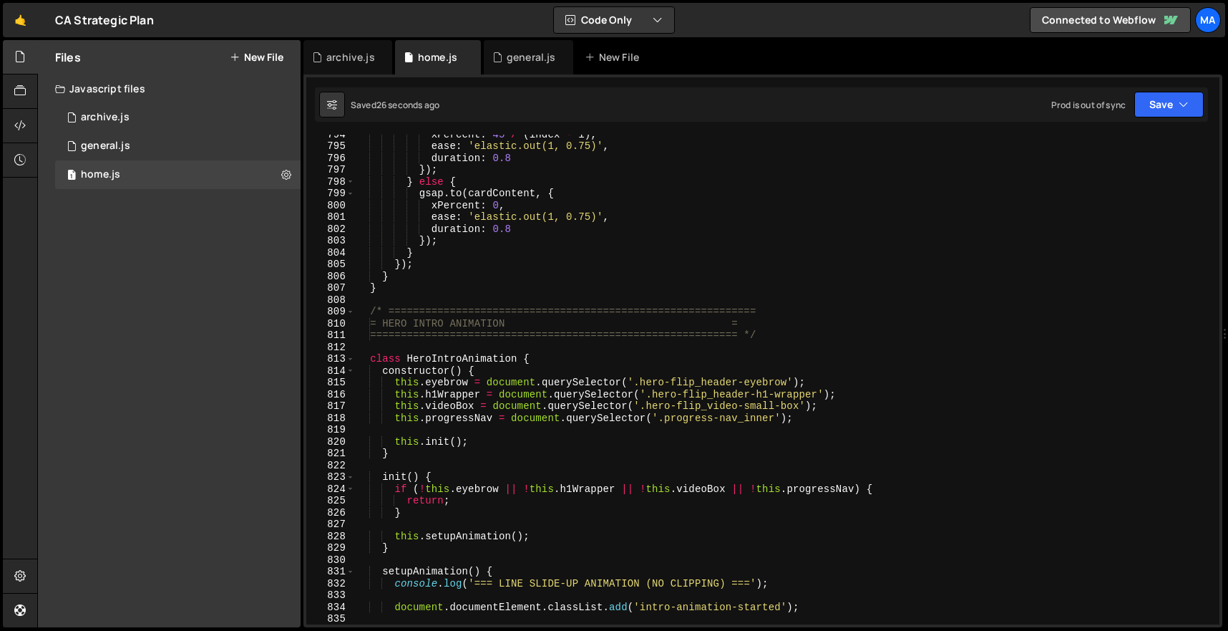
scroll to position [9366, 0]
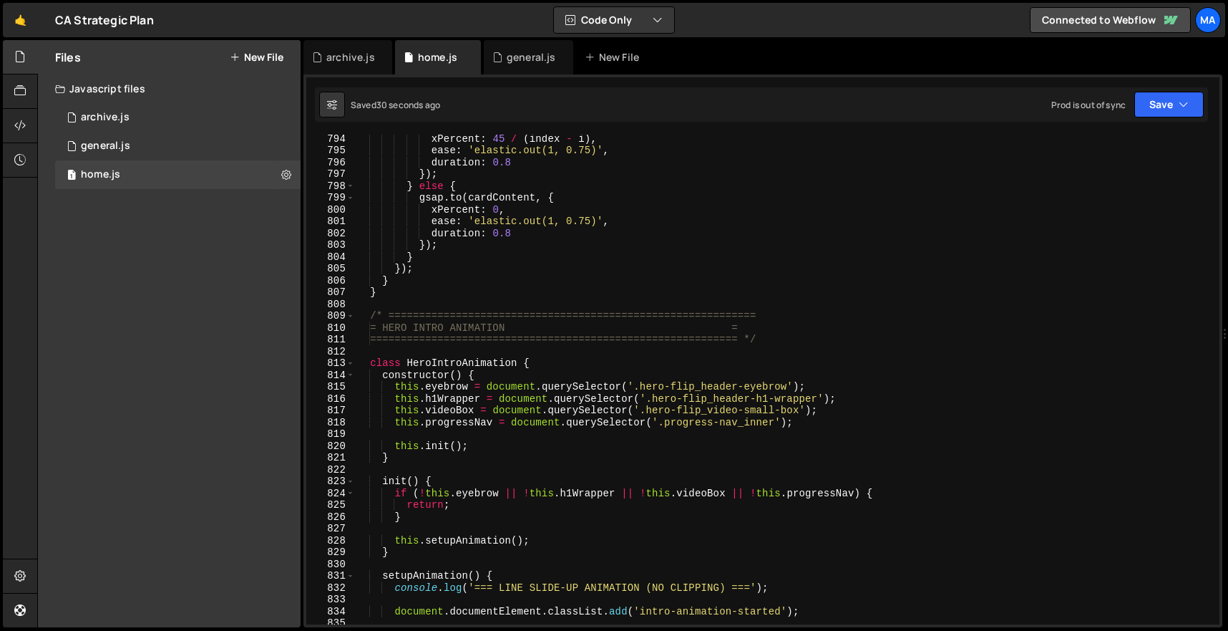
click at [456, 409] on div "xPercent : 45 / ( index - i ) , ease : 'elastic.out(1, 0.75)' , duration : 0.8 …" at bounding box center [784, 388] width 859 height 513
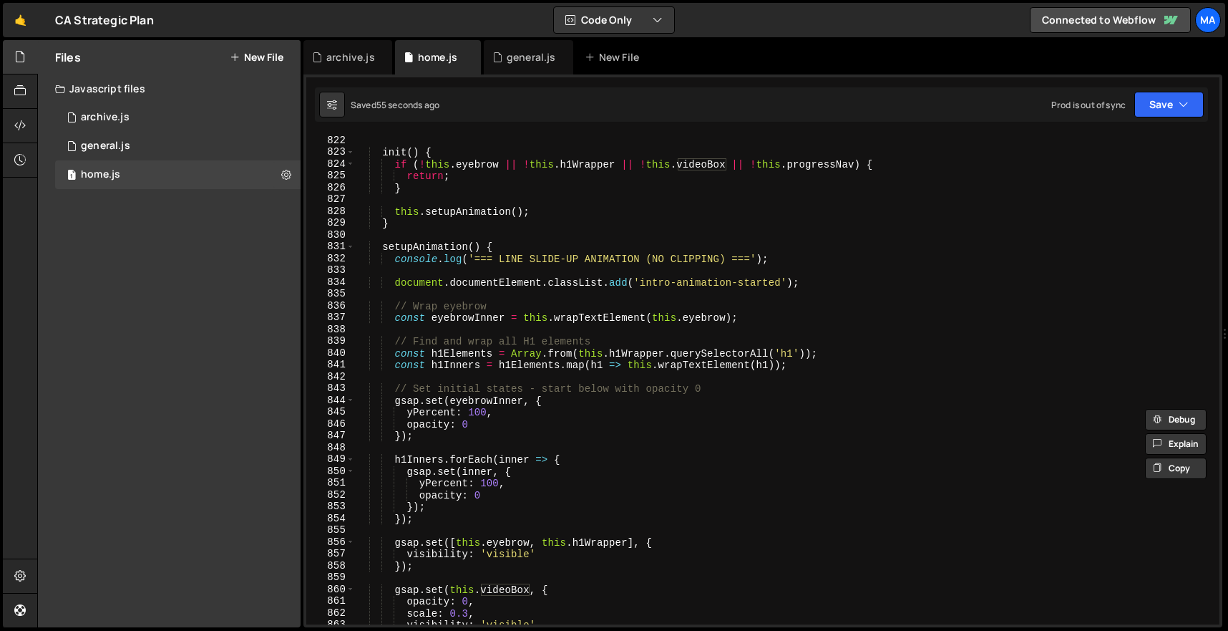
scroll to position [9336, 0]
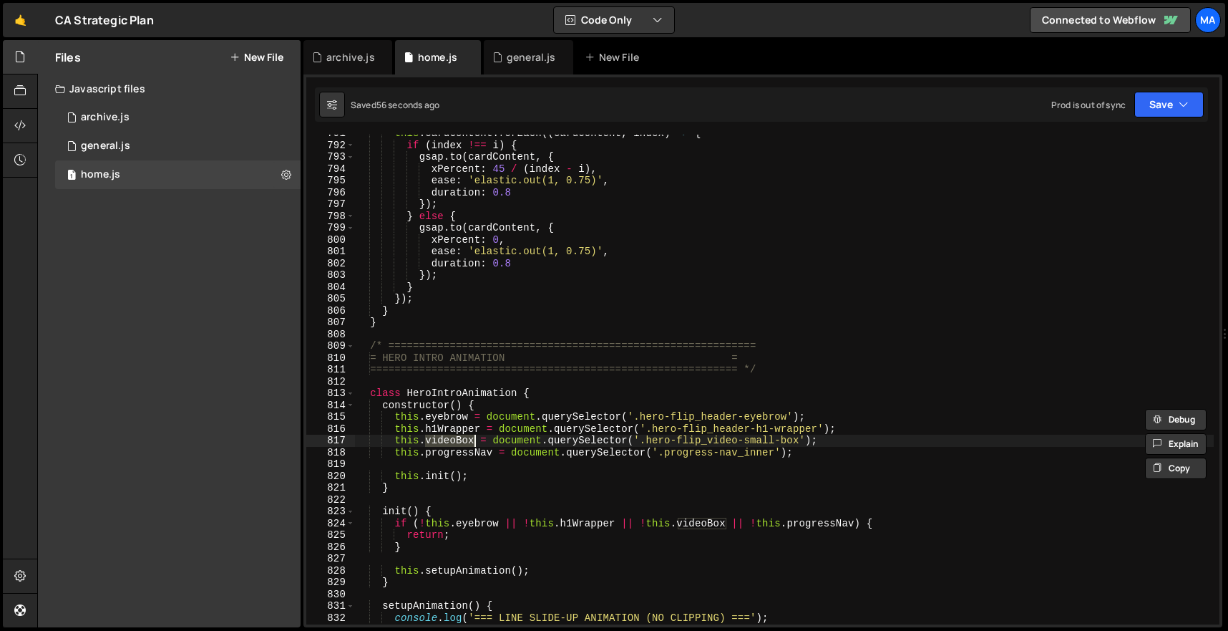
click at [512, 442] on div "this . cardContent . forEach (( cardContent , index ) => { if ( index !== i ) {…" at bounding box center [784, 383] width 859 height 513
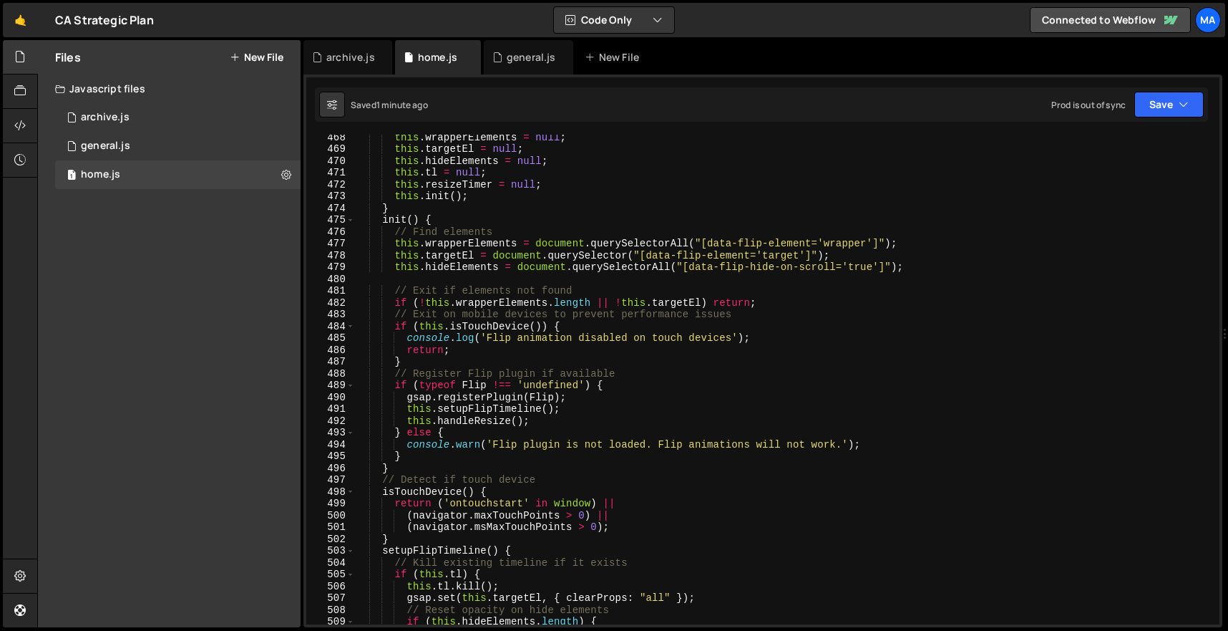
scroll to position [5230, 0]
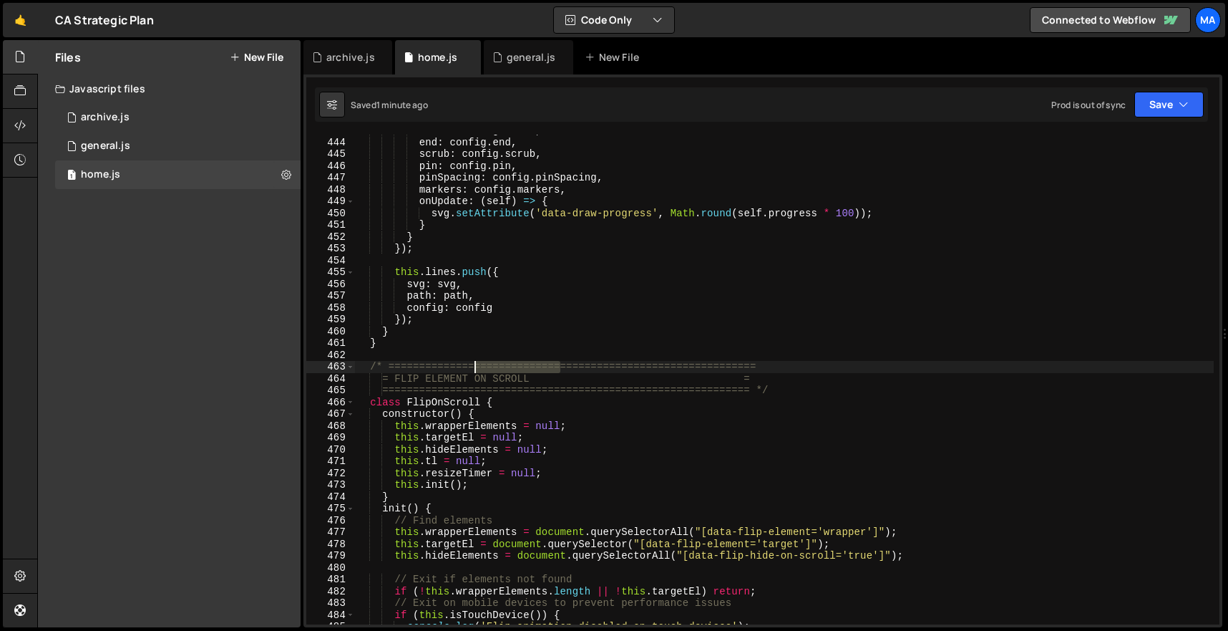
drag, startPoint x: 560, startPoint y: 372, endPoint x: 412, endPoint y: 373, distance: 147.4
click at [412, 373] on div "start : config . start , end : config . end , scrub : config . scrub , pin : co…" at bounding box center [784, 381] width 859 height 513
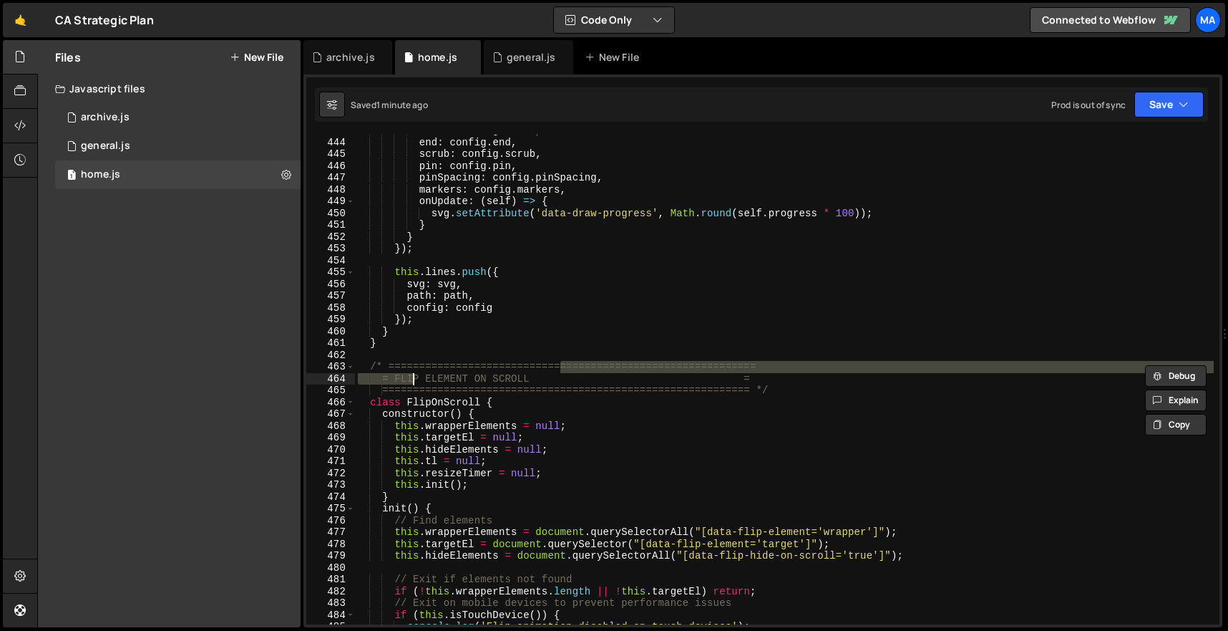
click at [567, 385] on div "start : config . start , end : config . end , scrub : config . scrub , pin : co…" at bounding box center [784, 381] width 859 height 513
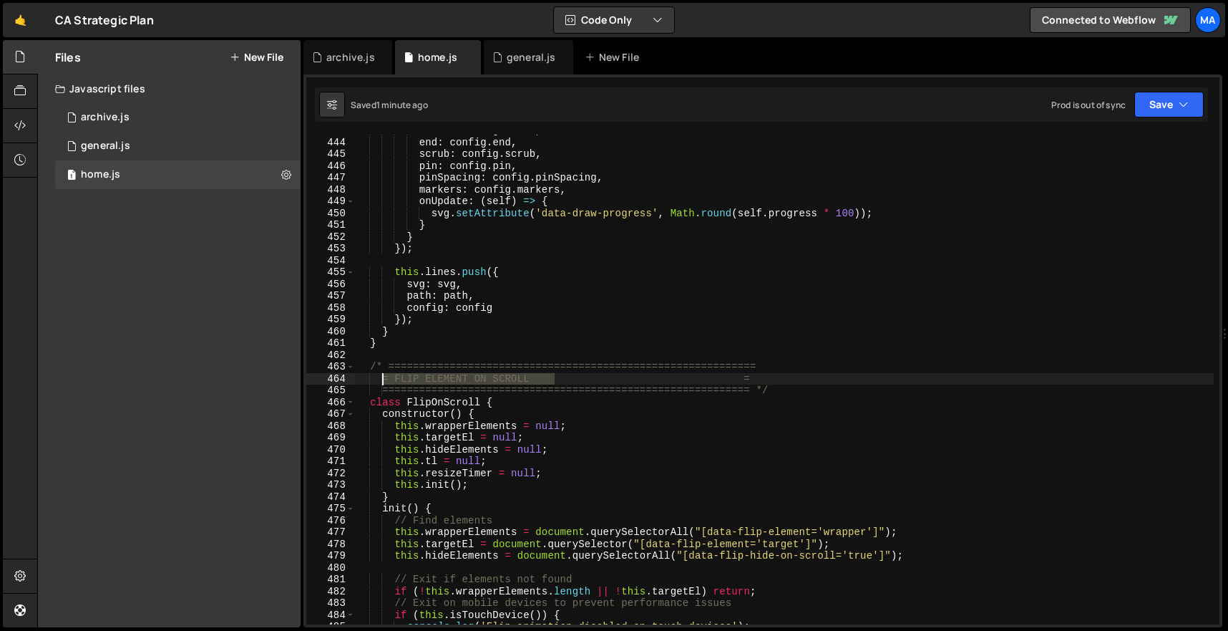
drag, startPoint x: 555, startPoint y: 379, endPoint x: 385, endPoint y: 381, distance: 170.4
click at [385, 381] on div "start : config . start , end : config . end , scrub : config . scrub , pin : co…" at bounding box center [784, 381] width 859 height 513
type textarea "= FLIP ELEMENT ON SCROLL ="
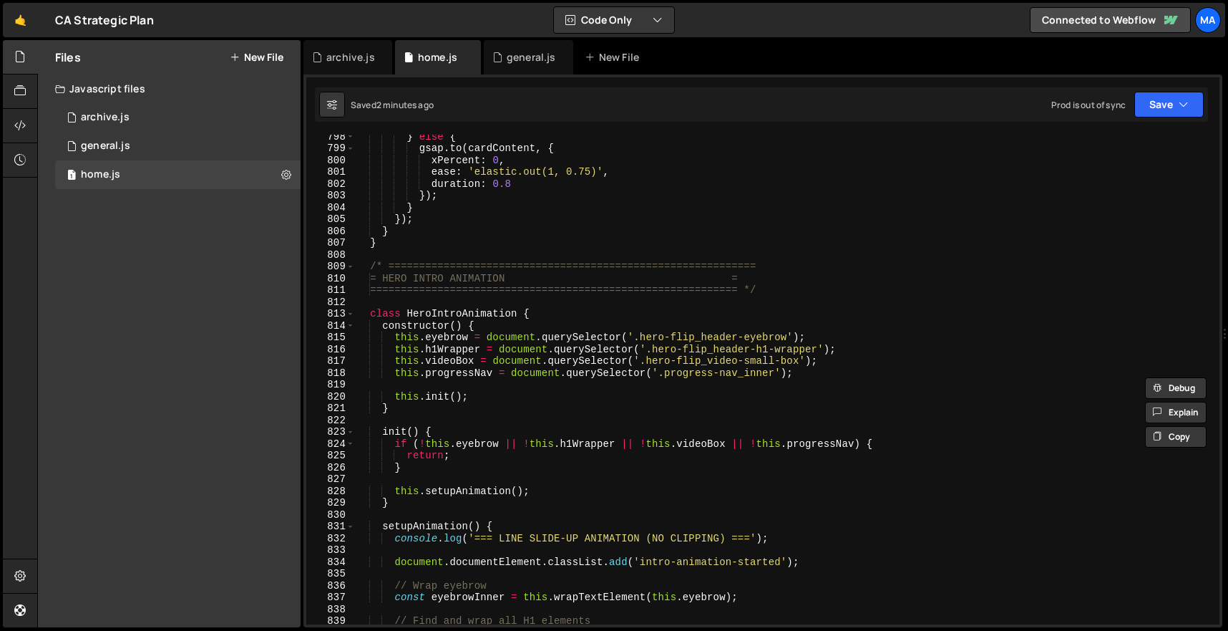
scroll to position [9416, 0]
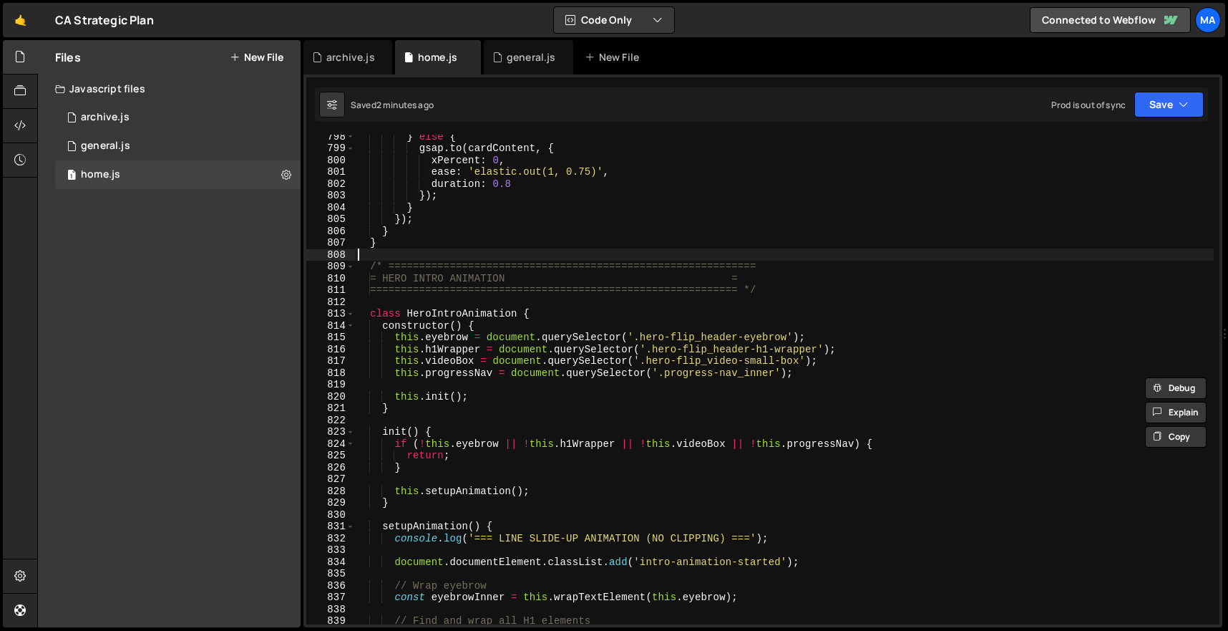
click at [374, 256] on div "} else { gsap . to ( cardContent , { xPercent : 0 , ease : 'elastic.out(1, 0.75…" at bounding box center [784, 386] width 859 height 513
click at [355, 271] on div "} else { gsap . to ( cardContent , { xPercent : 0 , ease : 'elastic.out(1, 0.75…" at bounding box center [784, 386] width 859 height 513
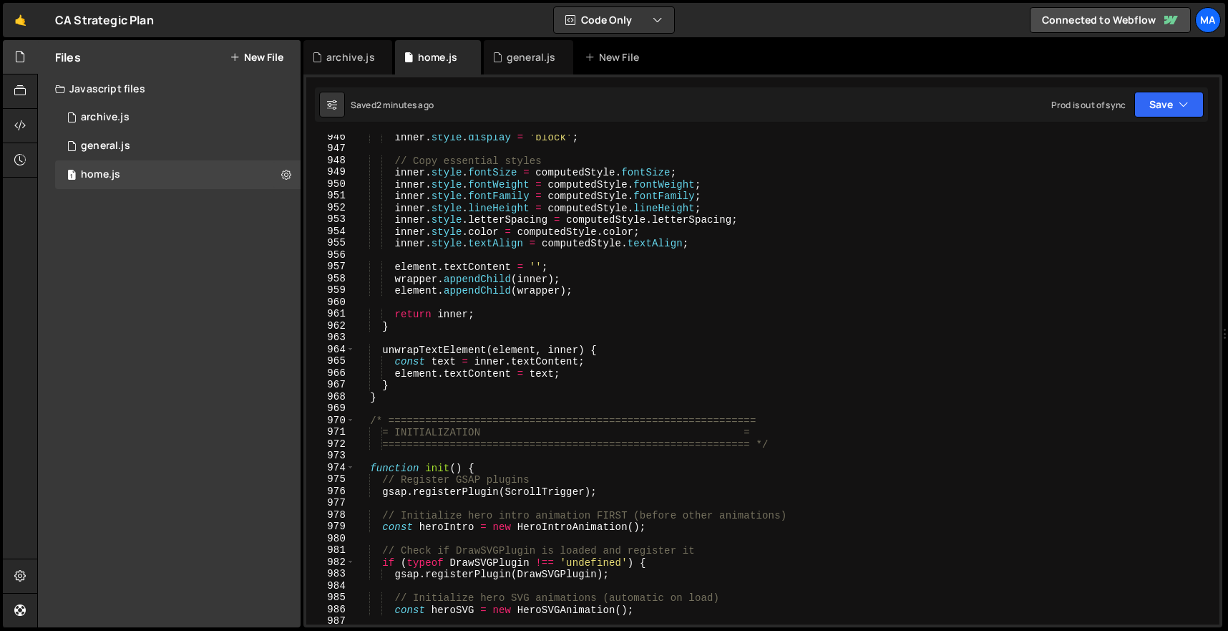
scroll to position [11146, 0]
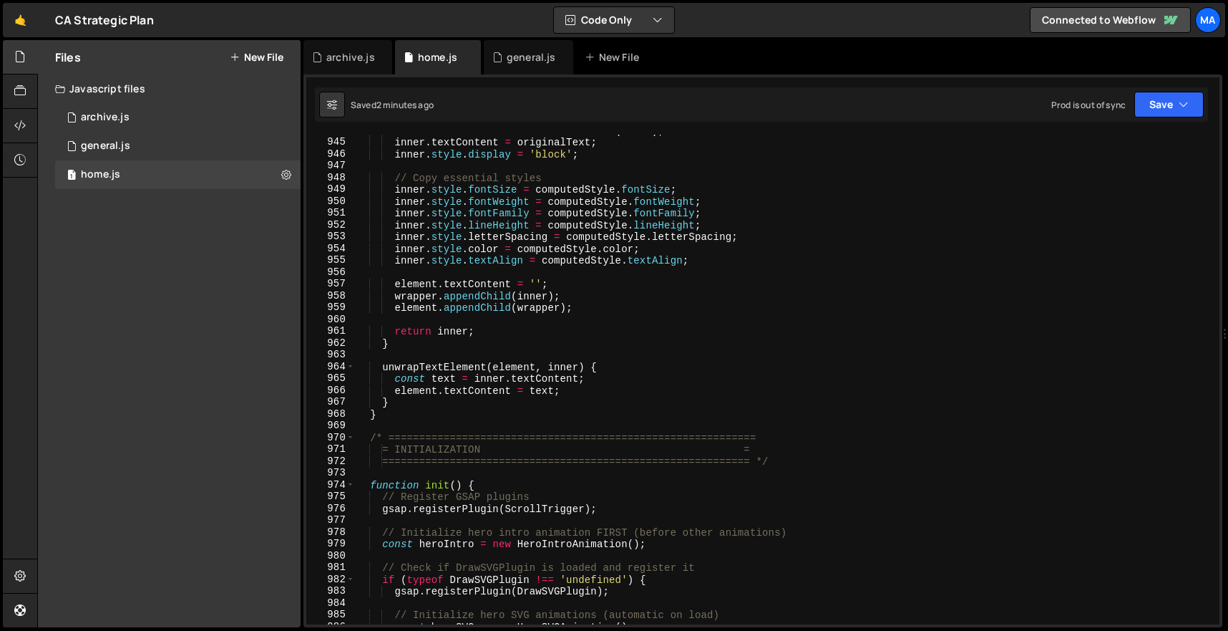
click at [404, 415] on div "const inner = document . createElement ( 'div' ) ; inner . textContent = origin…" at bounding box center [784, 381] width 859 height 513
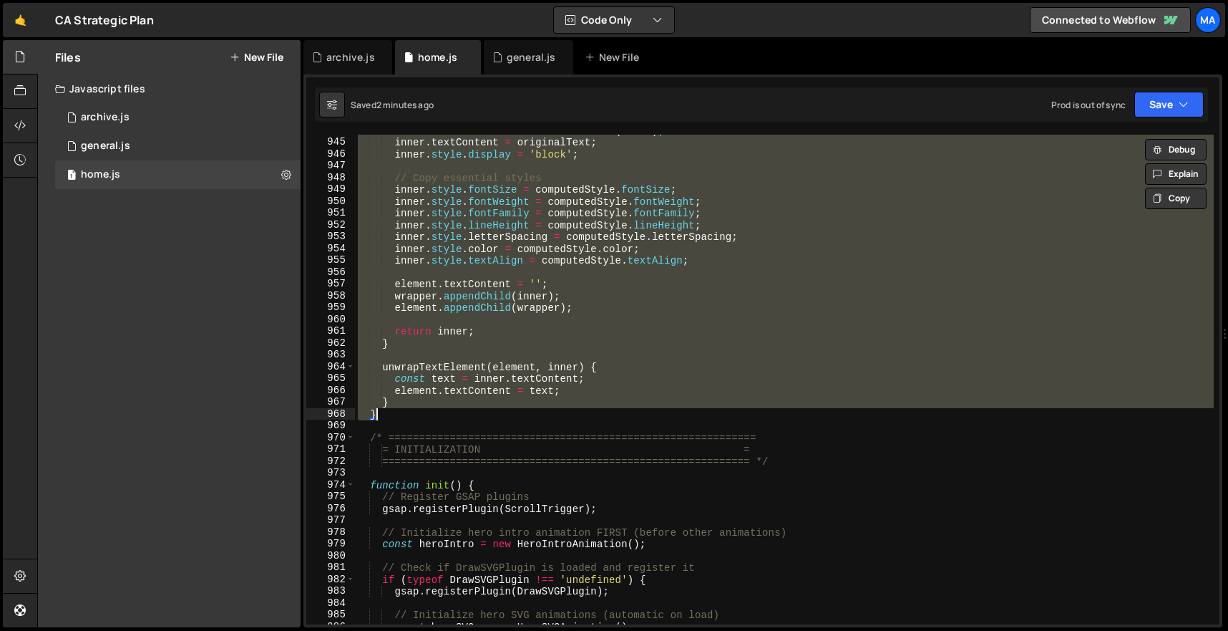
paste textarea
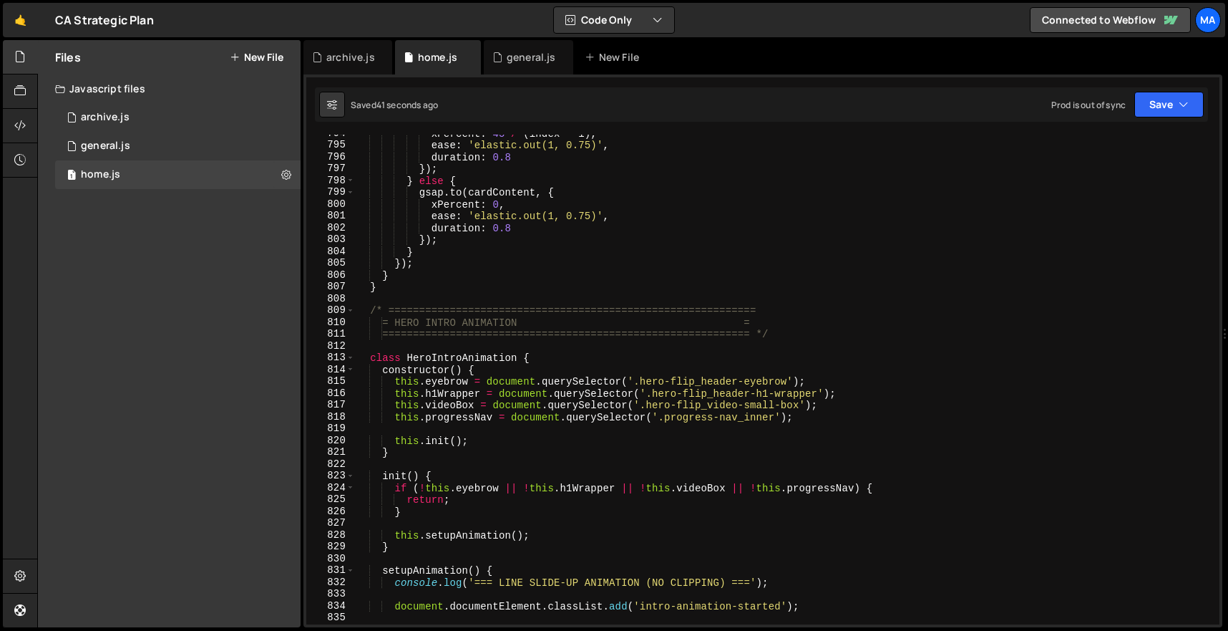
scroll to position [9457, 0]
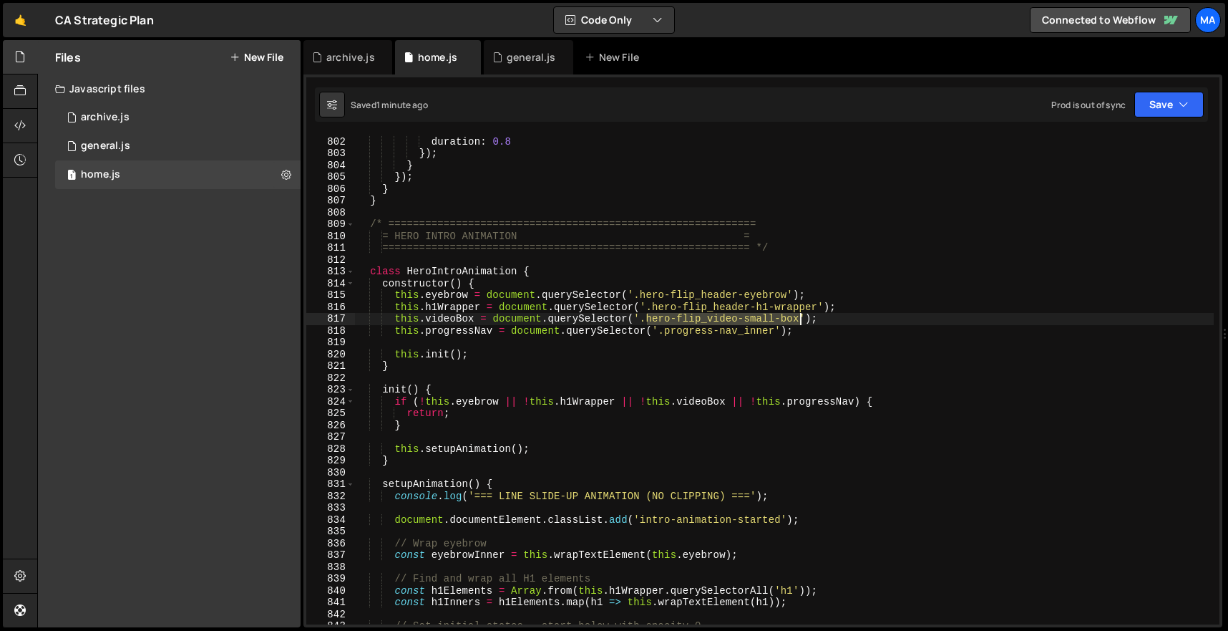
drag, startPoint x: 647, startPoint y: 318, endPoint x: 801, endPoint y: 318, distance: 153.9
click at [801, 318] on div "ease : 'elastic.out(1, 0.75)' , duration : 0.8 }) ; } }) ; } } /* =============…" at bounding box center [784, 380] width 859 height 513
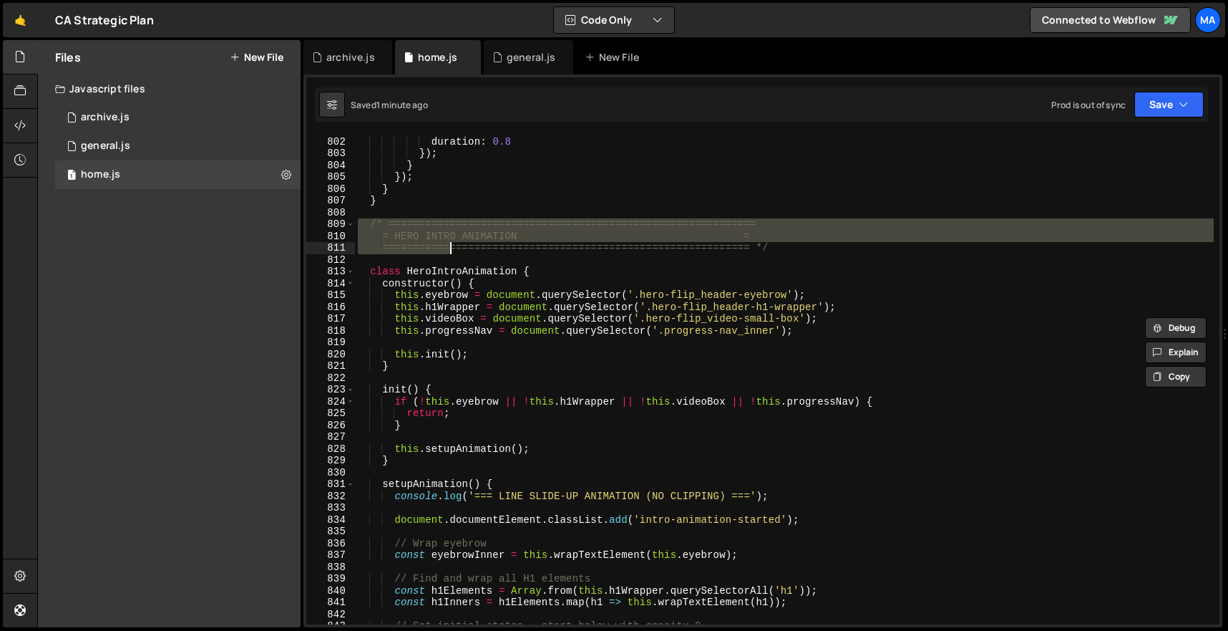
drag, startPoint x: 361, startPoint y: 227, endPoint x: 517, endPoint y: 313, distance: 178.7
click at [517, 311] on div "ease : 'elastic.out(1, 0.75)' , duration : 0.8 }) ; } }) ; } } /* =============…" at bounding box center [784, 380] width 859 height 513
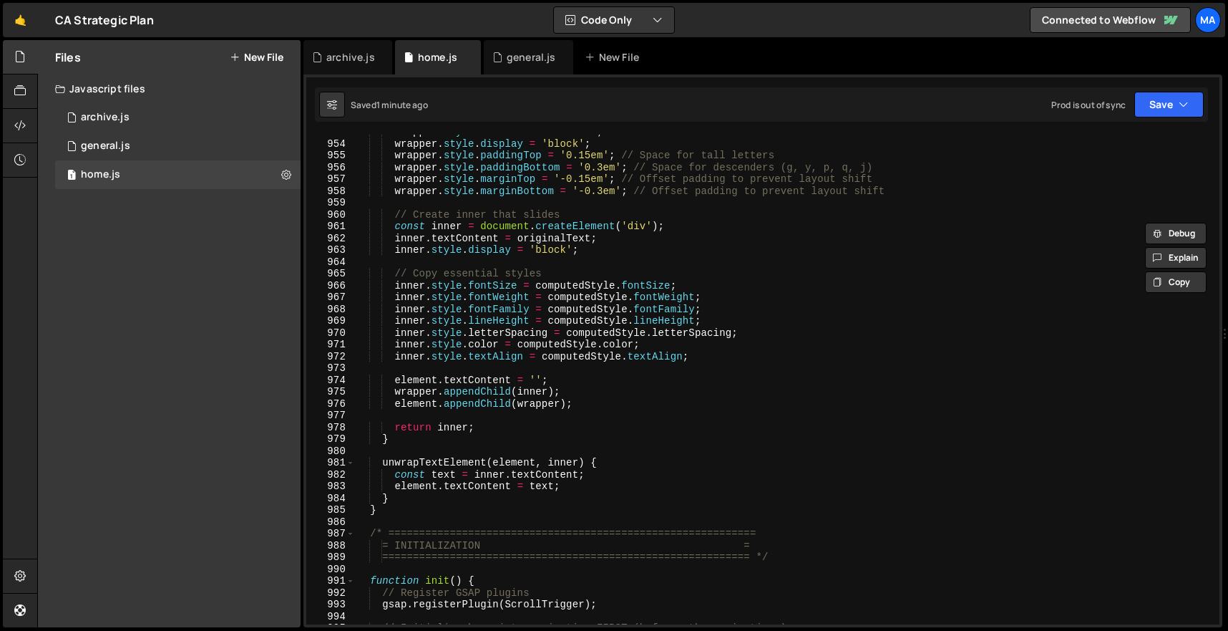
scroll to position [11438, 0]
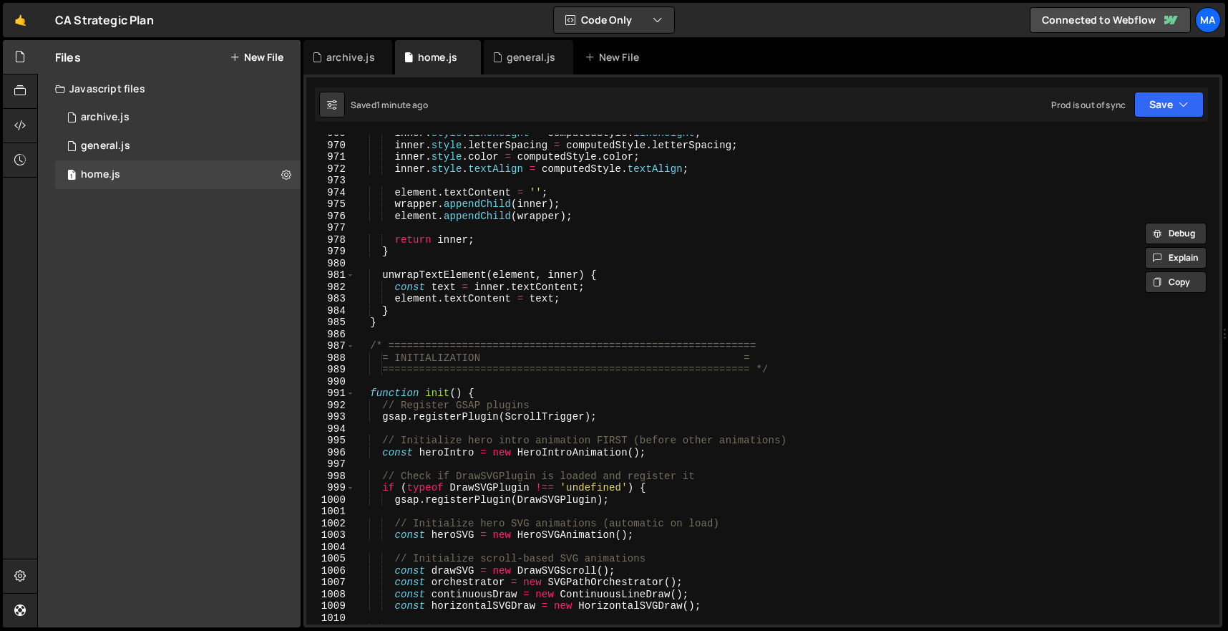
click at [408, 319] on div "inner . style . lineHeight = computedStyle . lineHeight ; inner . style . lette…" at bounding box center [784, 383] width 859 height 513
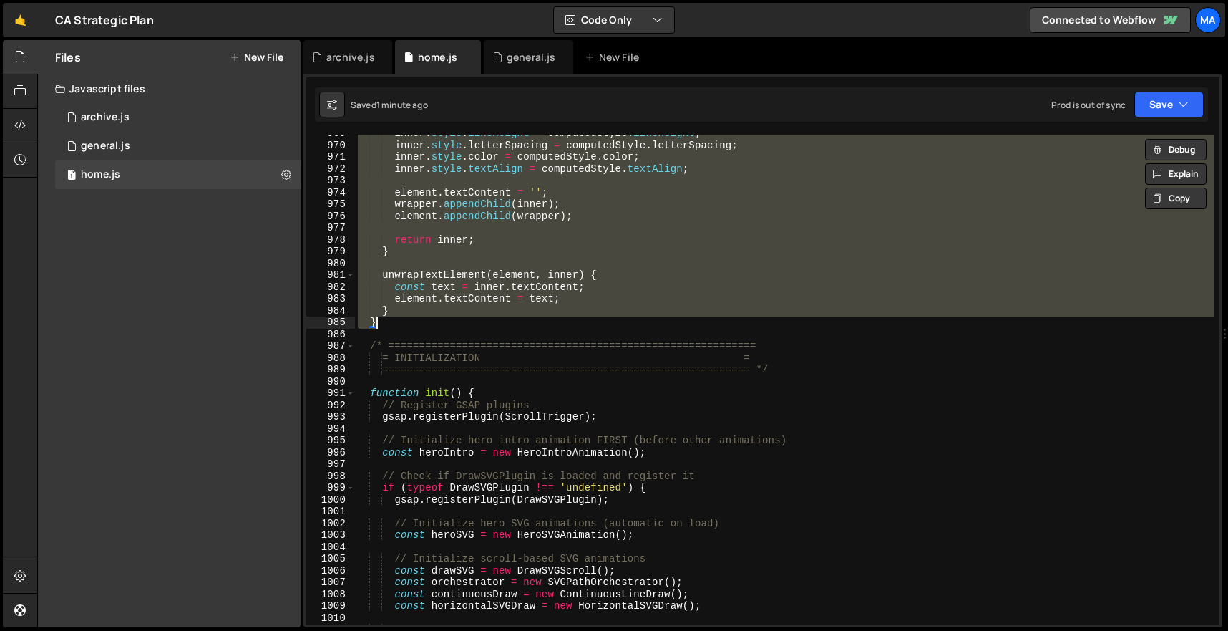
paste textarea
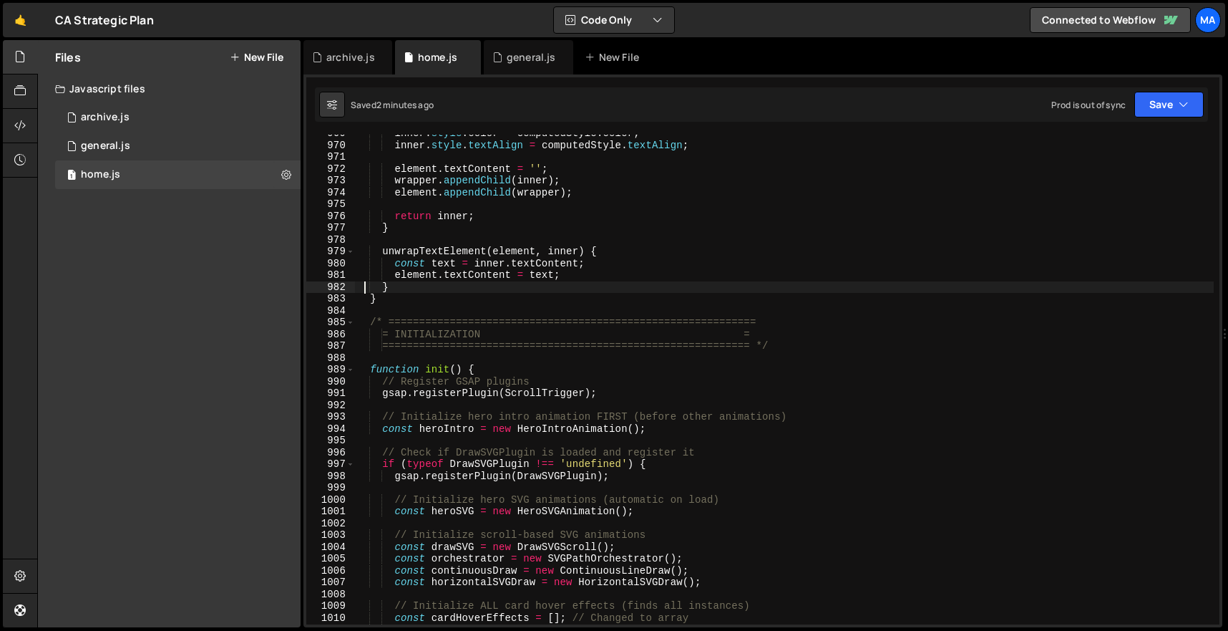
click at [409, 304] on div "inner . style . color = computedStyle . color ; inner . style . textAlign = com…" at bounding box center [784, 383] width 859 height 513
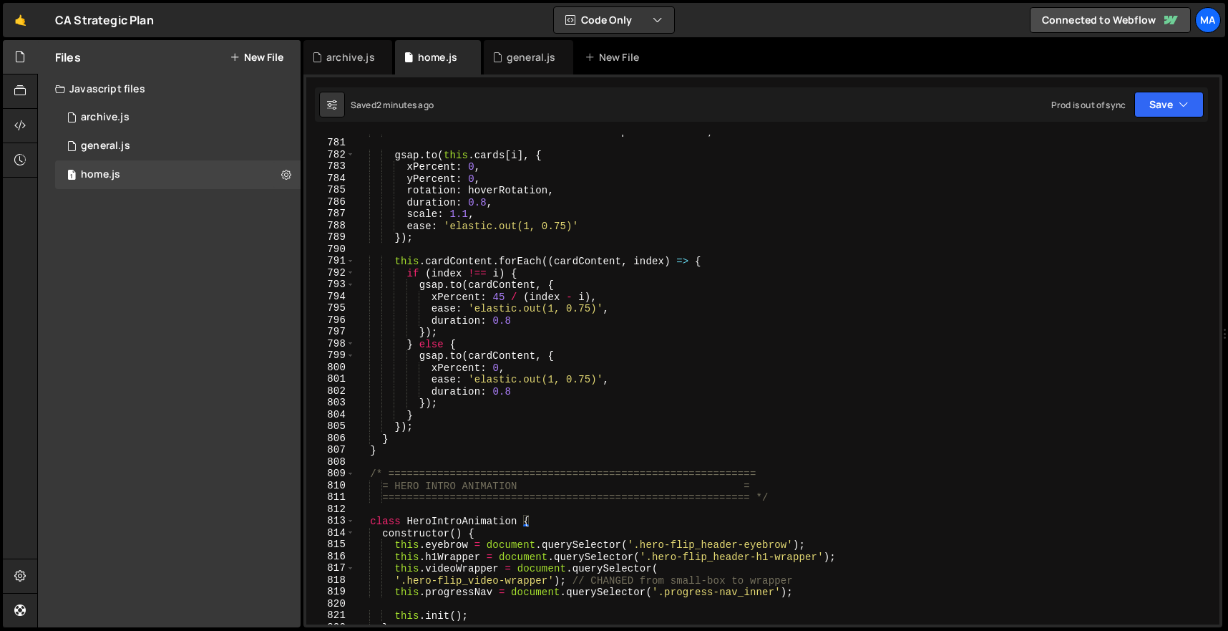
scroll to position [9208, 0]
click at [360, 477] on div "const hoverRotation = isMobileLandscape ? - 1 : - 2.5 ; gsap . to ( this . card…" at bounding box center [784, 381] width 859 height 513
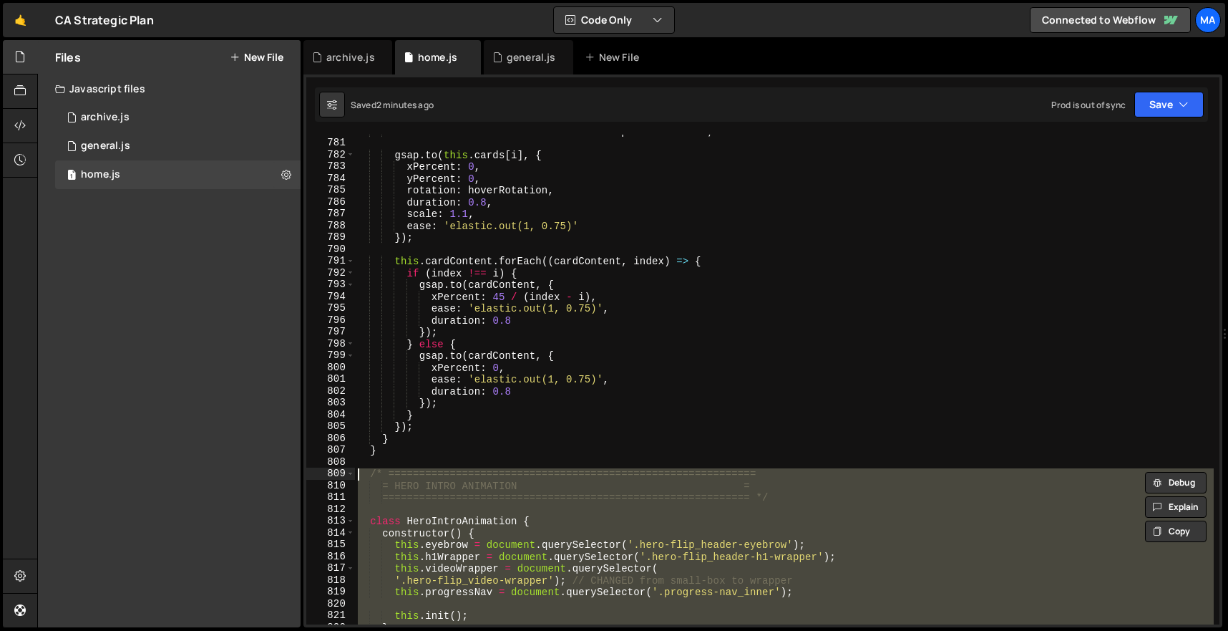
paste textarea "}"
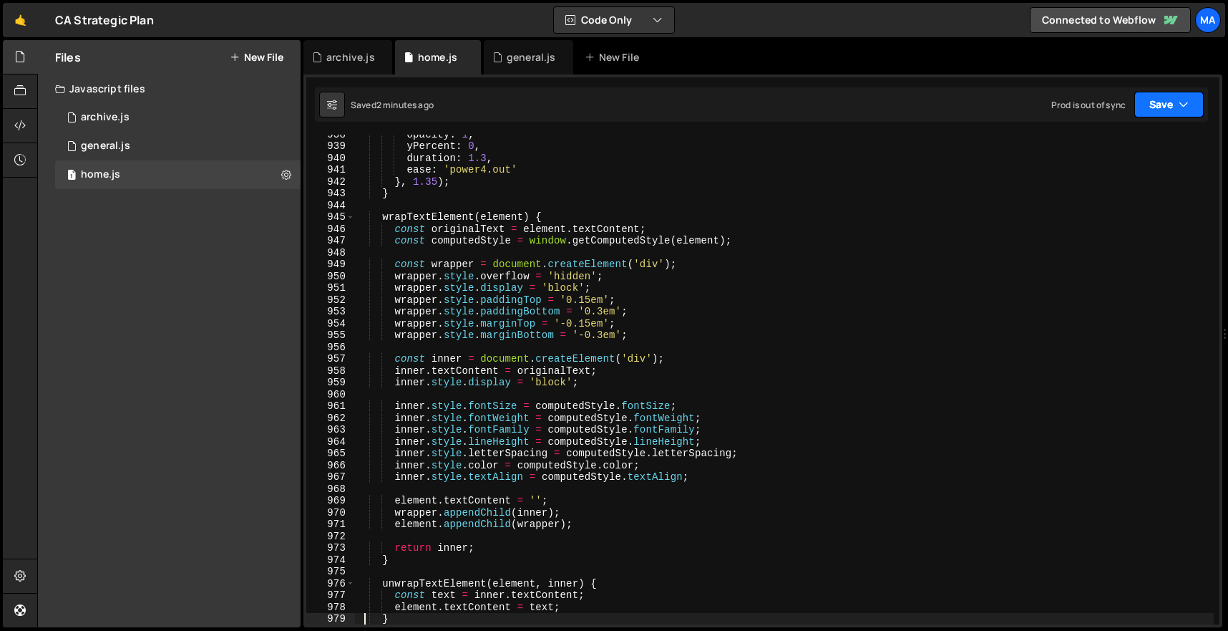
click at [1179, 111] on icon "button" at bounding box center [1184, 104] width 10 height 14
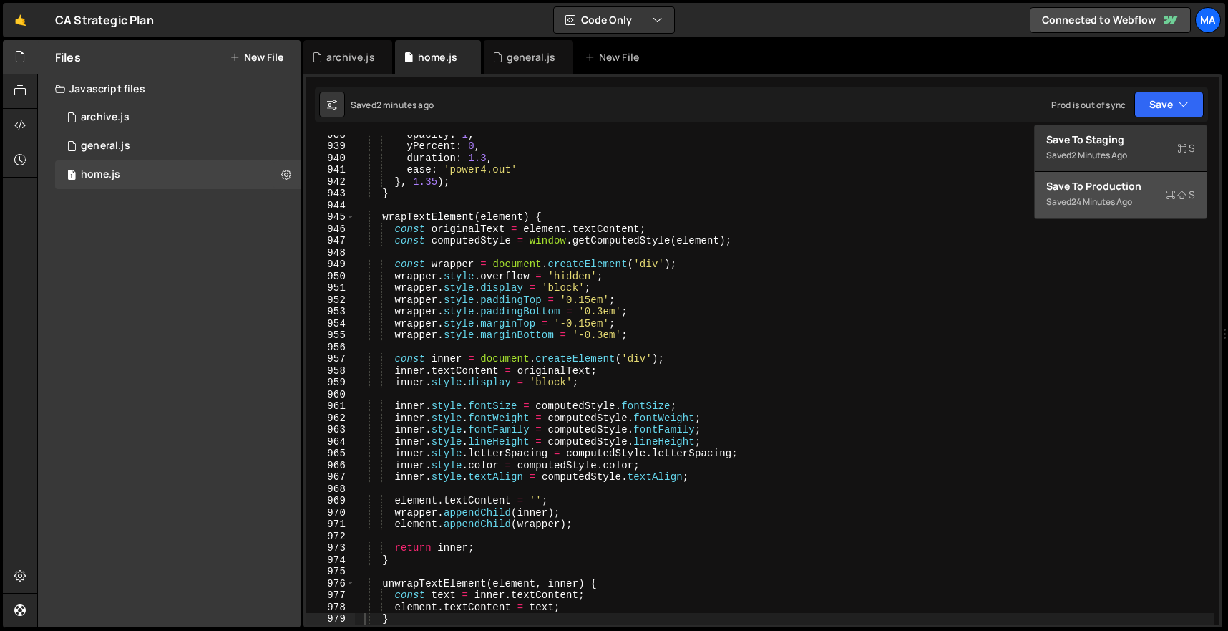
click at [1126, 195] on div "Saved 24 minutes ago" at bounding box center [1120, 201] width 149 height 17
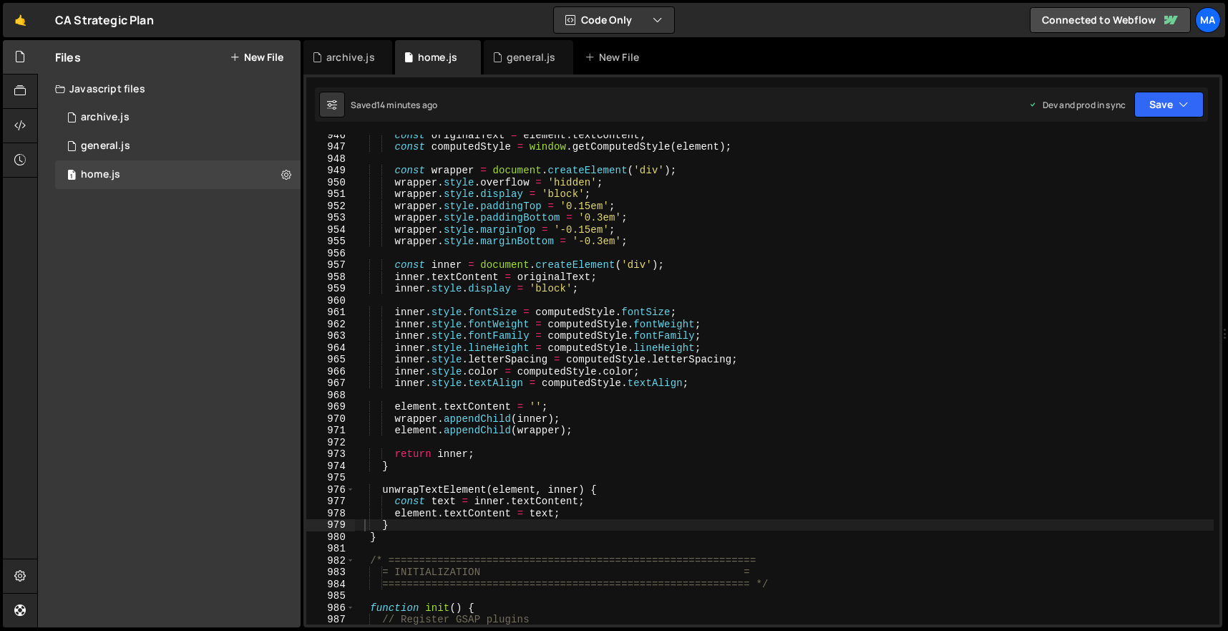
scroll to position [11197, 0]
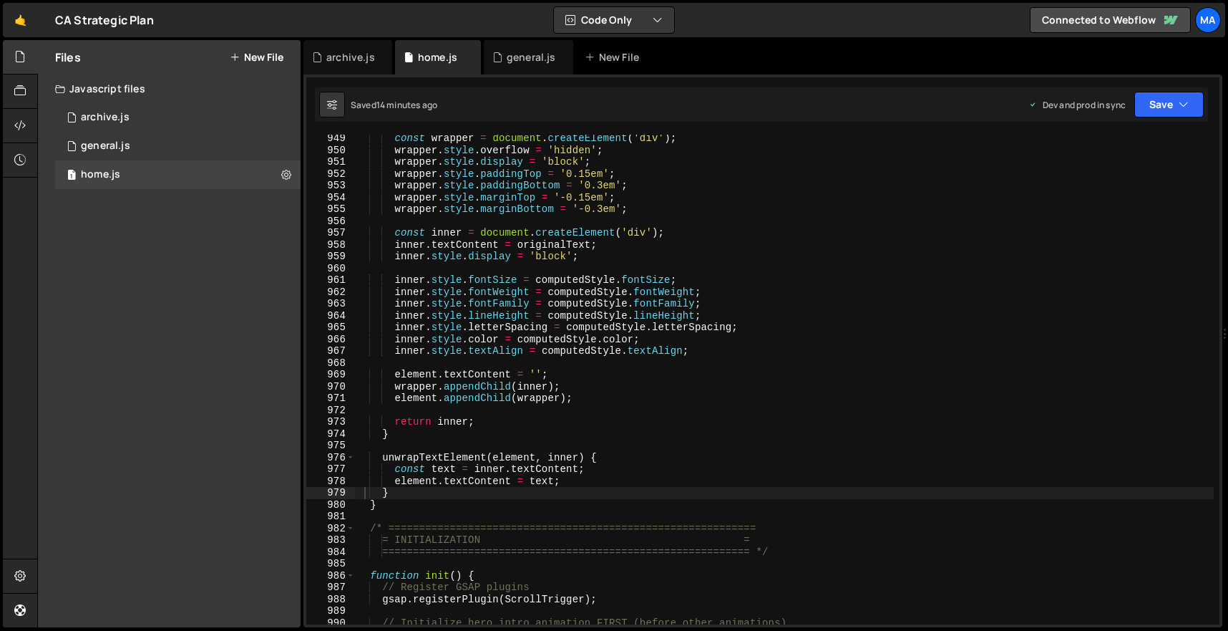
click at [628, 344] on div "const wrapper = document . createElement ( 'div' ) ; wrapper . style . overflow…" at bounding box center [784, 388] width 859 height 513
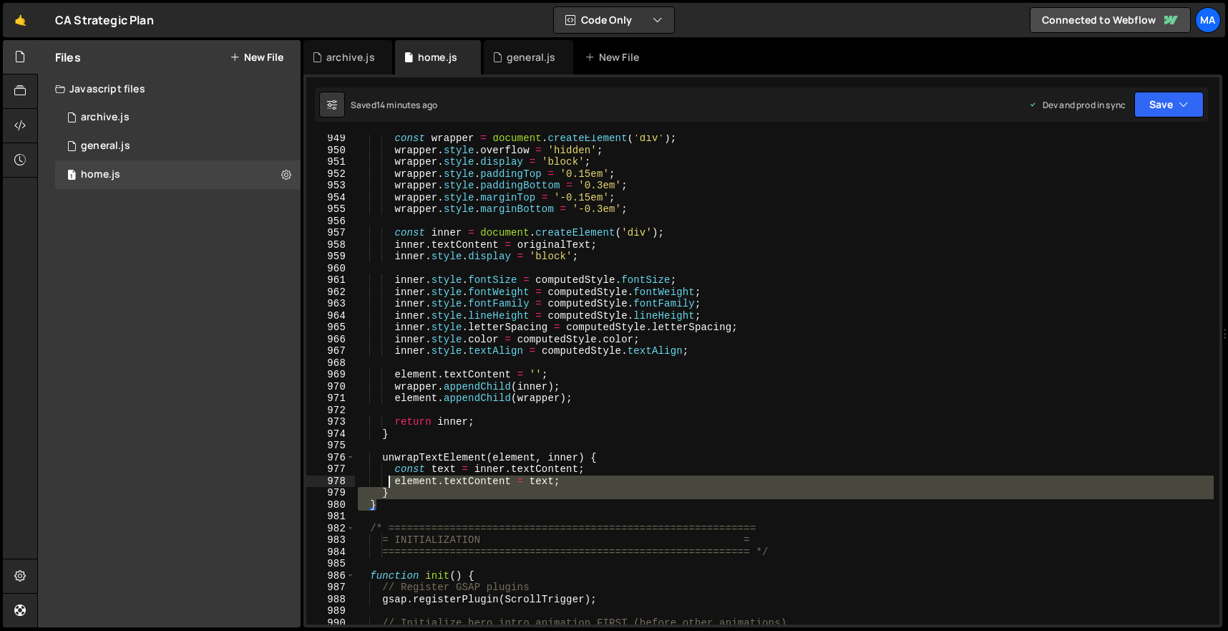
drag, startPoint x: 387, startPoint y: 506, endPoint x: 391, endPoint y: 281, distance: 224.8
click at [391, 286] on div "const wrapper = document . createElement ( 'div' ) ; wrapper . style . overflow…" at bounding box center [784, 388] width 859 height 513
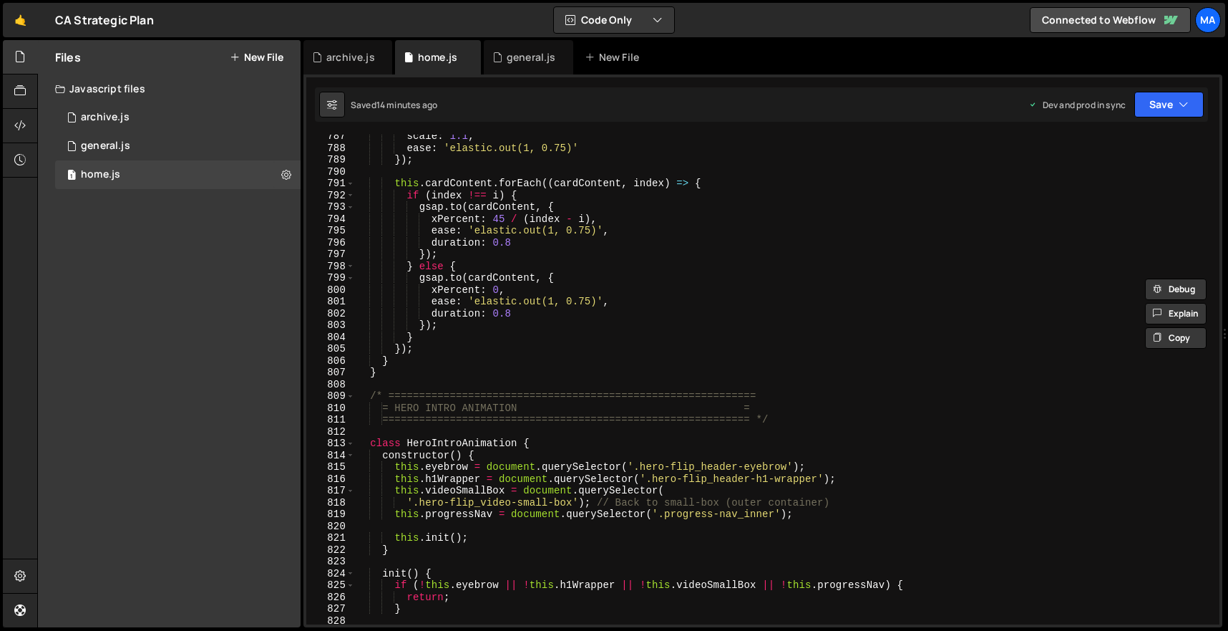
scroll to position [9286, 0]
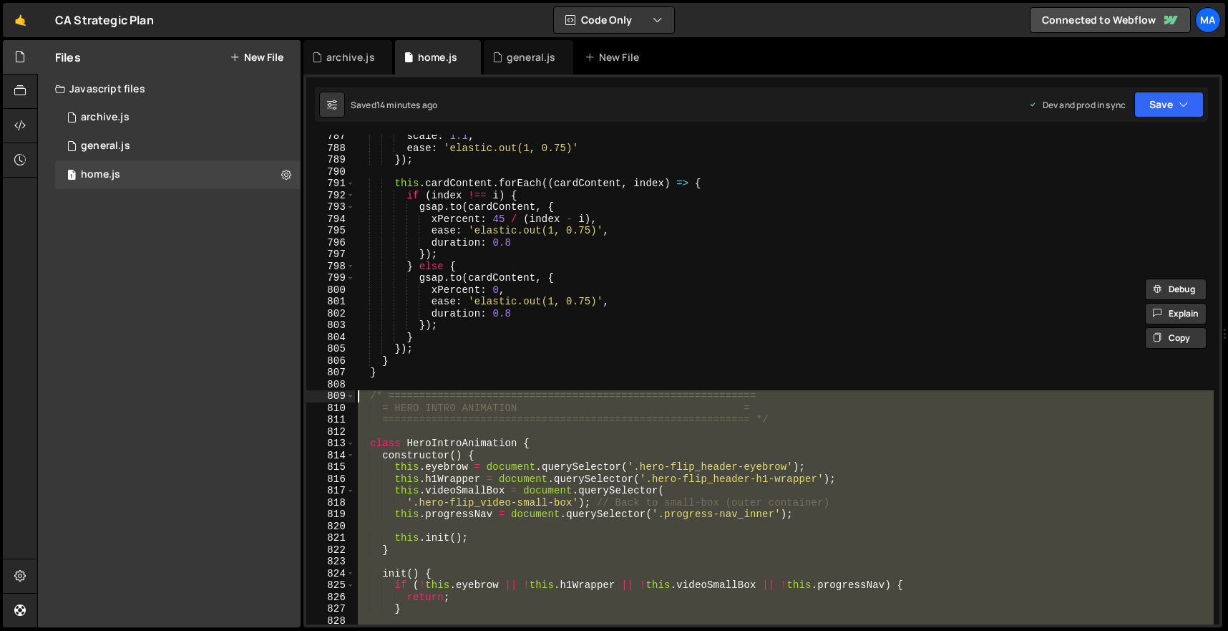
click at [359, 396] on div "scale : 1.1 , ease : 'elastic.out(1, 0.75)' }) ; this . cardContent . forEach (…" at bounding box center [784, 386] width 859 height 513
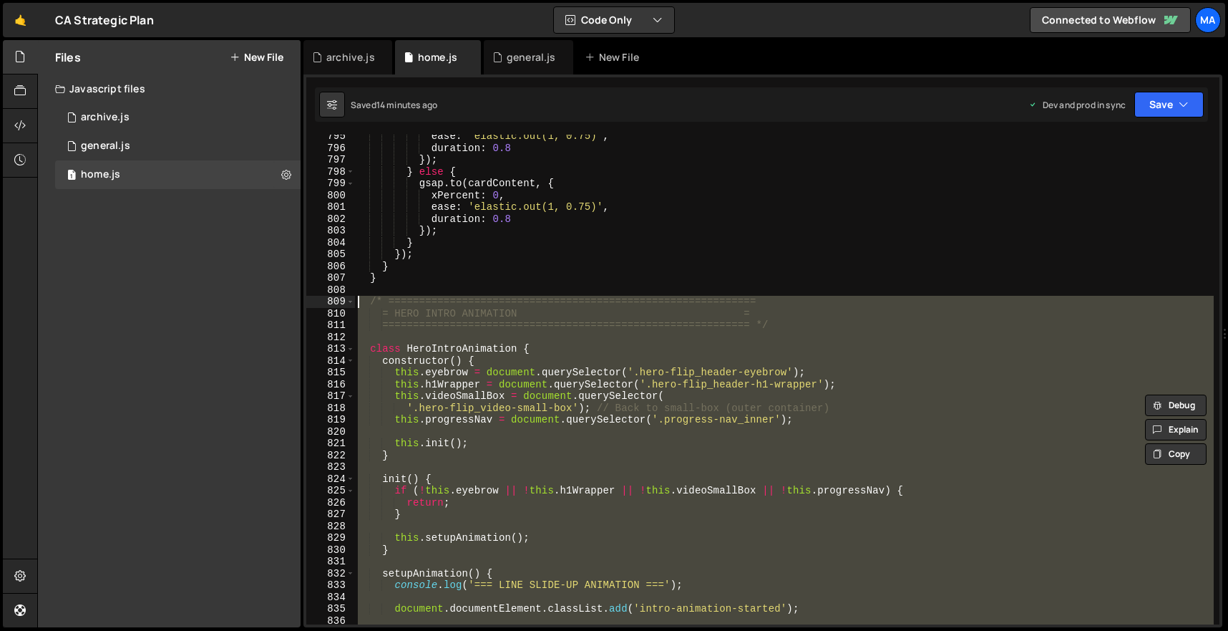
scroll to position [9421, 0]
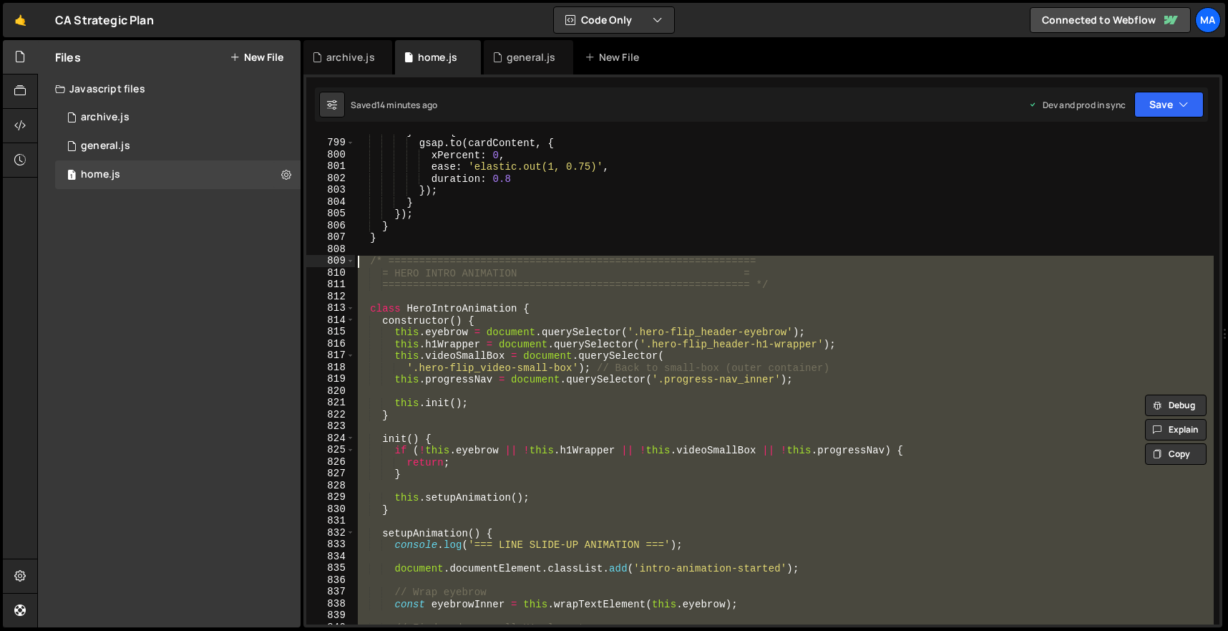
paste textarea "}"
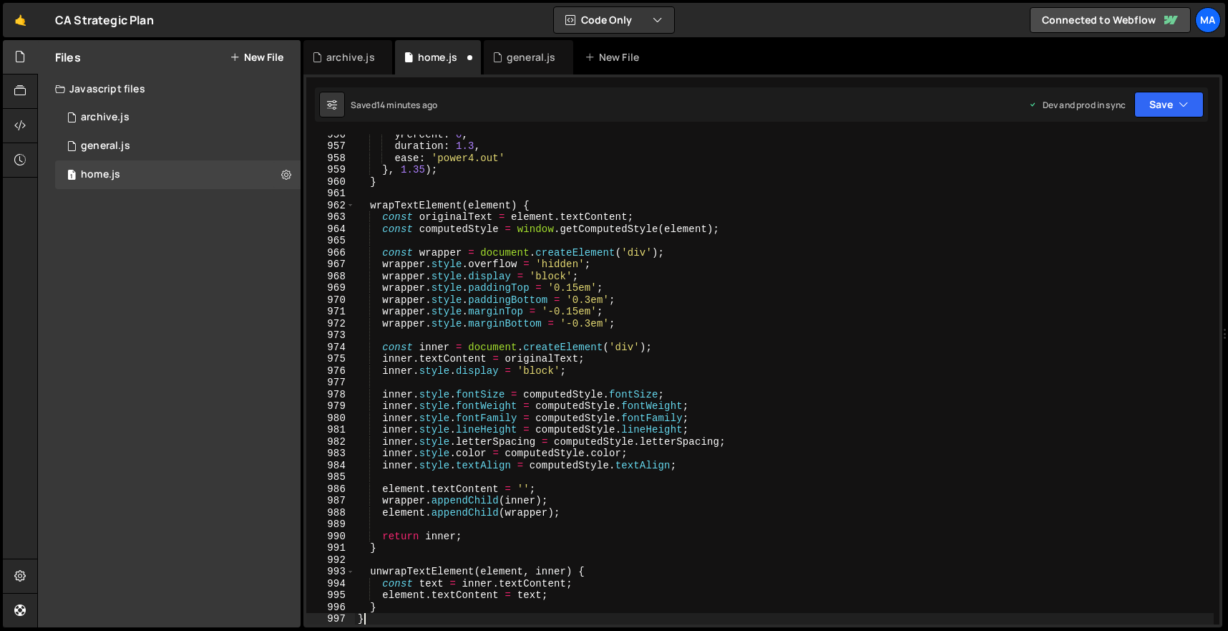
scroll to position [11284, 0]
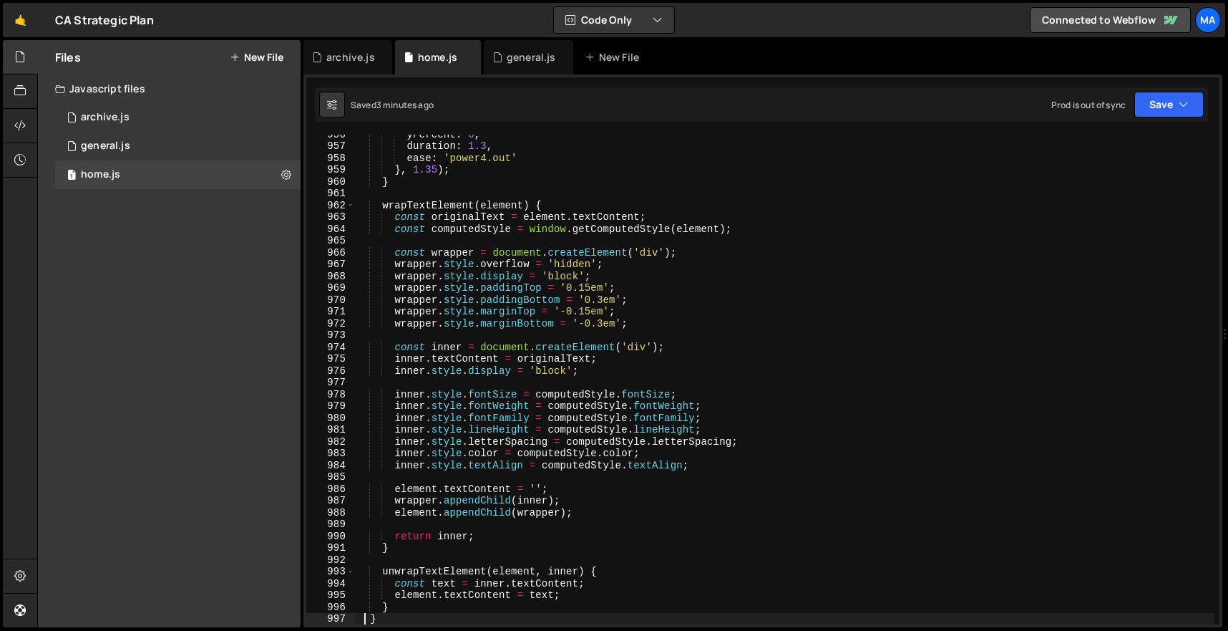
click at [571, 220] on div "yPercent : 0 , duration : 1.3 , ease : 'power4.out' } , 1.35 ) ; } wrapTextElem…" at bounding box center [784, 384] width 859 height 513
type textarea "})();"
